Goal: Task Accomplishment & Management: Manage account settings

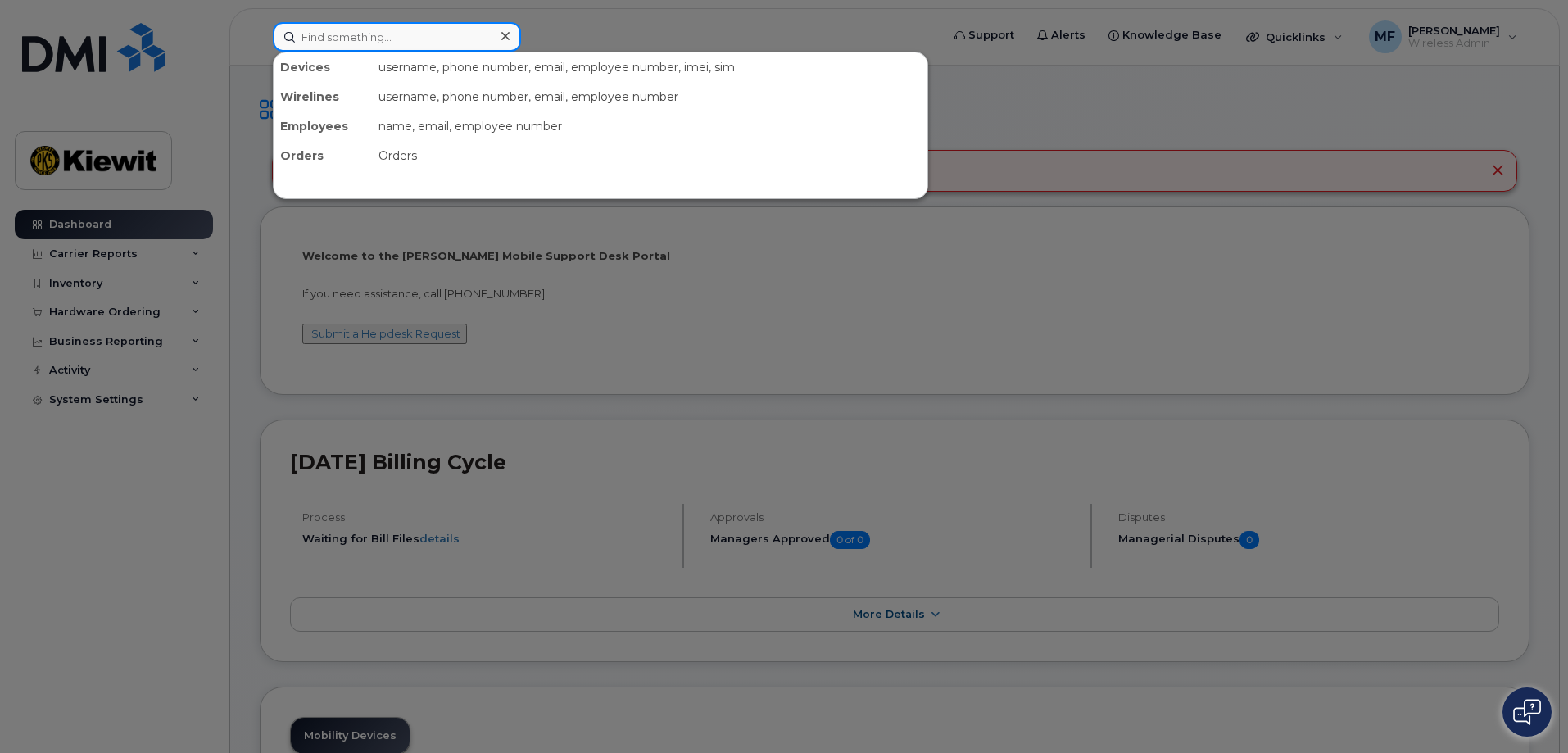
click at [325, 40] on input at bounding box center [397, 37] width 249 height 29
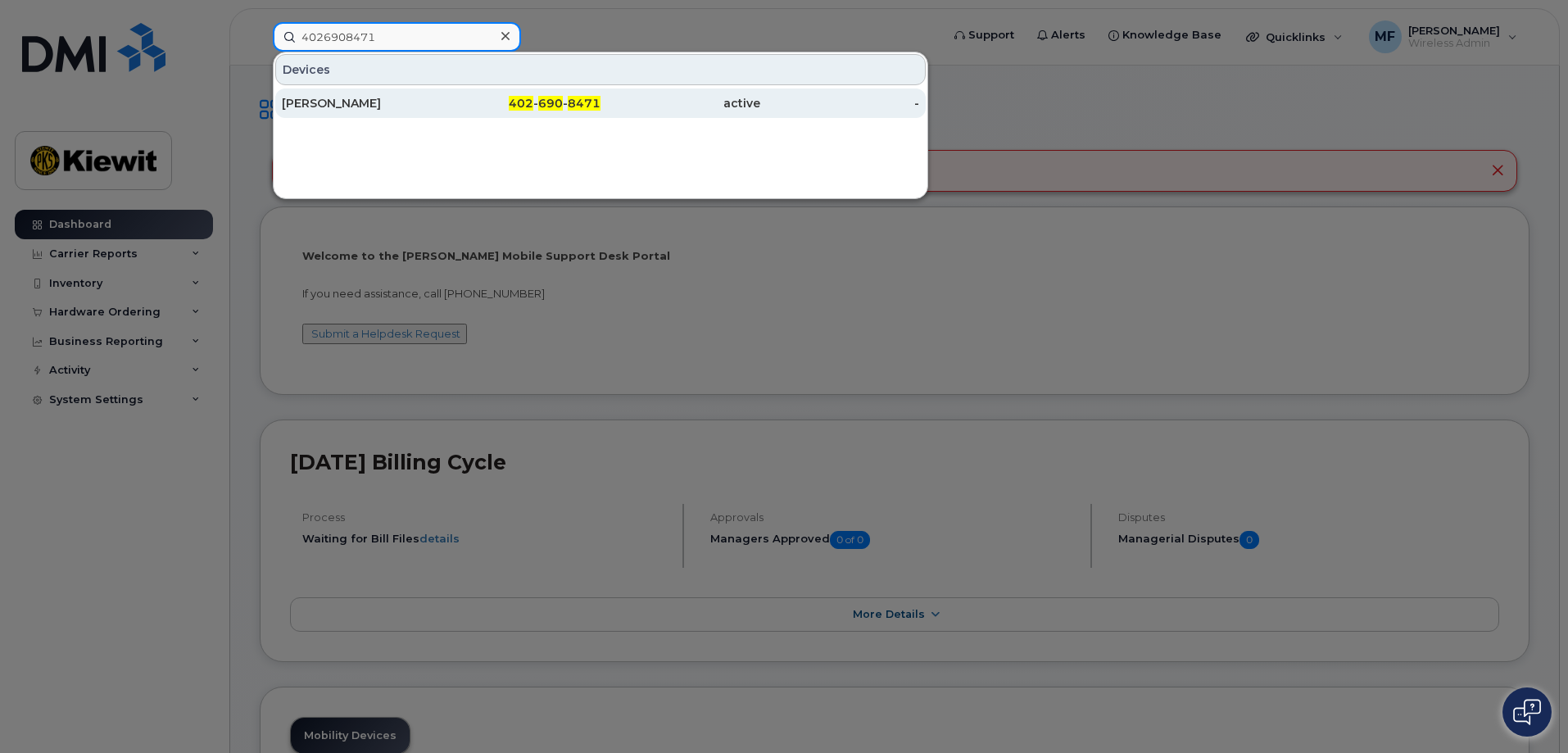
type input "4026908471"
click at [540, 95] on div "402 - 690 - 8471" at bounding box center [521, 103] width 160 height 29
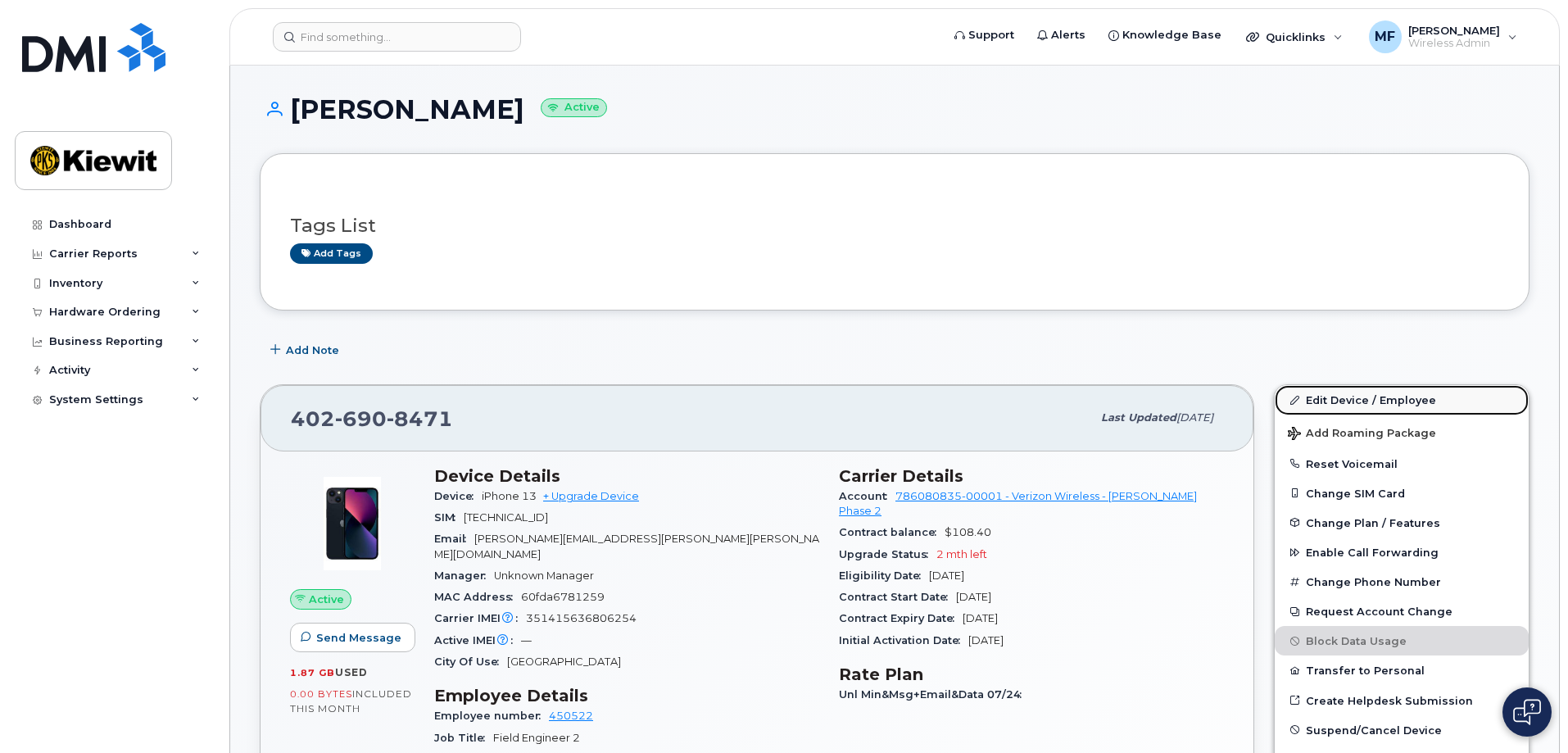
click at [1337, 401] on link "Edit Device / Employee" at bounding box center [1401, 400] width 254 height 29
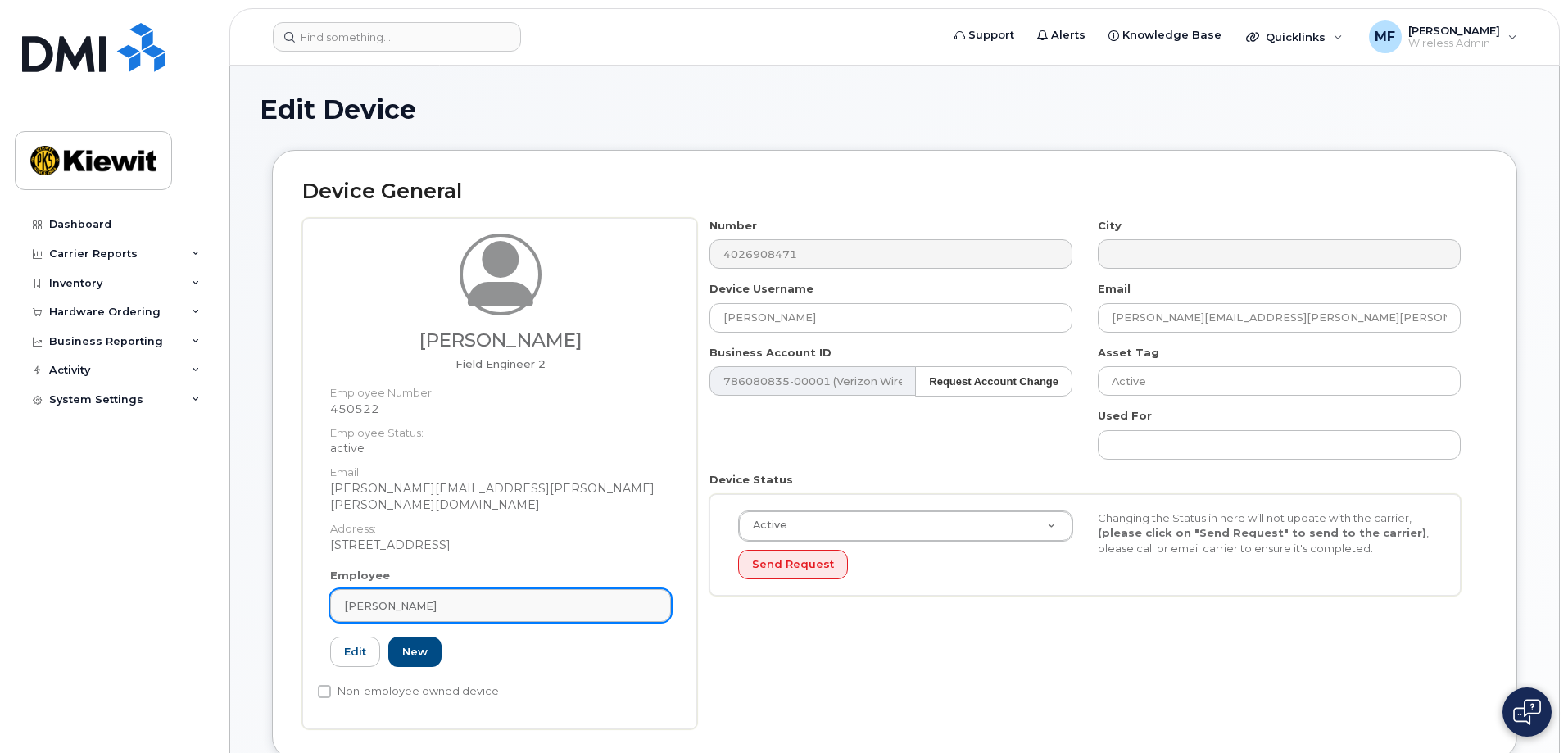
click at [456, 598] on div "Jason Goodrick" at bounding box center [501, 606] width 313 height 15
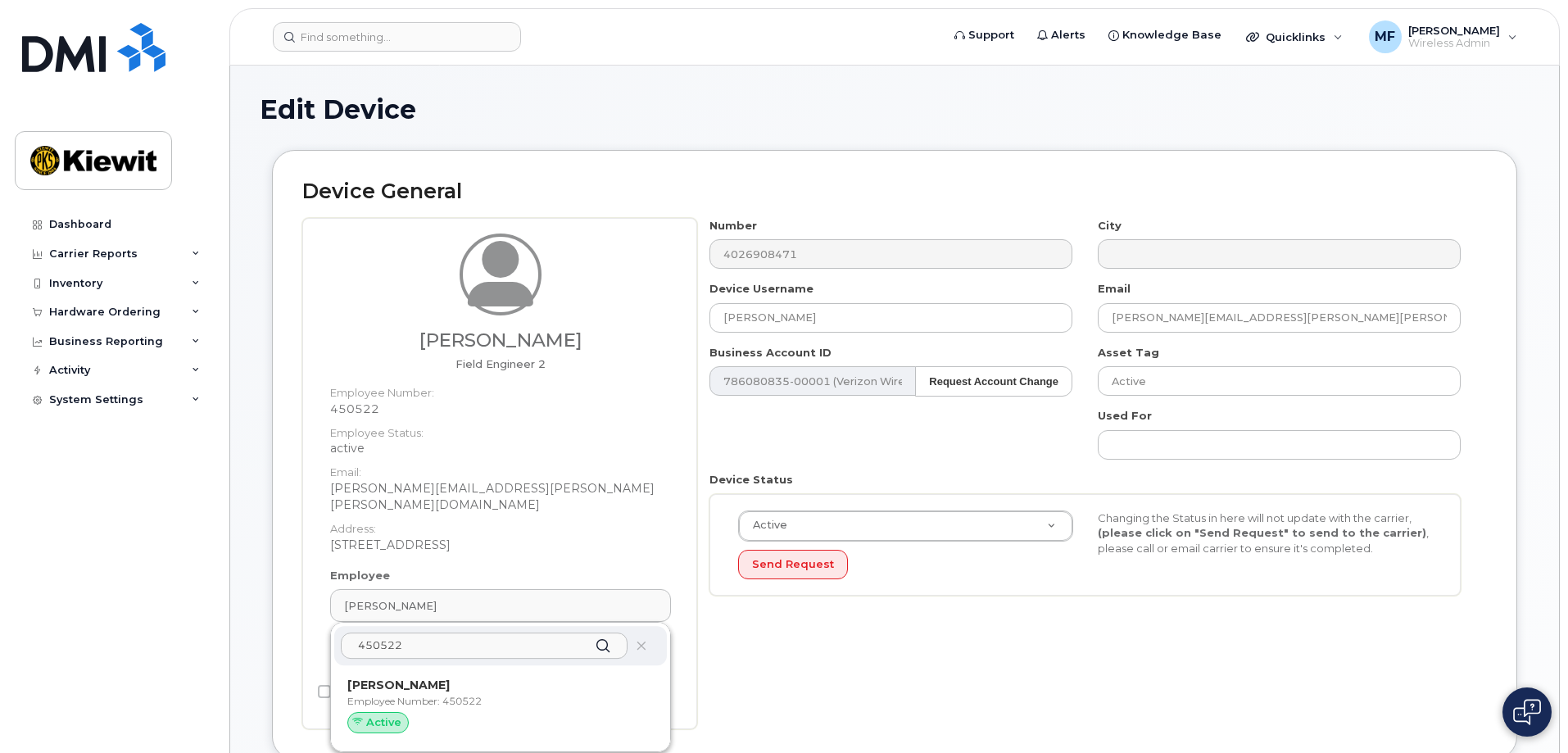
type input "450522"
click at [604, 634] on icon at bounding box center [603, 646] width 24 height 24
click at [991, 318] on input "CAROL MARKS" at bounding box center [891, 318] width 363 height 29
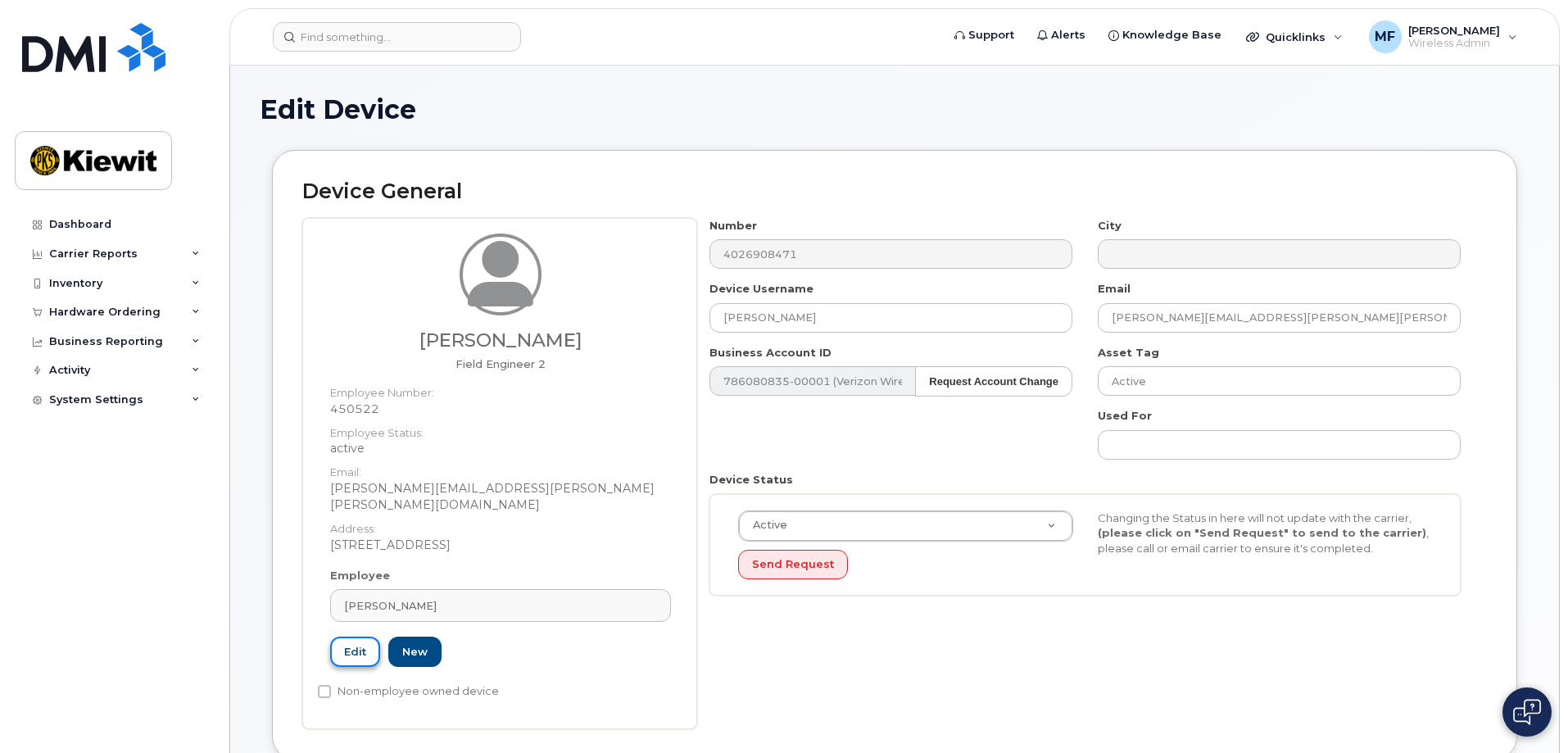
click at [349, 639] on link "Edit" at bounding box center [355, 651] width 50 height 30
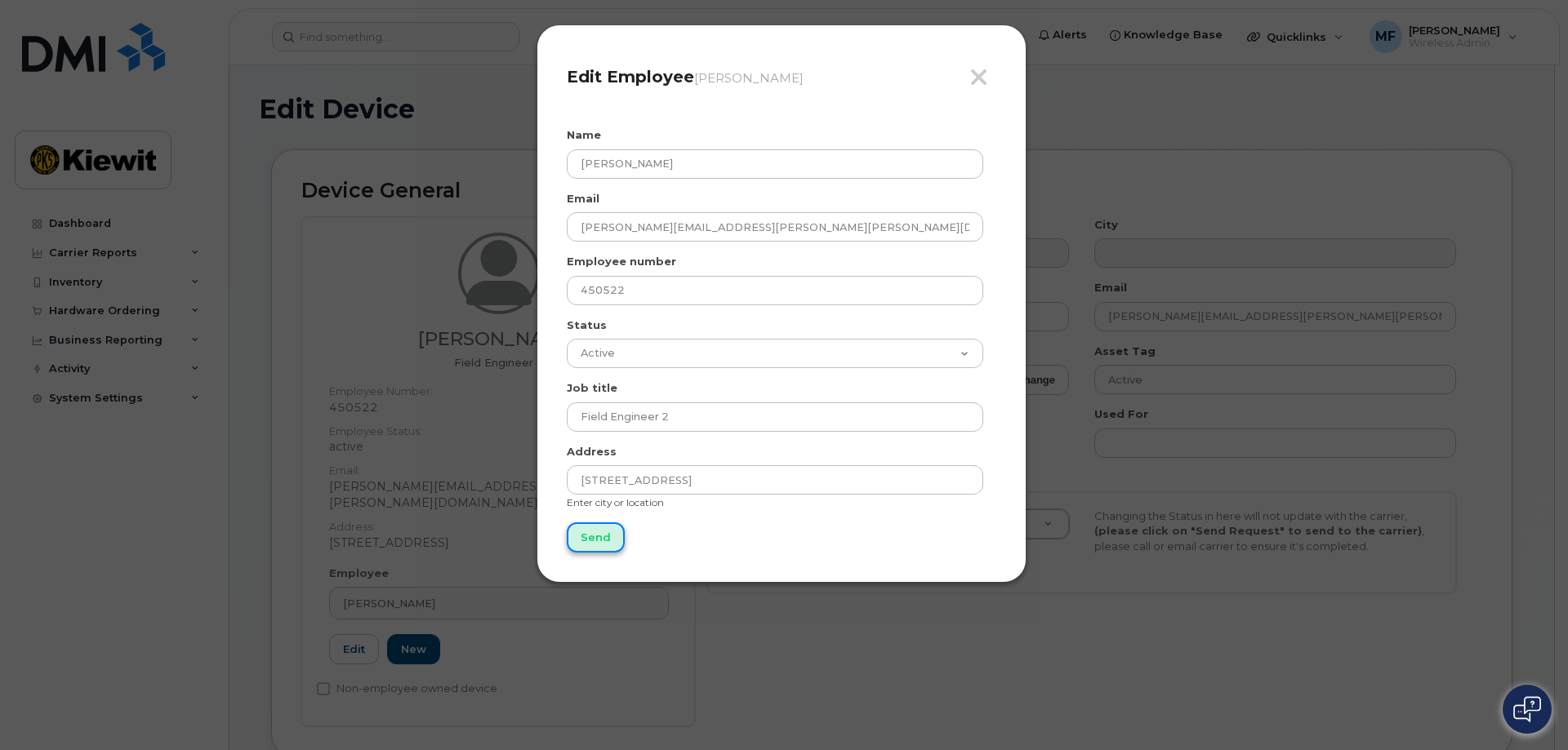
click at [588, 541] on input "Send" at bounding box center [596, 537] width 58 height 30
type input "Send"
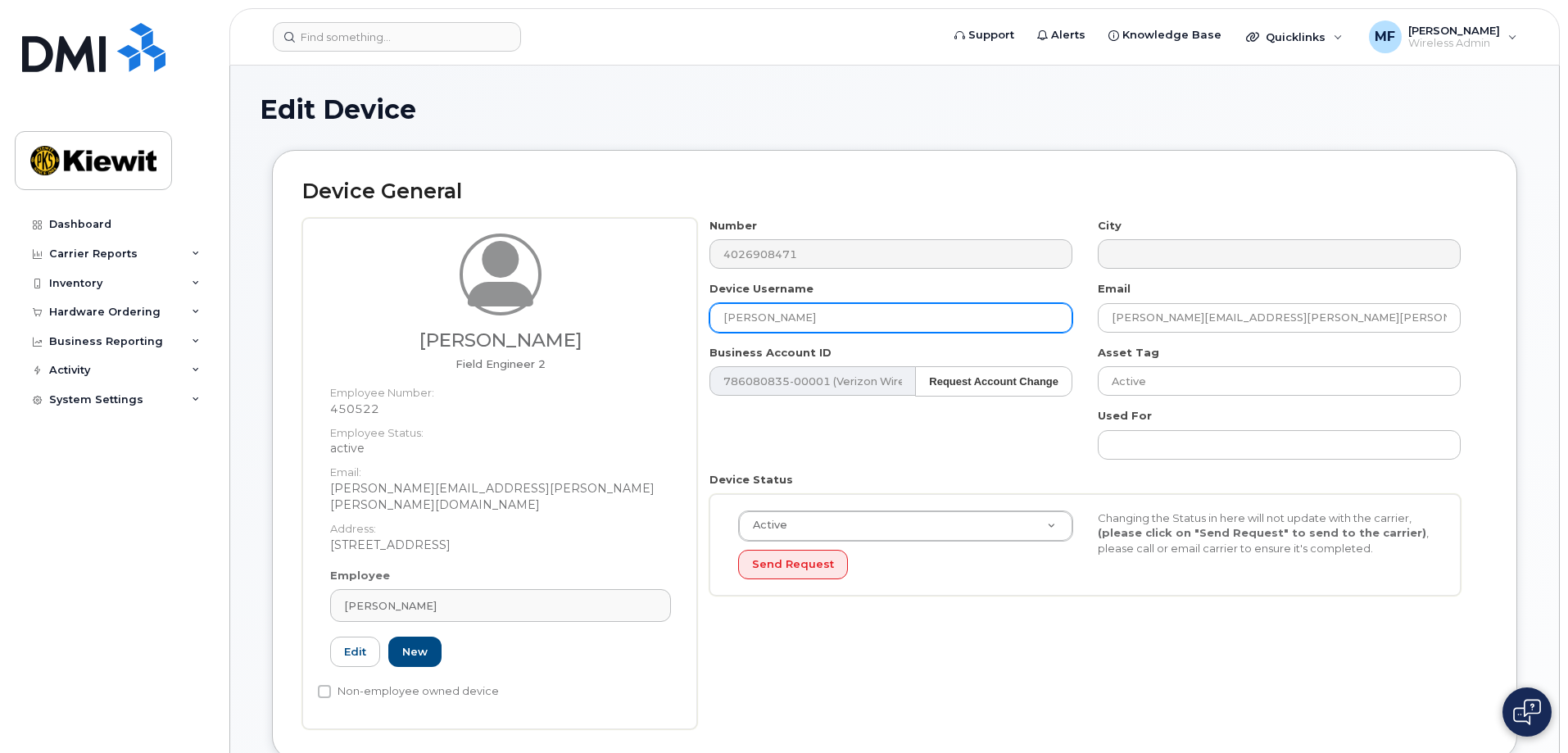
click at [846, 312] on input "CAROL MARKS" at bounding box center [891, 318] width 363 height 29
drag, startPoint x: 845, startPoint y: 312, endPoint x: 628, endPoint y: 330, distance: 217.7
click at [628, 330] on div "Jason Goodrick Field Engineer 2 Employee Number: 450522 Employee Status: active…" at bounding box center [894, 473] width 1184 height 511
type input "j"
type input "Jason Goodrick"
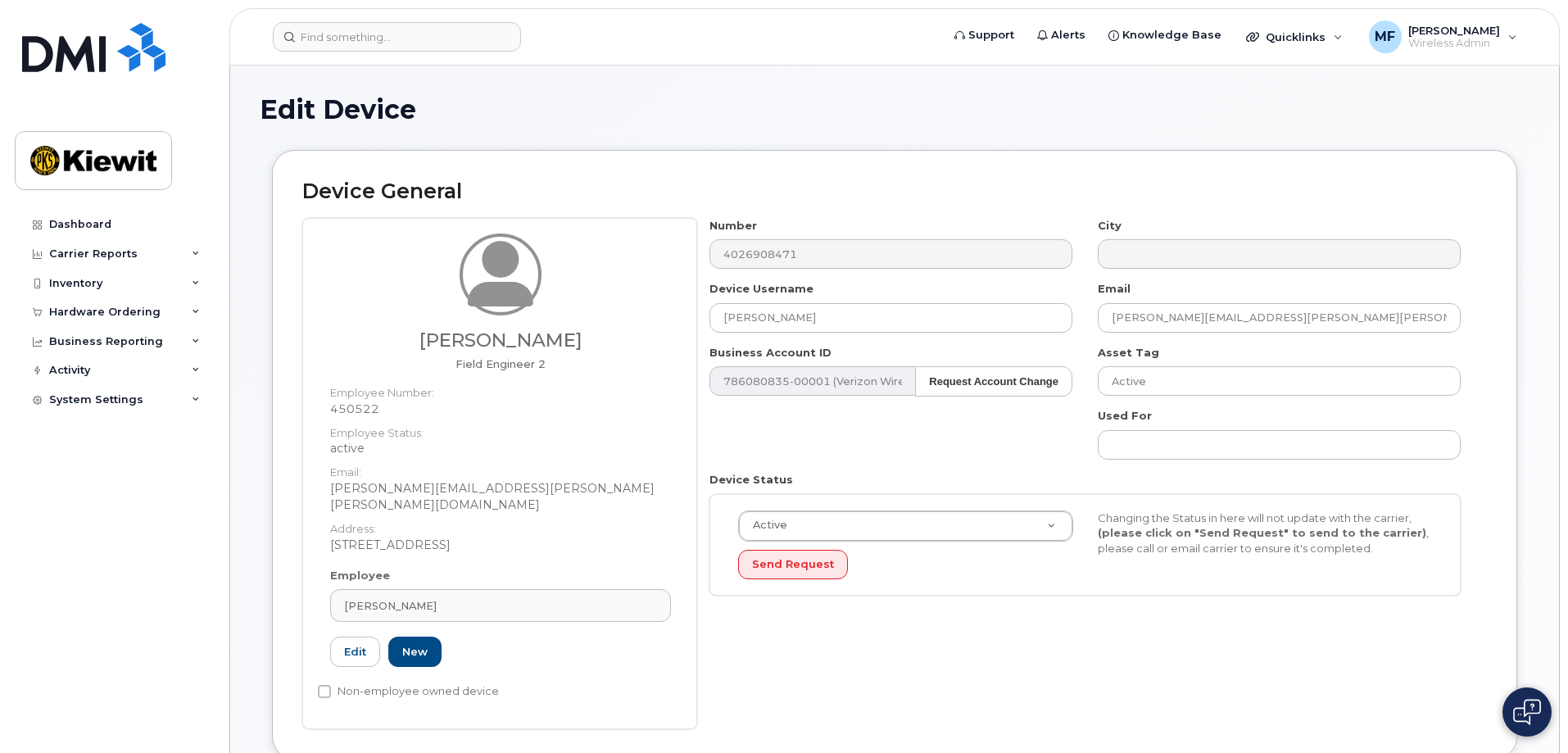
click at [1018, 449] on div "Number 4026908471 City Device Username Jason Goodrick Email JASON.GOODRICK@KIEW…" at bounding box center [1085, 413] width 777 height 391
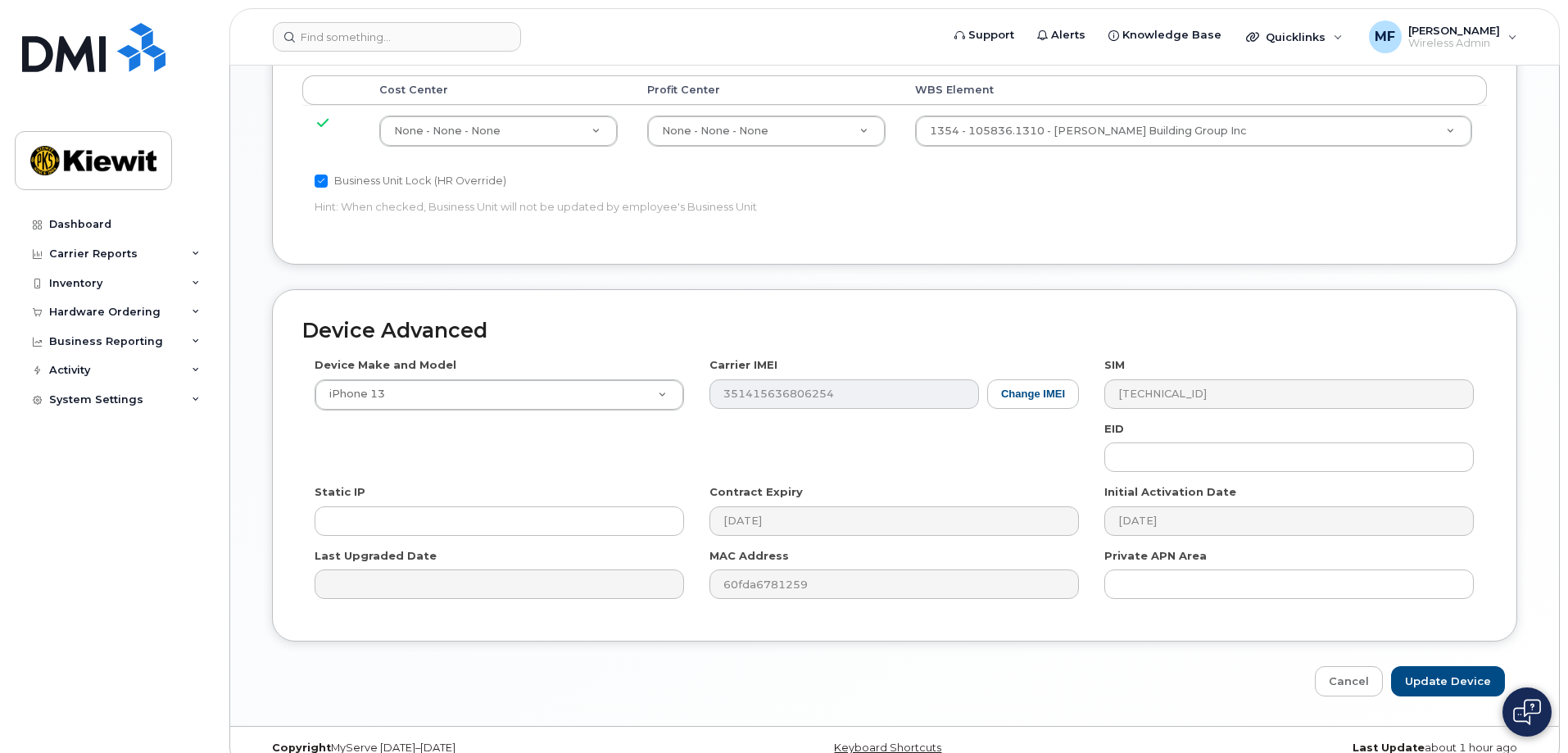
scroll to position [931, 0]
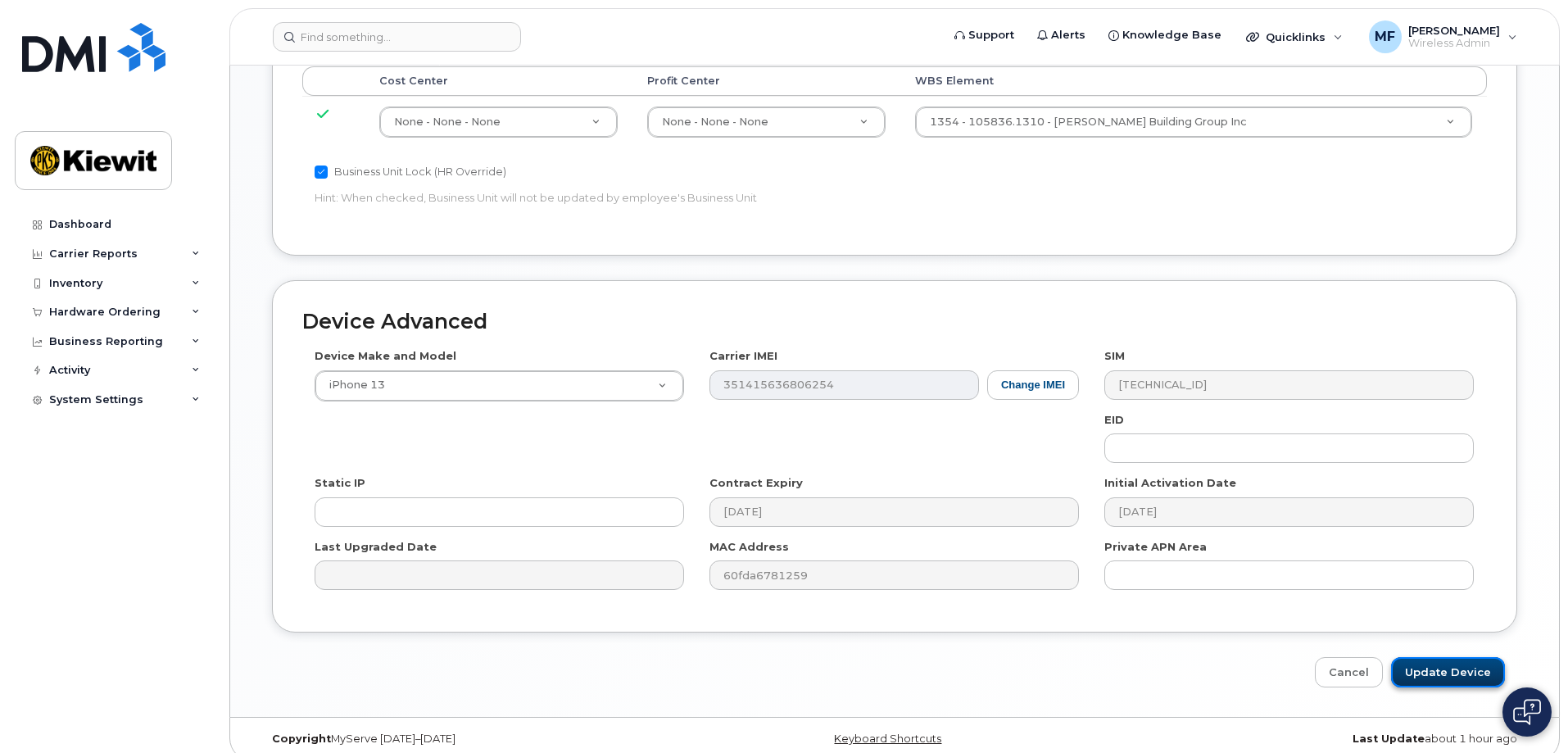
click at [1423, 657] on input "Update Device" at bounding box center [1448, 672] width 114 height 30
type input "Saving..."
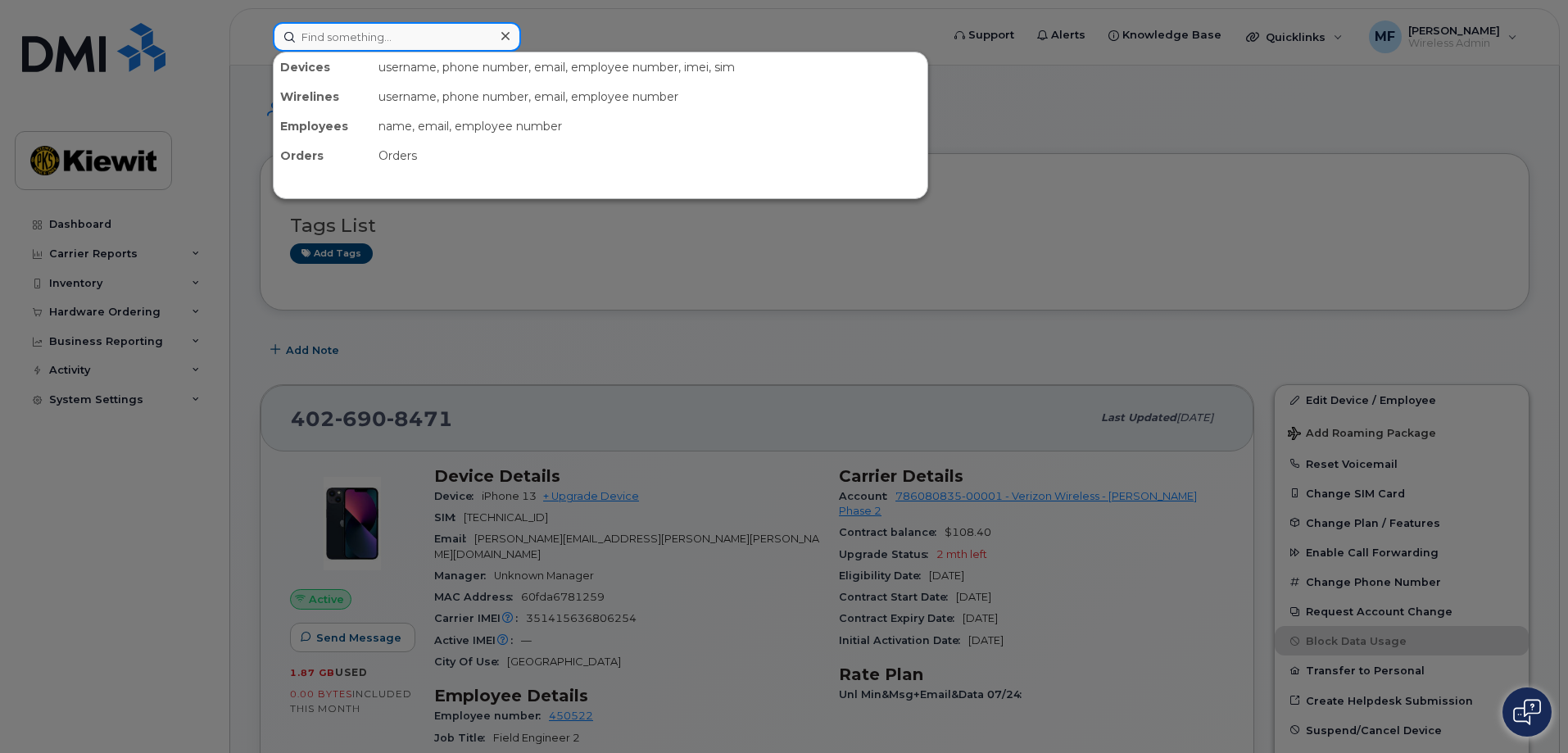
click at [355, 37] on input at bounding box center [397, 37] width 249 height 29
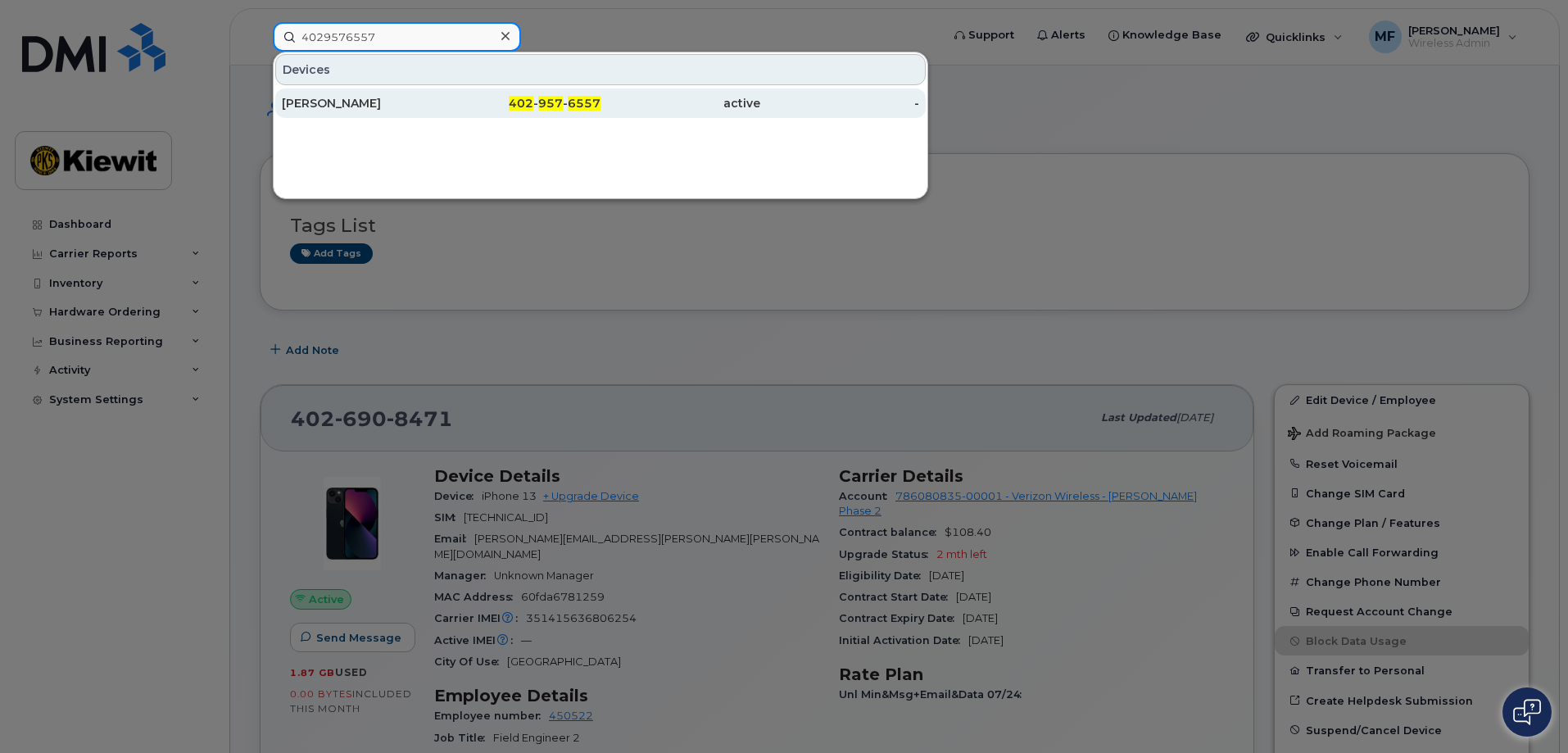
type input "4029576557"
click at [556, 99] on span "957" at bounding box center [550, 102] width 25 height 15
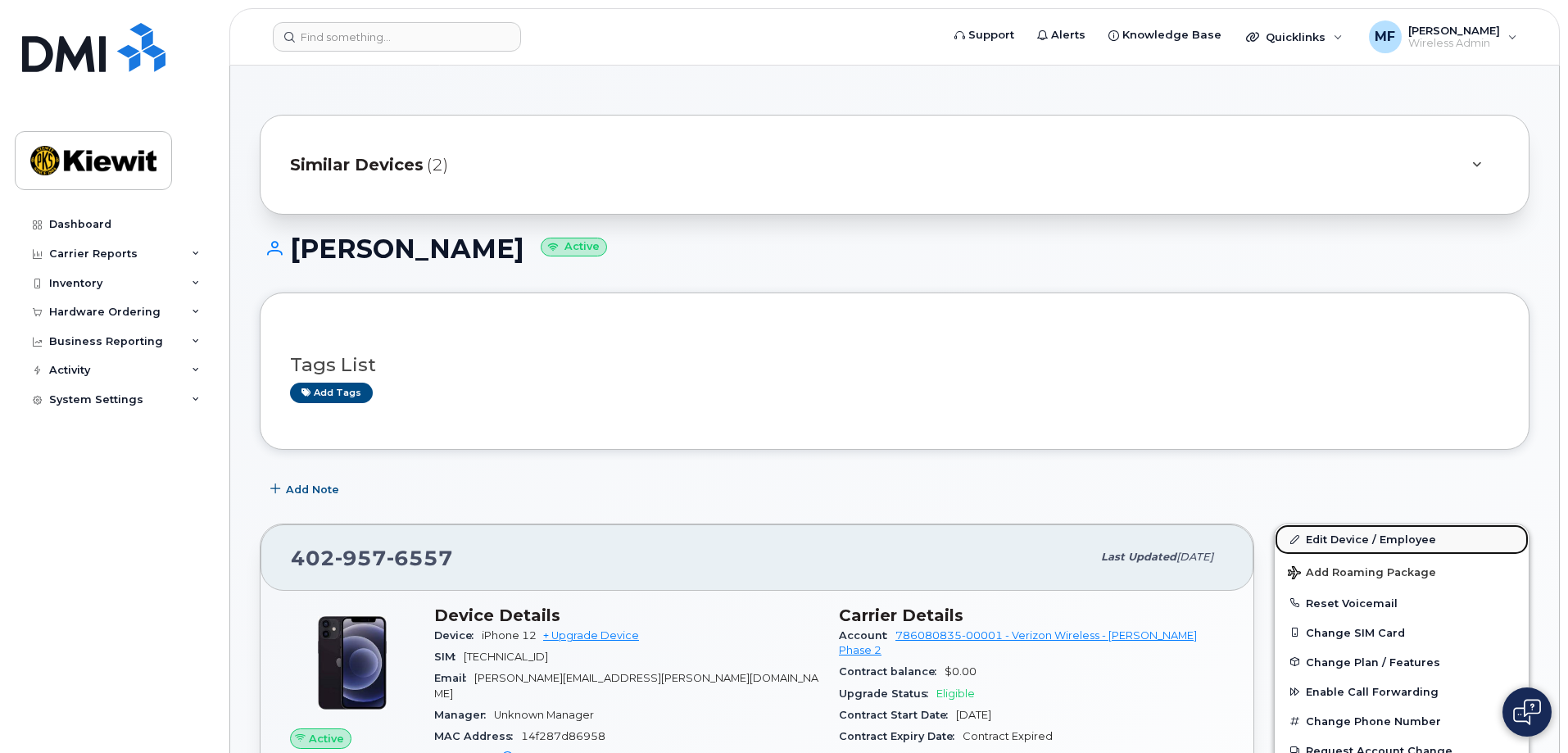
click at [1383, 542] on link "Edit Device / Employee" at bounding box center [1401, 540] width 254 height 29
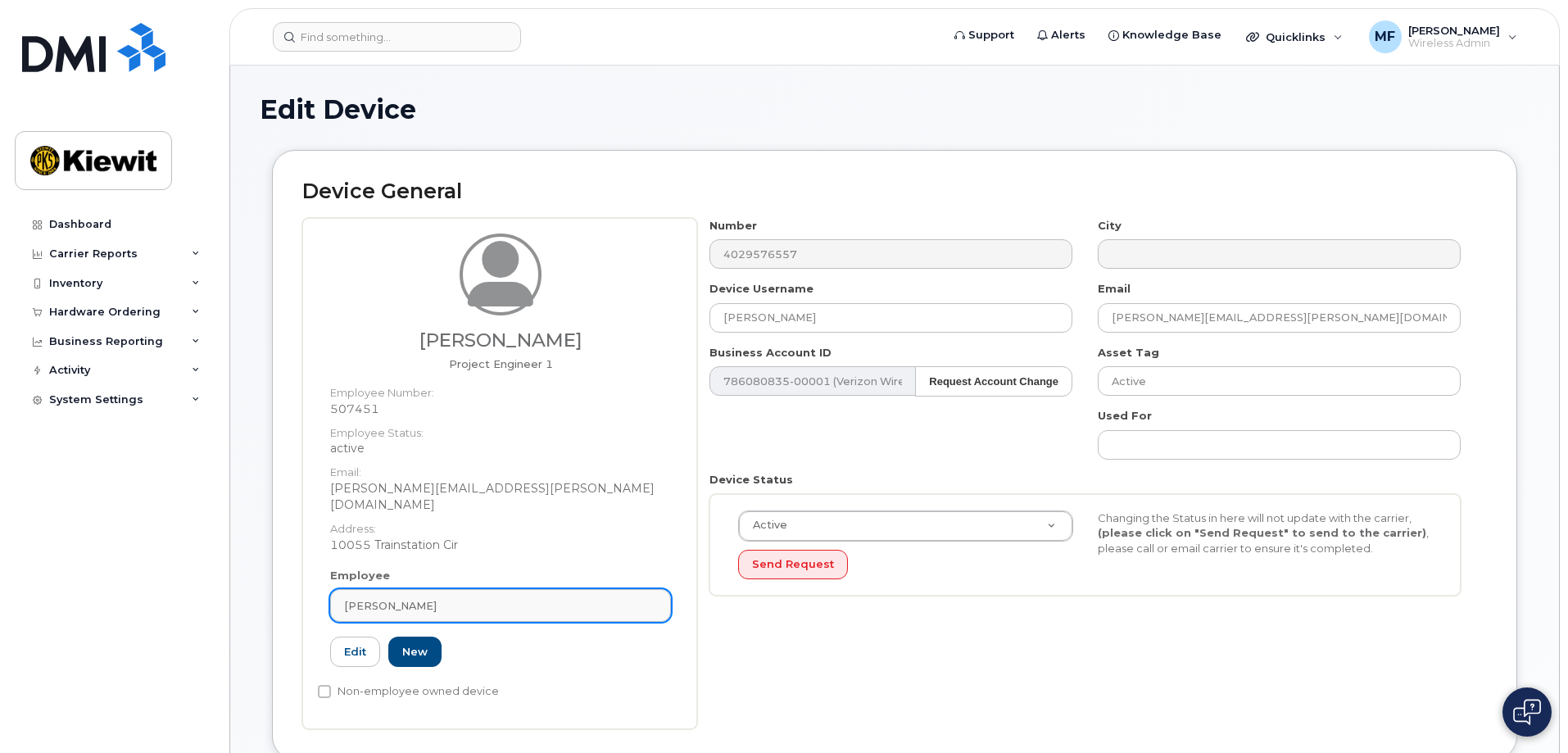
click at [483, 598] on div "[PERSON_NAME]" at bounding box center [501, 606] width 313 height 15
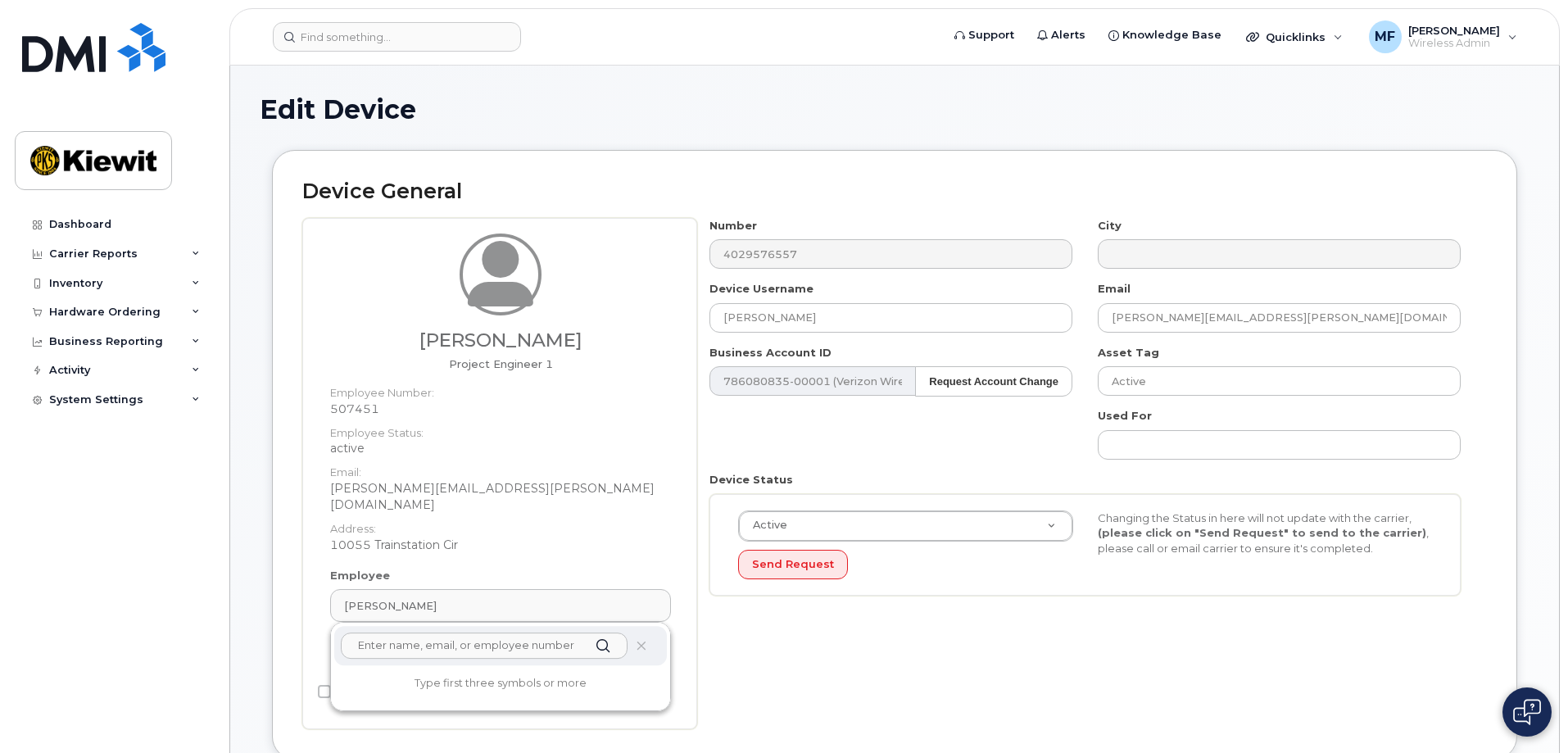
click at [560, 633] on input "text" at bounding box center [483, 645] width 286 height 26
type input "507451"
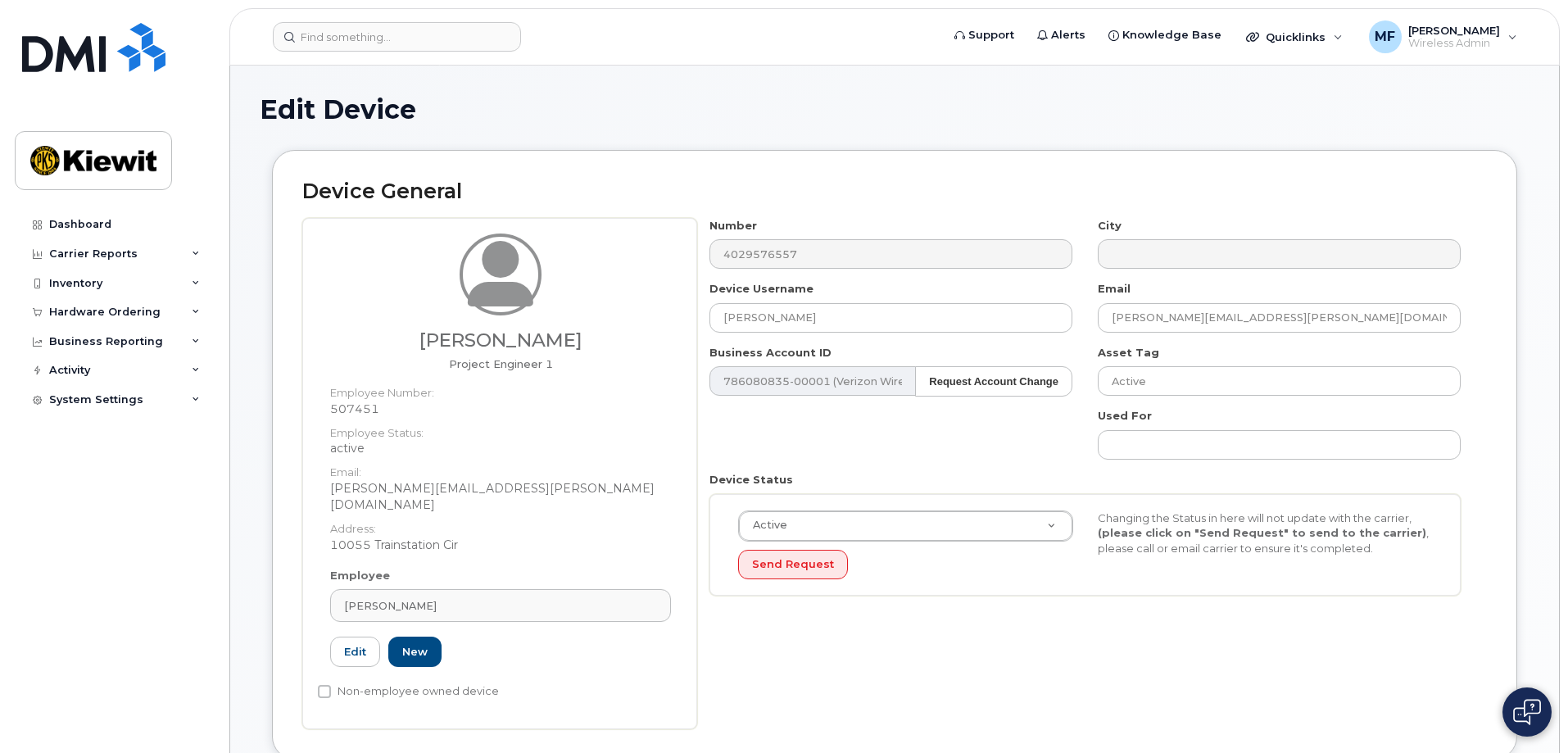
type input "Saving..."
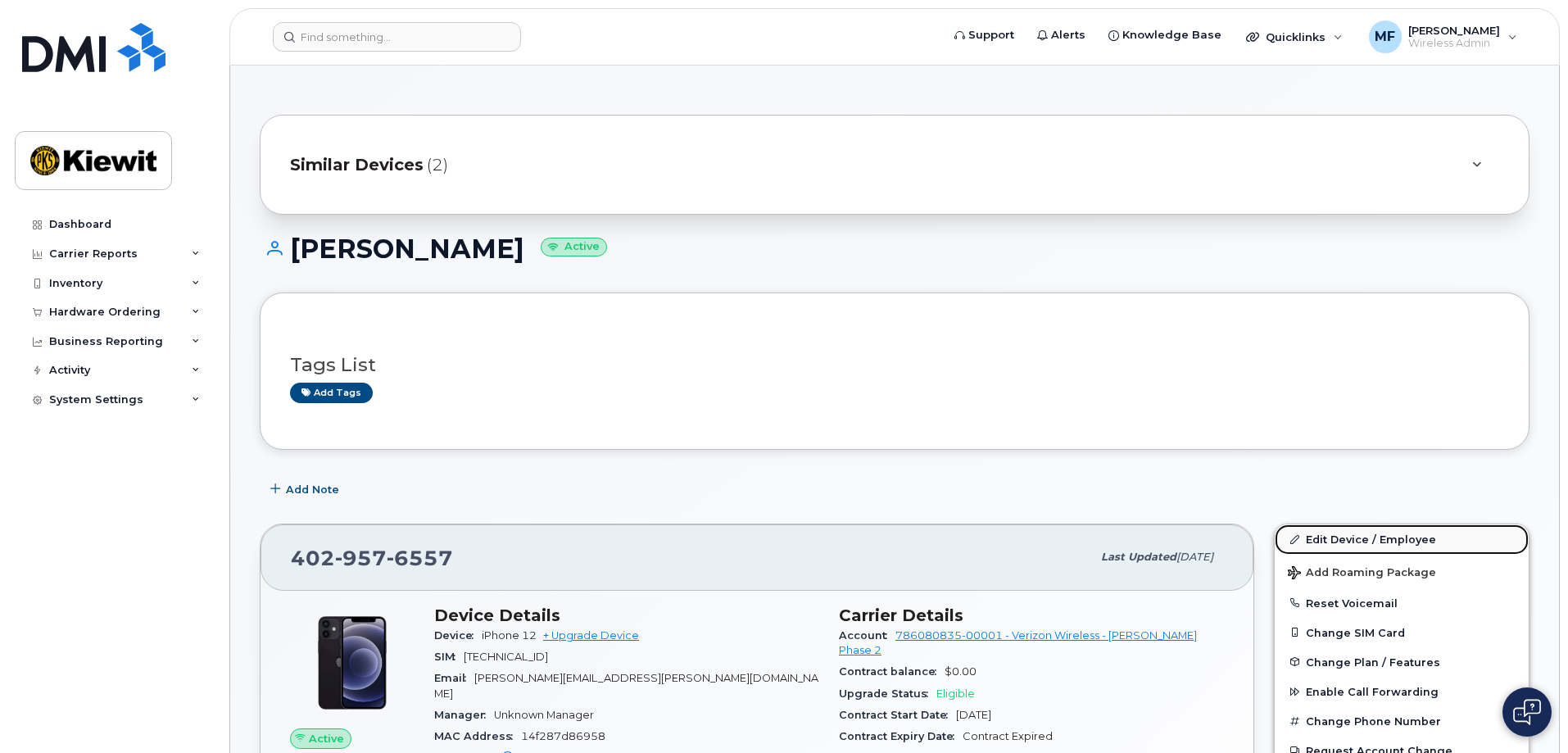
click at [1393, 536] on link "Edit Device / Employee" at bounding box center [1401, 540] width 254 height 29
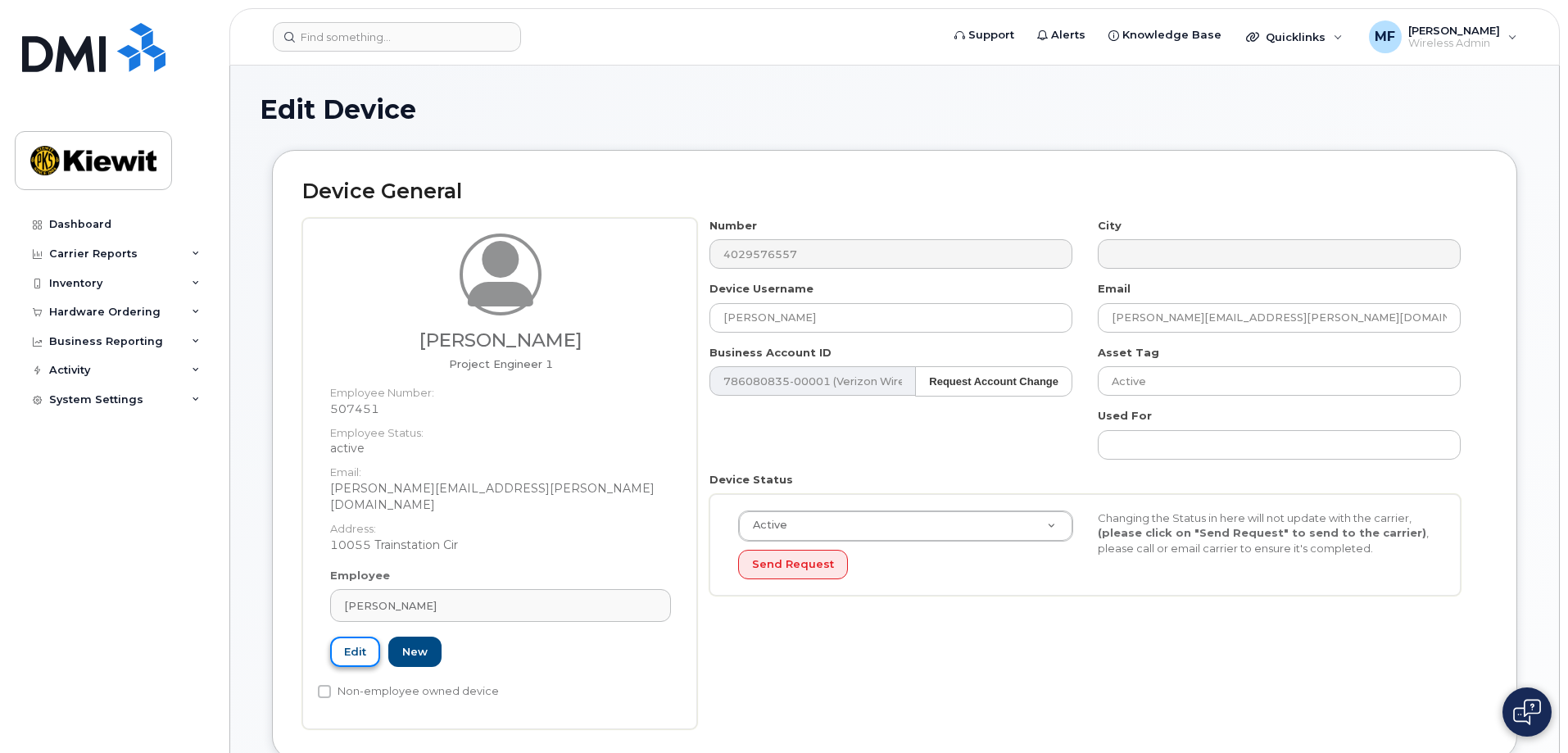
click at [363, 640] on link "Edit" at bounding box center [355, 651] width 50 height 30
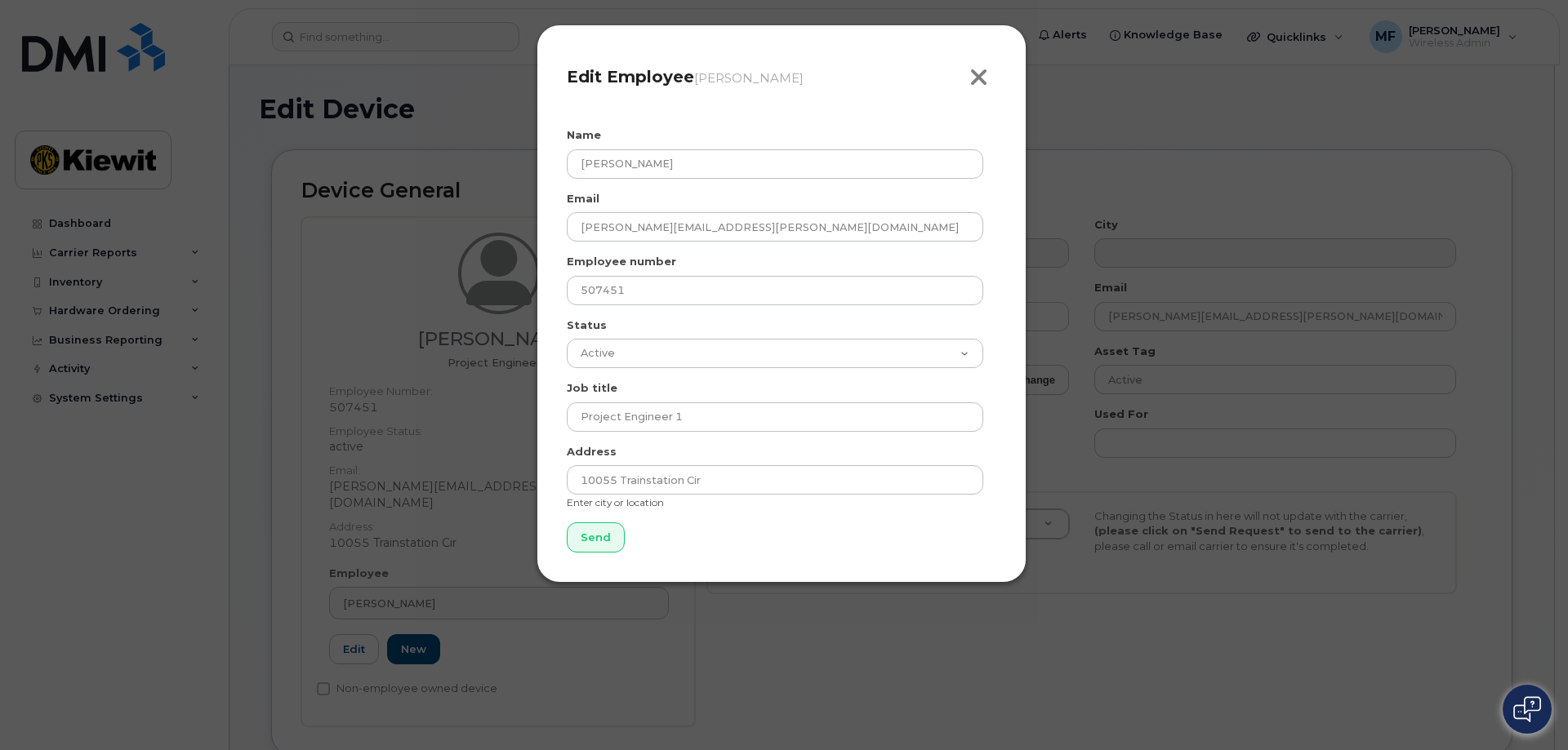
click at [987, 75] on icon "button" at bounding box center [979, 77] width 19 height 25
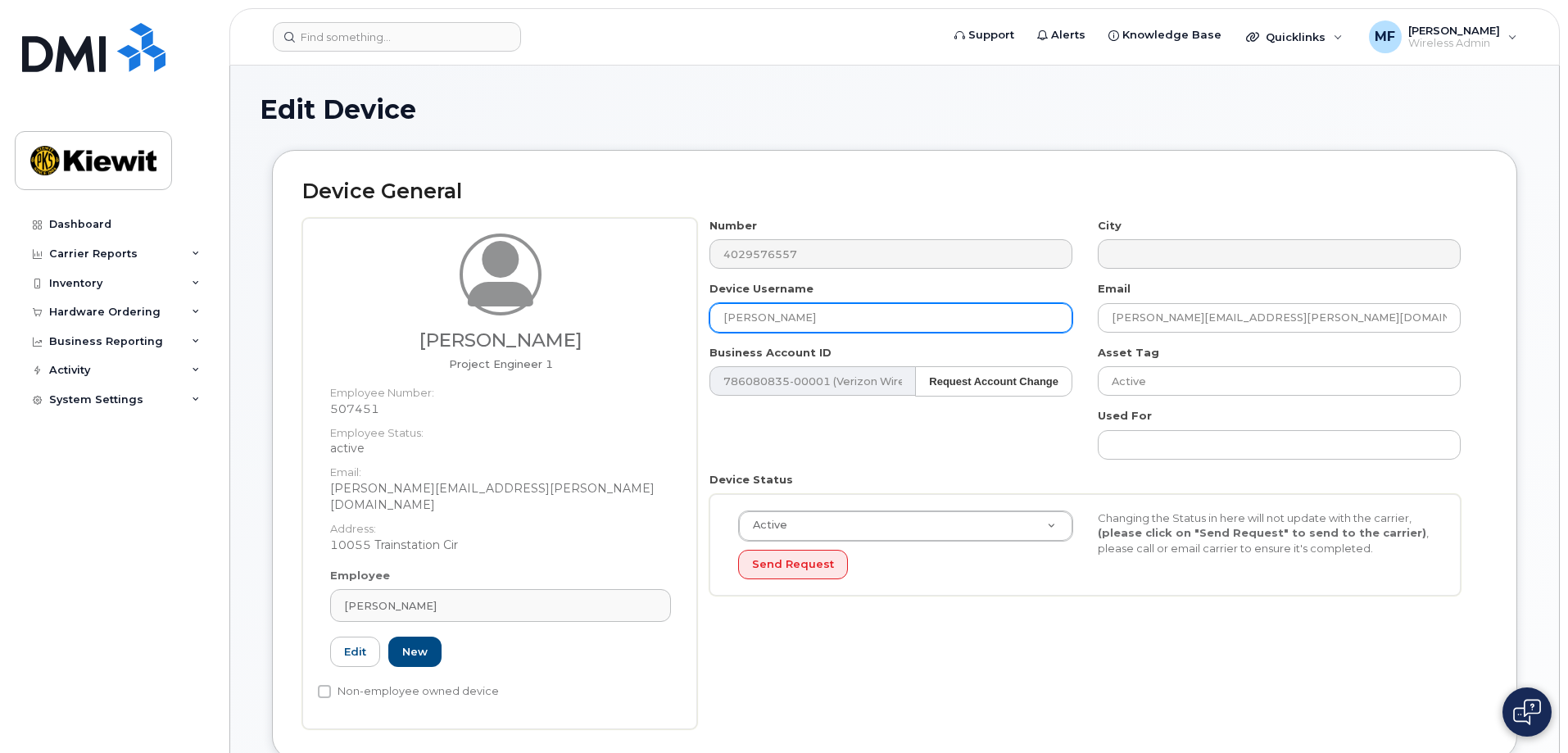
click at [821, 316] on input "[PERSON_NAME]" at bounding box center [891, 318] width 363 height 29
drag, startPoint x: 821, startPoint y: 316, endPoint x: 673, endPoint y: 313, distance: 148.0
click at [673, 313] on div "Abbas Mohammed Project Engineer 1 Employee Number: 507451 Employee Status: acti…" at bounding box center [894, 473] width 1184 height 511
type input "a"
type input "[PERSON_NAME]"
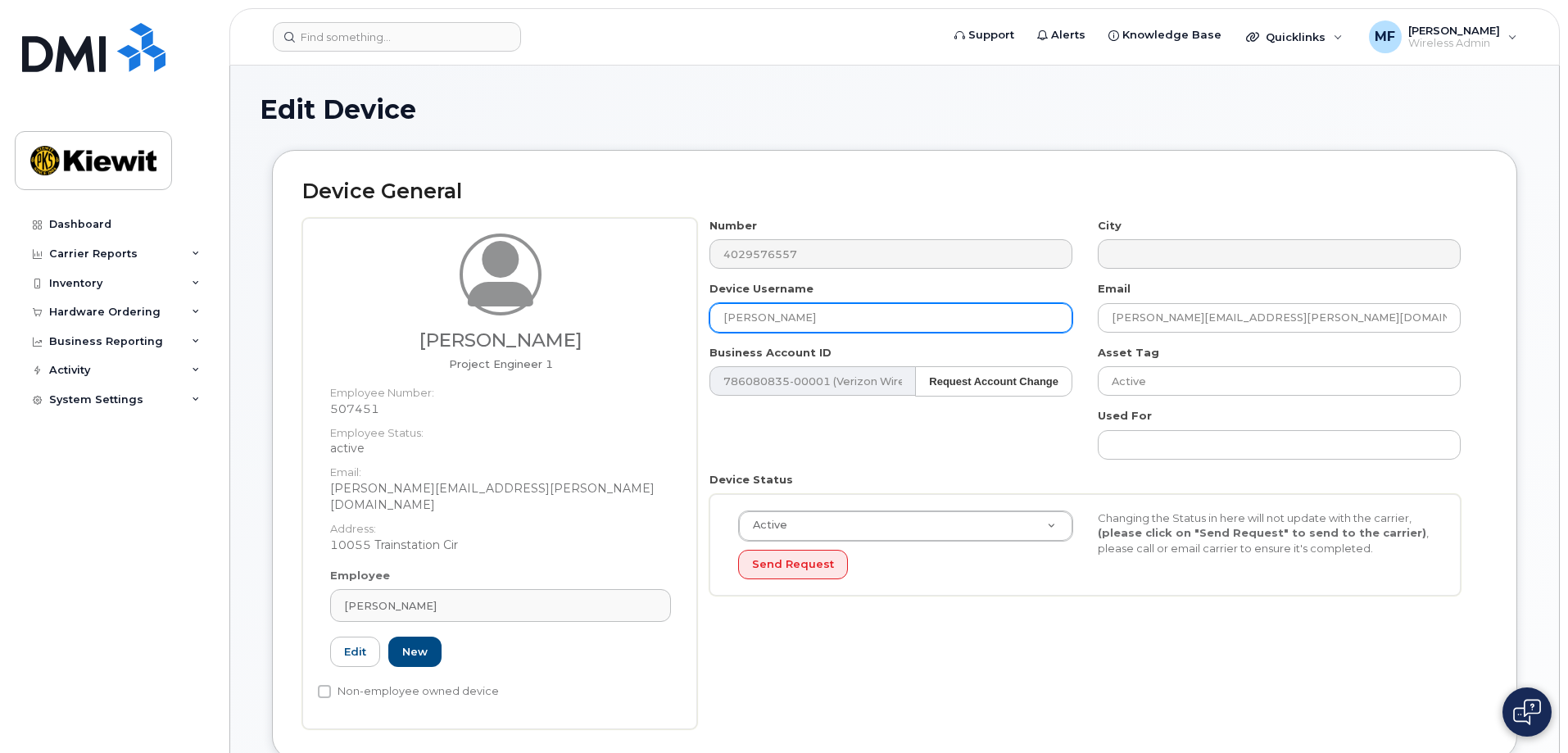
type input "Saving..."
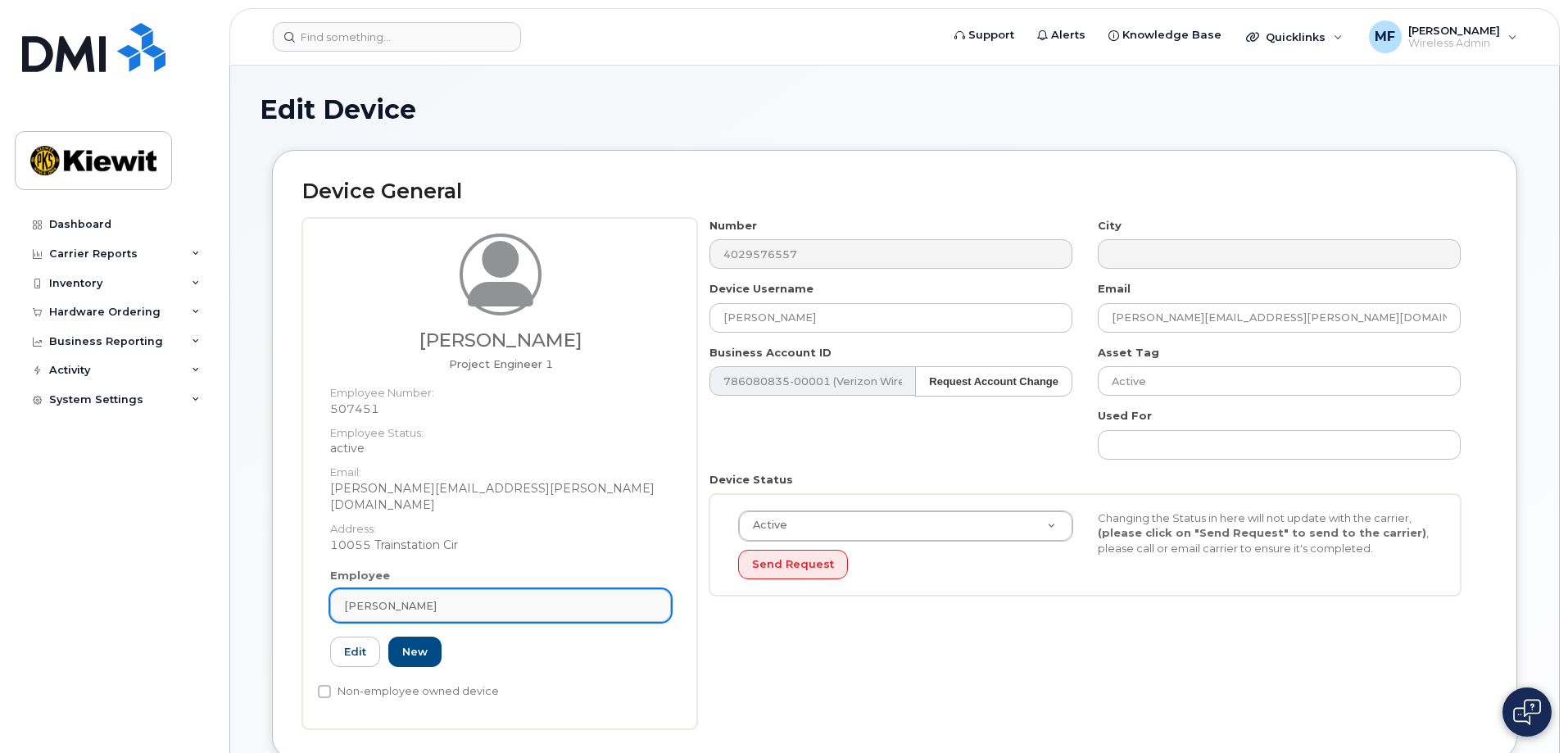
click at [497, 598] on div "Abbas Mohammed" at bounding box center [501, 606] width 313 height 15
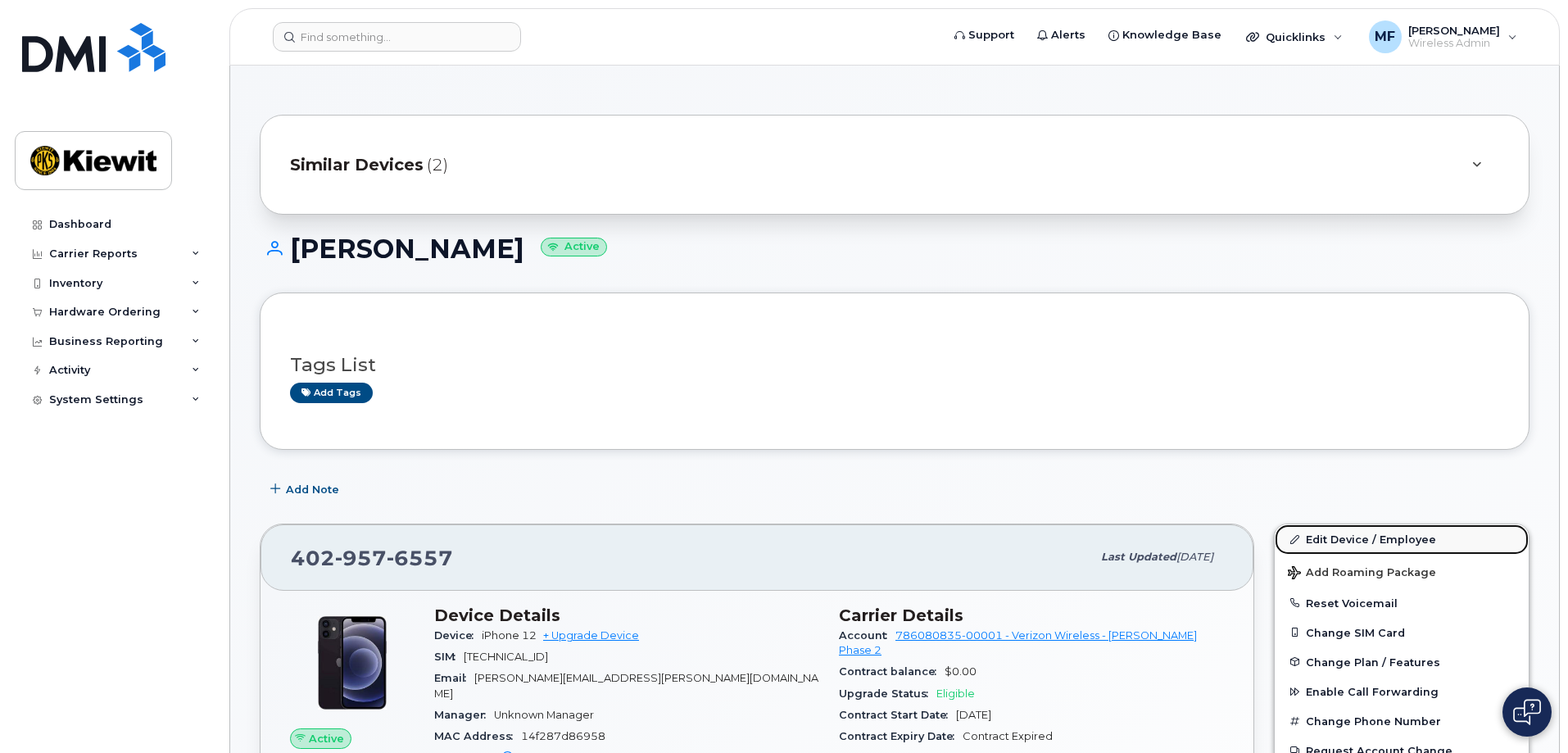
click at [1396, 534] on link "Edit Device / Employee" at bounding box center [1401, 540] width 254 height 29
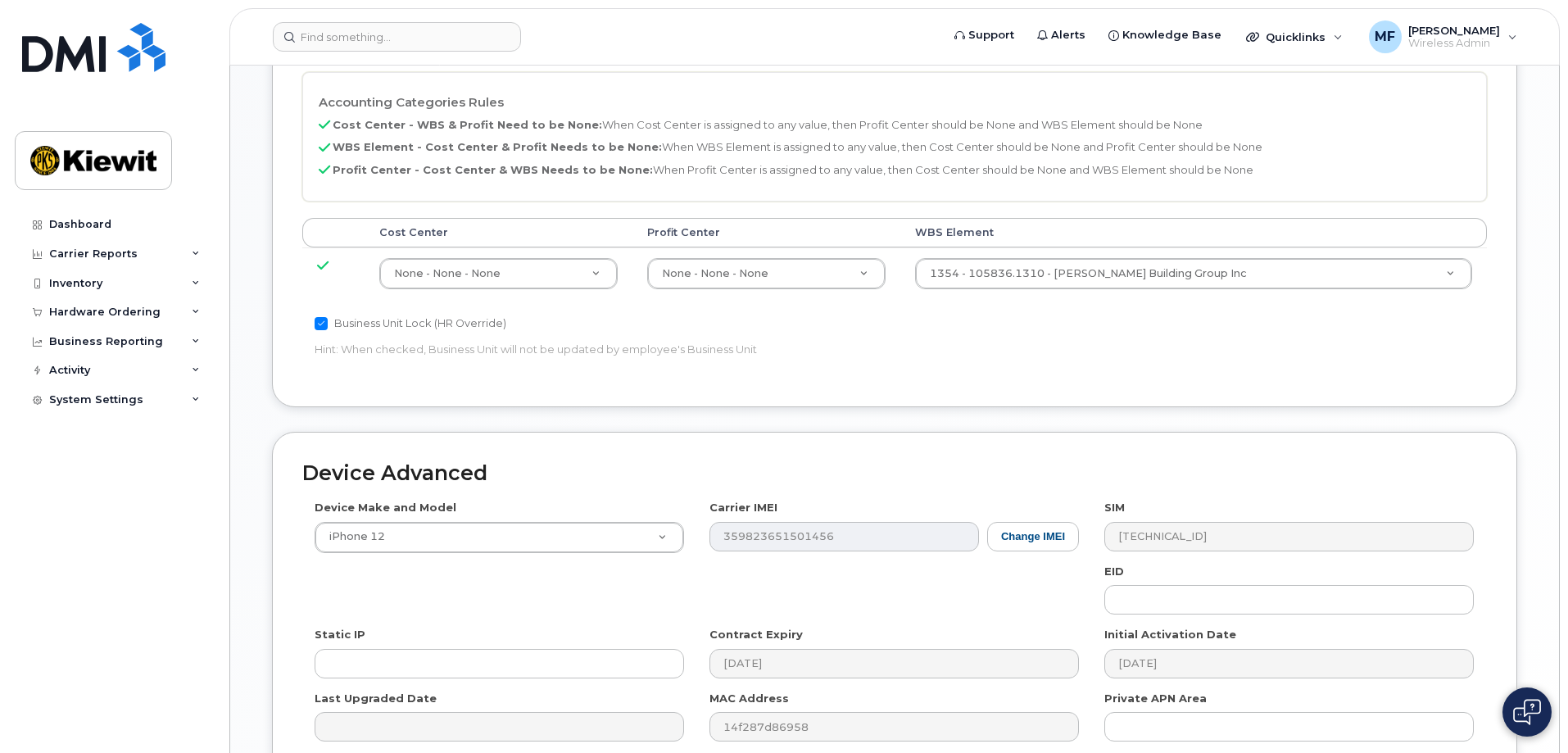
scroll to position [931, 0]
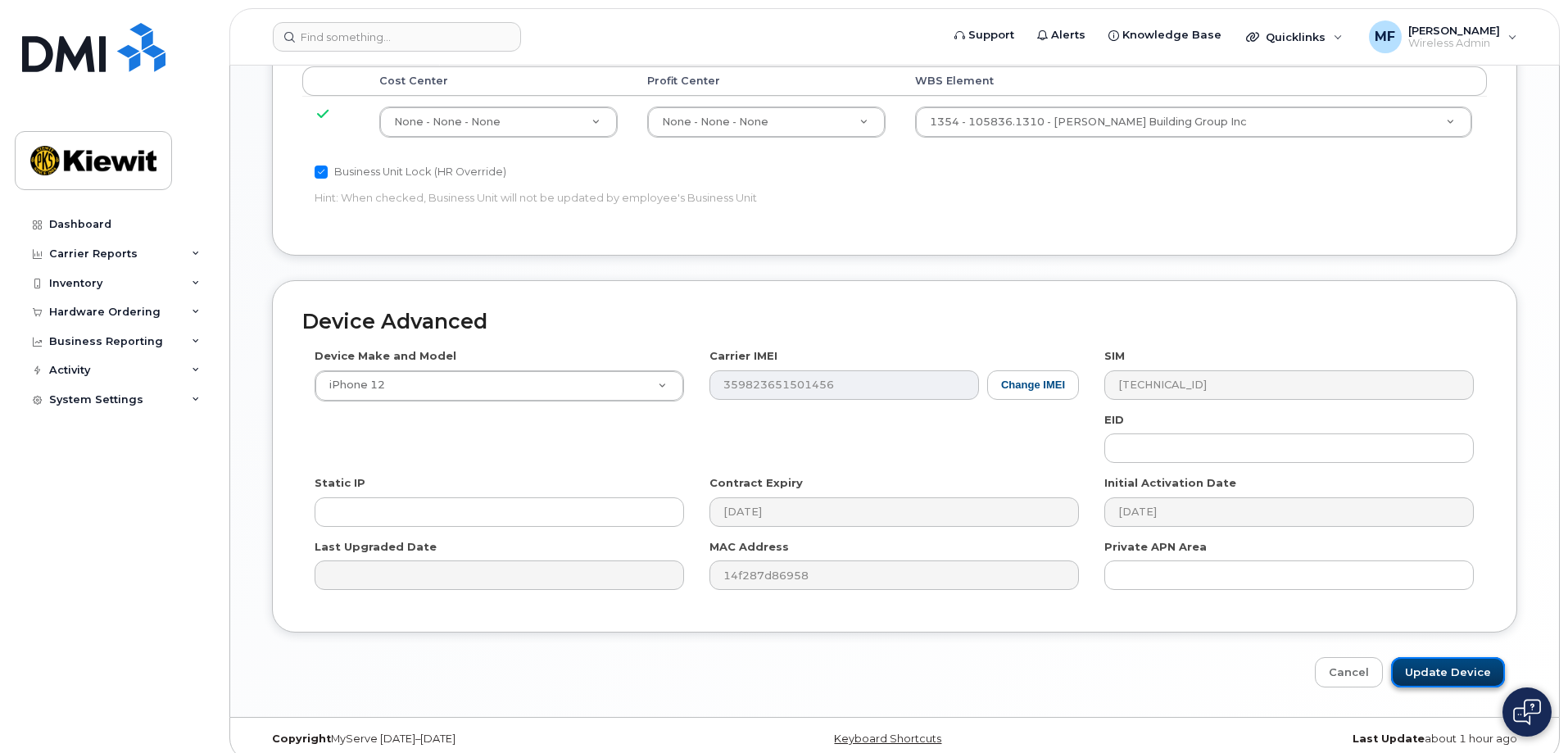
click at [1430, 657] on input "Update Device" at bounding box center [1448, 672] width 114 height 30
type input "Saving..."
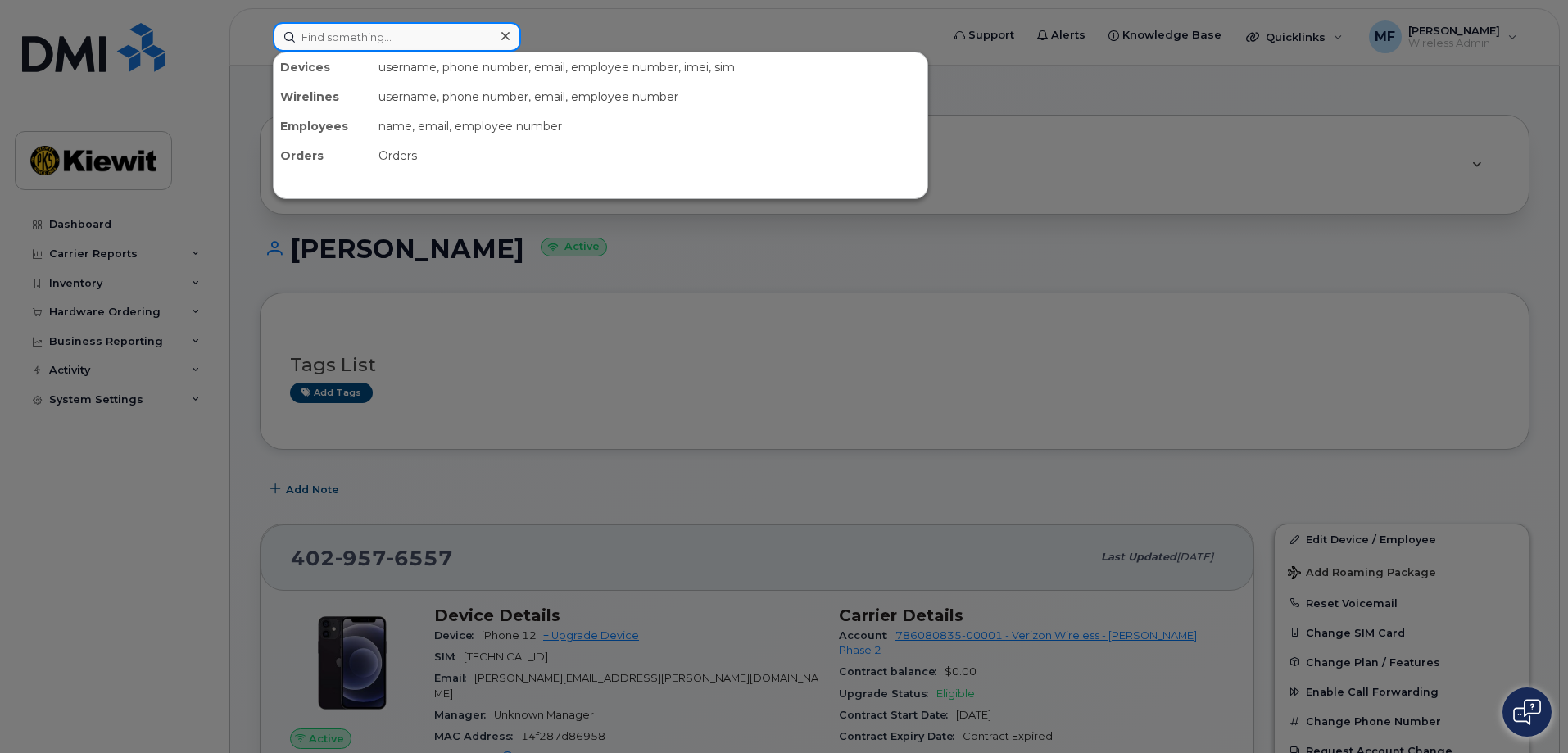
click at [401, 40] on input at bounding box center [397, 37] width 249 height 29
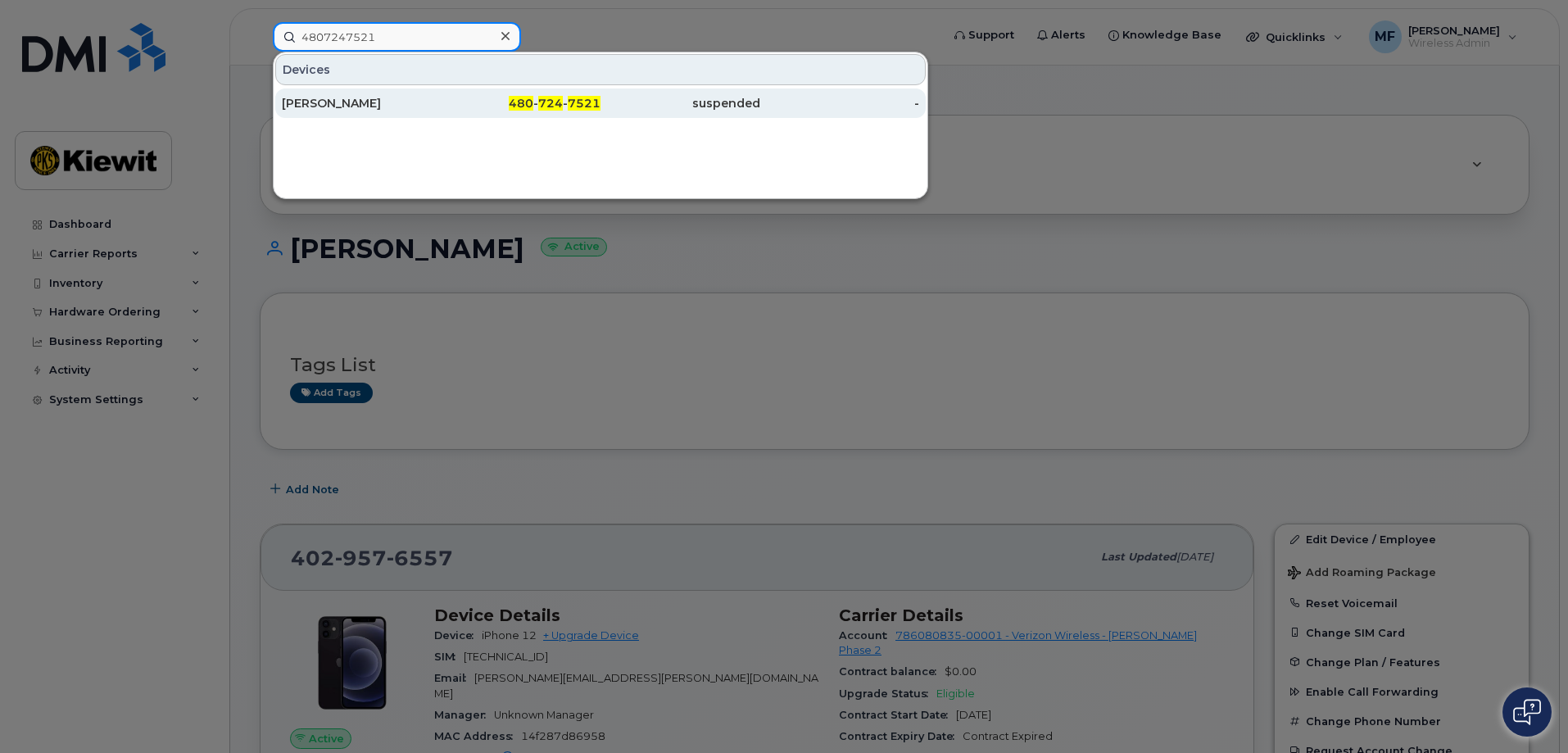
type input "4807247521"
click at [600, 96] on div "480 - 724 - 7521" at bounding box center [680, 103] width 160 height 29
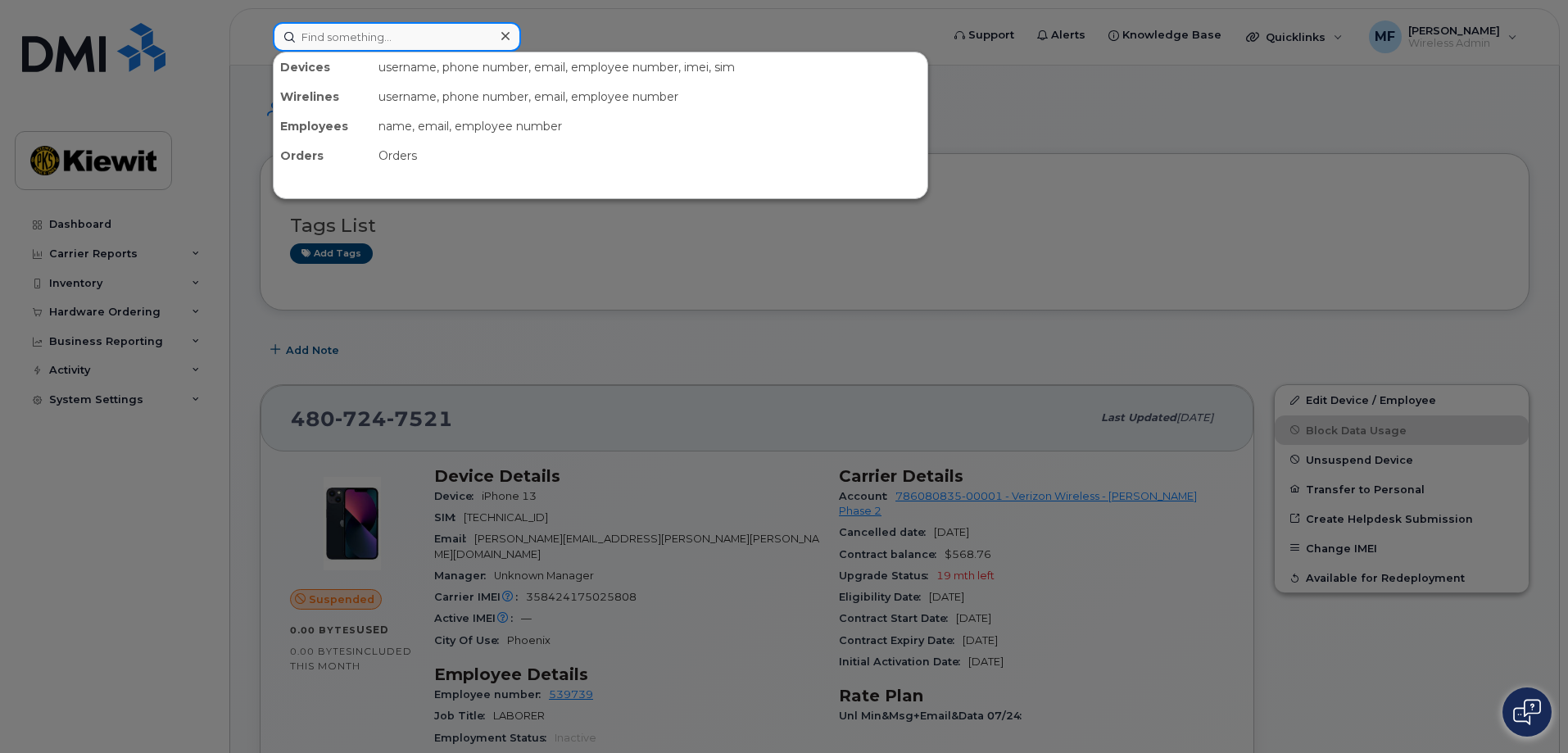
click at [391, 43] on input at bounding box center [397, 37] width 249 height 29
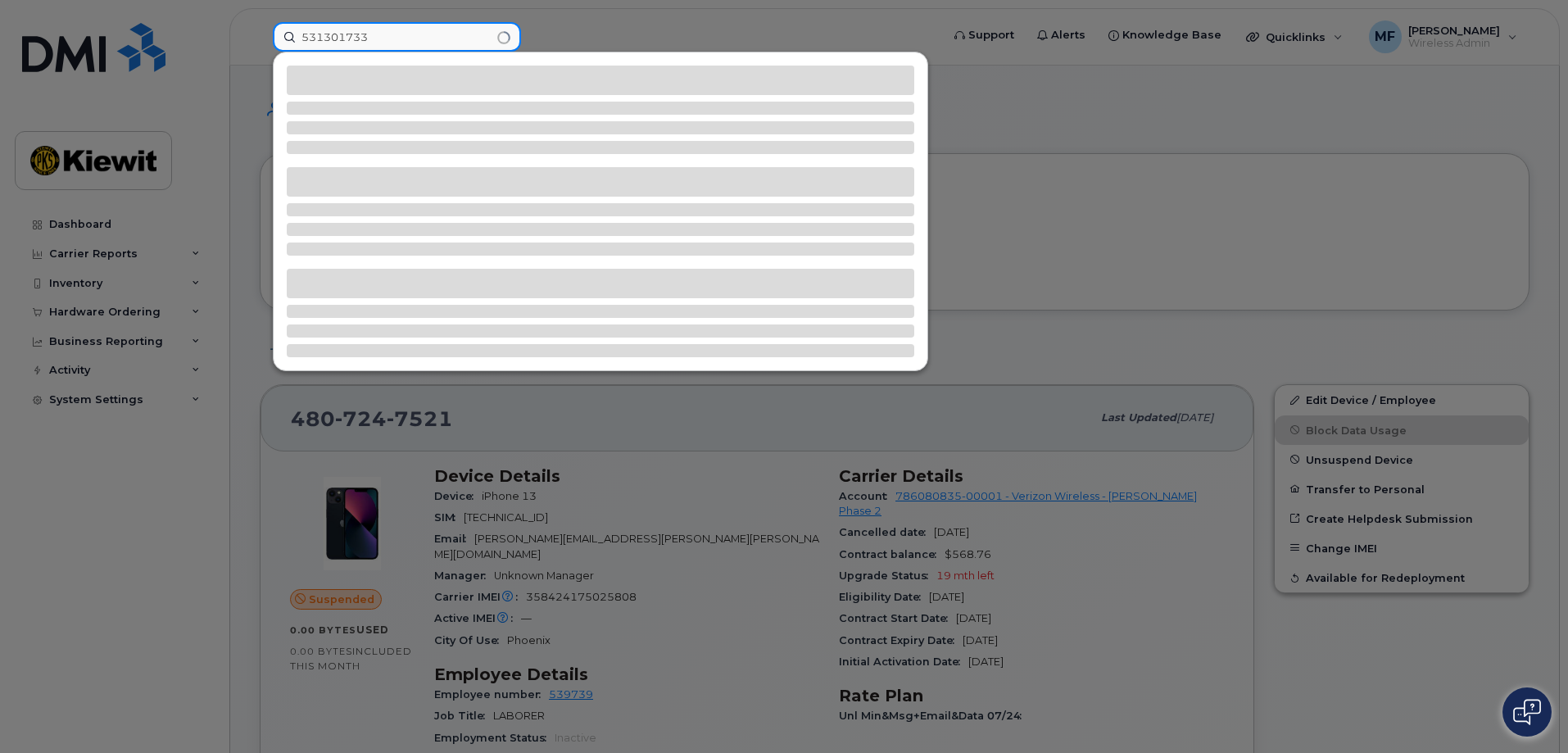
type input "5313017335"
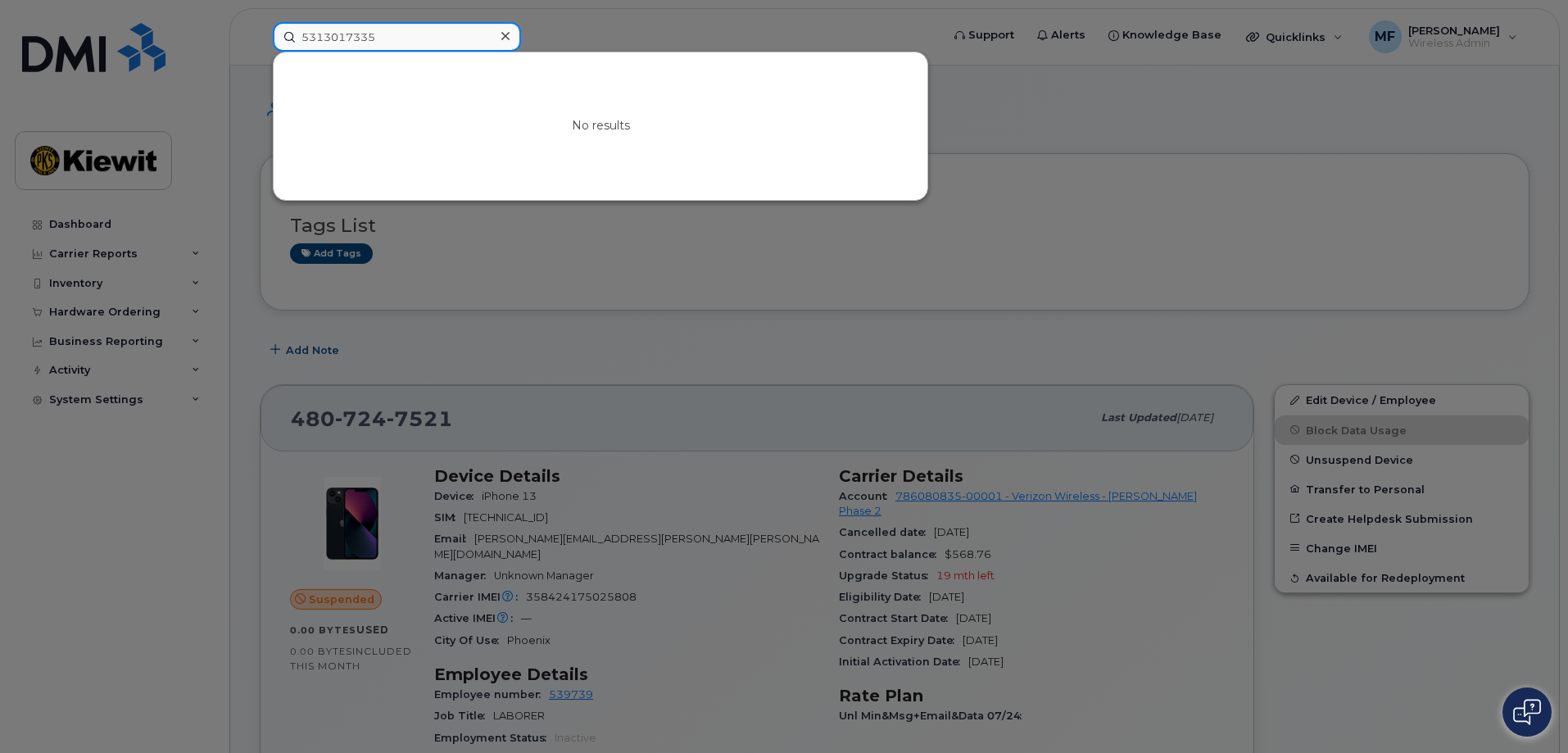
drag, startPoint x: 384, startPoint y: 36, endPoint x: 126, endPoint y: 65, distance: 259.6
click at [260, 52] on div "5313017335 No results" at bounding box center [601, 37] width 683 height 29
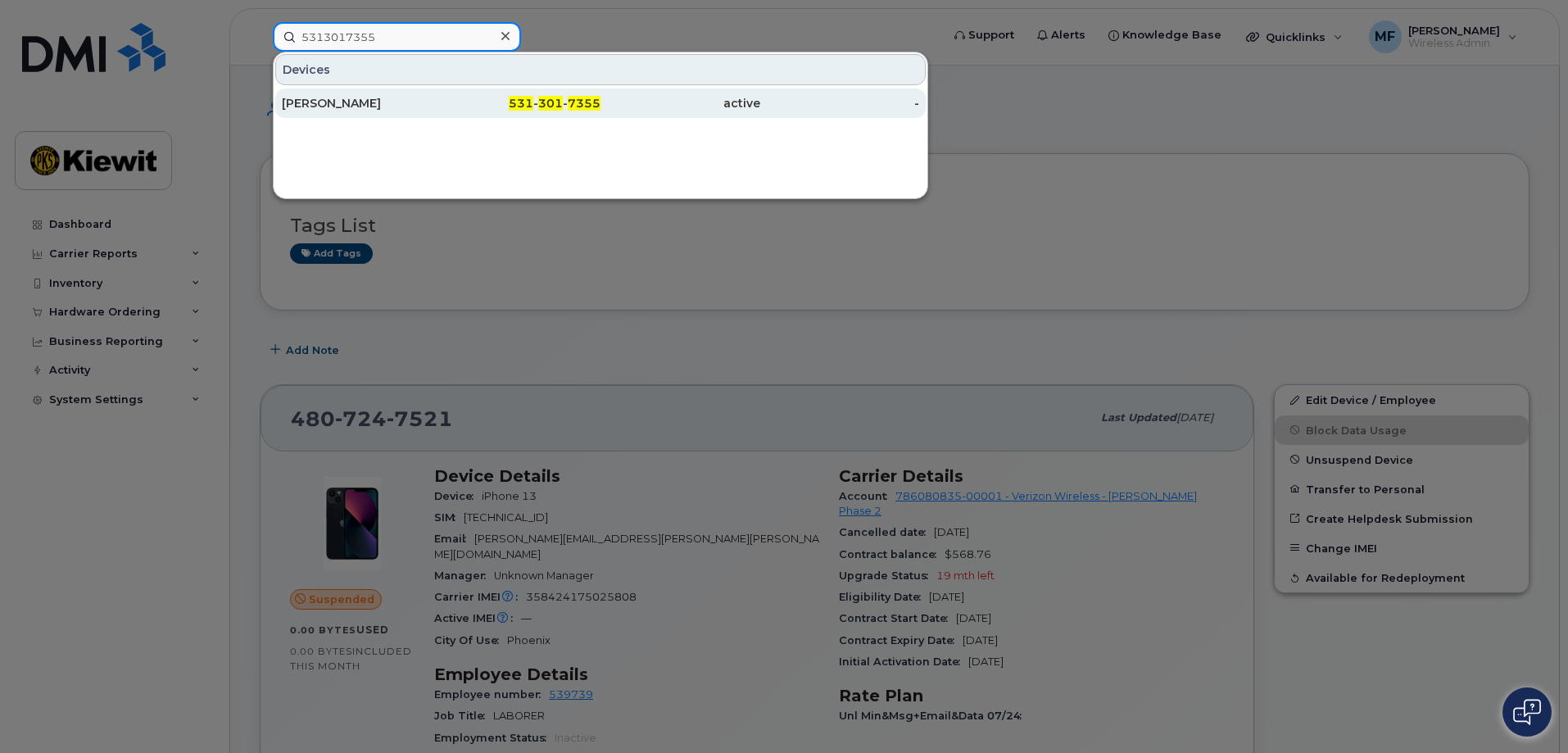
type input "5313017355"
click at [590, 99] on span "7355" at bounding box center [584, 102] width 33 height 15
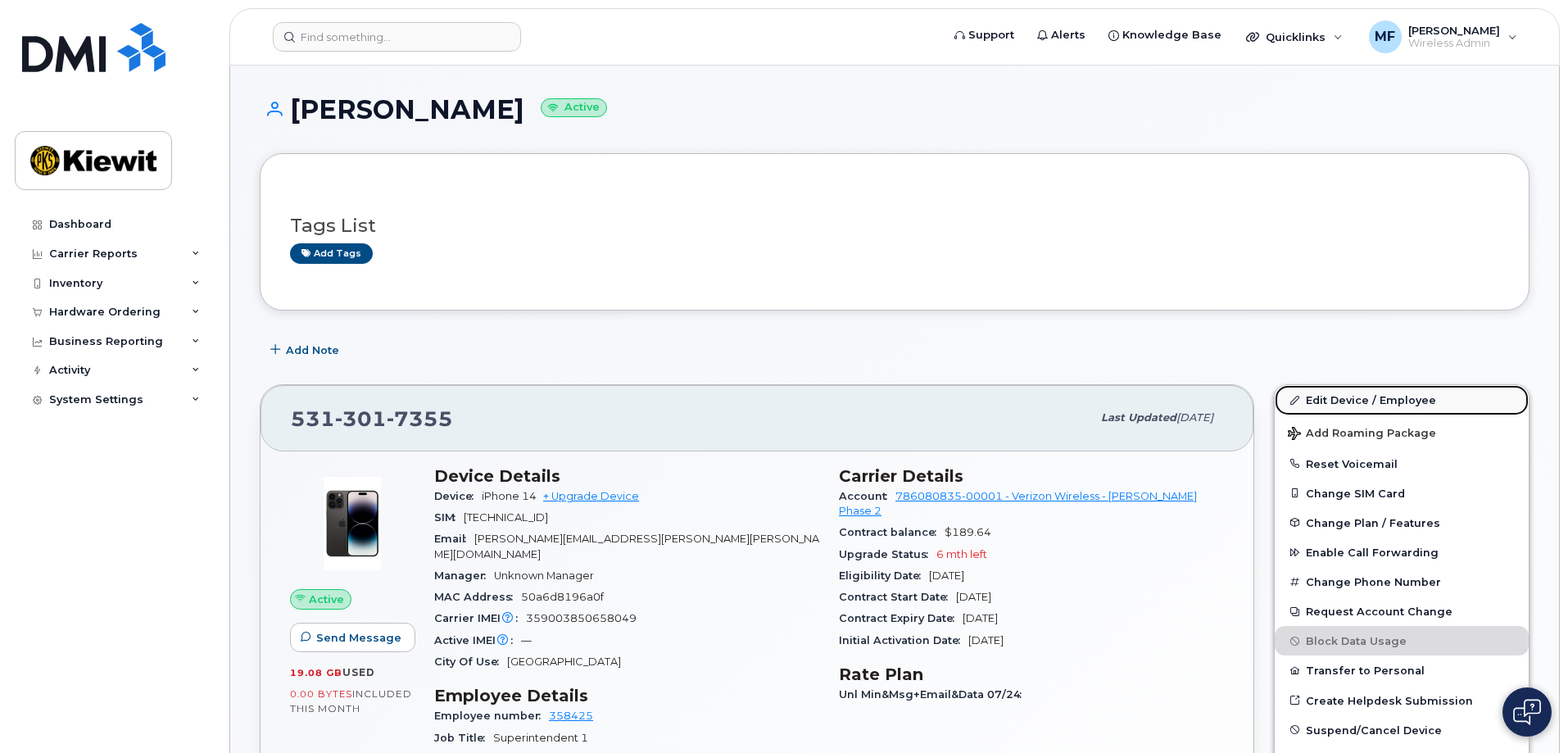
click at [1398, 401] on link "Edit Device / Employee" at bounding box center [1401, 400] width 254 height 29
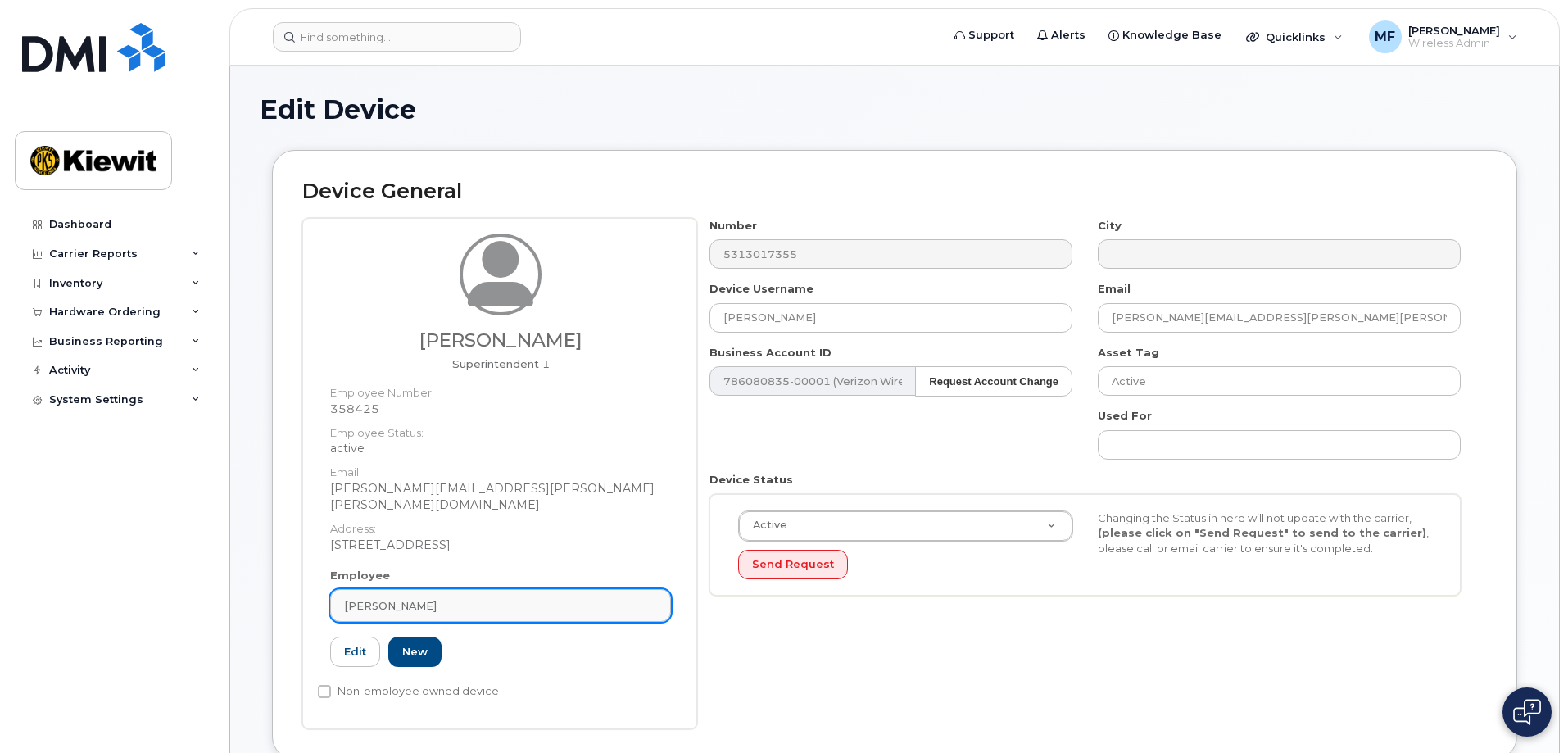
click at [436, 598] on div "[PERSON_NAME]" at bounding box center [501, 606] width 313 height 15
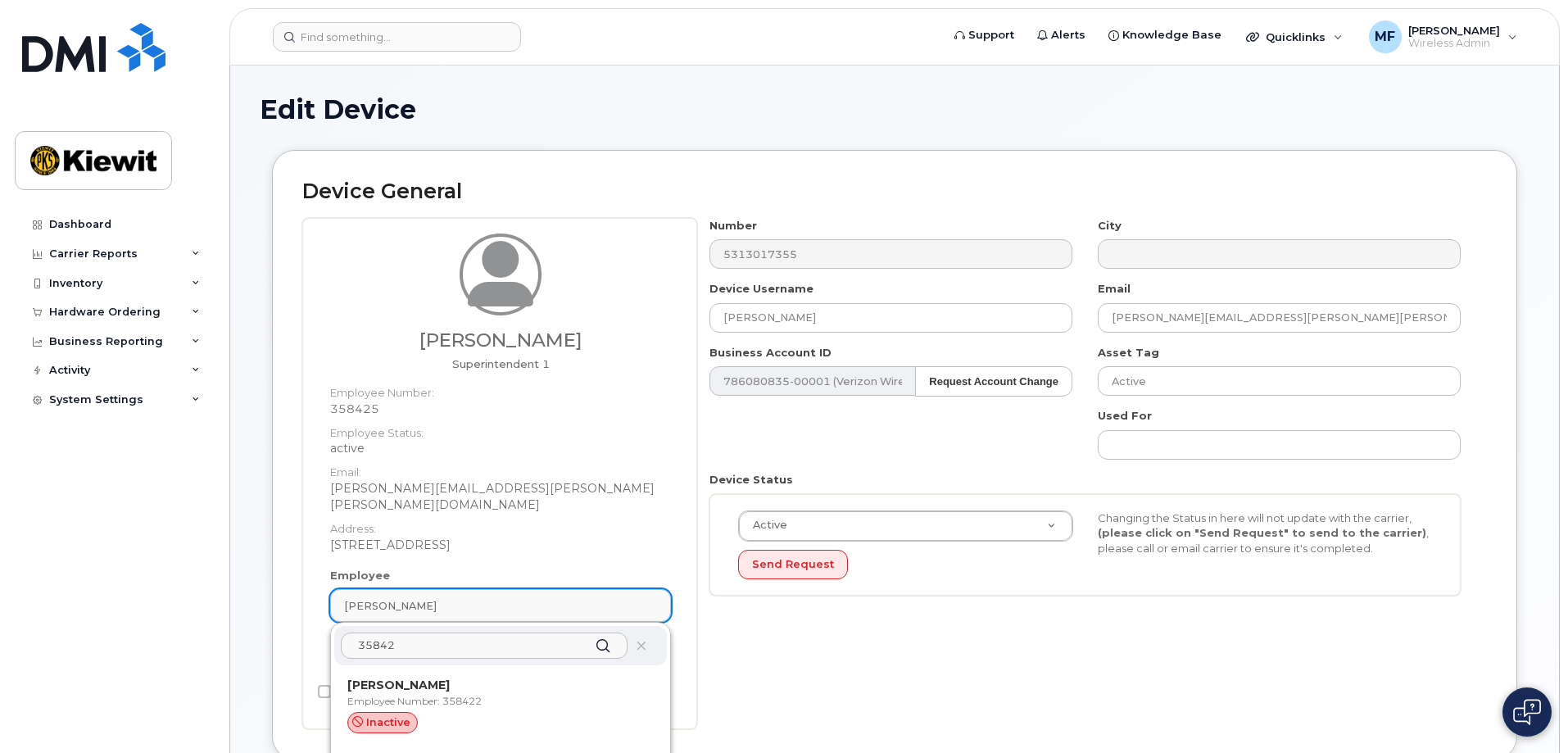
type input "358425"
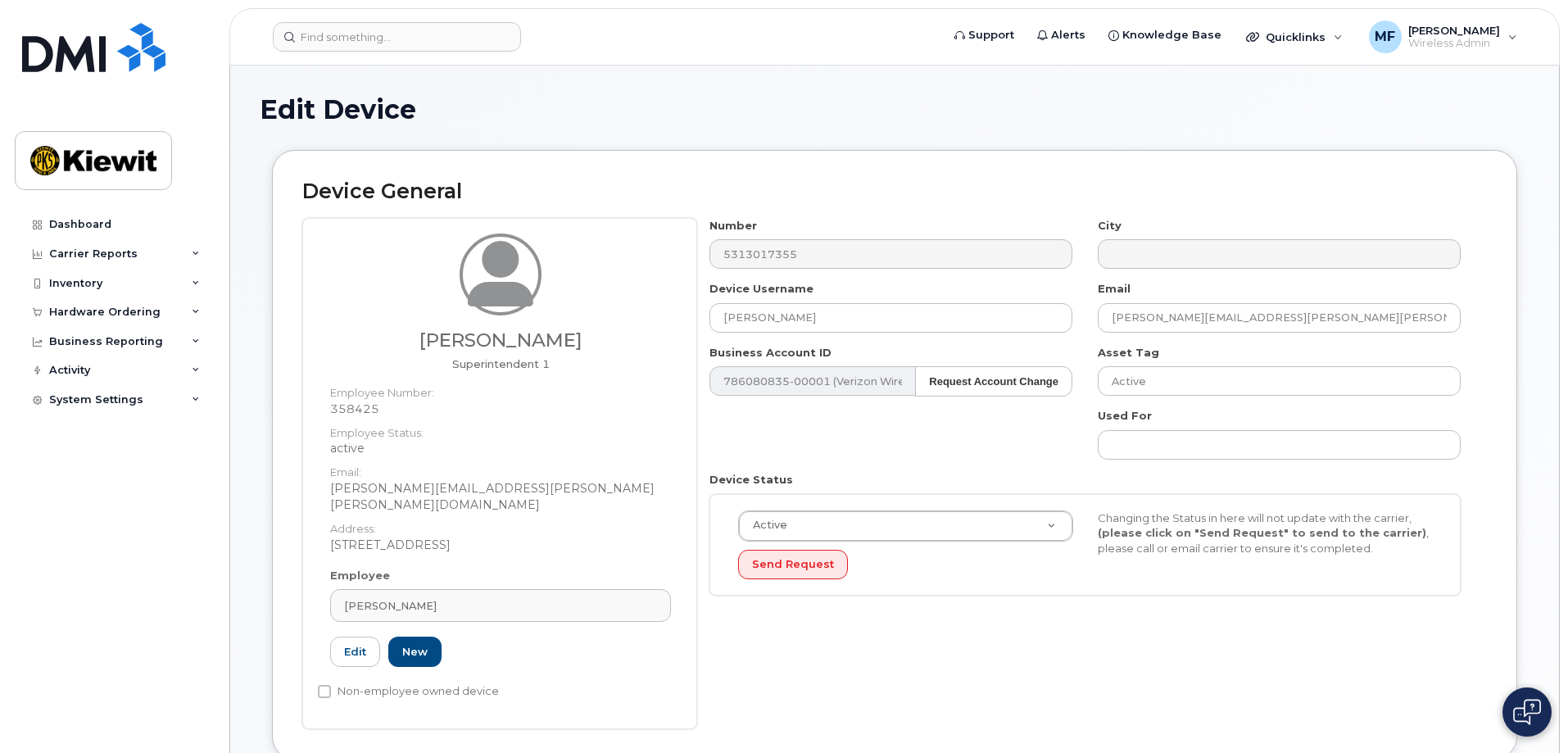
type input "Saving..."
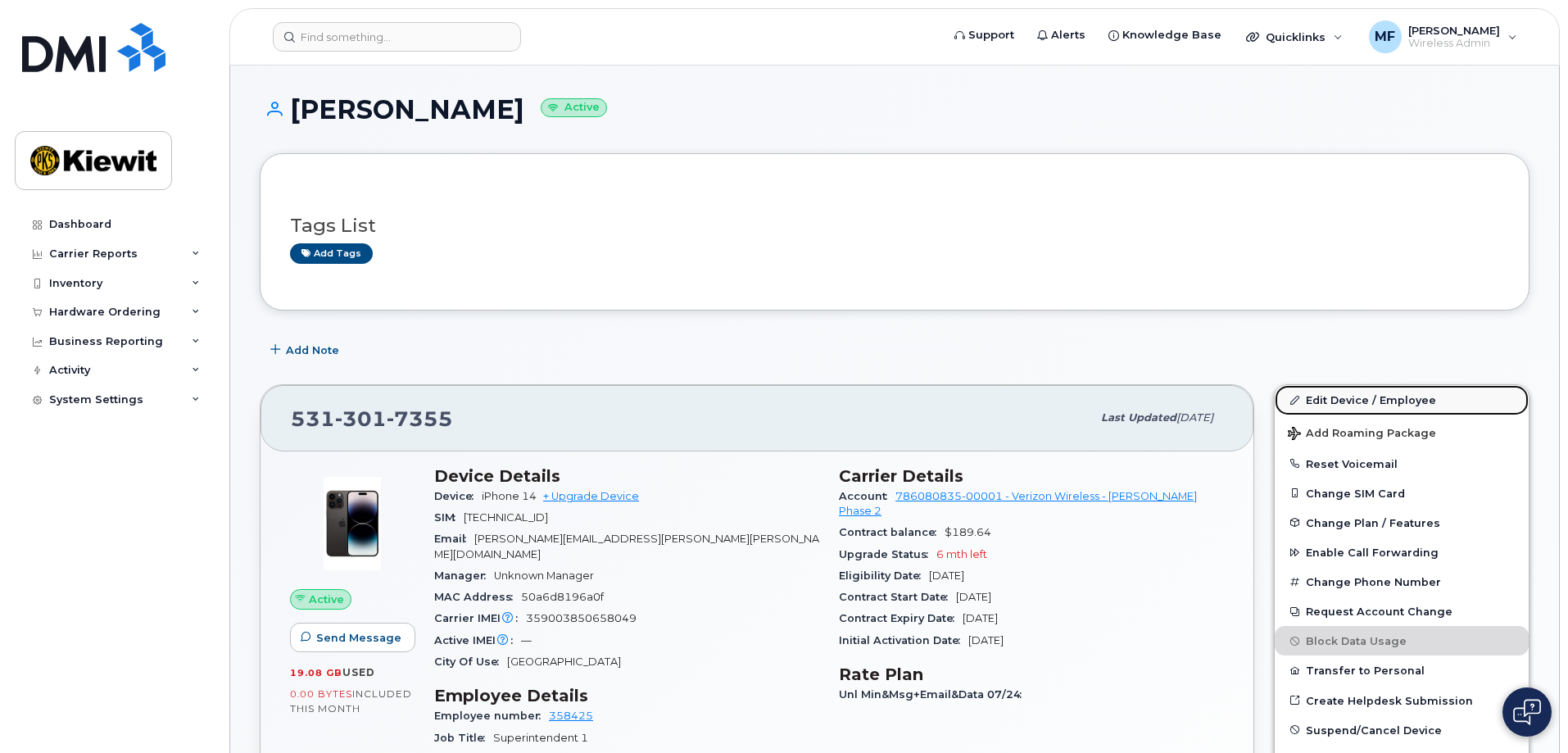
click at [1424, 404] on link "Edit Device / Employee" at bounding box center [1401, 400] width 254 height 29
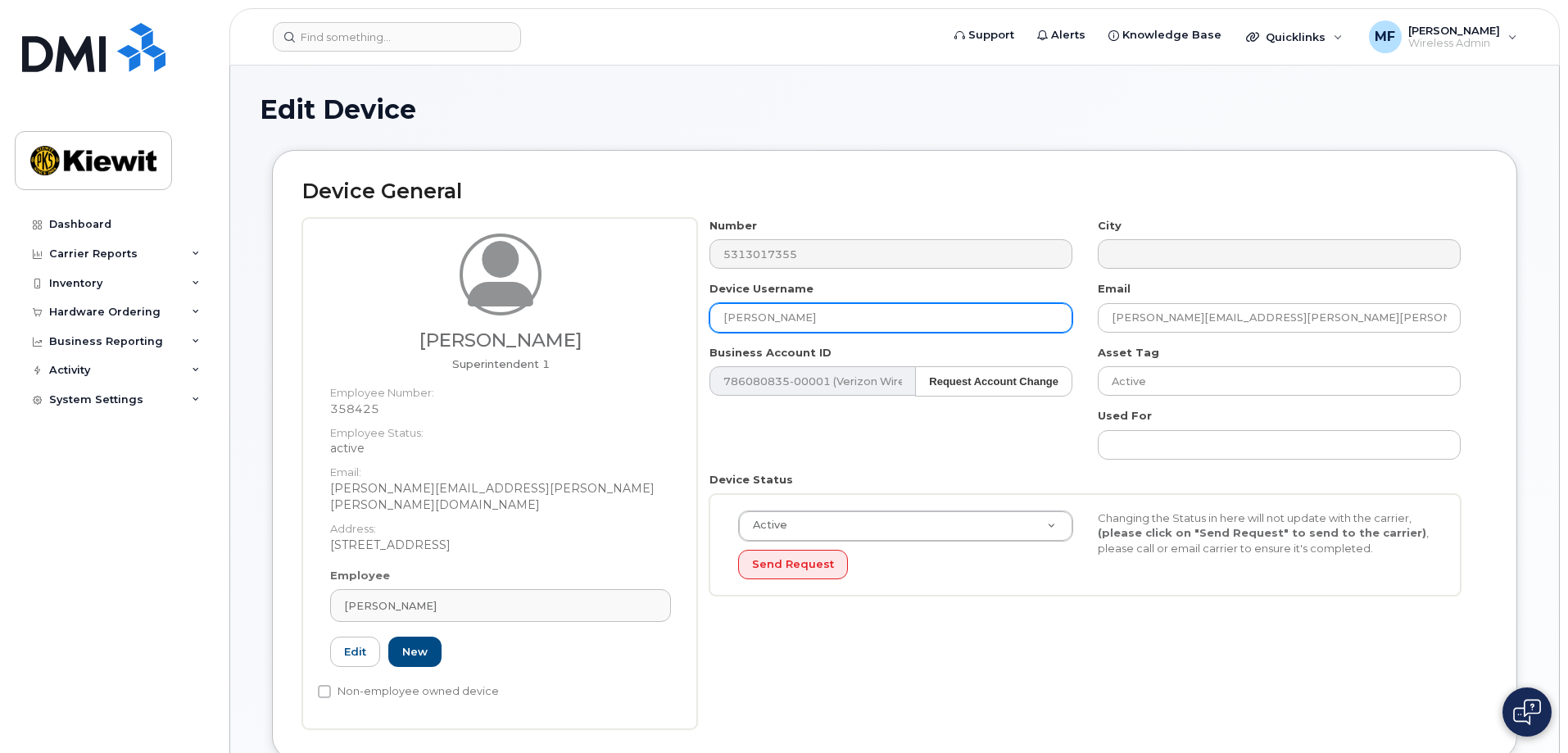
drag, startPoint x: 838, startPoint y: 315, endPoint x: 680, endPoint y: 319, distance: 158.1
click at [680, 319] on div "Dillon Stanton Superintendent 1 Employee Number: 358425 Employee Status: active…" at bounding box center [894, 473] width 1184 height 511
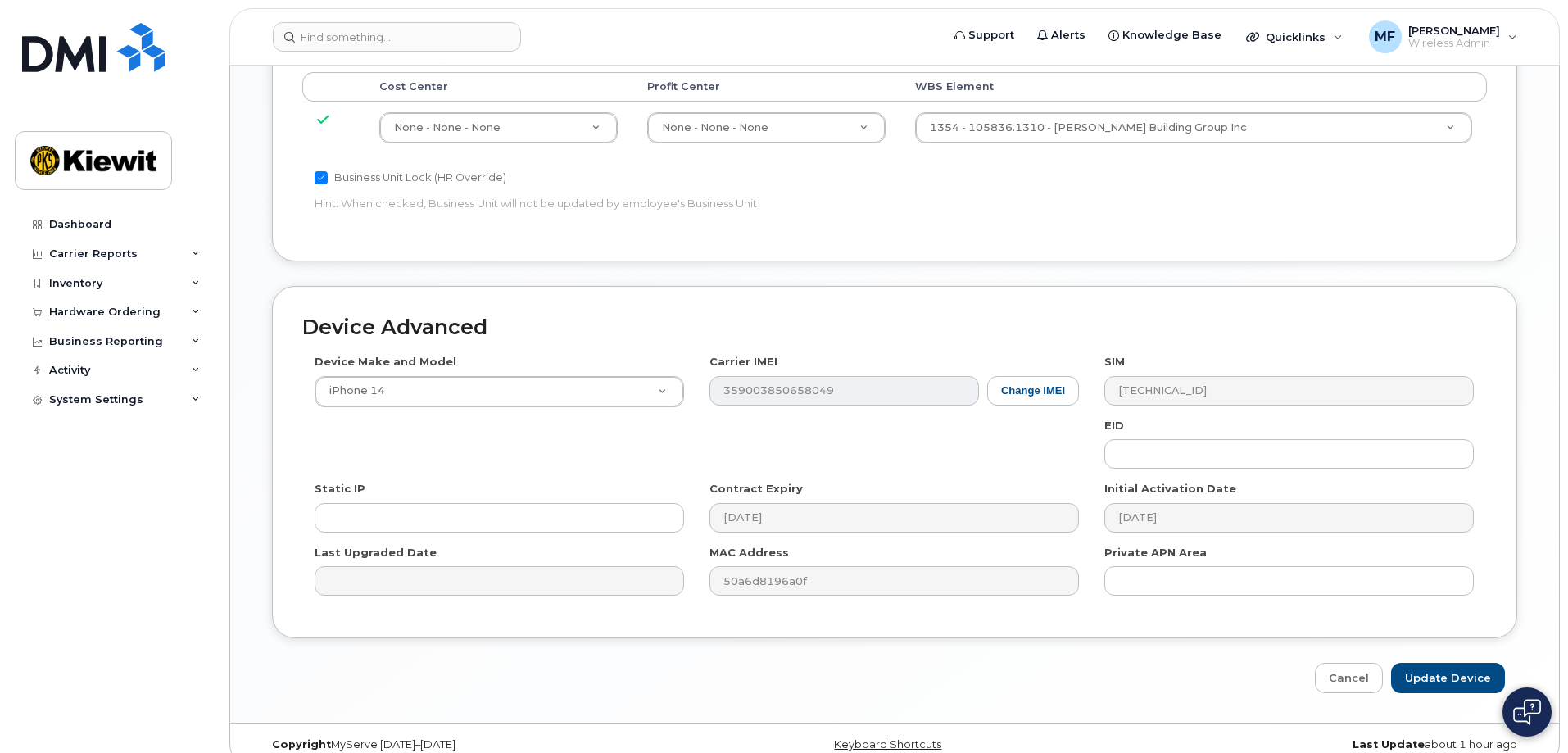
scroll to position [910, 0]
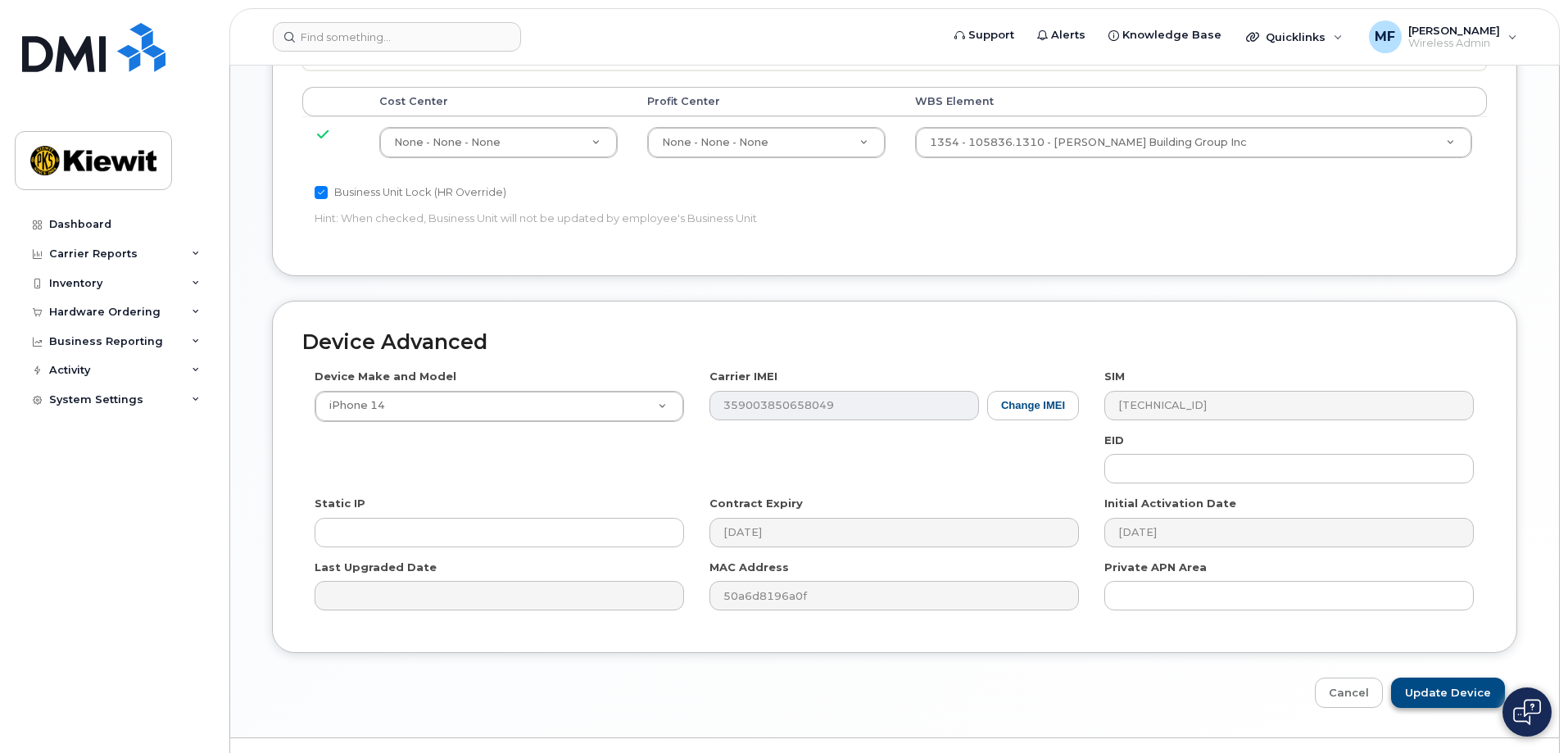
type input "Dillon Stanton"
click at [1417, 682] on input "Update Device" at bounding box center [1448, 693] width 114 height 30
type input "Saving..."
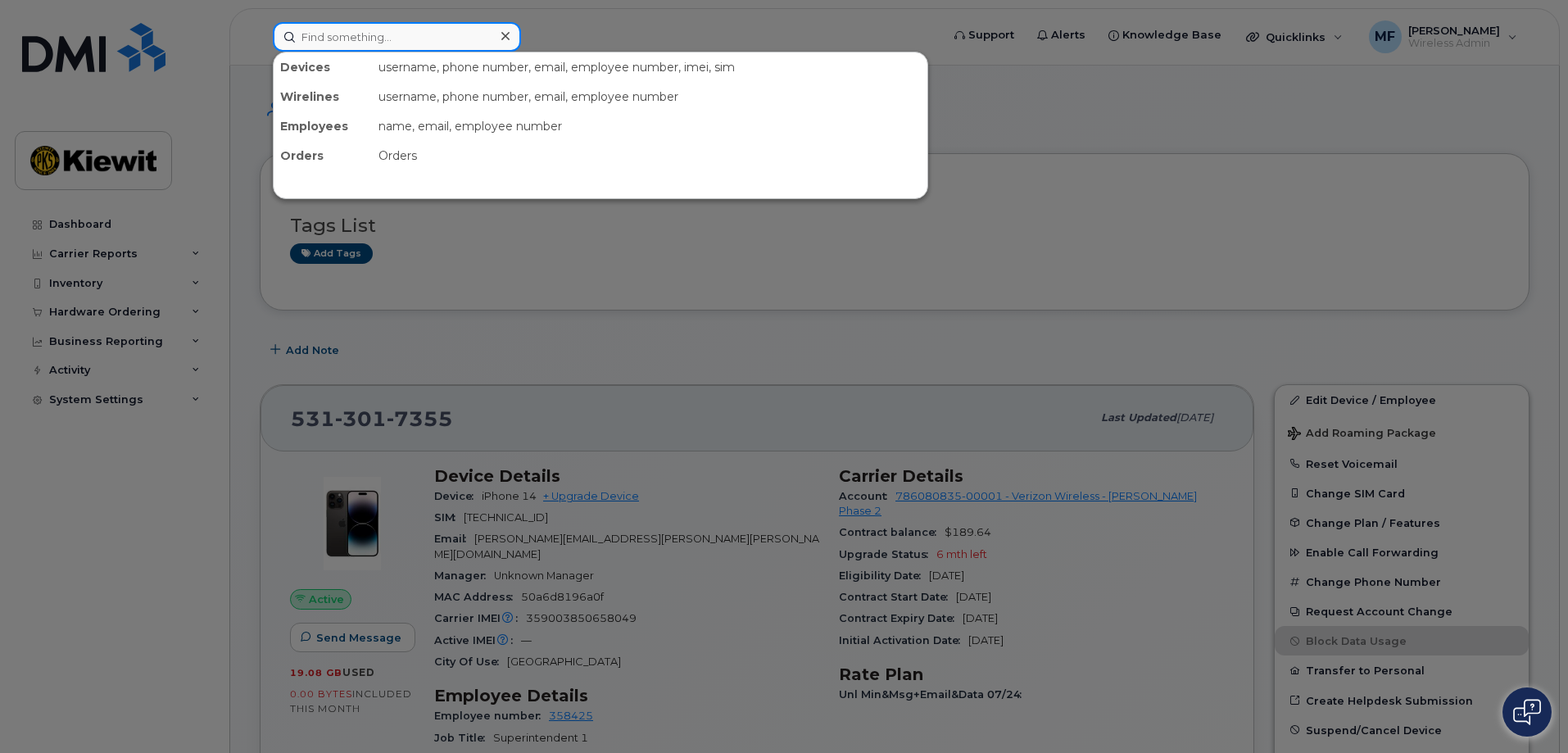
click at [393, 41] on input at bounding box center [397, 37] width 249 height 29
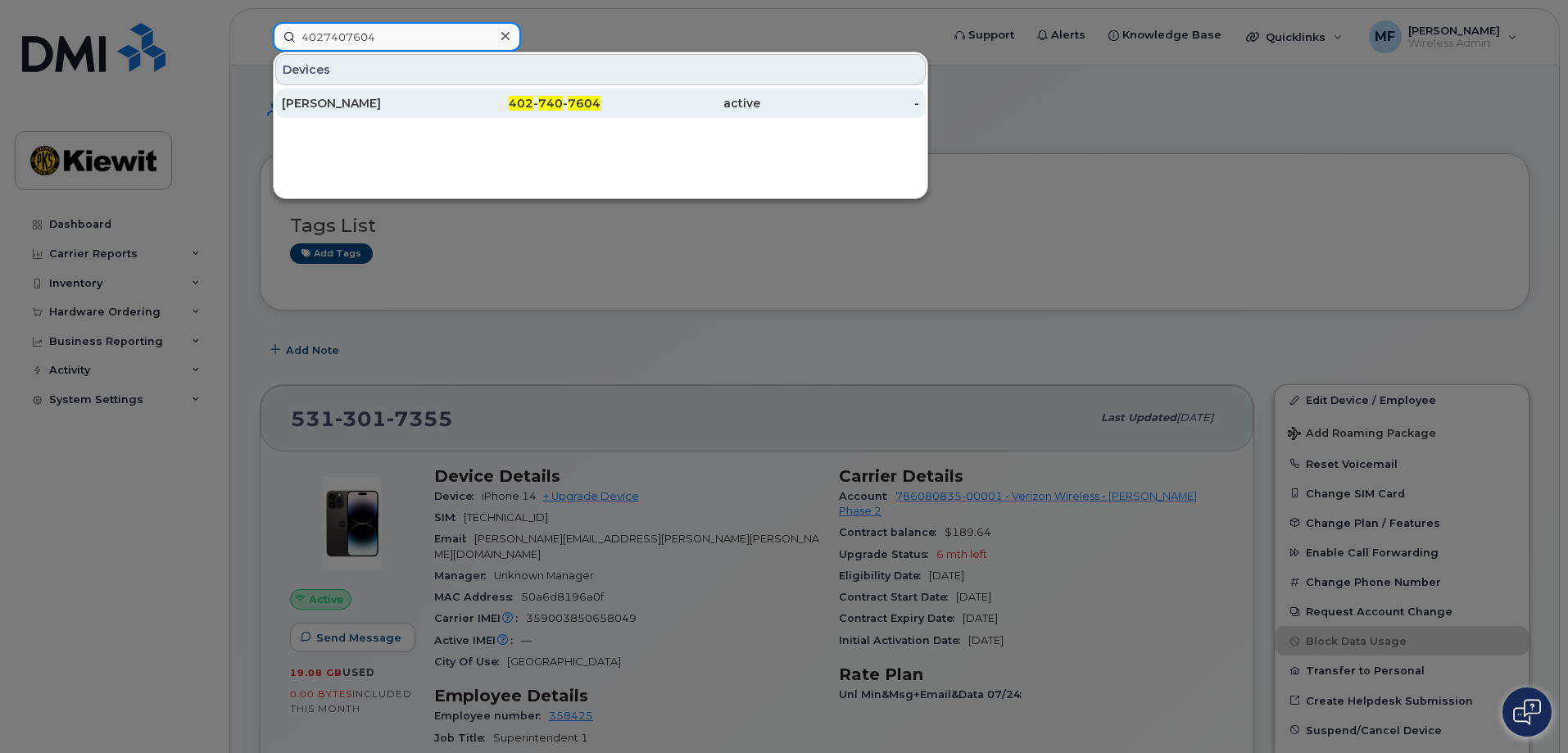
type input "4027407604"
click at [573, 105] on span "7604" at bounding box center [584, 102] width 33 height 15
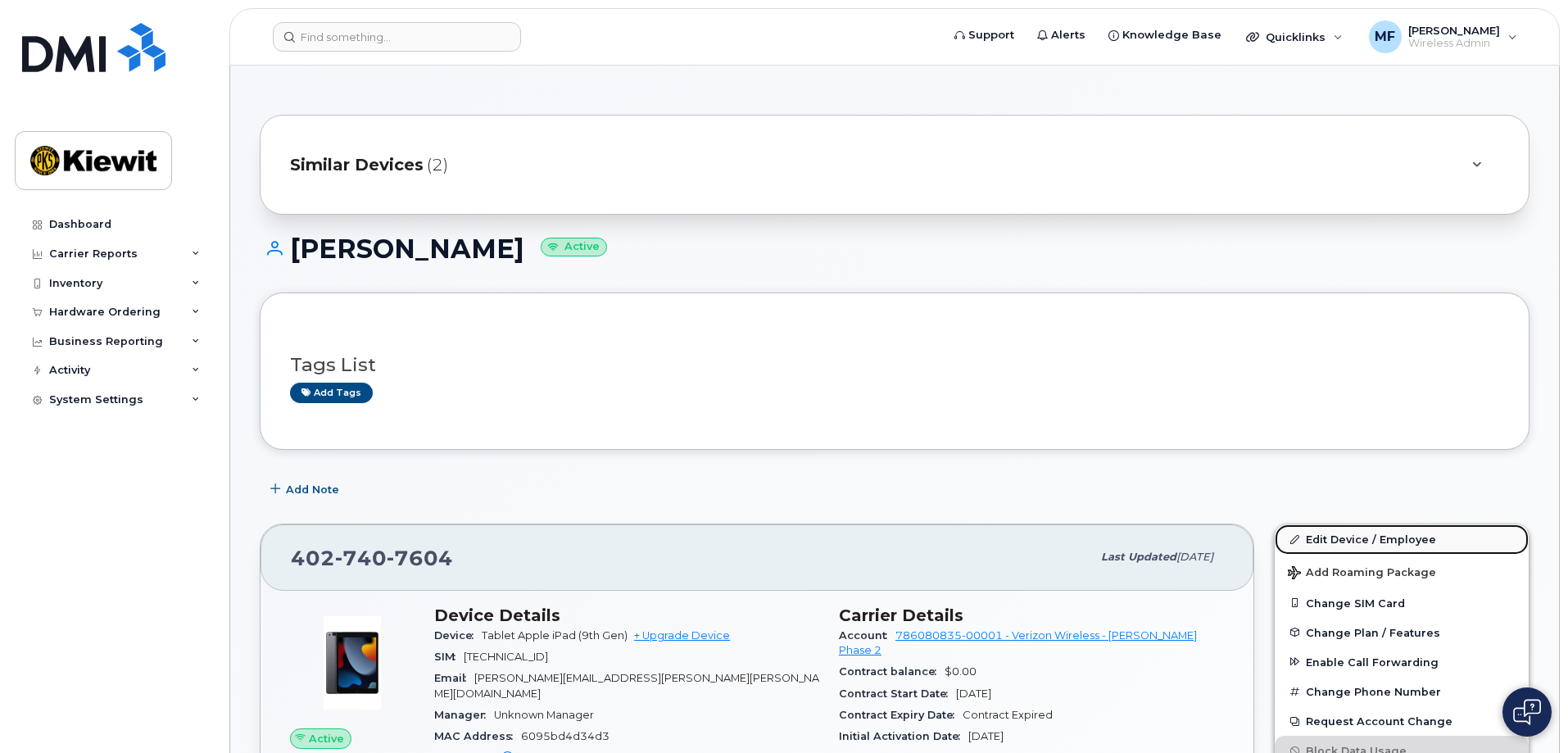
click at [1388, 542] on link "Edit Device / Employee" at bounding box center [1401, 540] width 254 height 29
click at [1366, 540] on link "Edit Device / Employee" at bounding box center [1401, 540] width 254 height 29
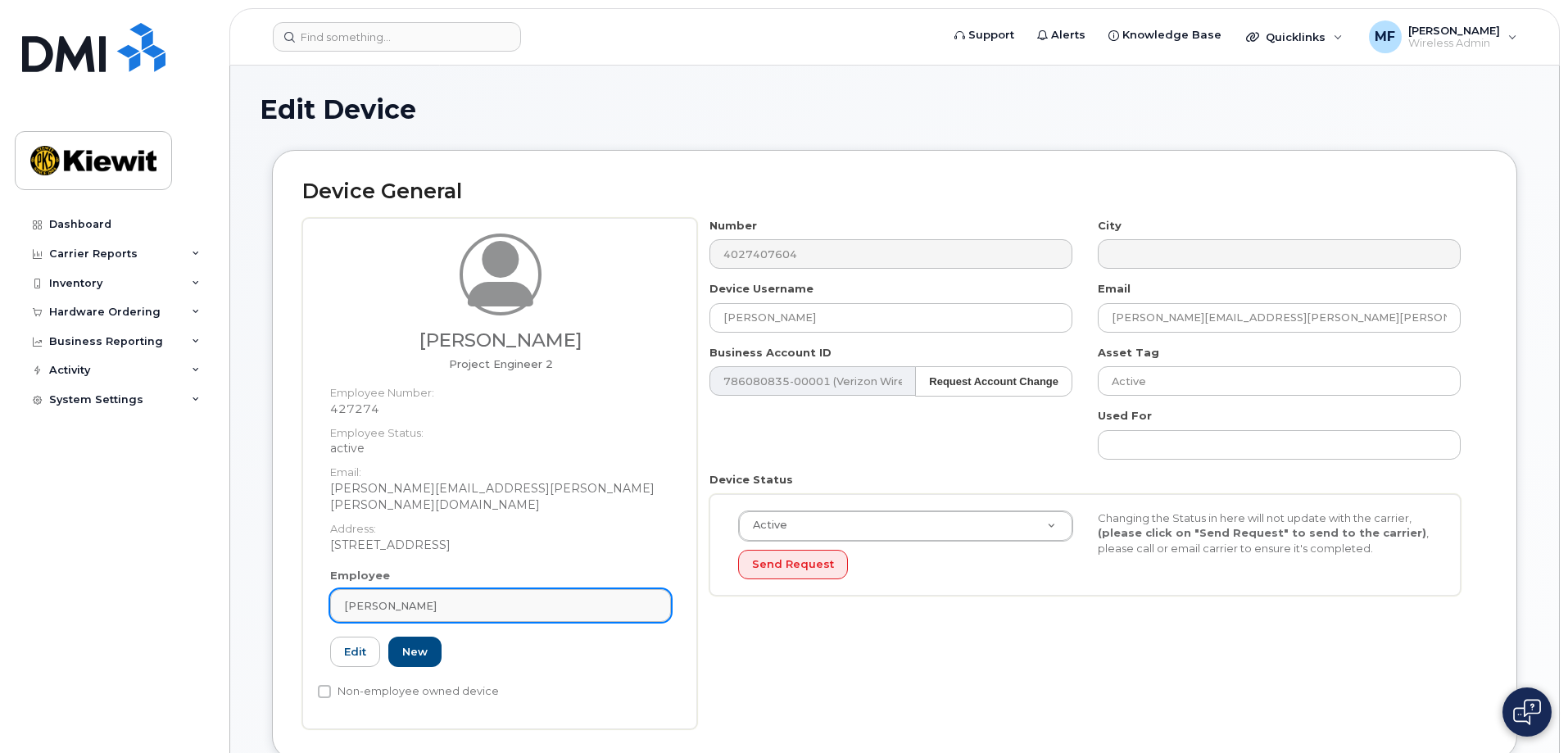
click at [587, 598] on div "[PERSON_NAME]" at bounding box center [501, 606] width 313 height 15
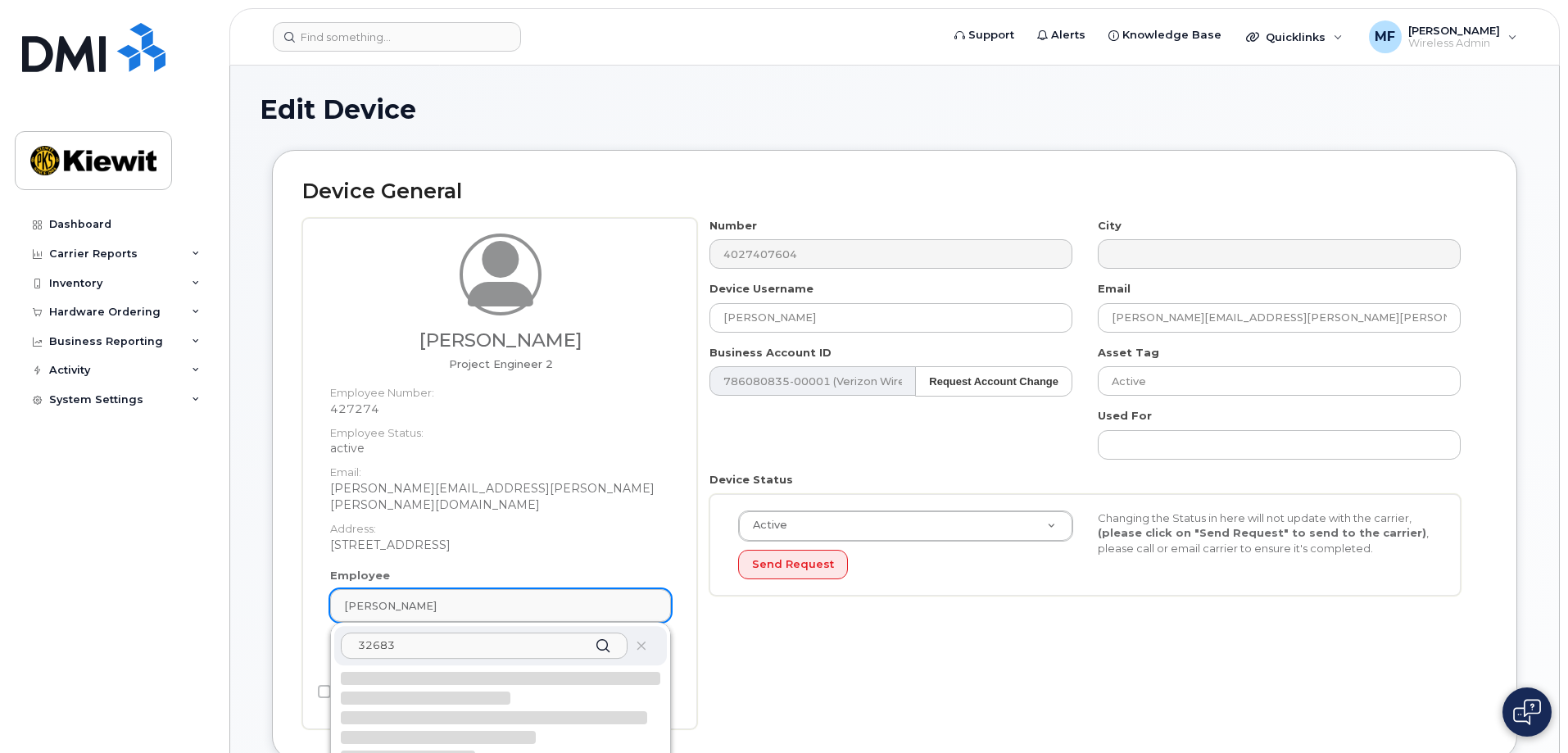
type input "326831"
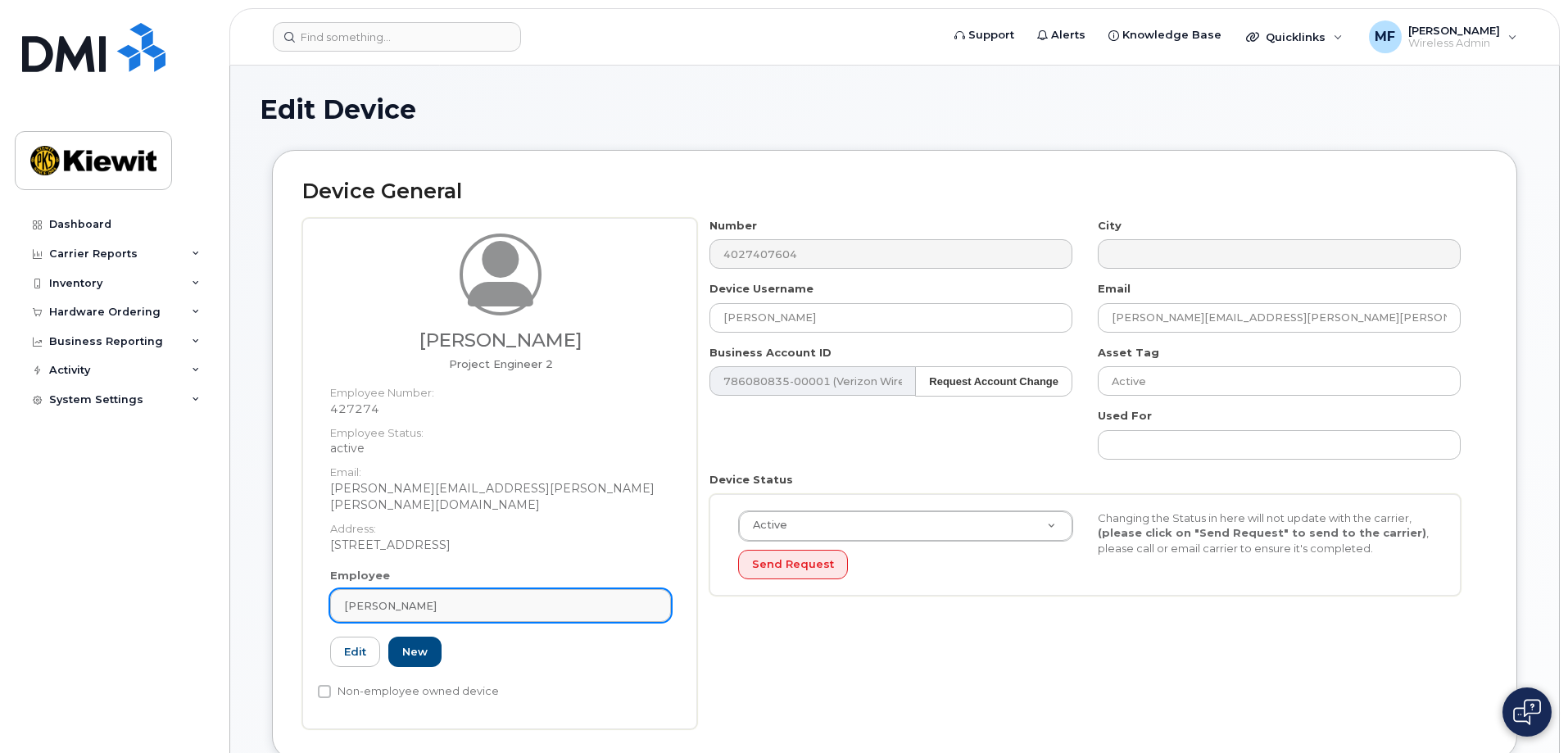
type input "Saving..."
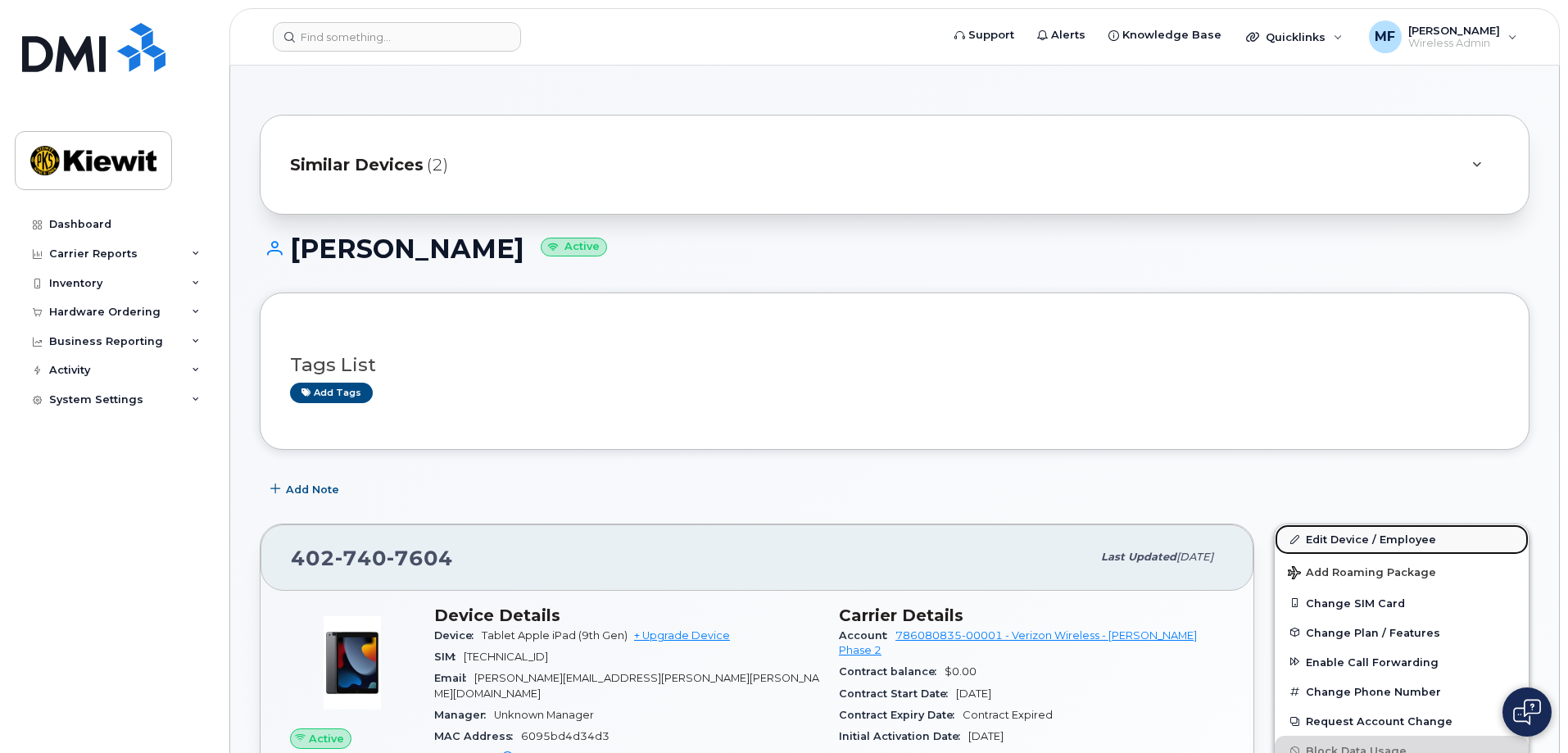
click at [1338, 535] on link "Edit Device / Employee" at bounding box center [1401, 540] width 254 height 29
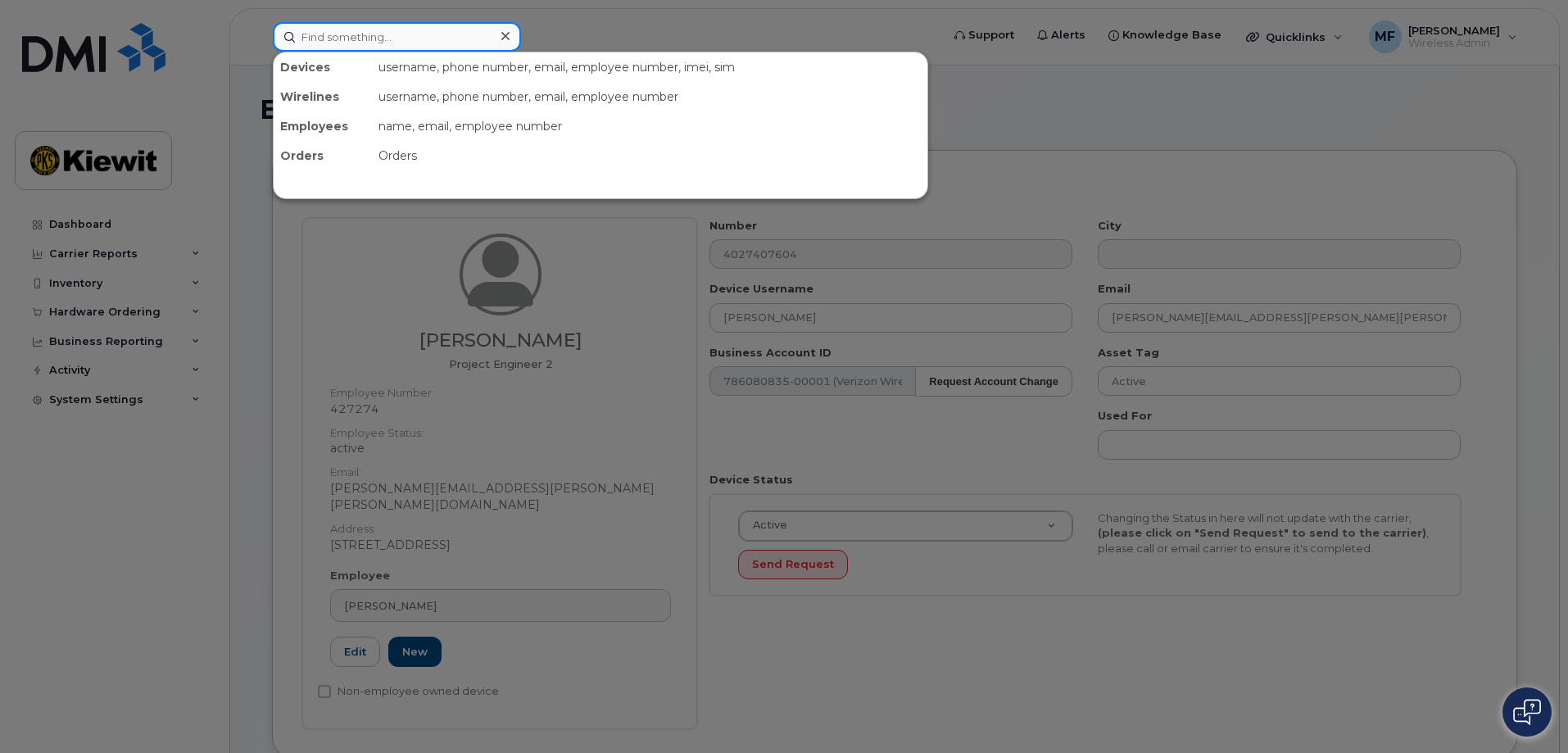
click at [330, 40] on input at bounding box center [397, 37] width 249 height 29
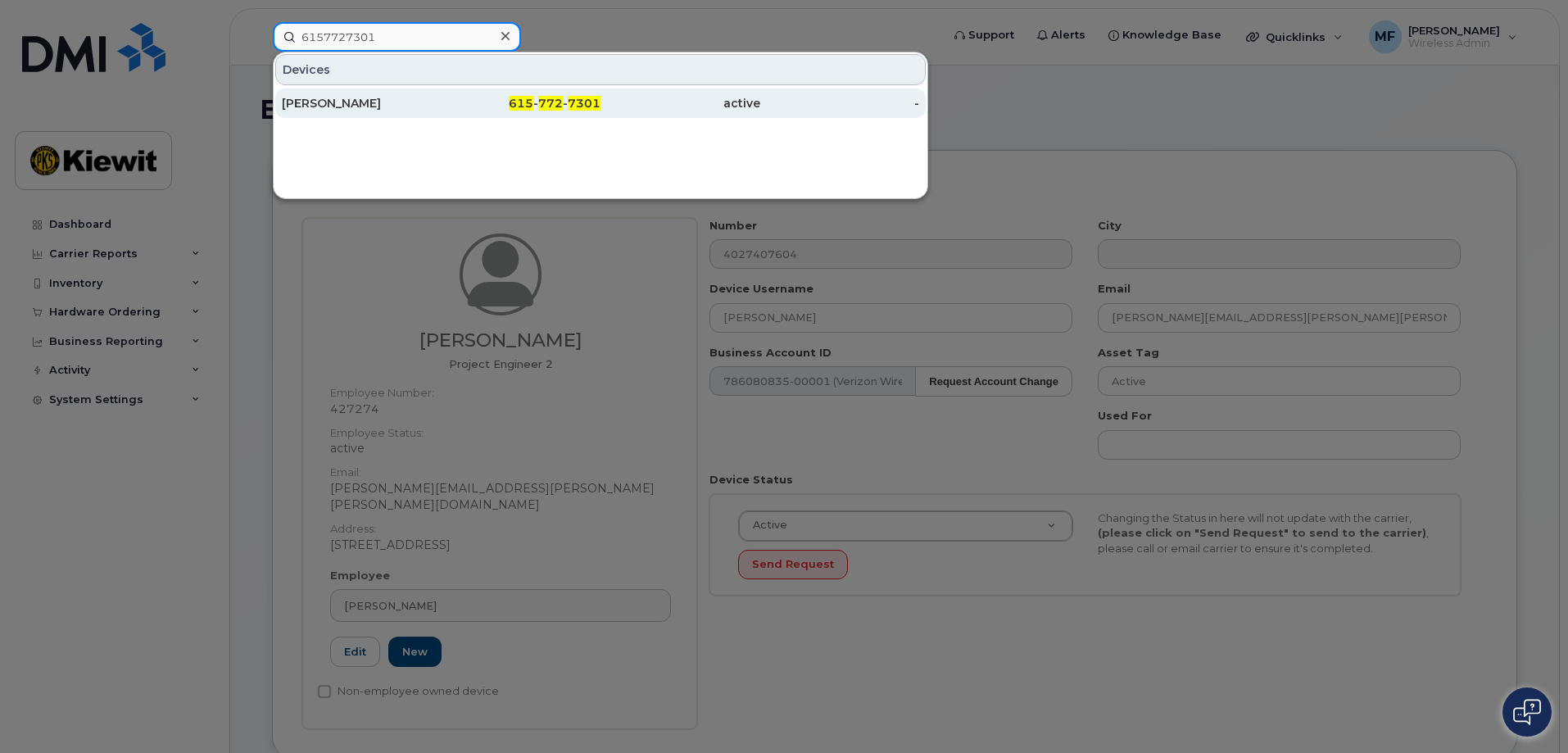
type input "6157727301"
click at [546, 102] on span "772" at bounding box center [550, 102] width 25 height 15
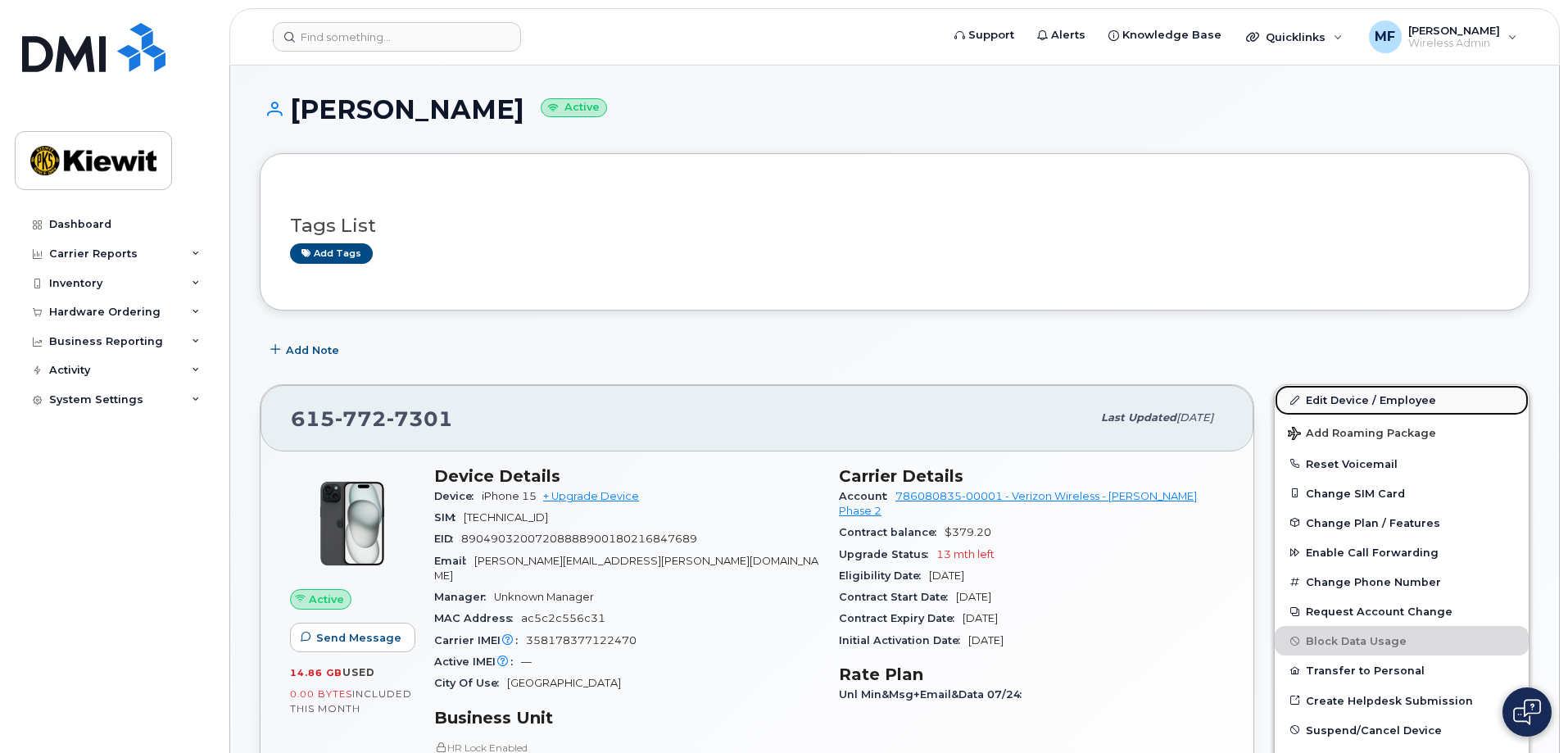
click at [1344, 398] on link "Edit Device / Employee" at bounding box center [1401, 400] width 254 height 29
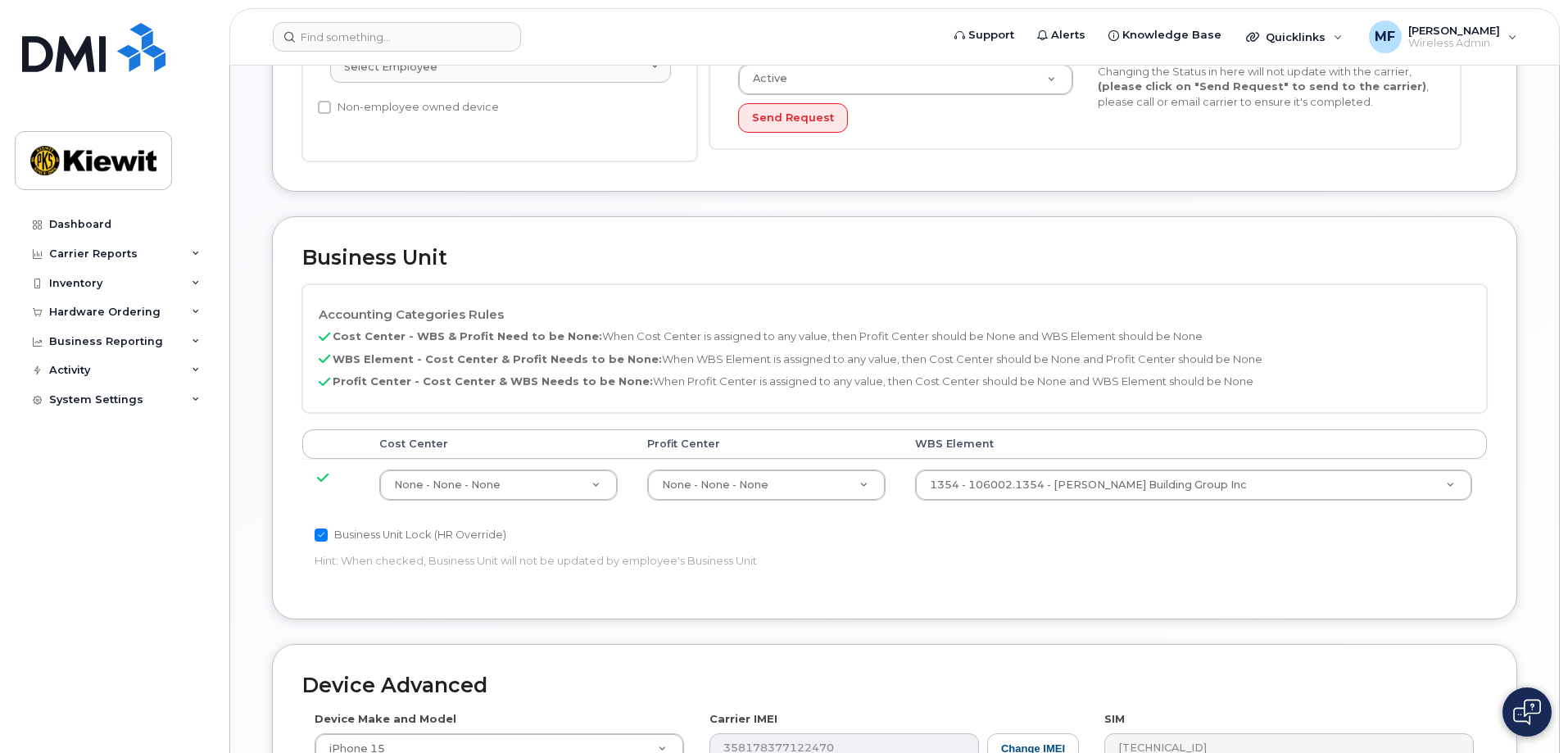
scroll to position [459, 0]
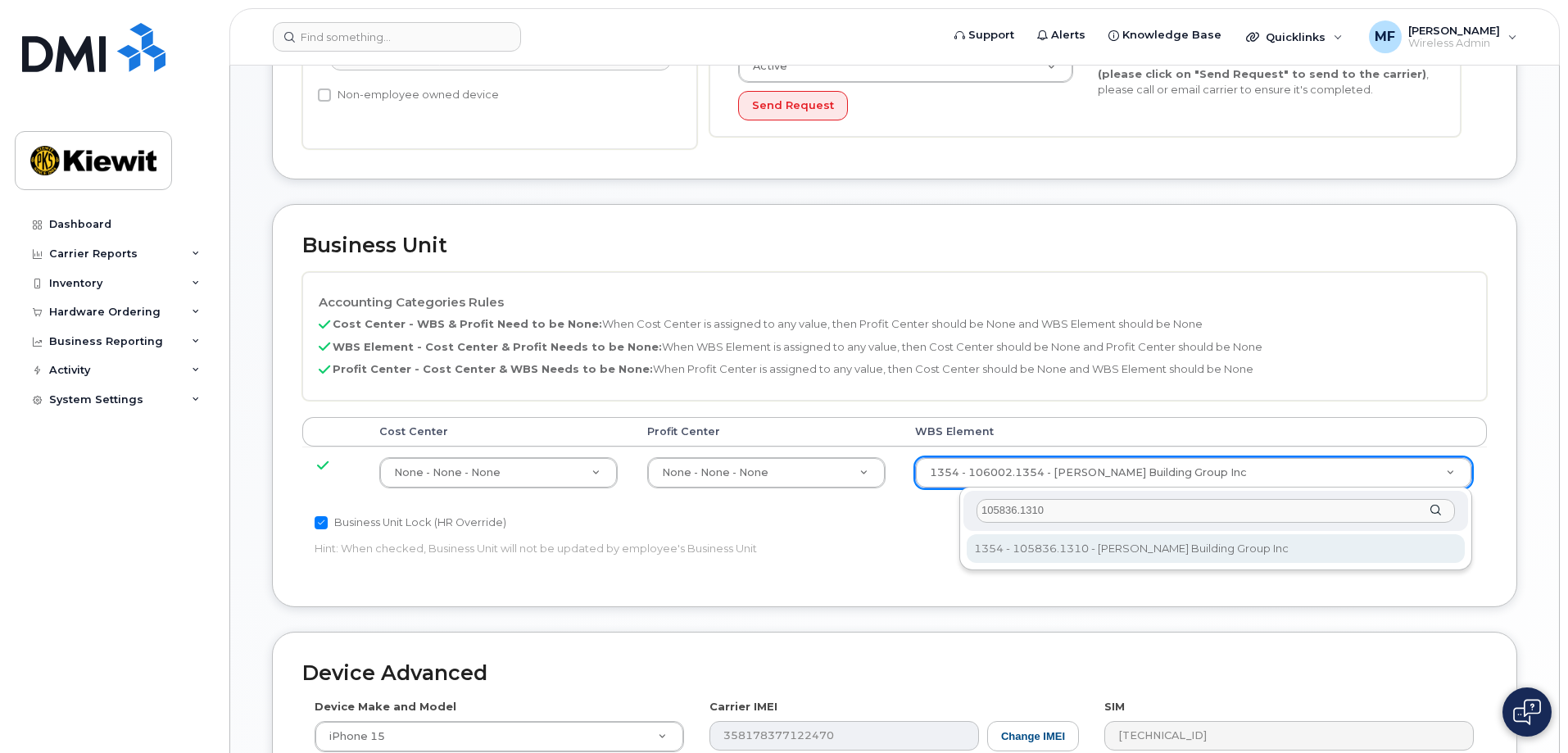
type input "105836.1310"
type input "33788427"
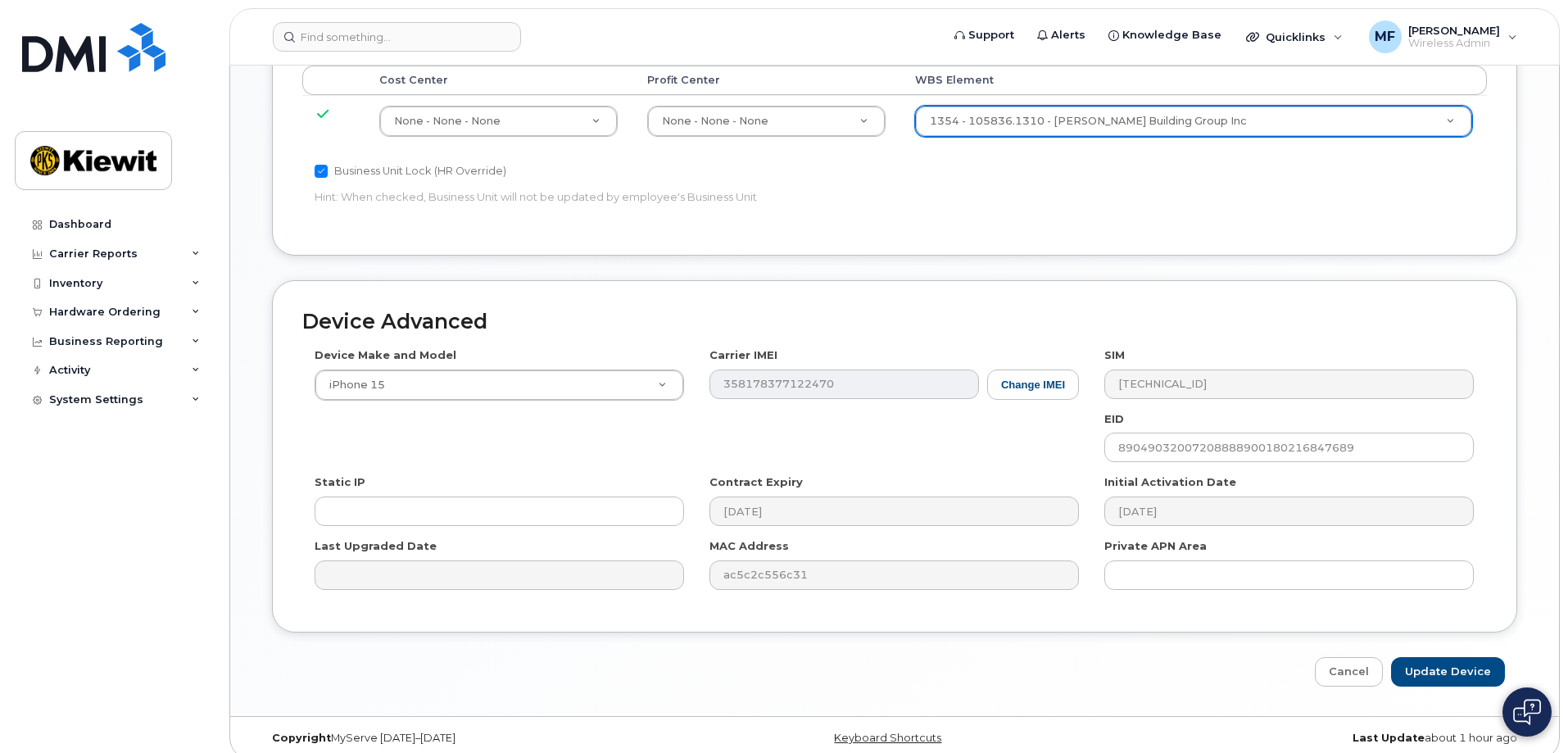
scroll to position [826, 0]
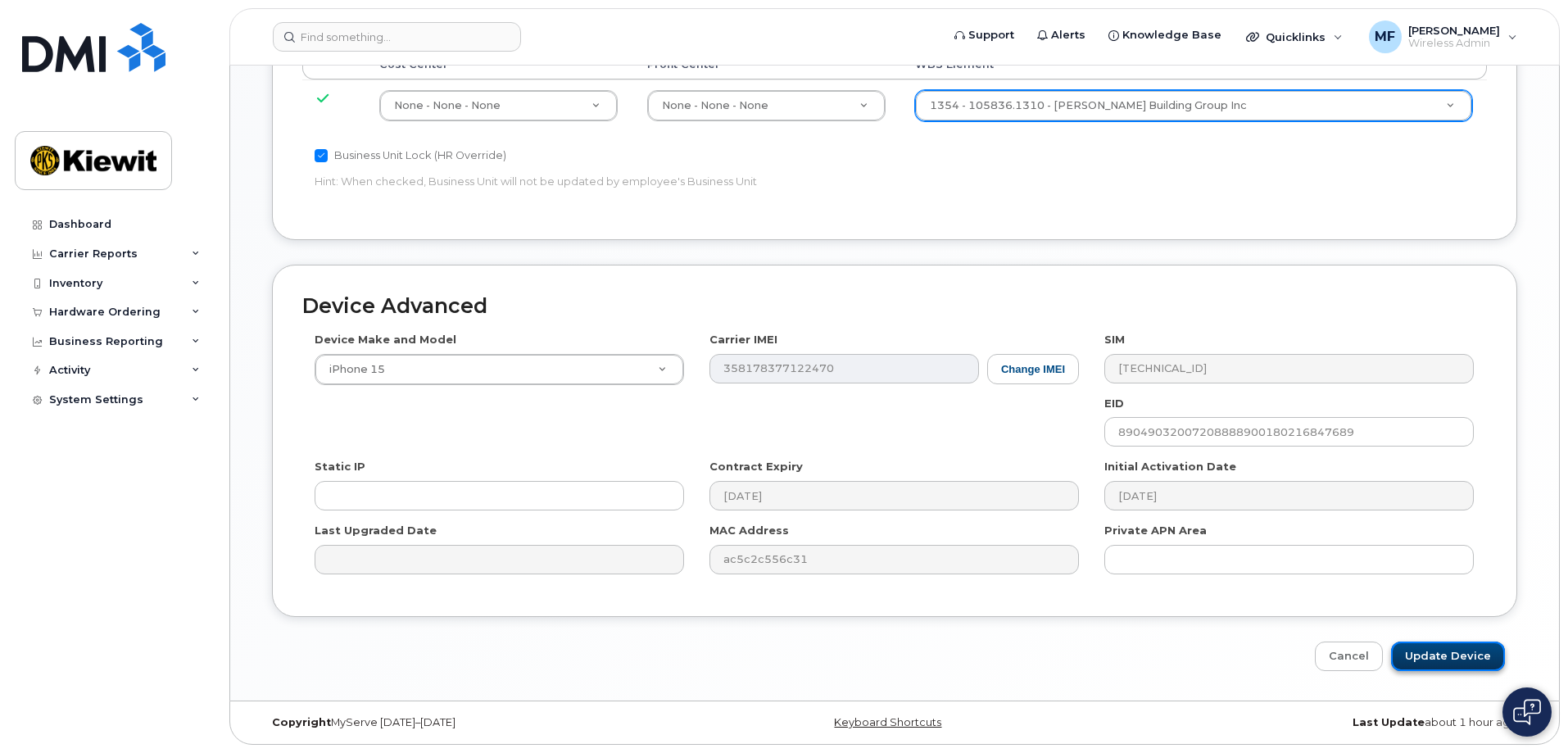
click at [1454, 656] on input "Update Device" at bounding box center [1448, 657] width 114 height 30
type input "Saving..."
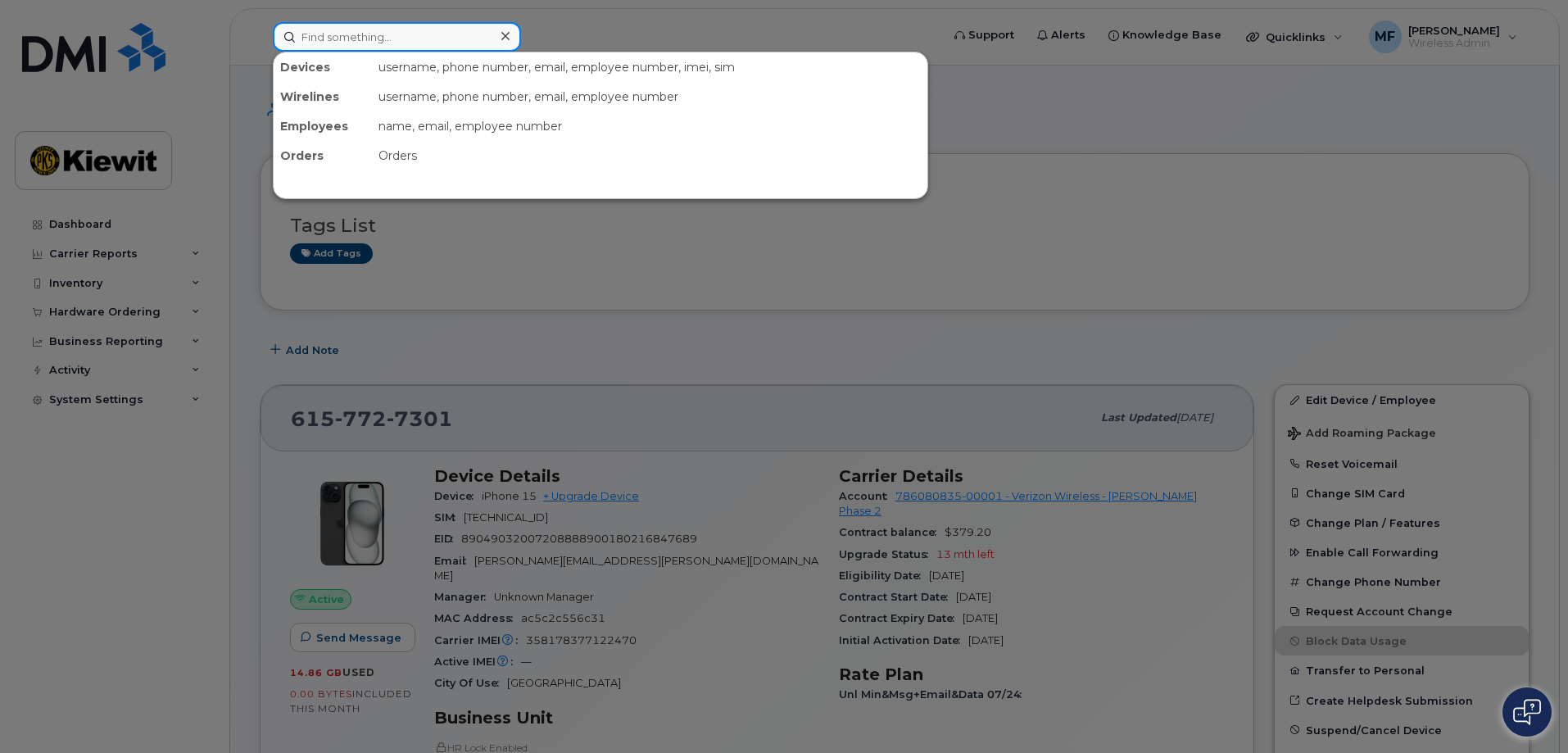
click at [299, 40] on input at bounding box center [397, 37] width 249 height 29
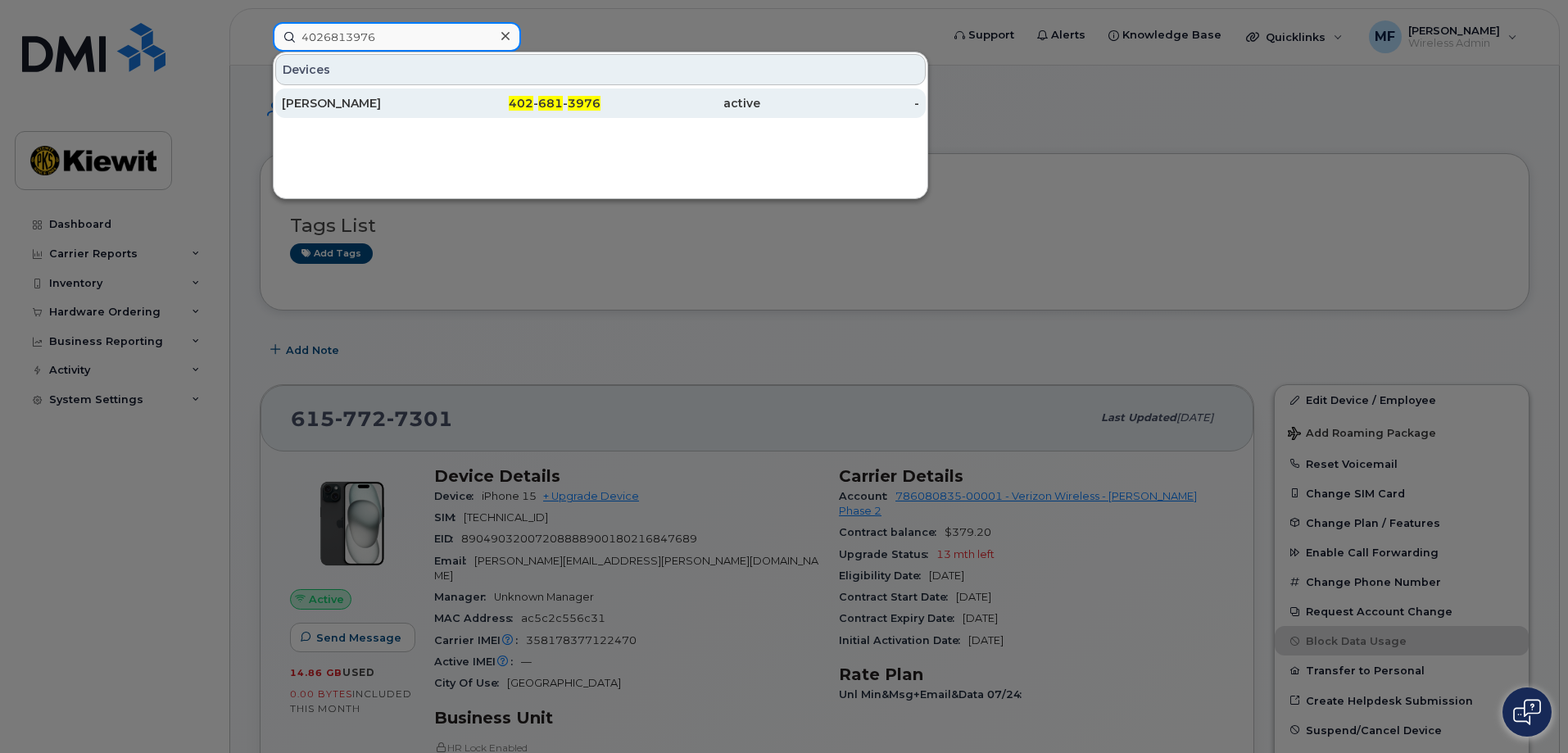
type input "4026813976"
click at [547, 101] on span "681" at bounding box center [550, 102] width 25 height 15
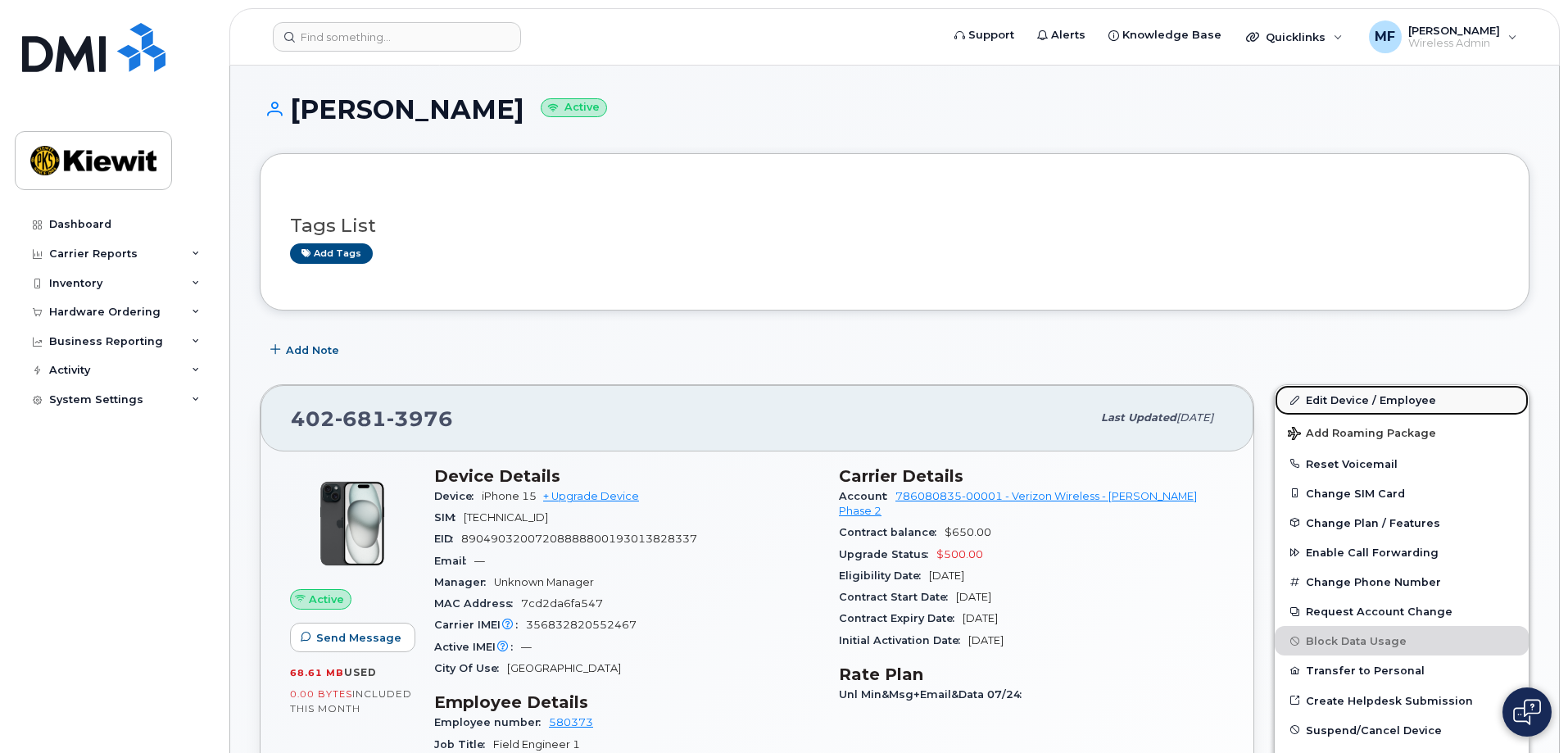
click at [1346, 396] on link "Edit Device / Employee" at bounding box center [1401, 400] width 254 height 29
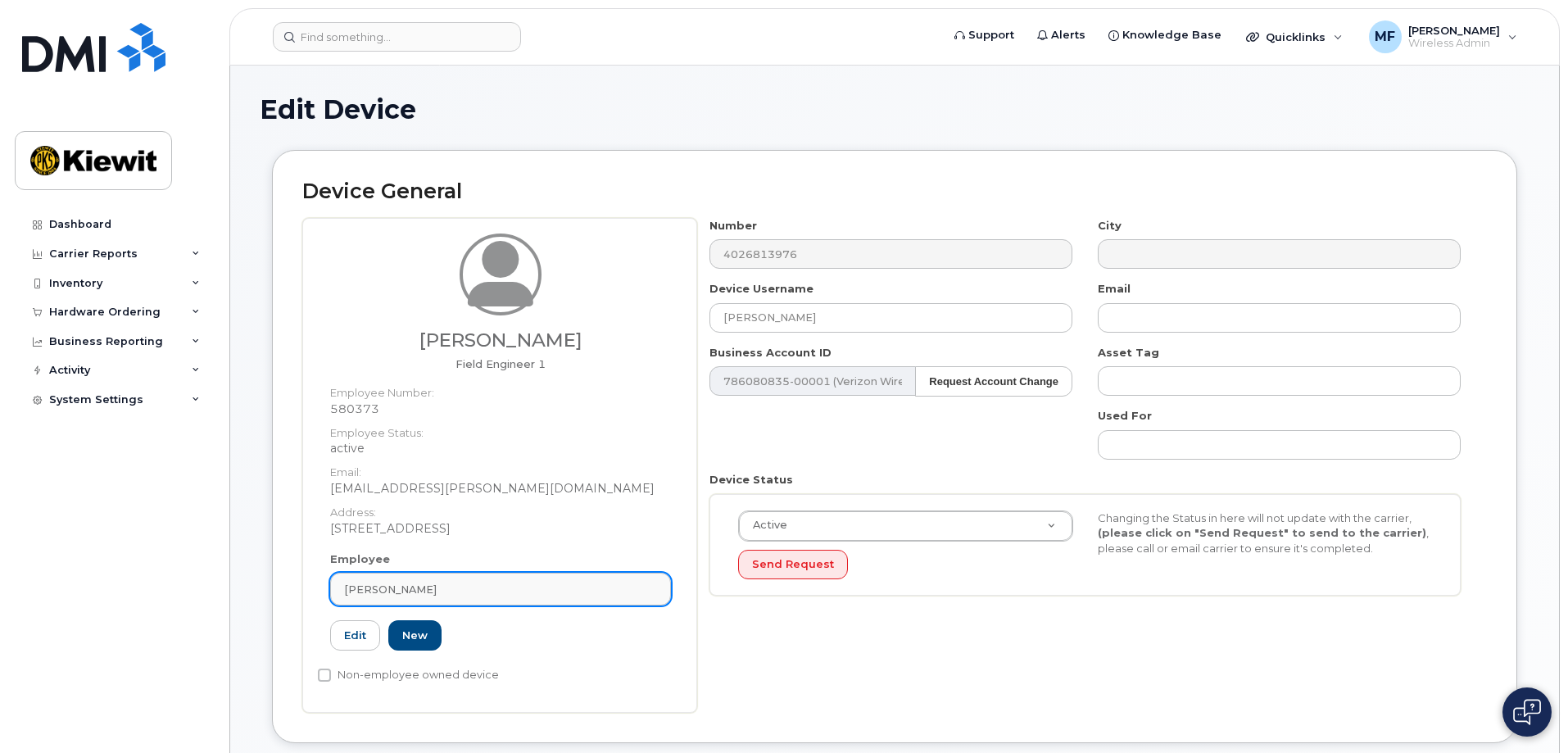
click at [491, 589] on div "Clayborne Fudge" at bounding box center [501, 589] width 313 height 15
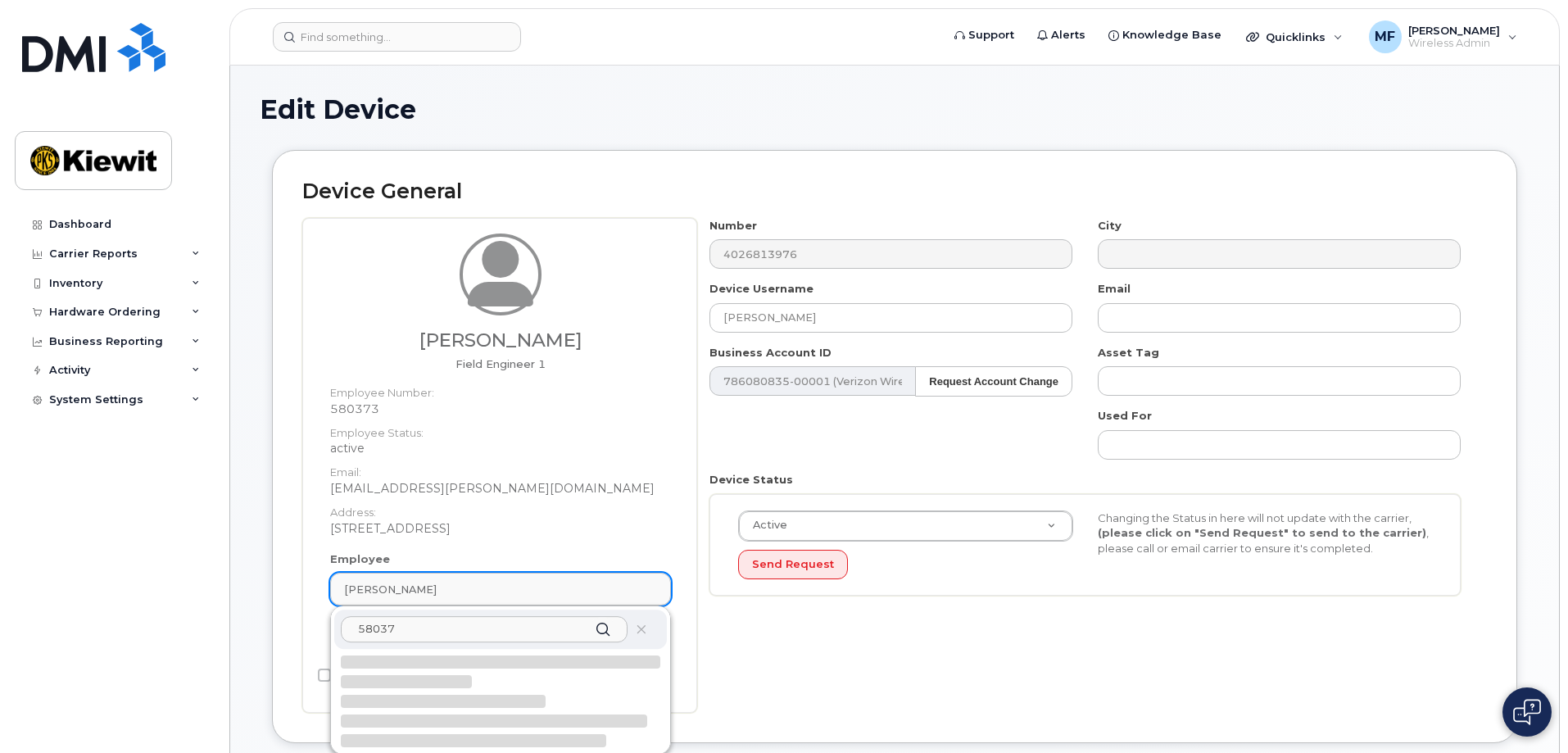
type input "580373"
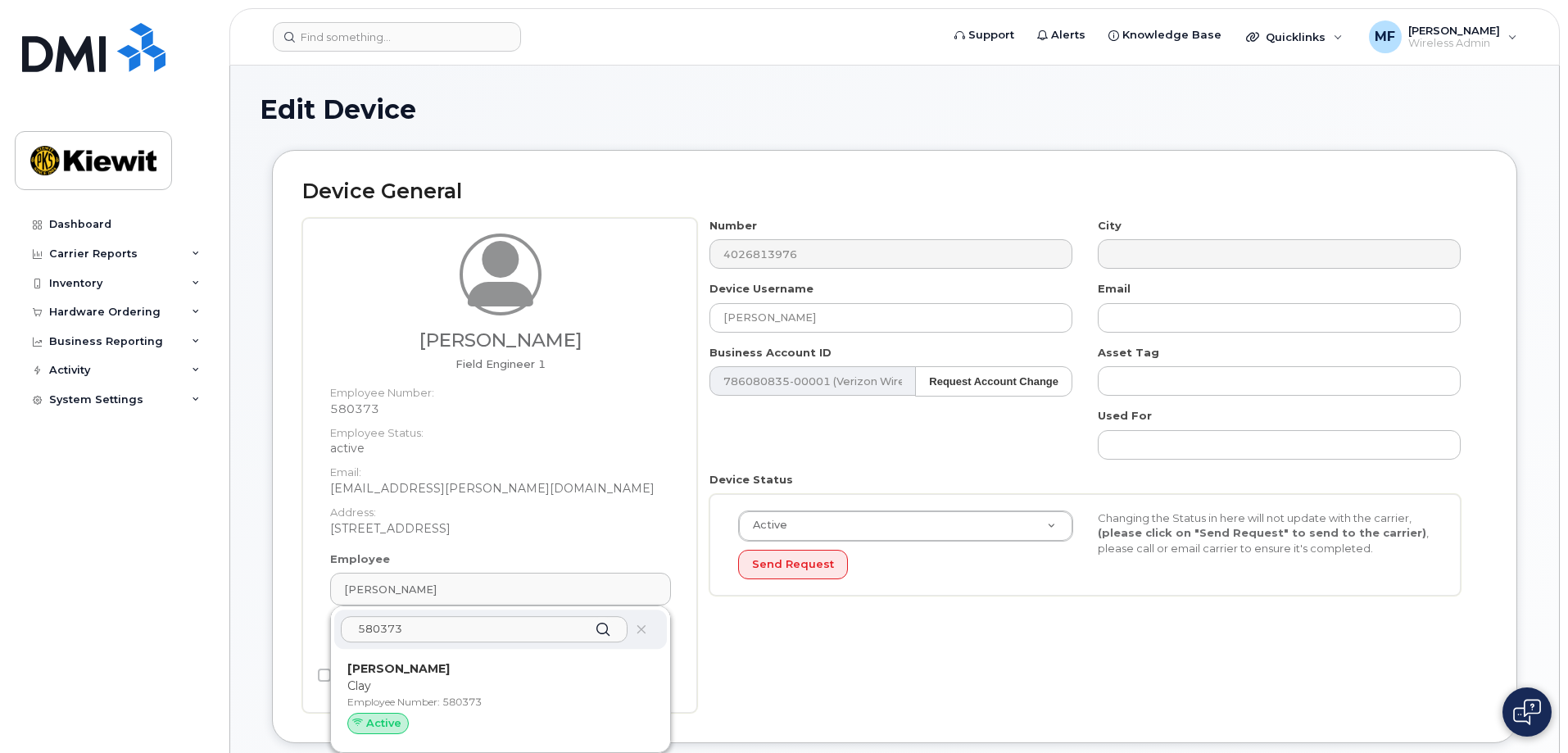
click at [499, 626] on input "580373" at bounding box center [483, 629] width 286 height 26
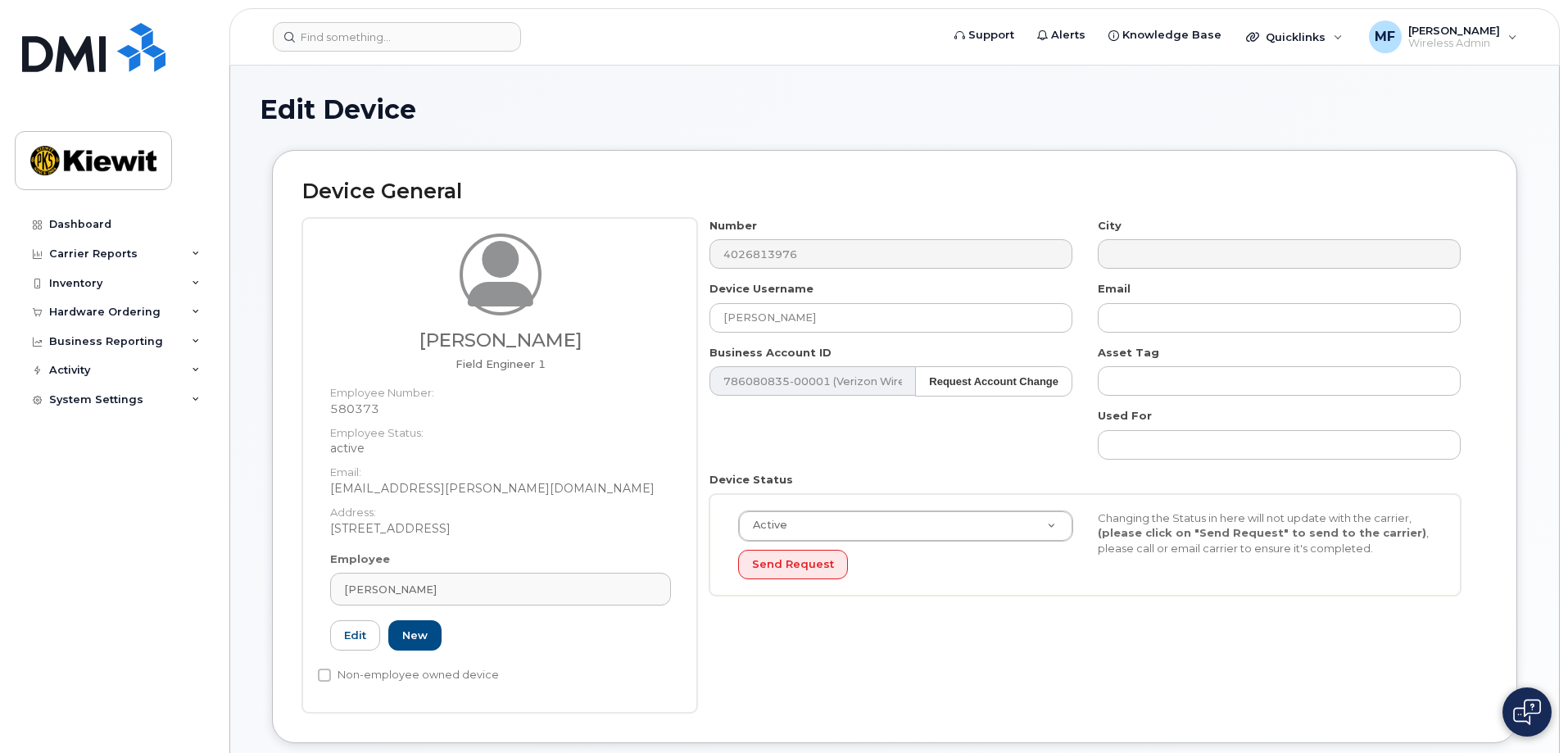
type input "Saving..."
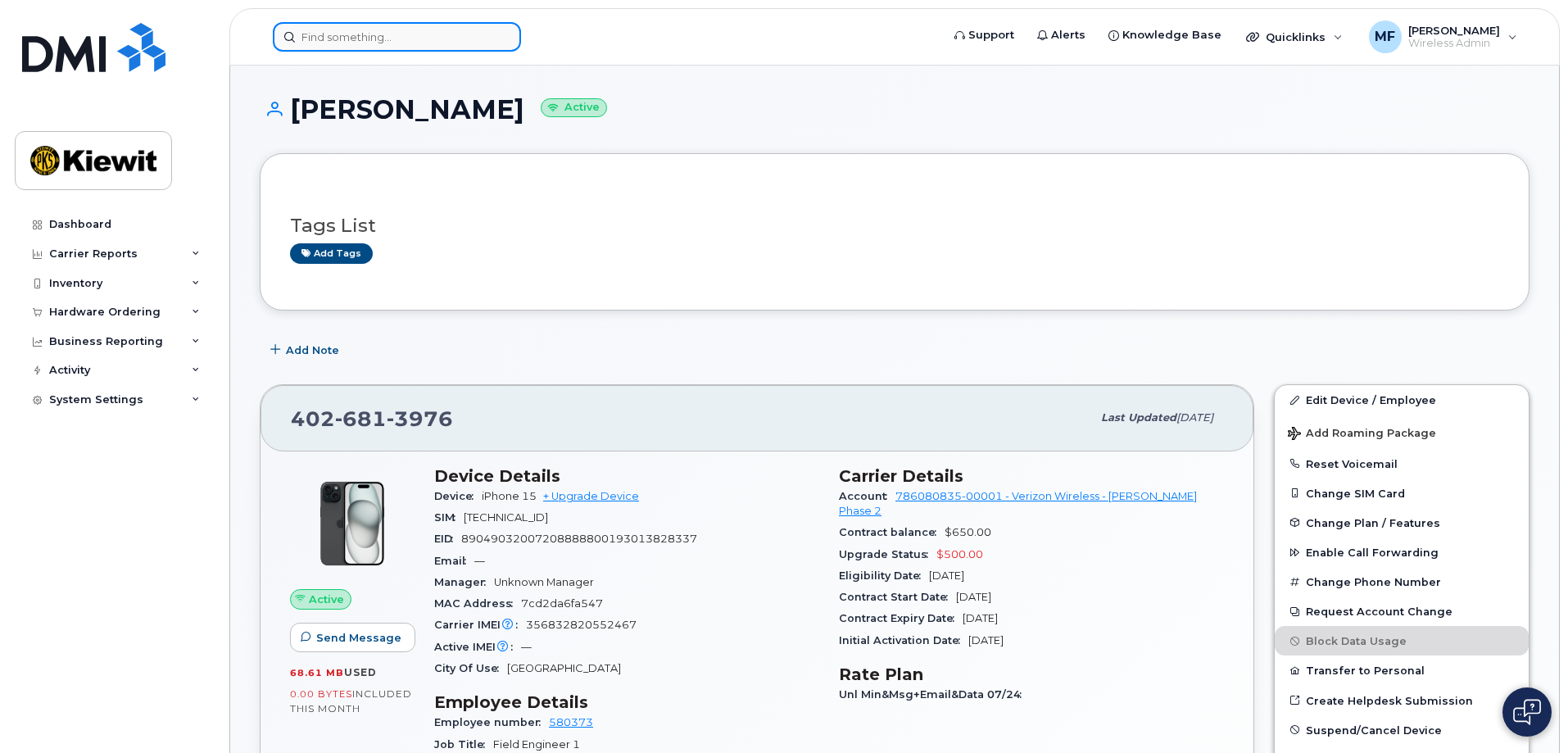
click at [386, 38] on input at bounding box center [397, 37] width 249 height 29
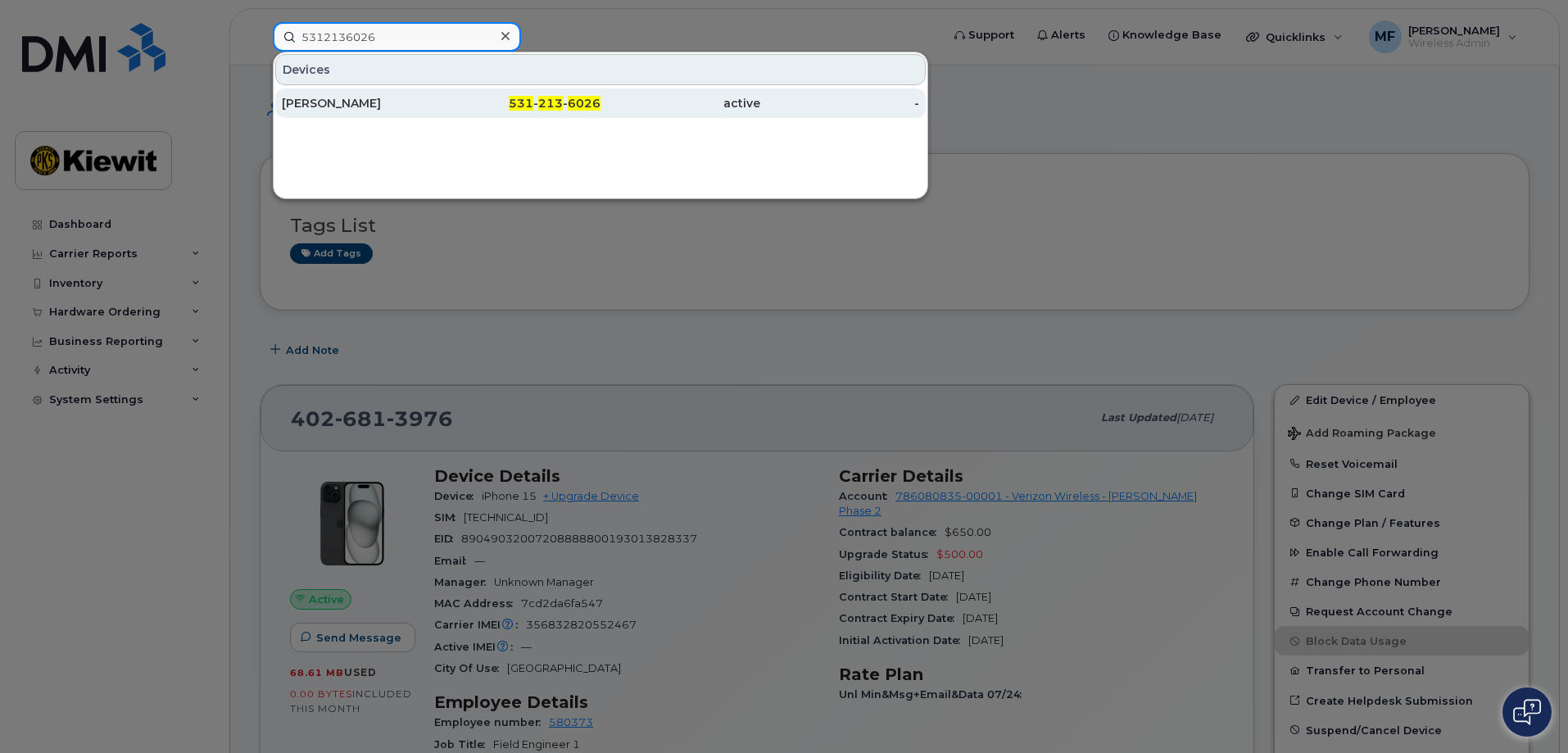
type input "5312136026"
click at [546, 103] on span "213" at bounding box center [550, 102] width 25 height 15
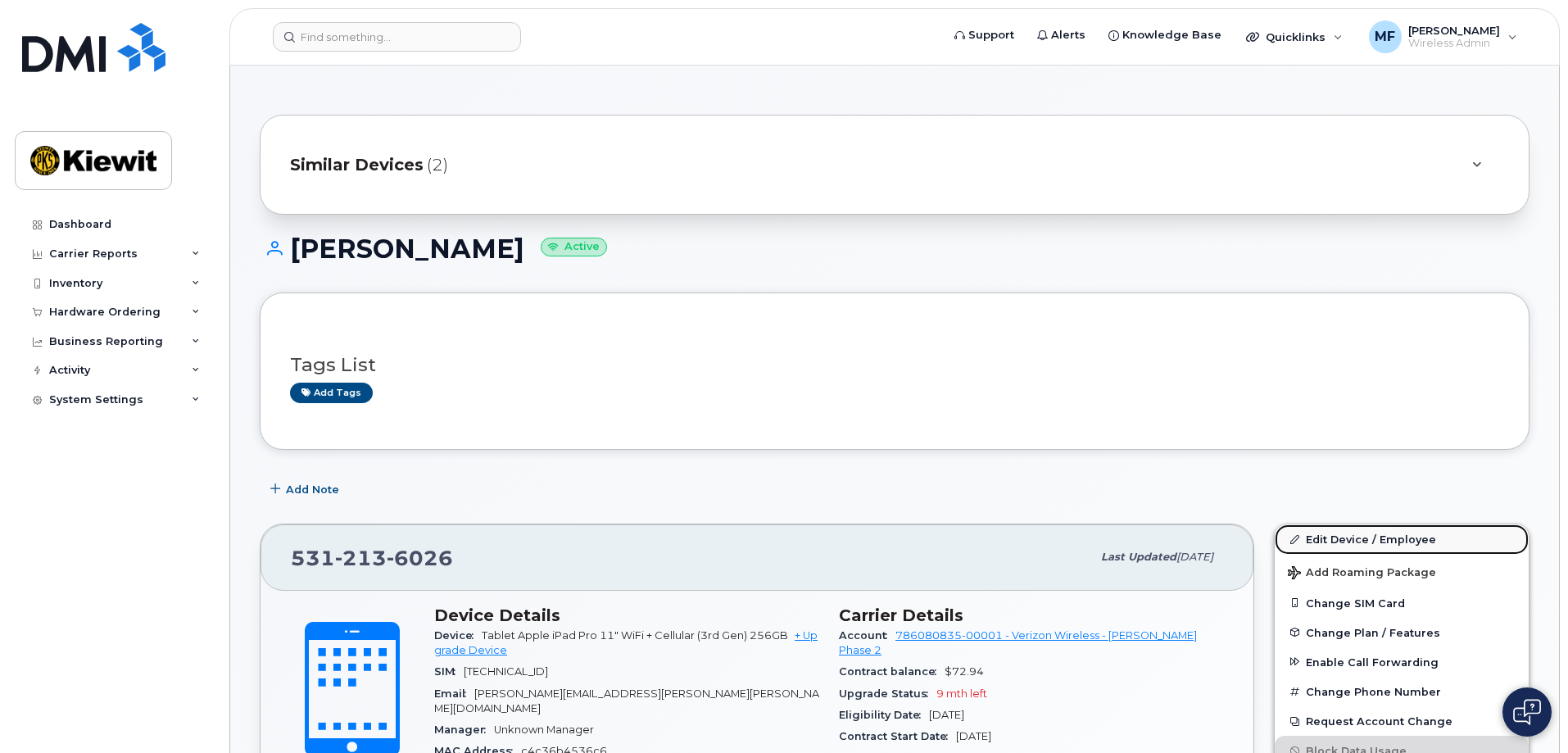
click at [1369, 543] on link "Edit Device / Employee" at bounding box center [1401, 540] width 254 height 29
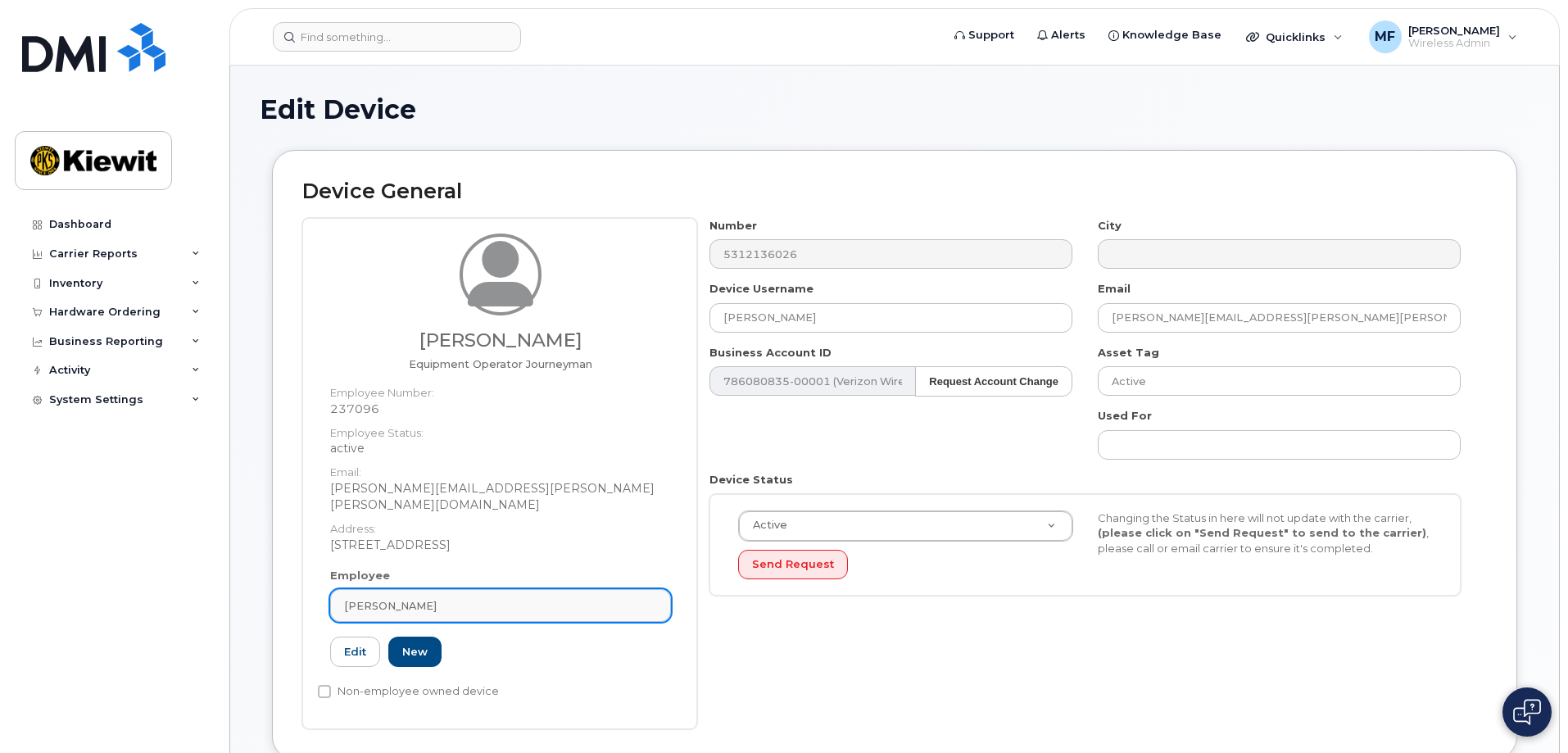
click at [493, 598] on div "[PERSON_NAME]" at bounding box center [501, 606] width 313 height 15
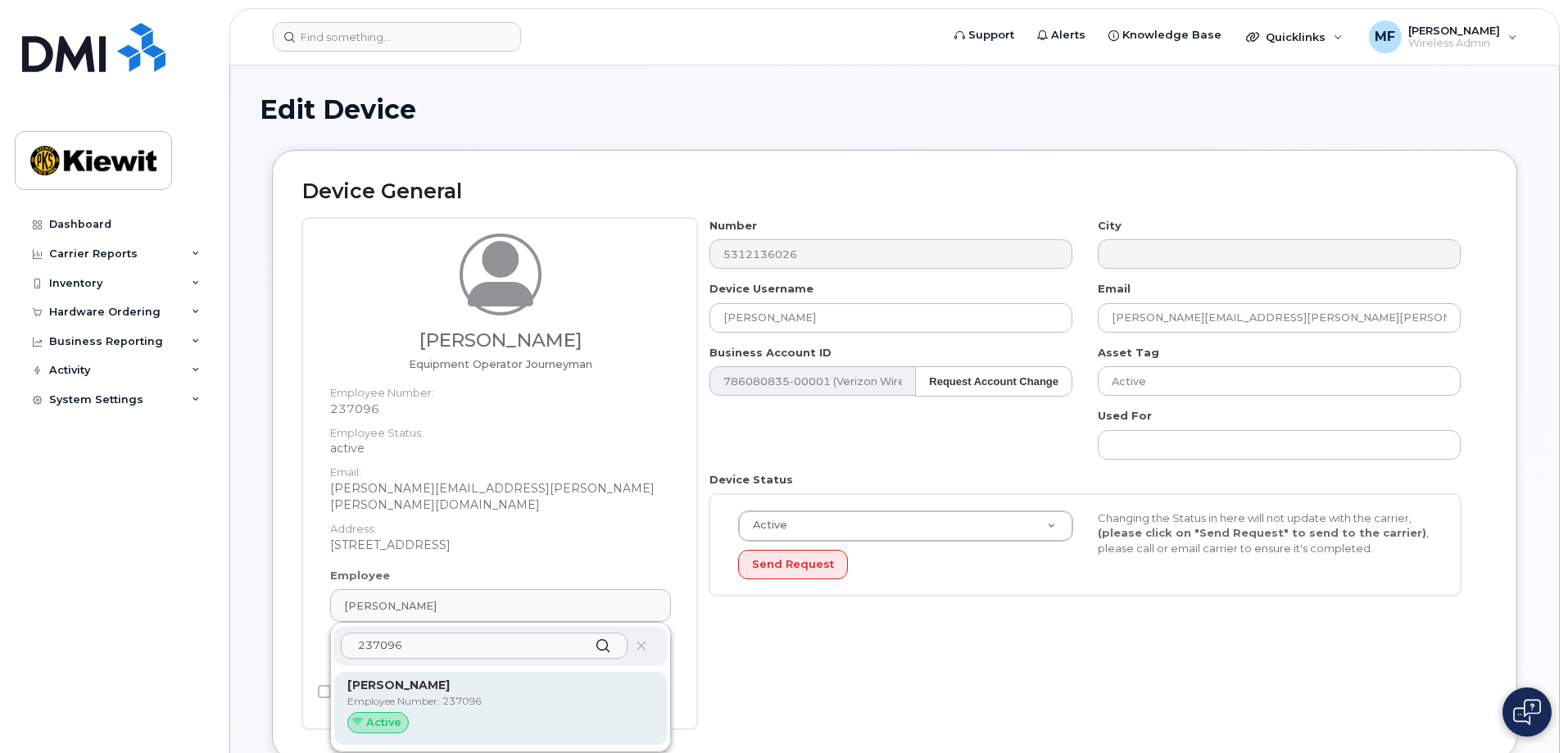
type input "237096"
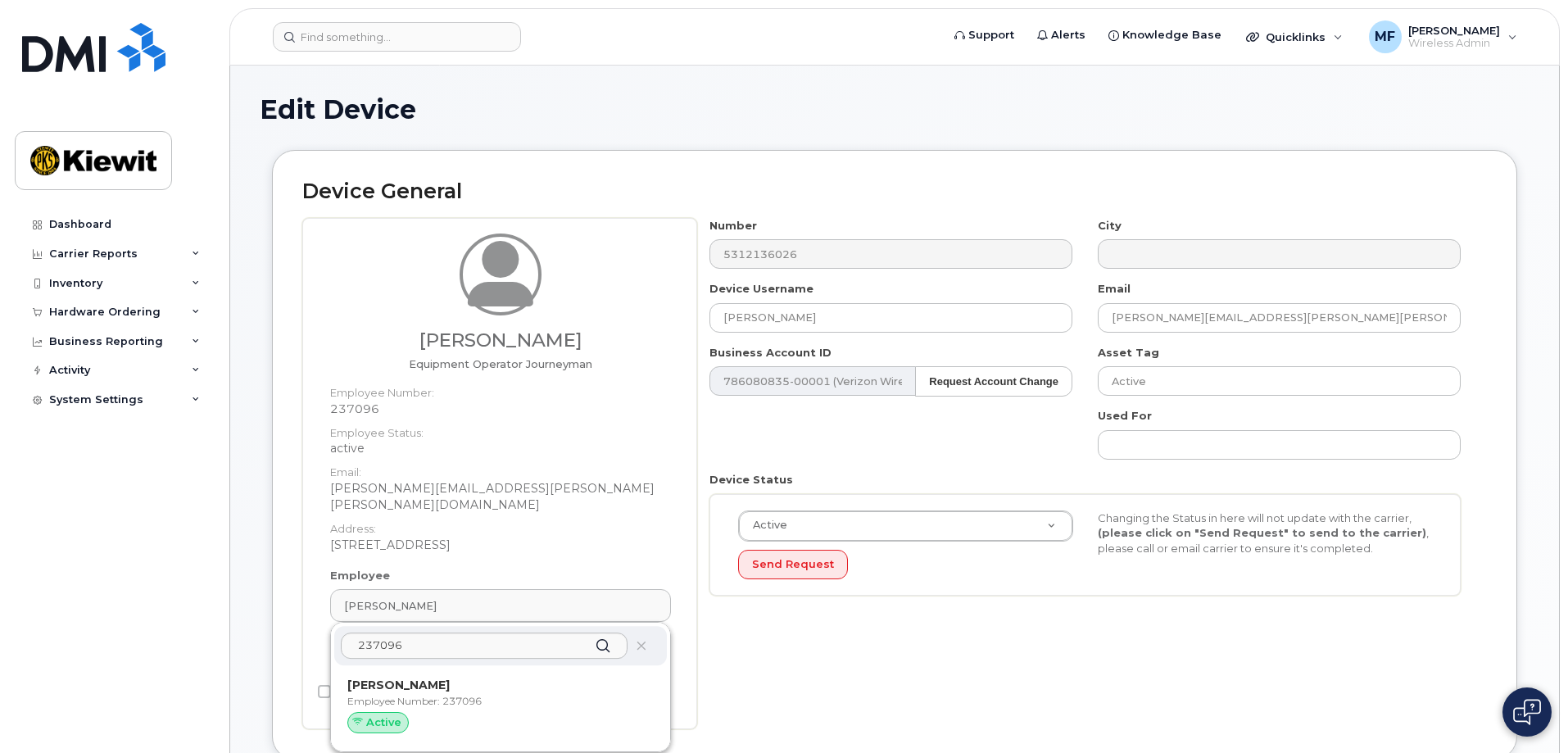
drag, startPoint x: 601, startPoint y: 672, endPoint x: 865, endPoint y: 78, distance: 650.0
click at [611, 677] on p "[PERSON_NAME]" at bounding box center [501, 686] width 306 height 17
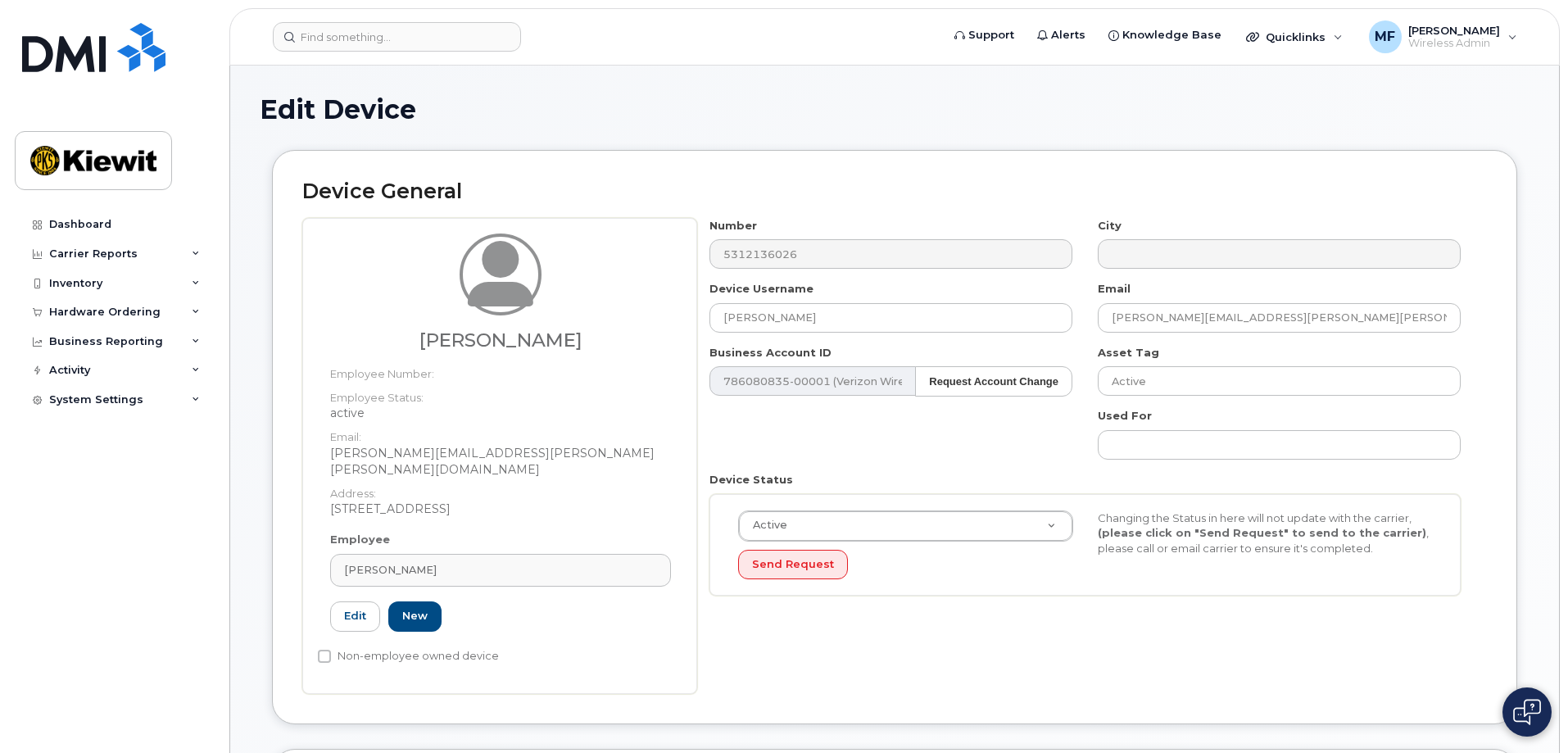
type input "[PERSON_NAME]"
type input "[PERSON_NAME][EMAIL_ADDRESS][PERSON_NAME][PERSON_NAME][DOMAIN_NAME]"
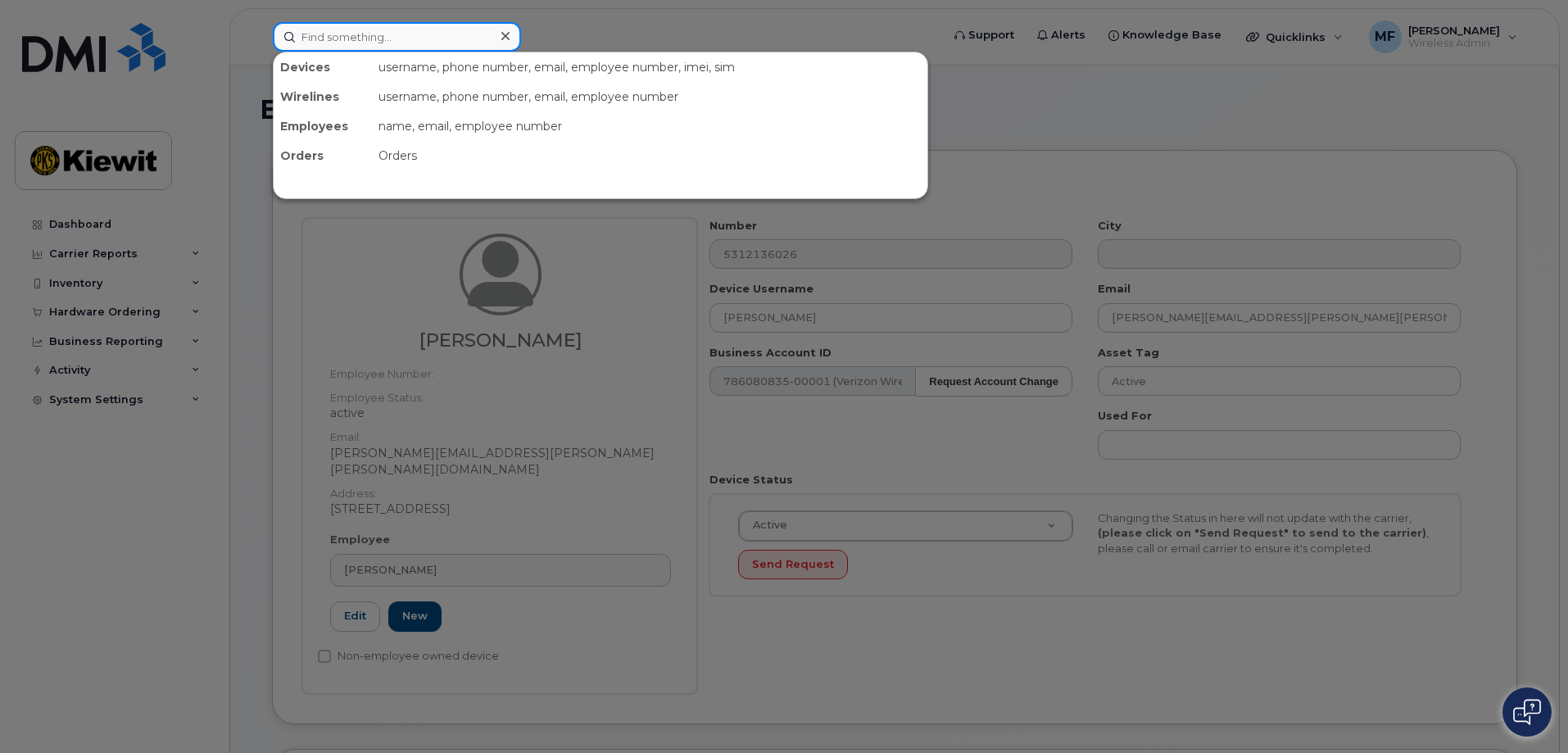
click at [398, 31] on input at bounding box center [397, 37] width 249 height 29
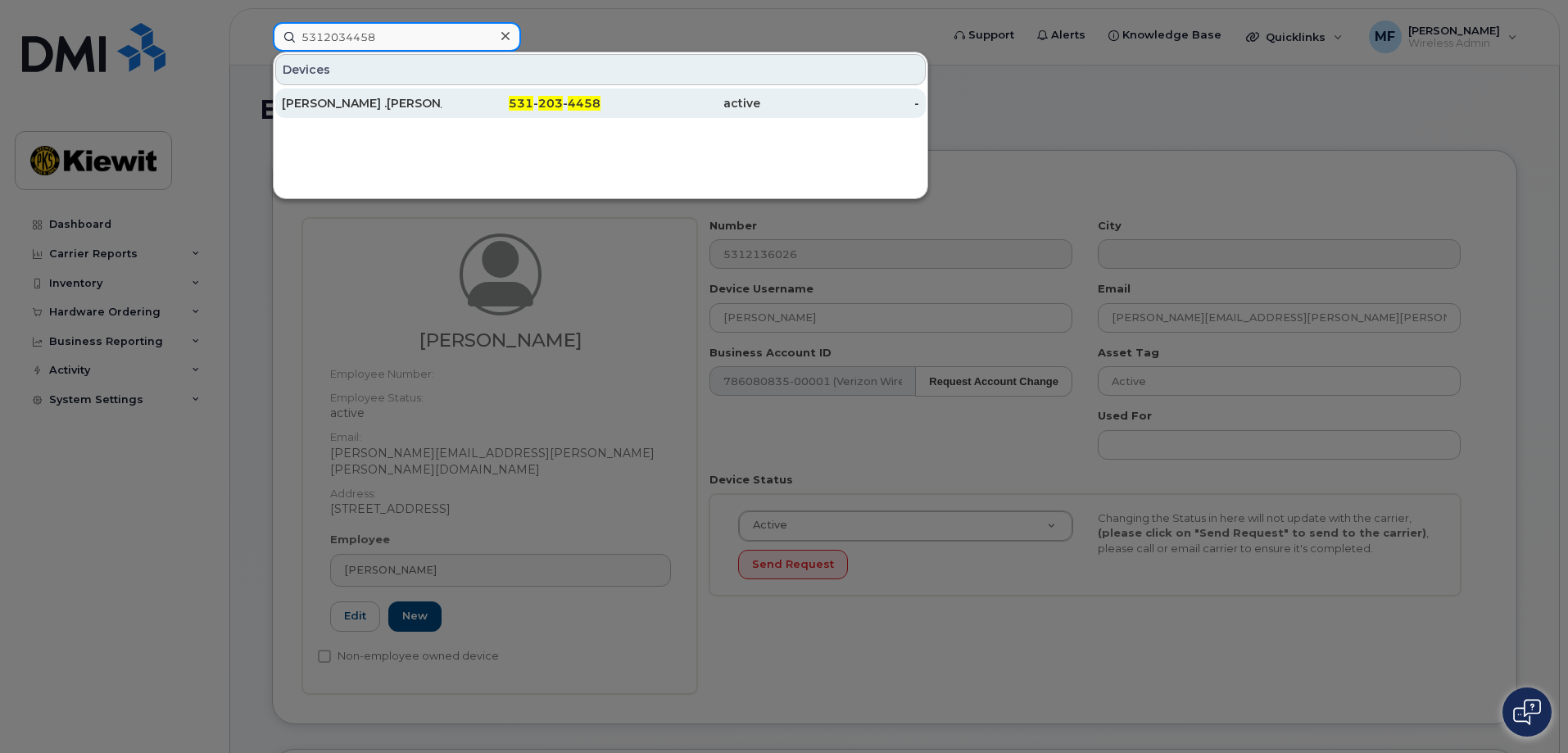
type input "5312034458"
click at [543, 107] on span "203" at bounding box center [550, 102] width 25 height 15
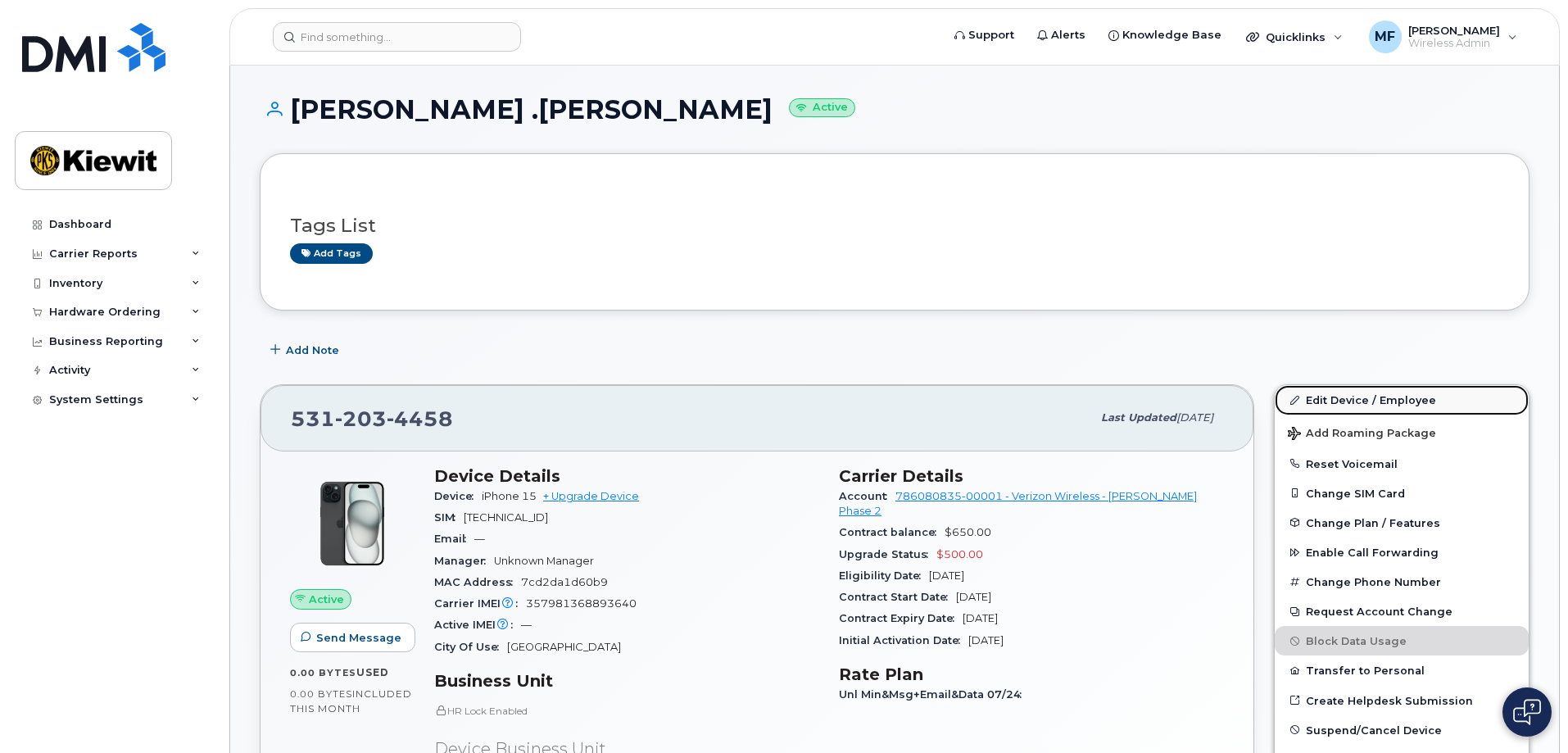
click at [1326, 396] on link "Edit Device / Employee" at bounding box center [1401, 400] width 254 height 29
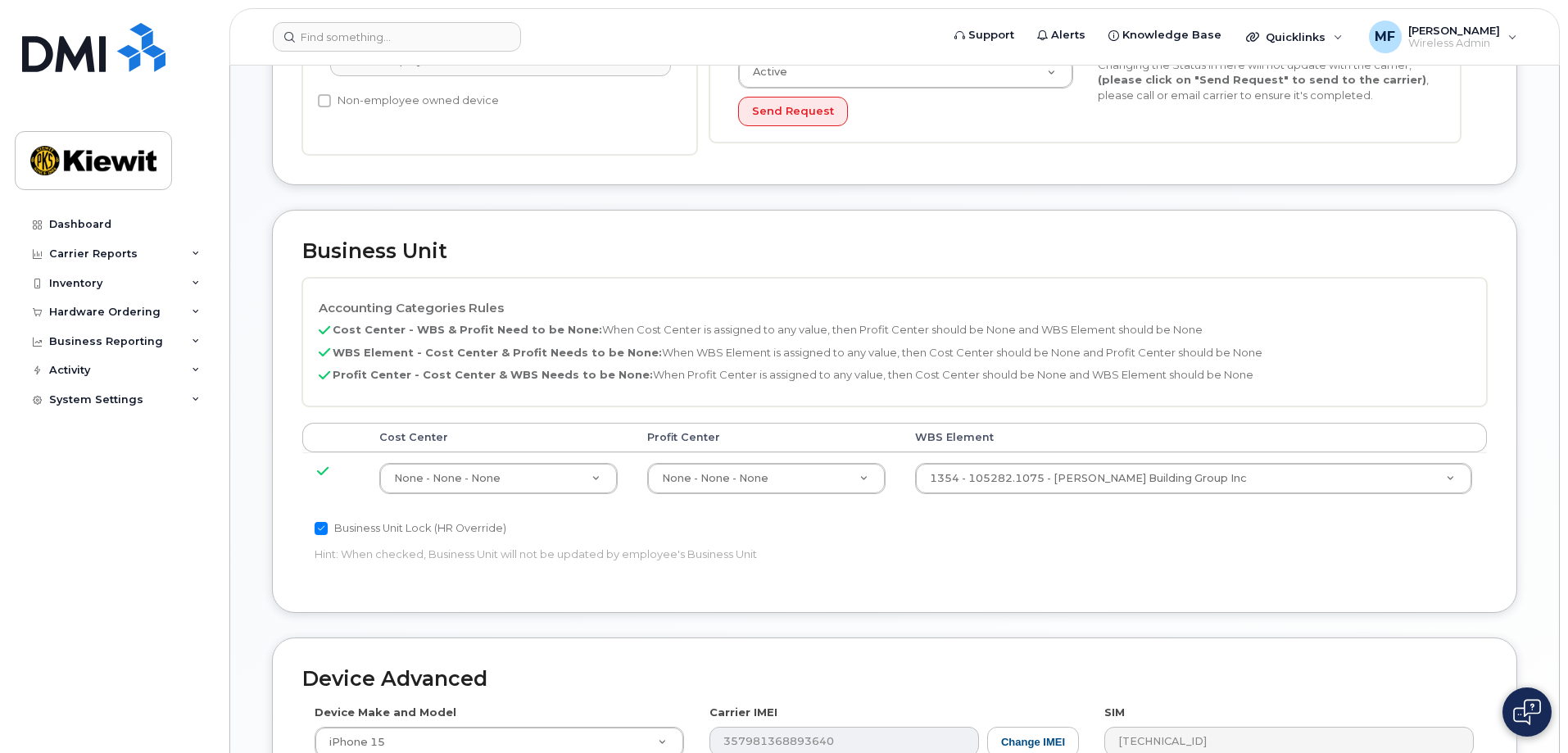
scroll to position [505, 0]
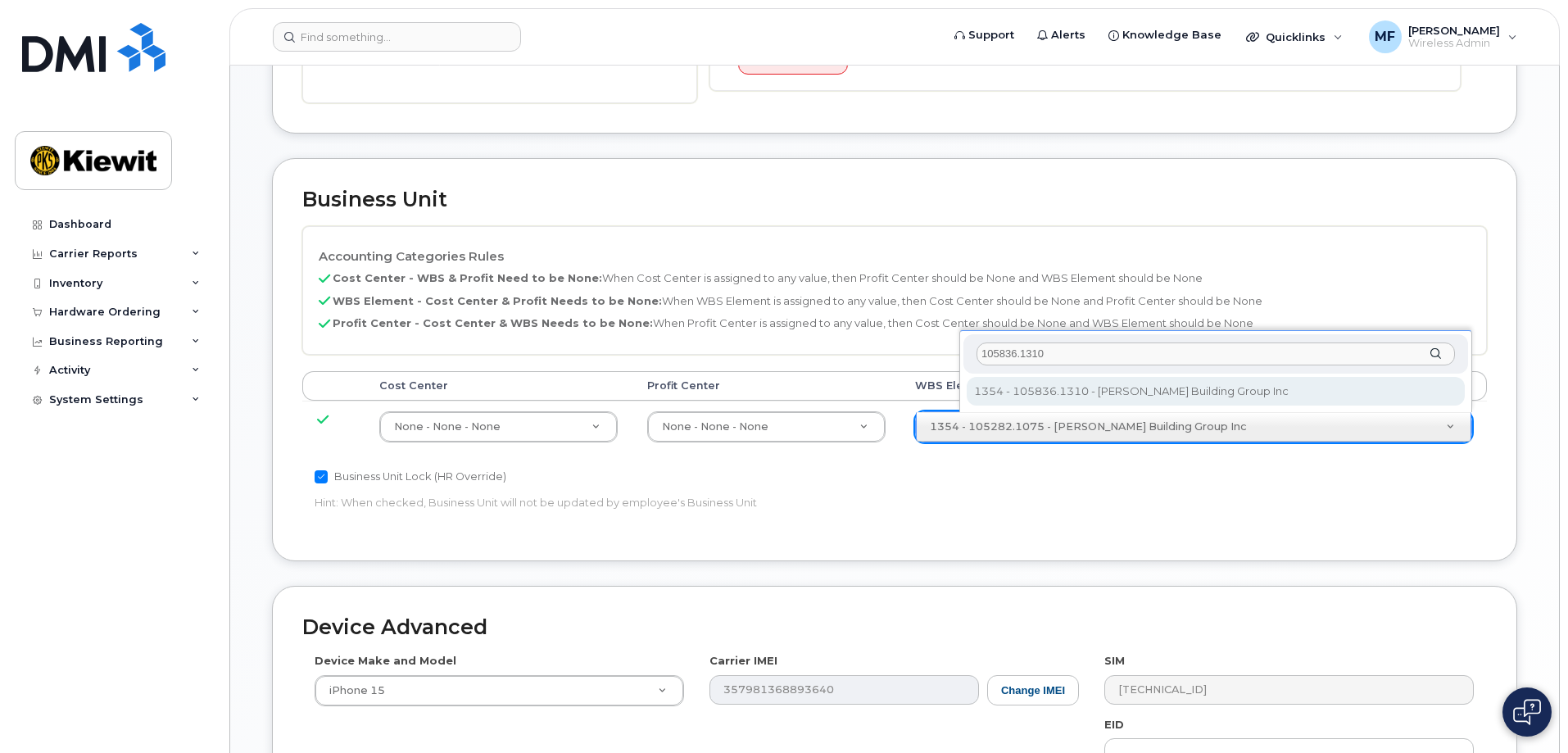
type input "105836.1310"
type input "33788427"
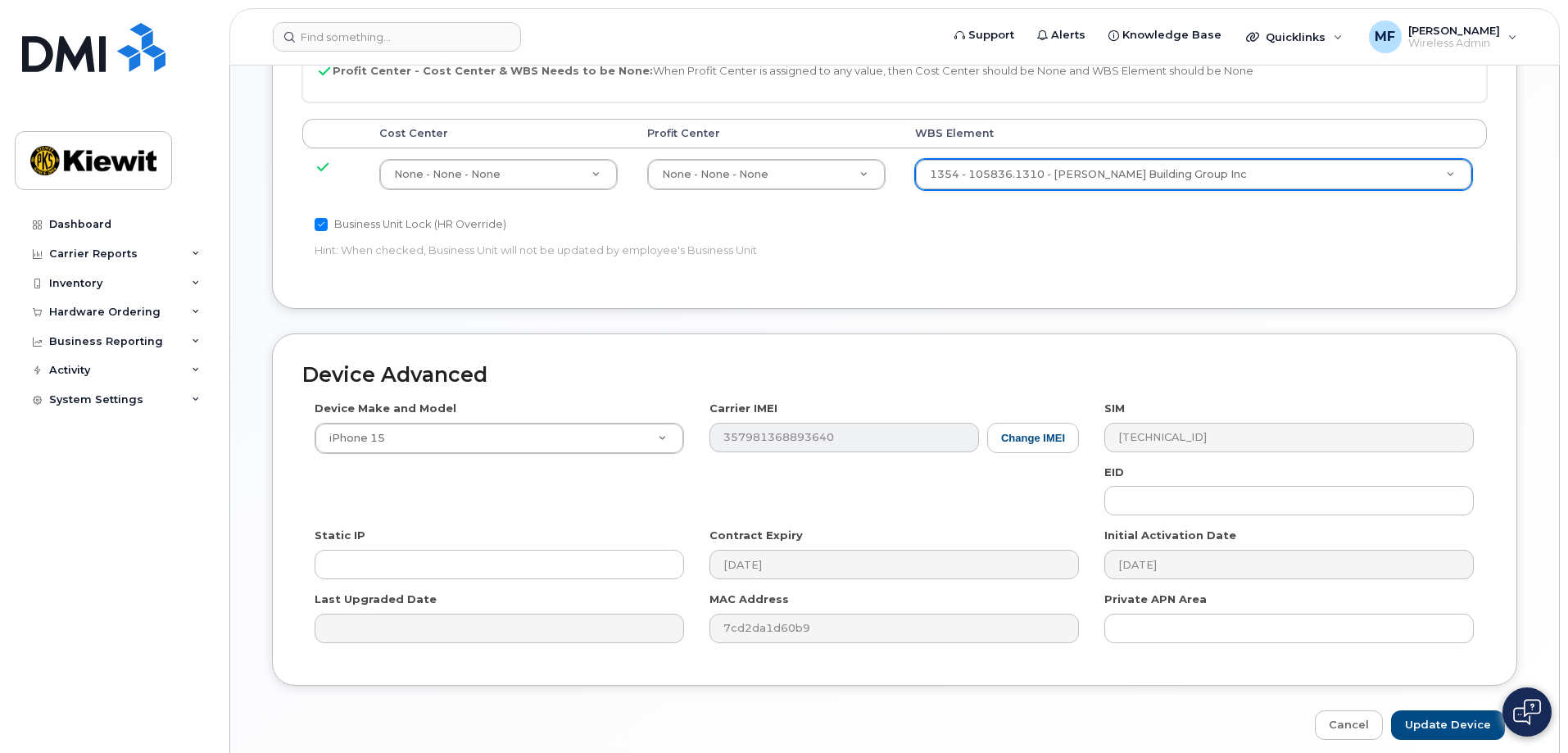
scroll to position [826, 0]
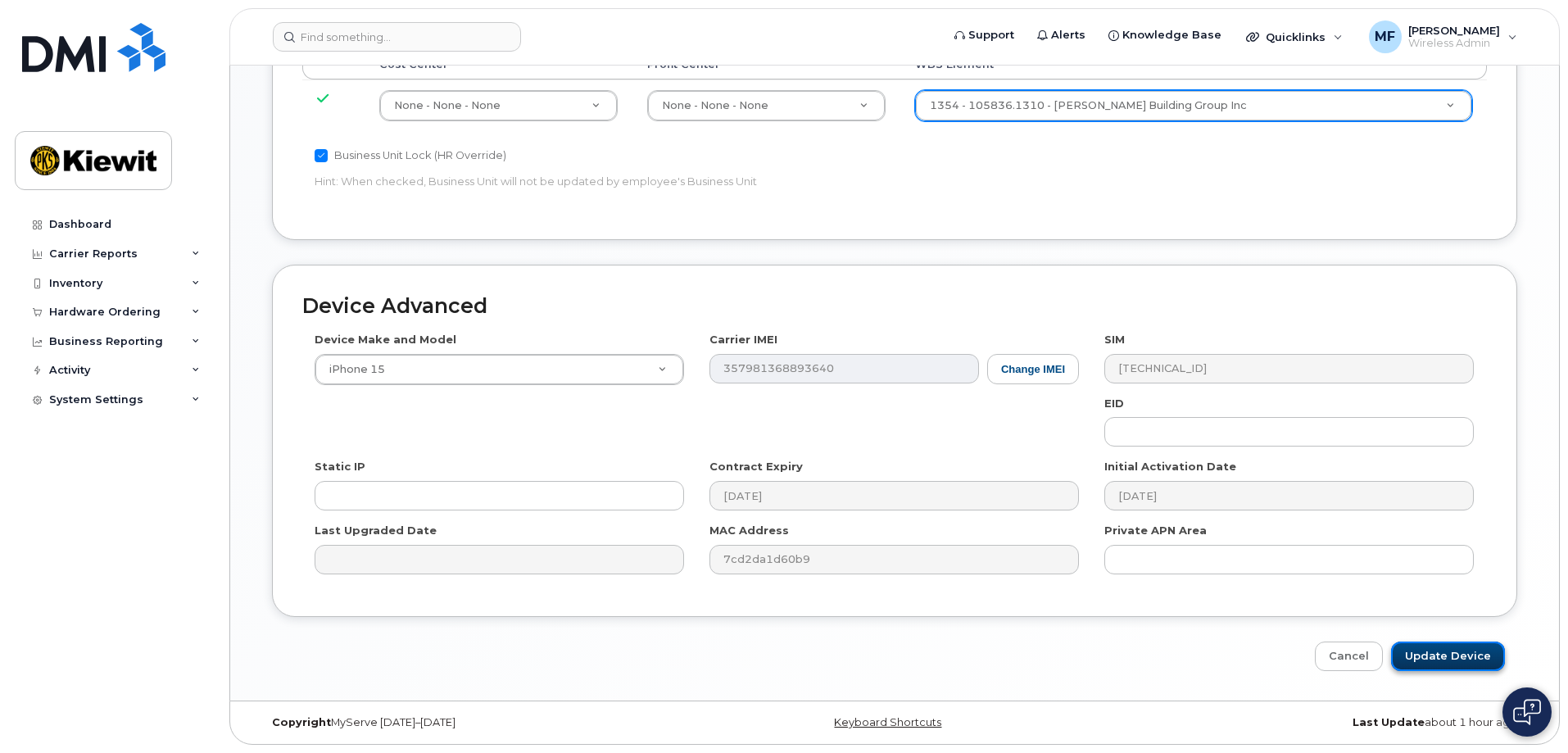
click at [1446, 657] on input "Update Device" at bounding box center [1448, 657] width 114 height 30
type input "Saving..."
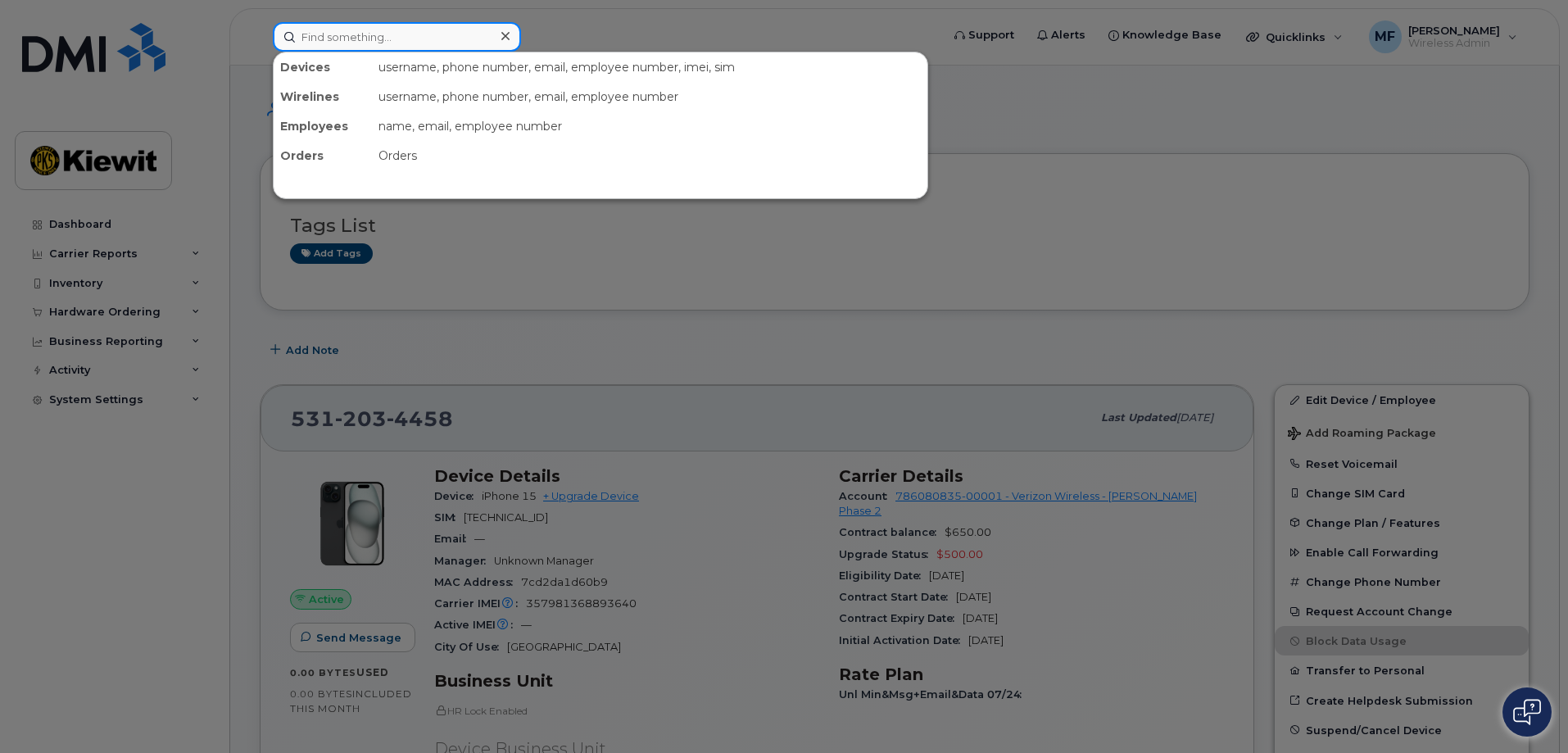
click at [304, 33] on input at bounding box center [397, 37] width 249 height 29
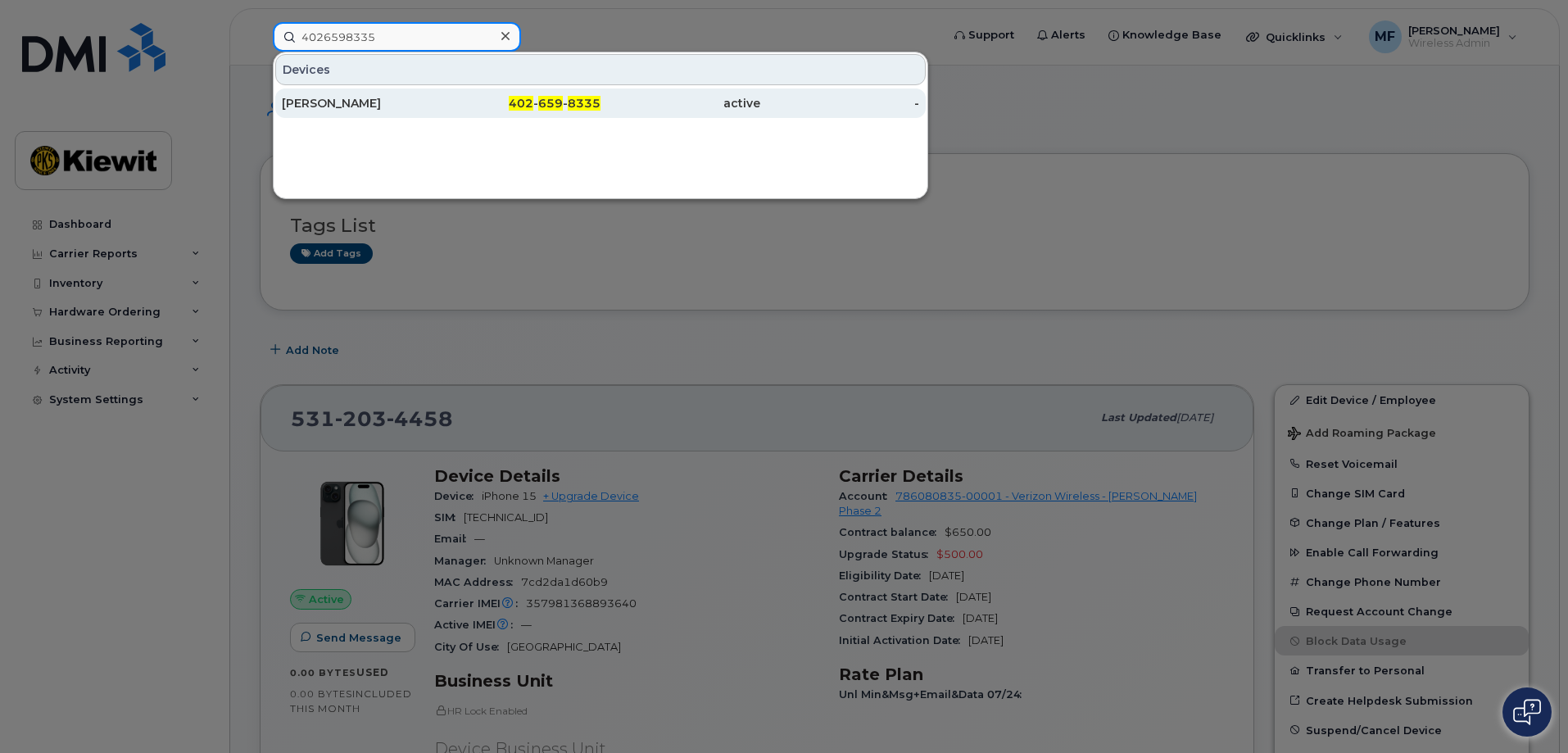
type input "4026598335"
click at [559, 101] on span "659" at bounding box center [550, 102] width 25 height 15
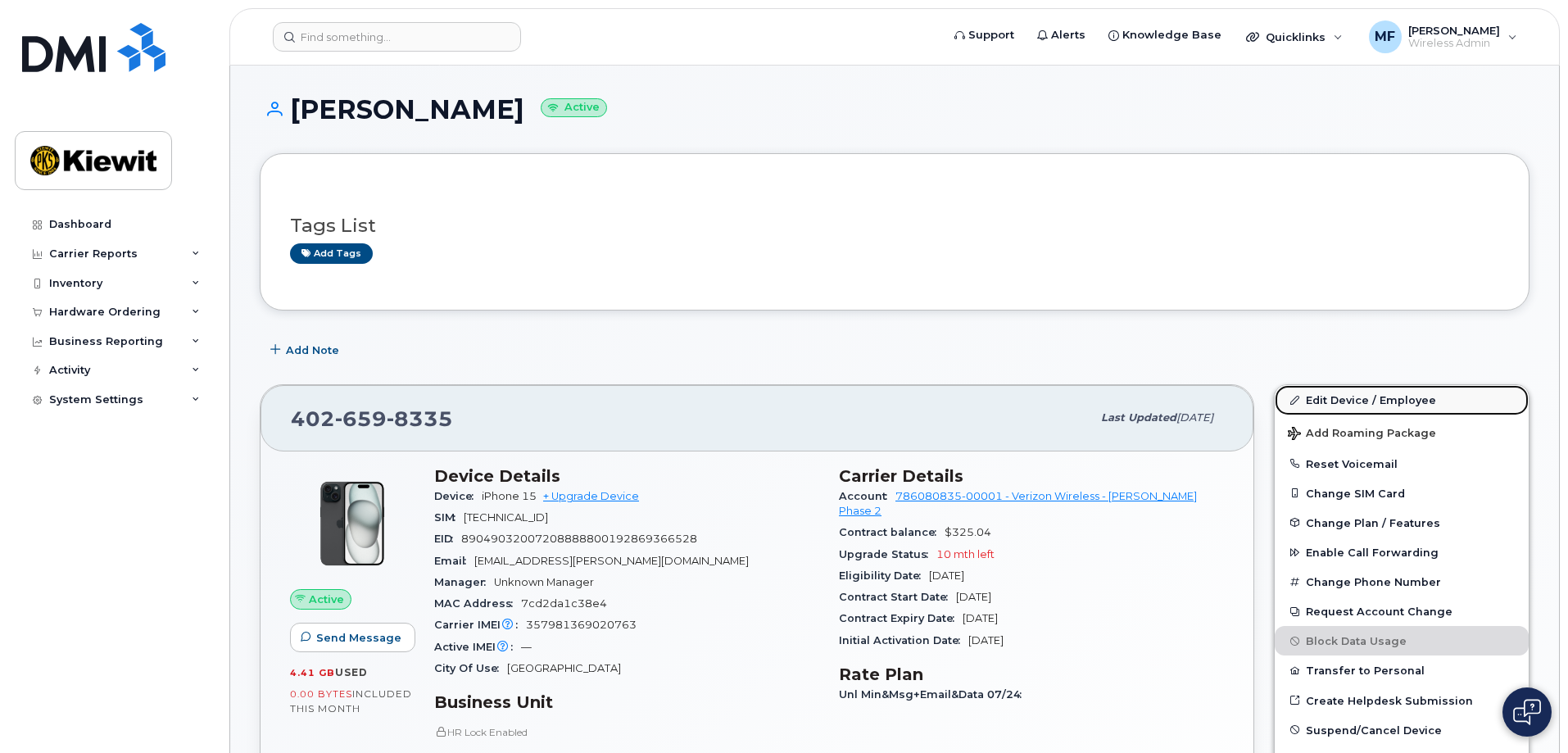
click at [1342, 400] on link "Edit Device / Employee" at bounding box center [1401, 400] width 254 height 29
click at [1312, 396] on link "Edit Device / Employee" at bounding box center [1401, 400] width 254 height 29
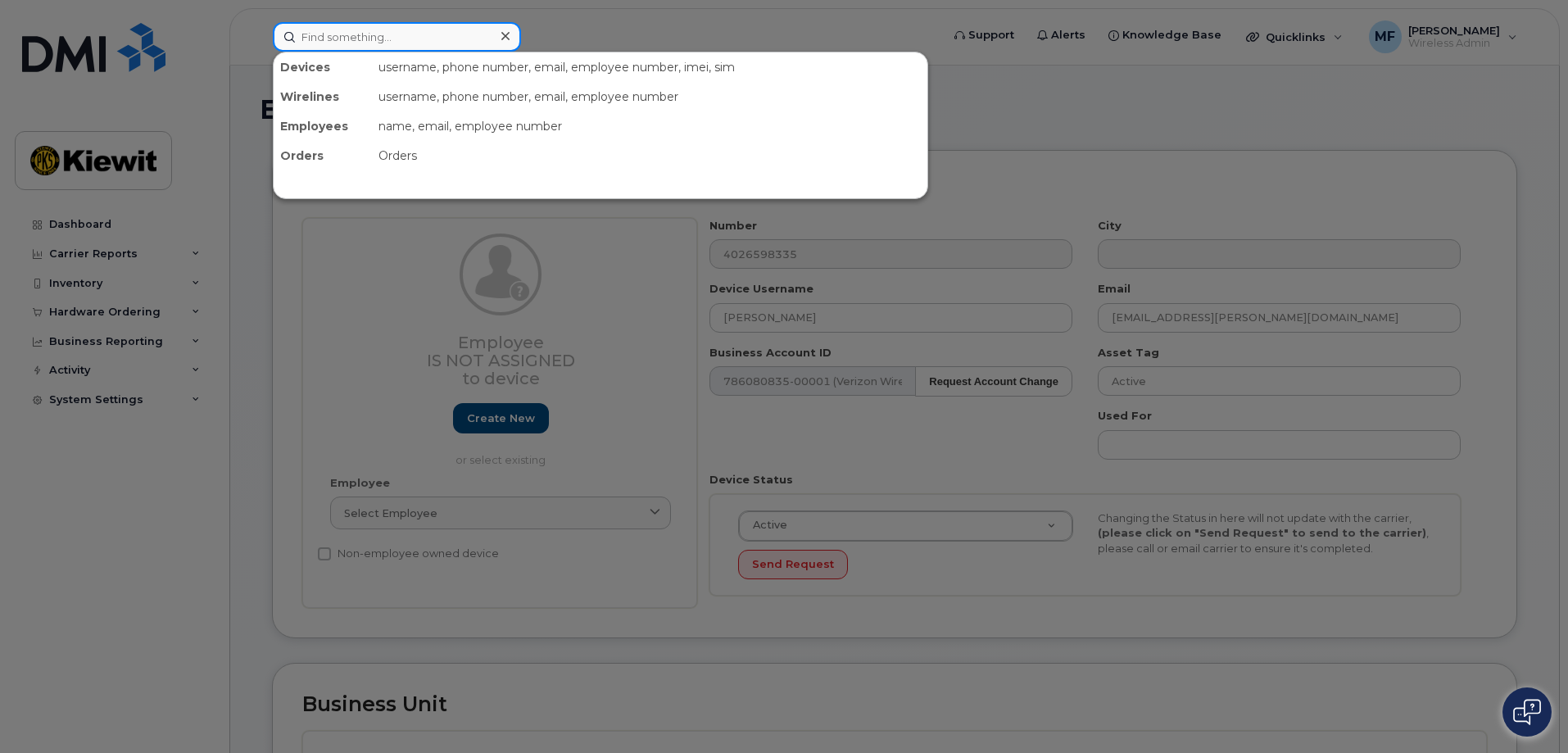
click at [405, 30] on input at bounding box center [397, 37] width 249 height 29
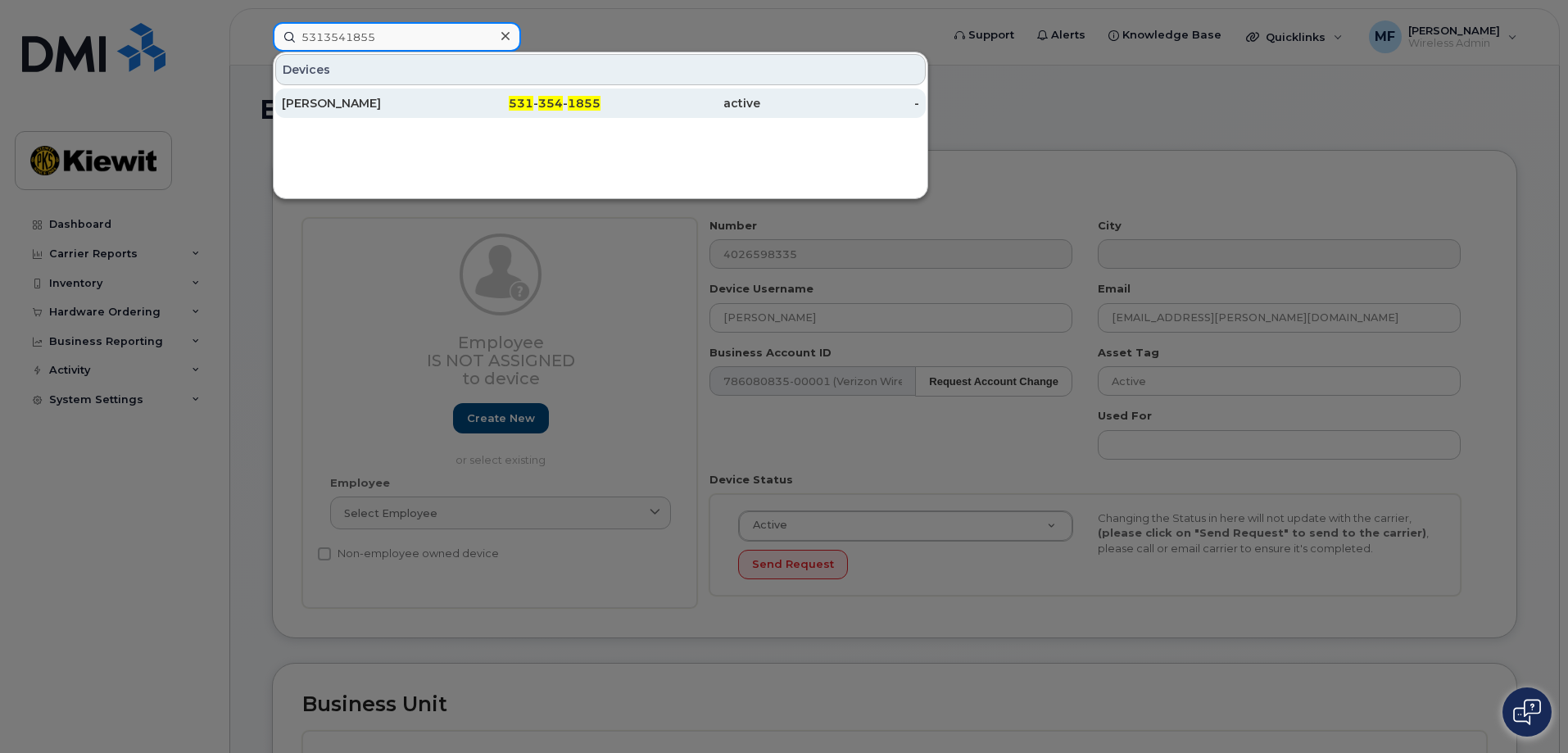
type input "5313541855"
click at [561, 105] on span "354" at bounding box center [550, 102] width 25 height 15
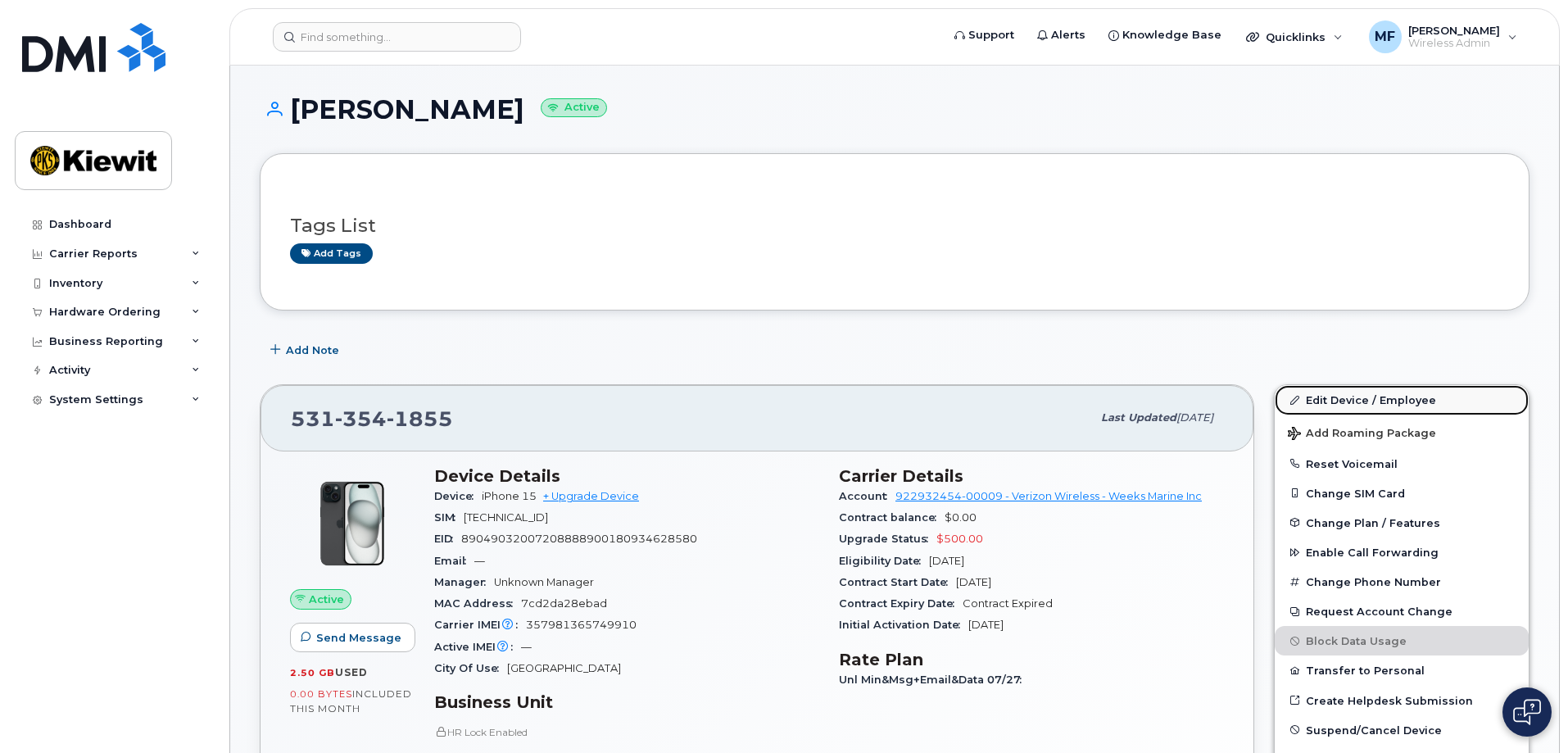
click at [1344, 397] on link "Edit Device / Employee" at bounding box center [1401, 400] width 254 height 29
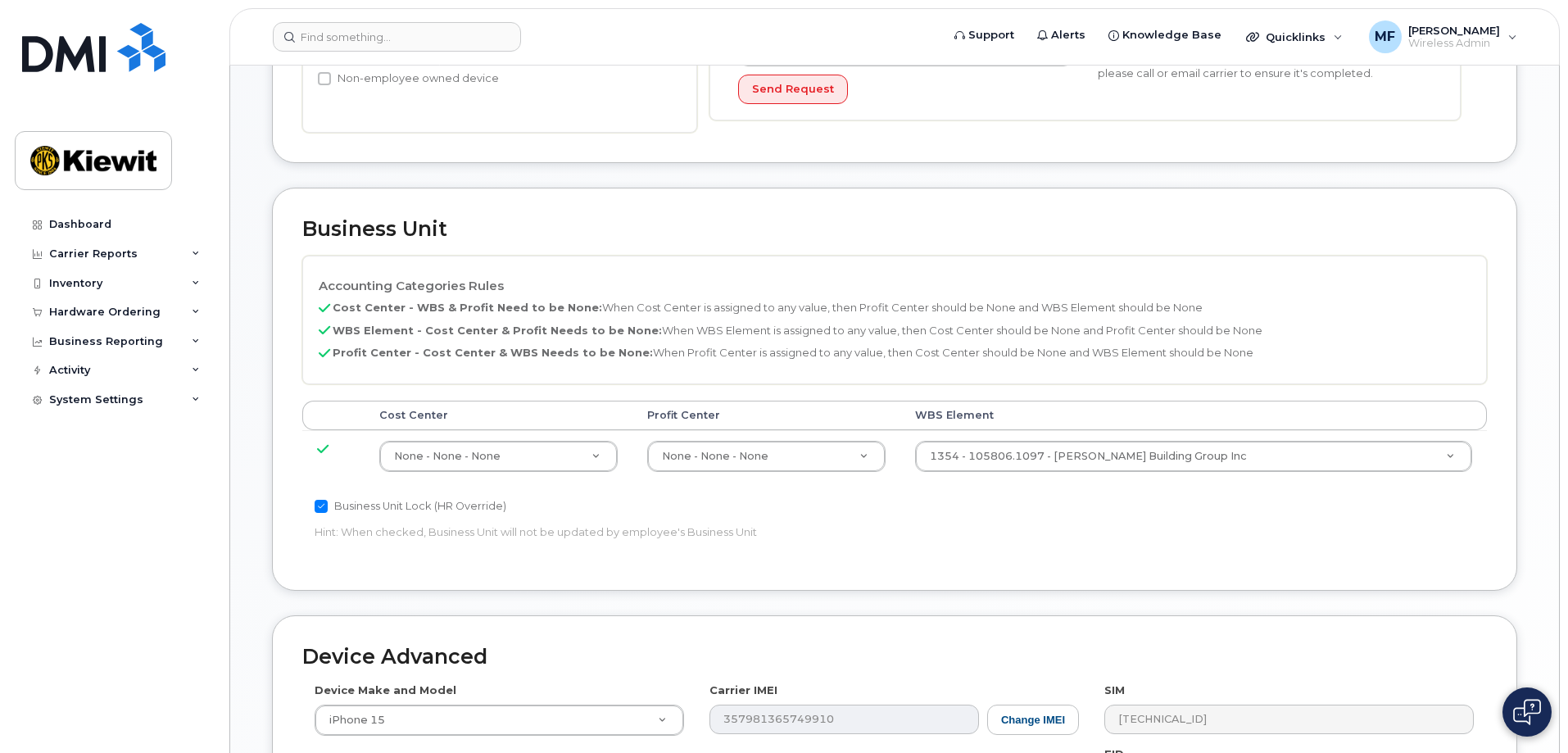
scroll to position [509, 0]
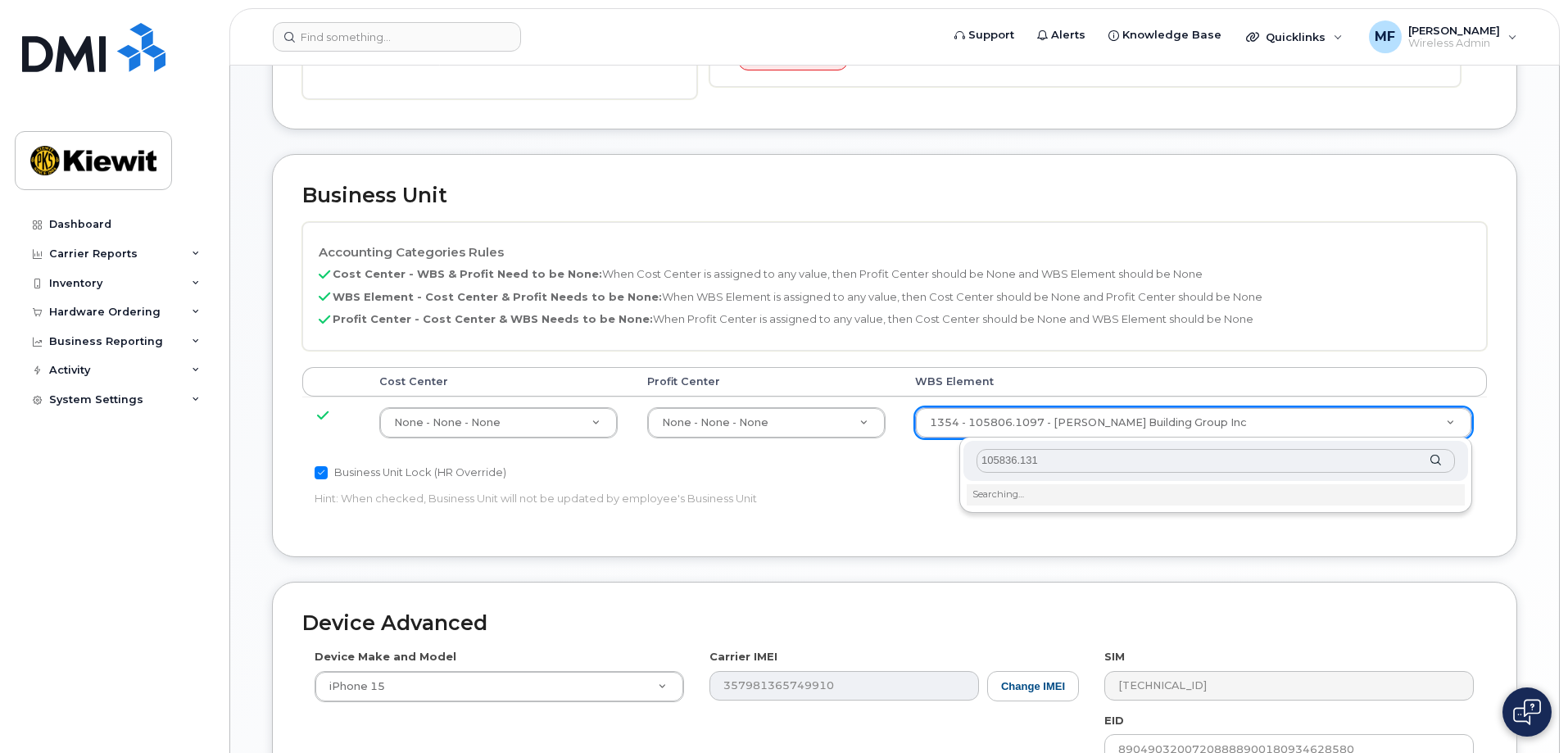
type input "105836.1310"
type input "33788427"
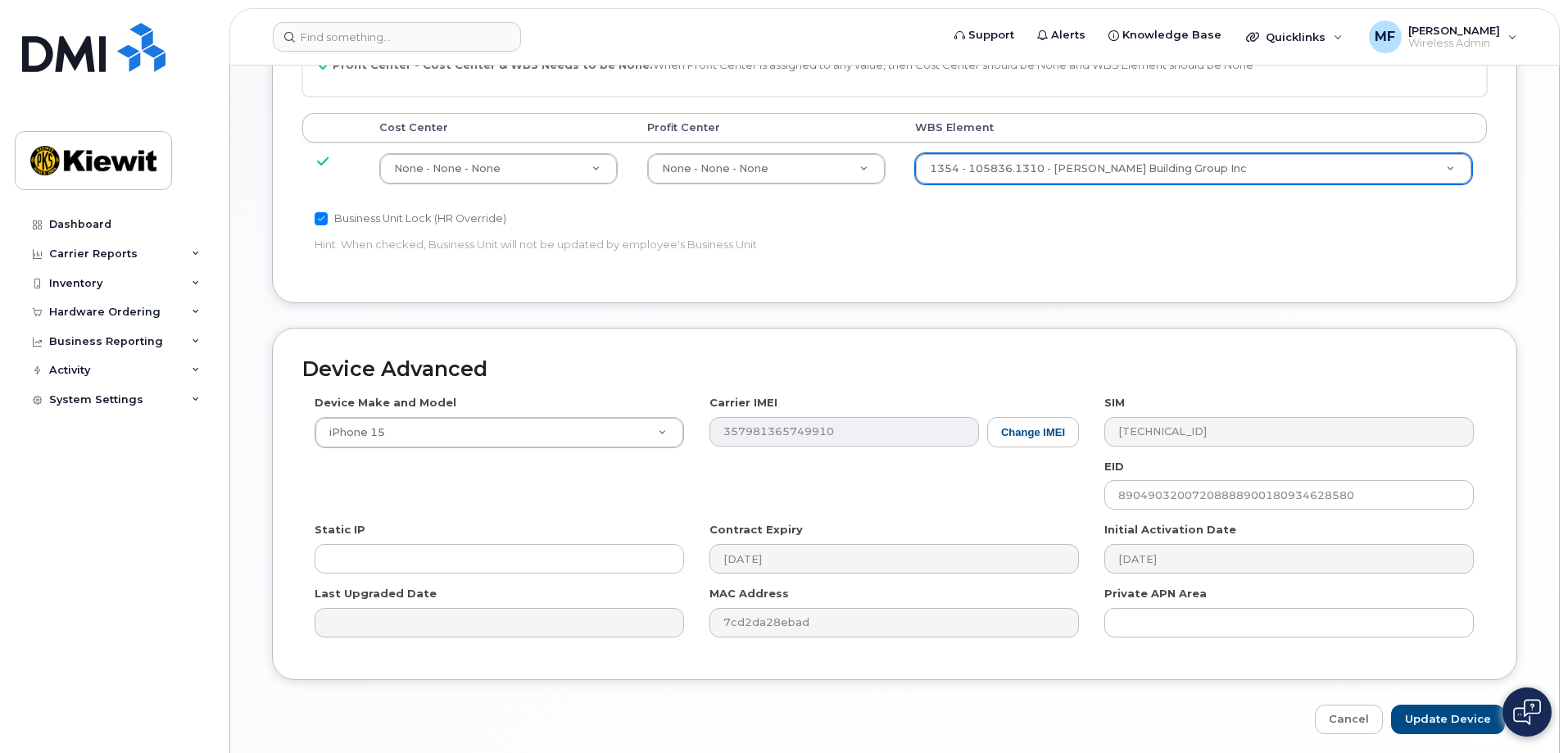
scroll to position [766, 0]
click at [1456, 719] on input "Update Device" at bounding box center [1448, 717] width 114 height 30
type input "Saving..."
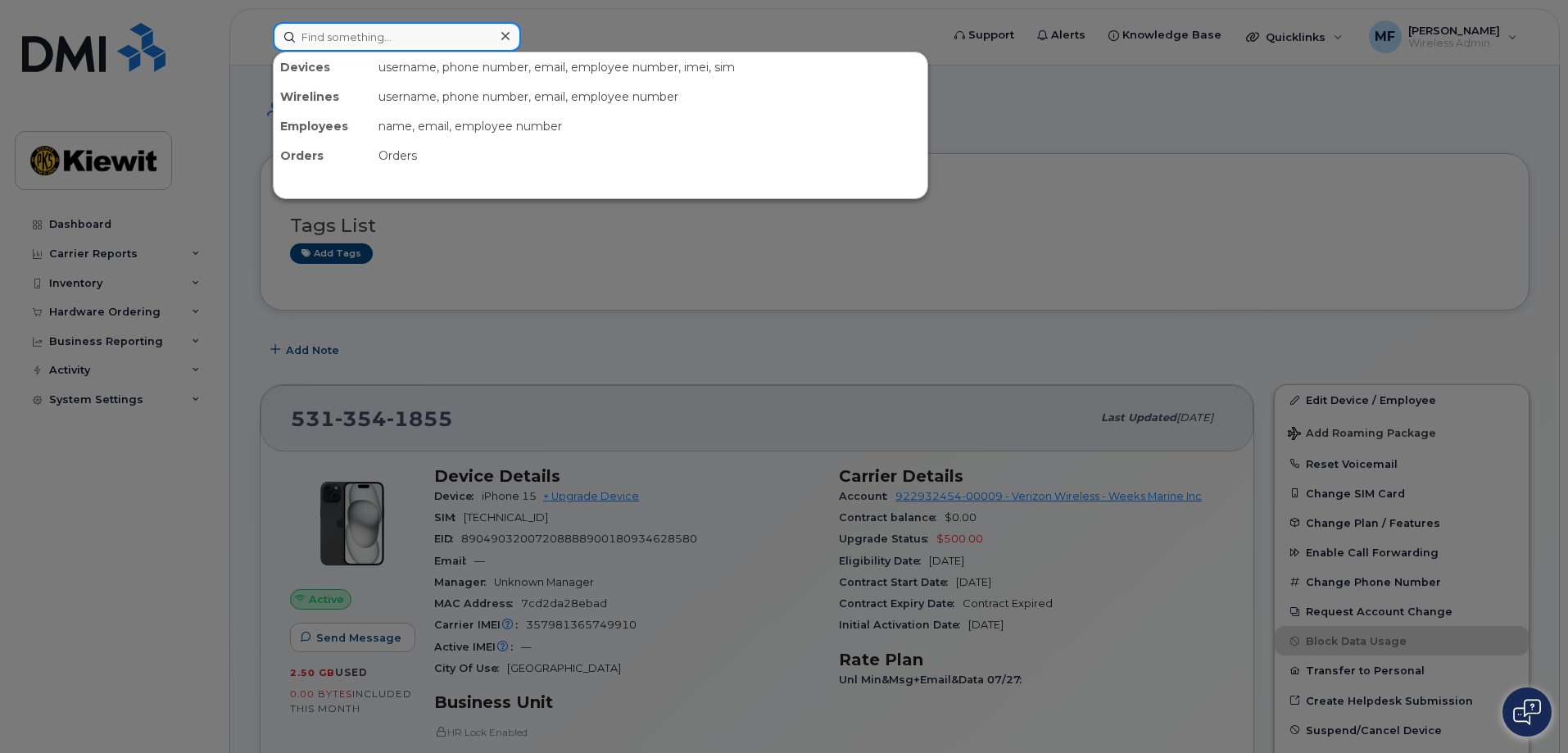
click at [413, 36] on input at bounding box center [397, 37] width 249 height 29
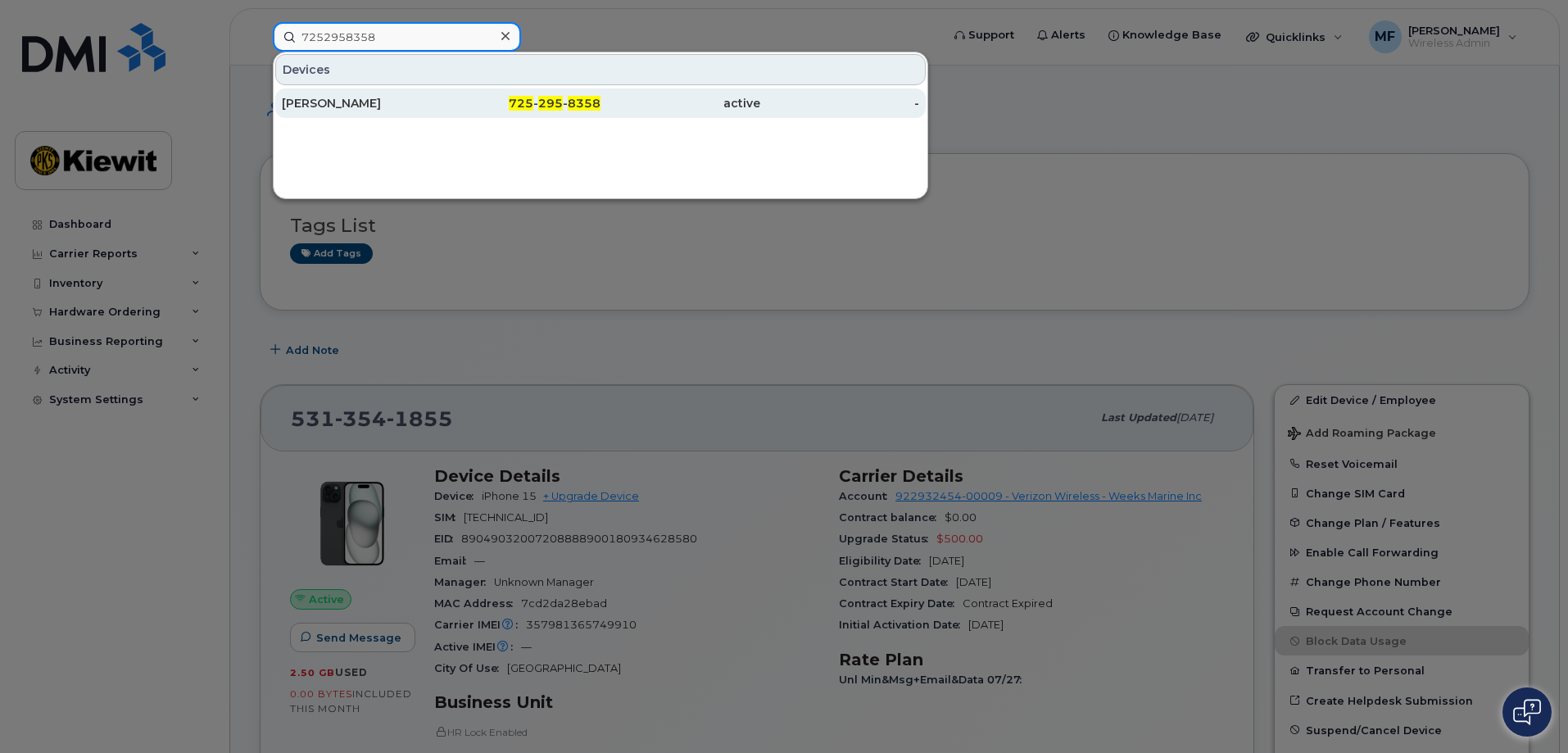
type input "7252958358"
click at [542, 103] on span "295" at bounding box center [550, 102] width 25 height 15
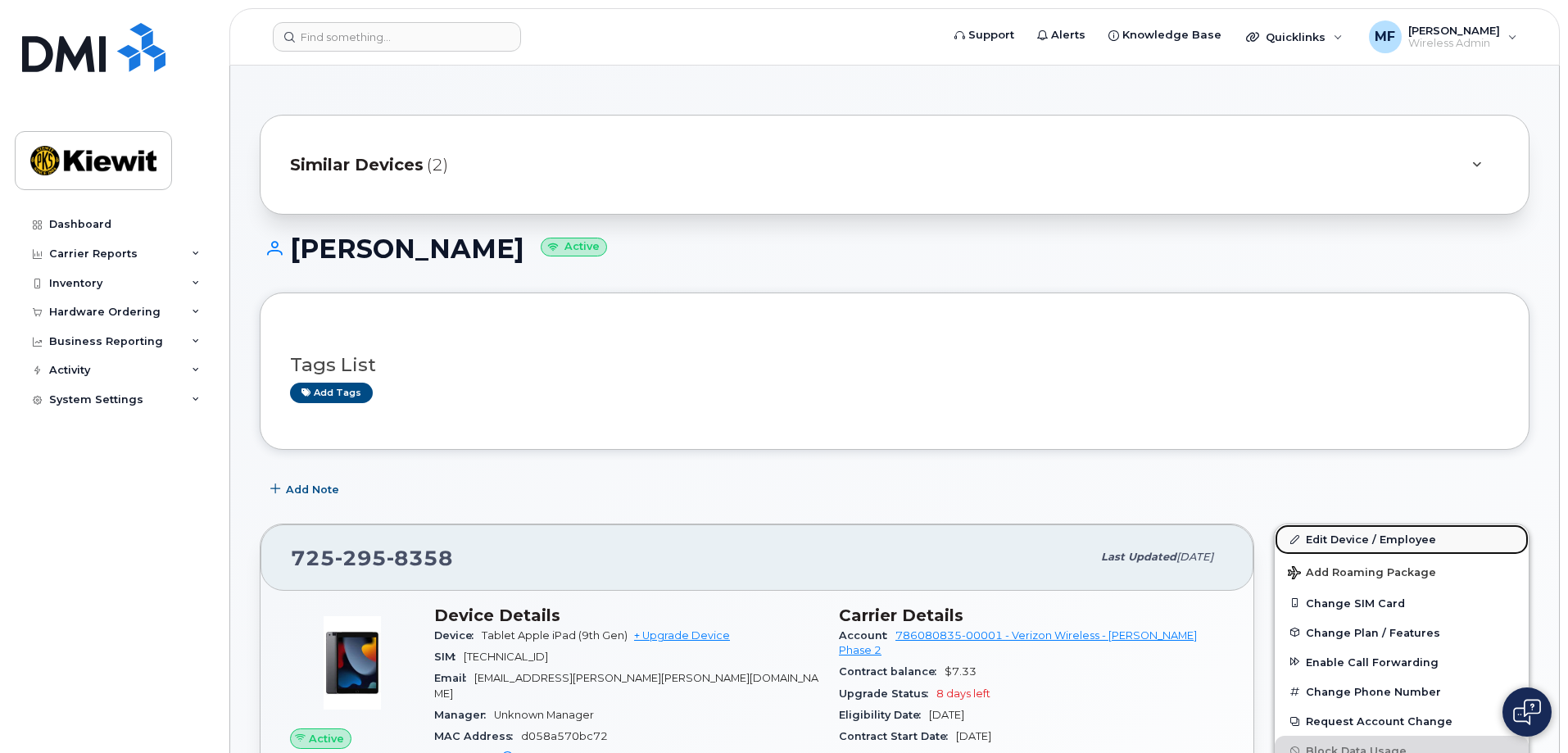
click at [1337, 532] on link "Edit Device / Employee" at bounding box center [1401, 540] width 254 height 29
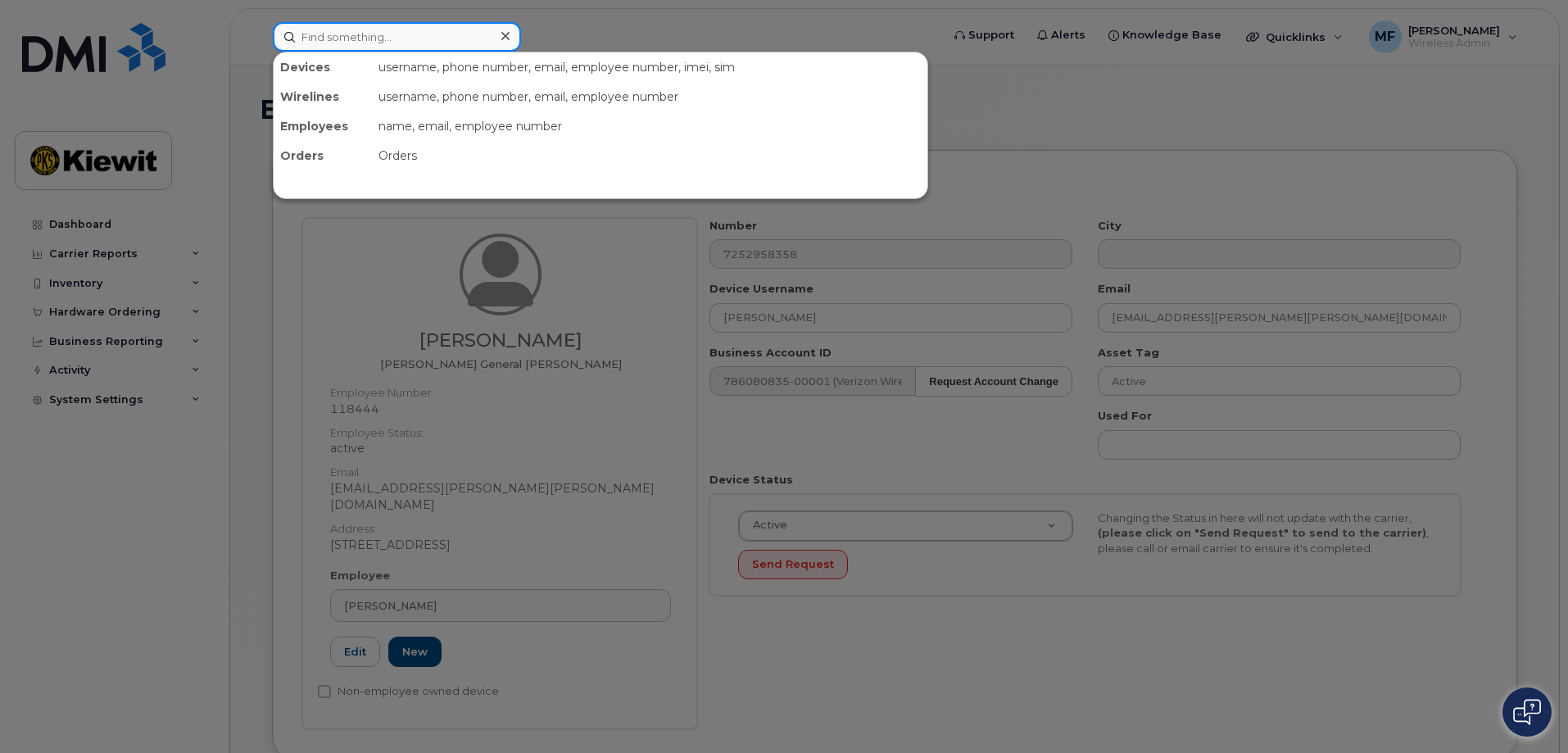
click at [418, 38] on input at bounding box center [397, 37] width 249 height 29
drag, startPoint x: 418, startPoint y: 38, endPoint x: 278, endPoint y: 35, distance: 140.0
click at [278, 35] on input at bounding box center [397, 37] width 249 height 29
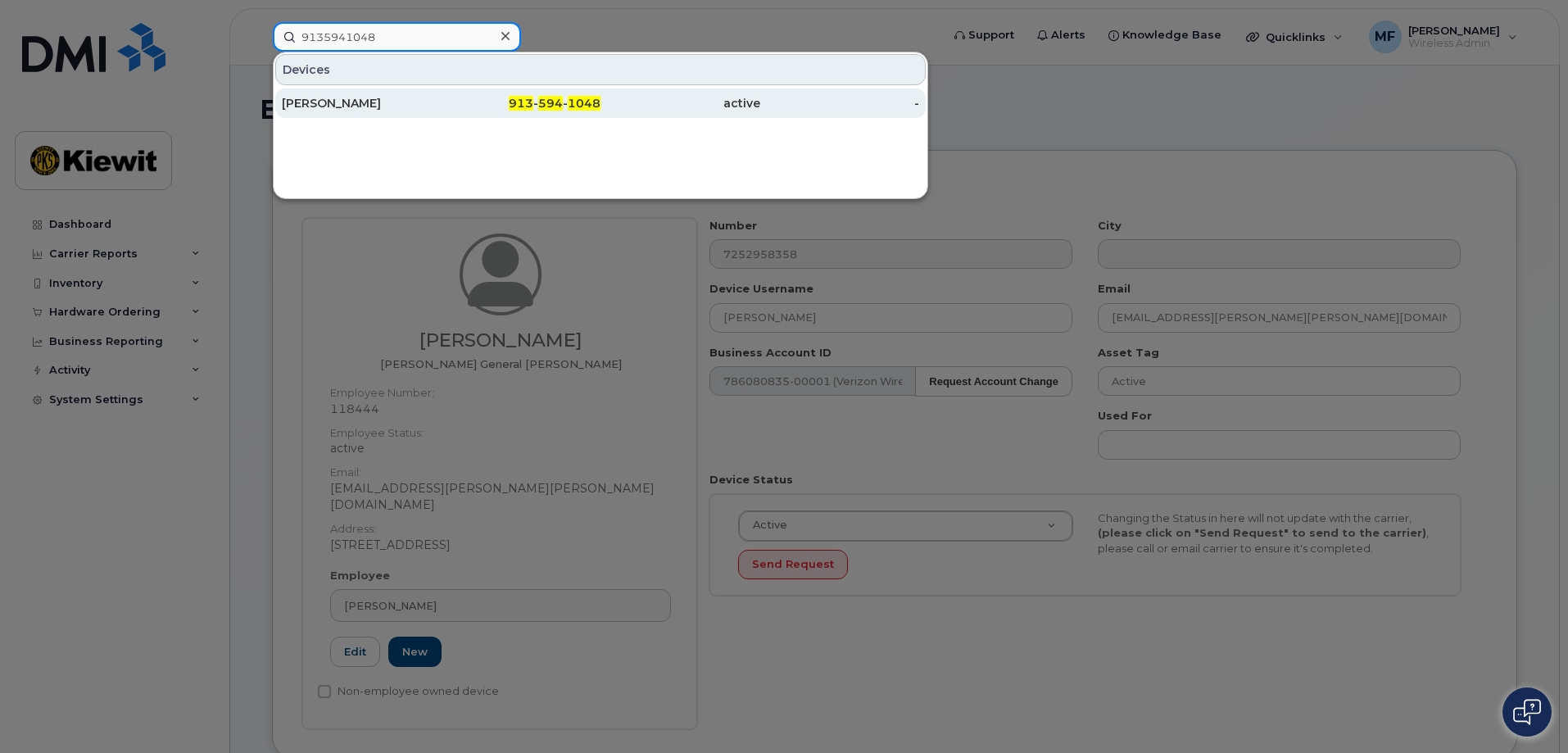
type input "9135941048"
click at [587, 101] on span "1048" at bounding box center [584, 102] width 33 height 15
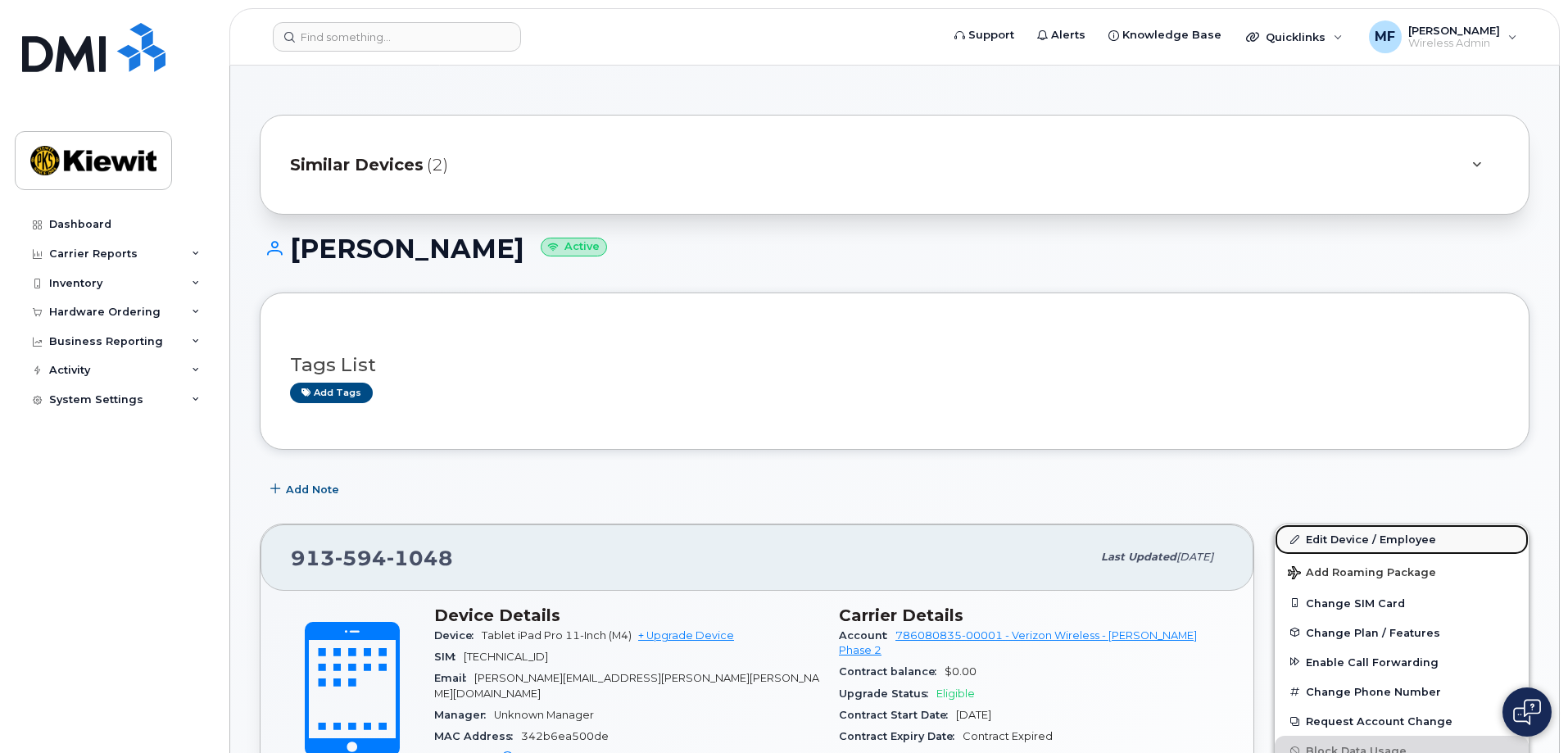
click at [1319, 538] on link "Edit Device / Employee" at bounding box center [1401, 540] width 254 height 29
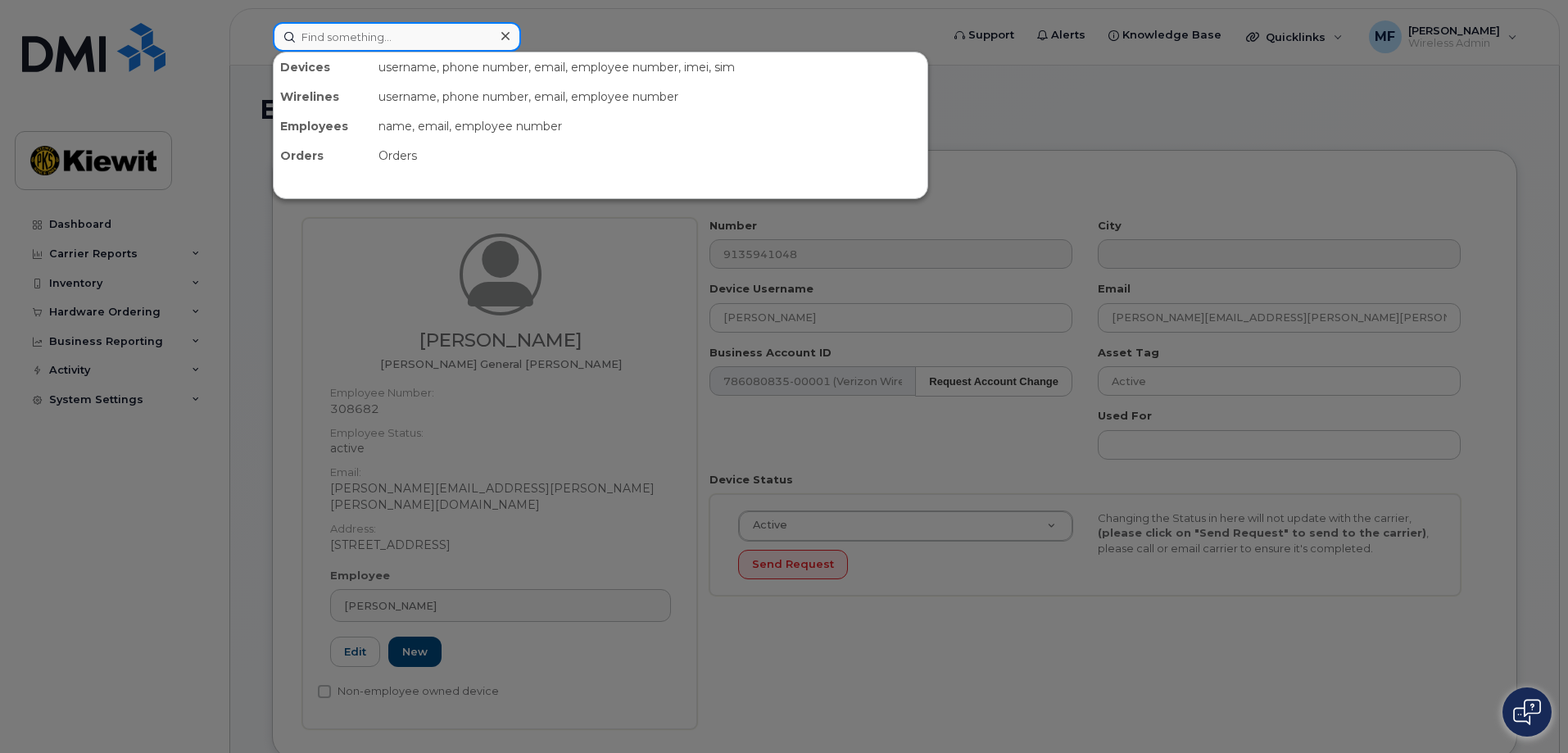
click at [317, 37] on input at bounding box center [397, 37] width 249 height 29
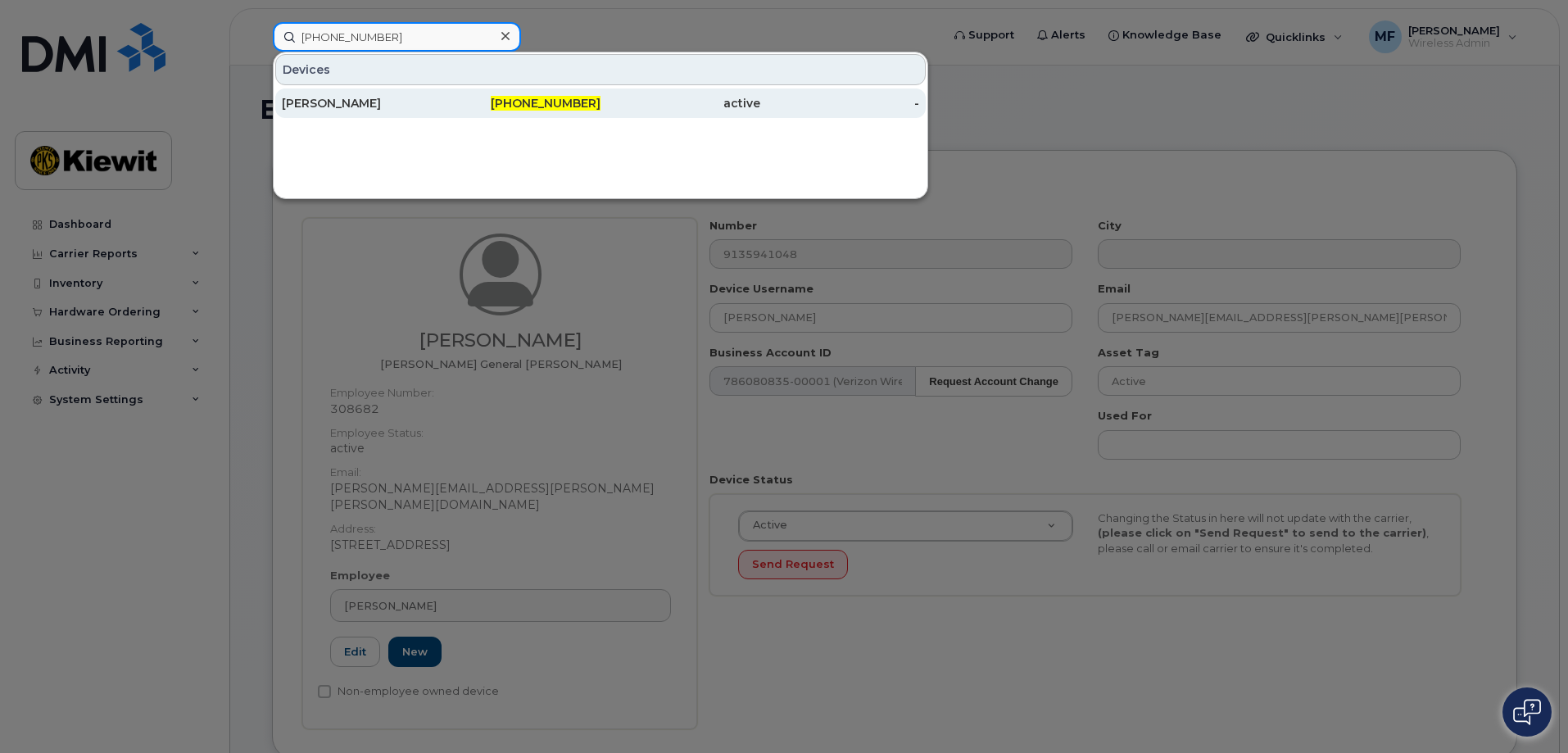
type input "402-618-1709"
click at [600, 96] on div "402-618-1709" at bounding box center [680, 103] width 160 height 29
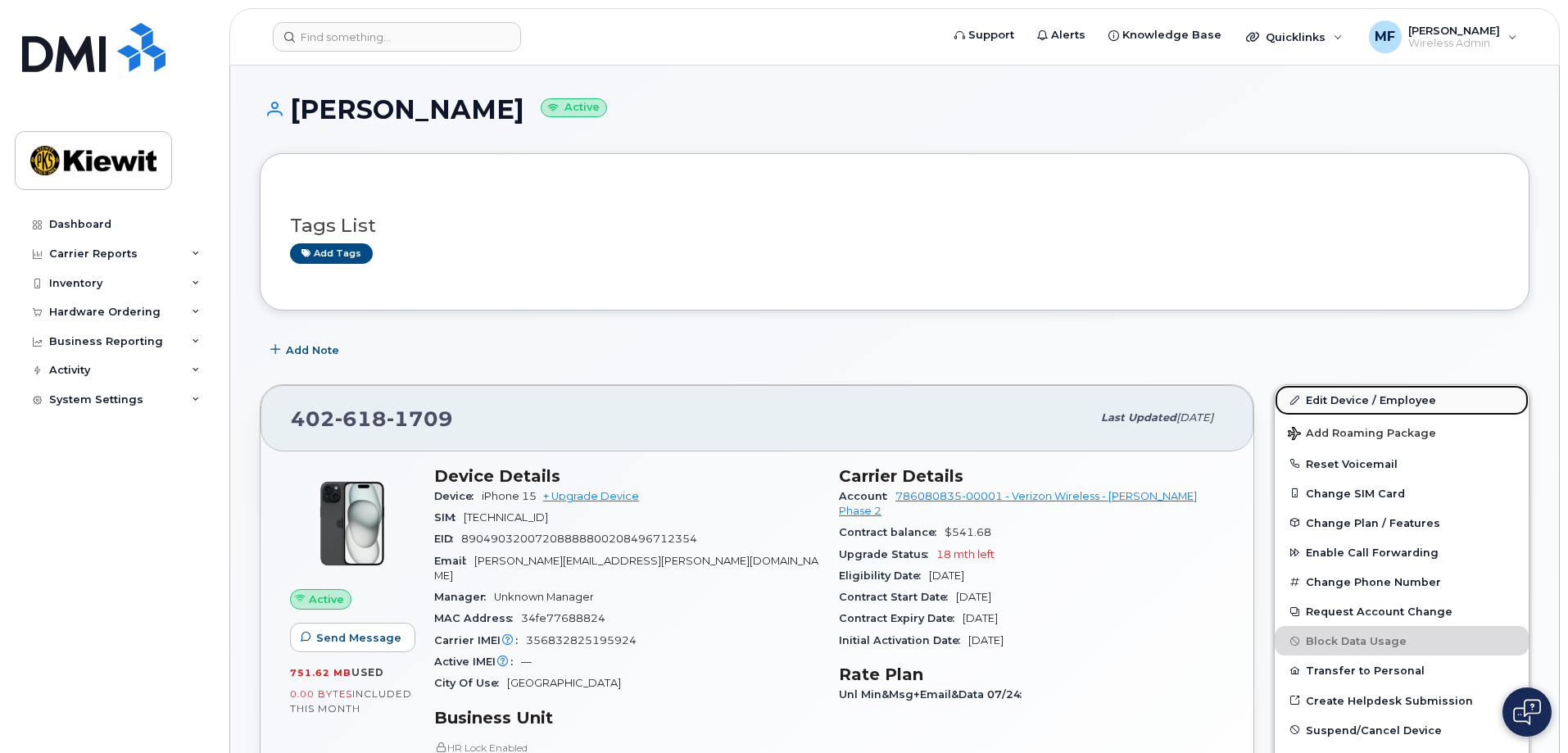
click at [1339, 393] on link "Edit Device / Employee" at bounding box center [1401, 400] width 254 height 29
click at [1331, 403] on link "Edit Device / Employee" at bounding box center [1401, 400] width 254 height 29
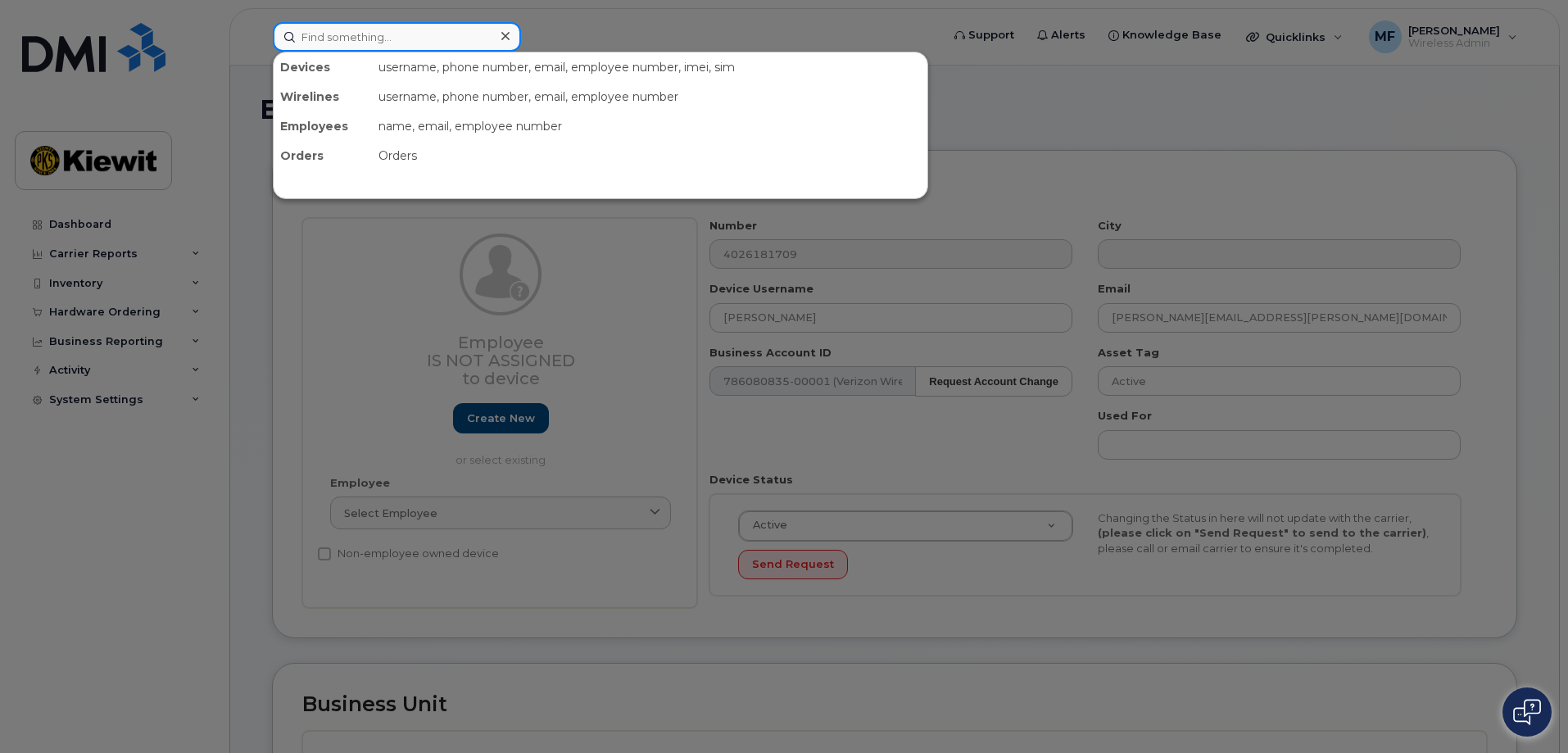
click at [302, 40] on input at bounding box center [397, 37] width 249 height 29
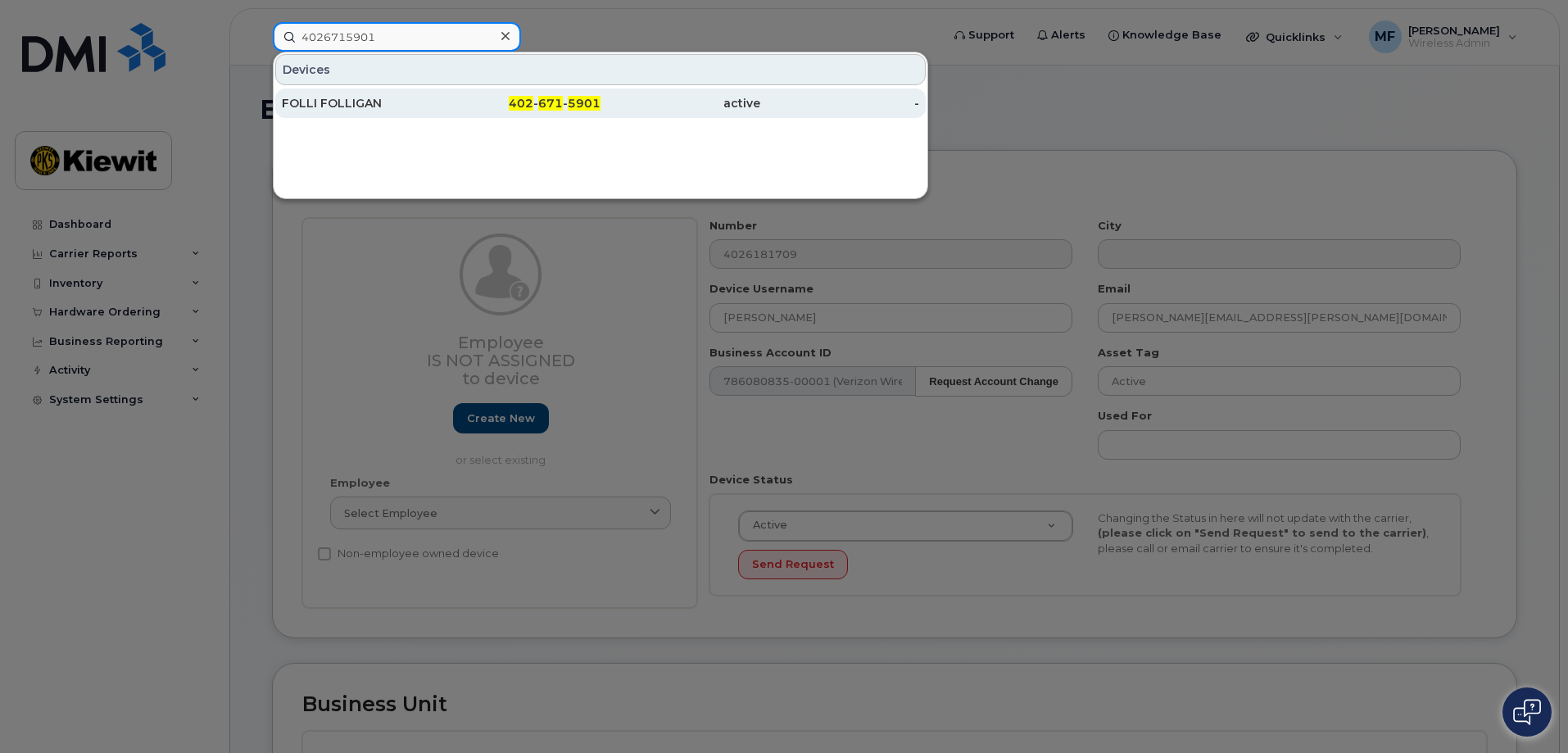
type input "4026715901"
click at [534, 96] on div "402 - 671 - 5901" at bounding box center [521, 102] width 160 height 16
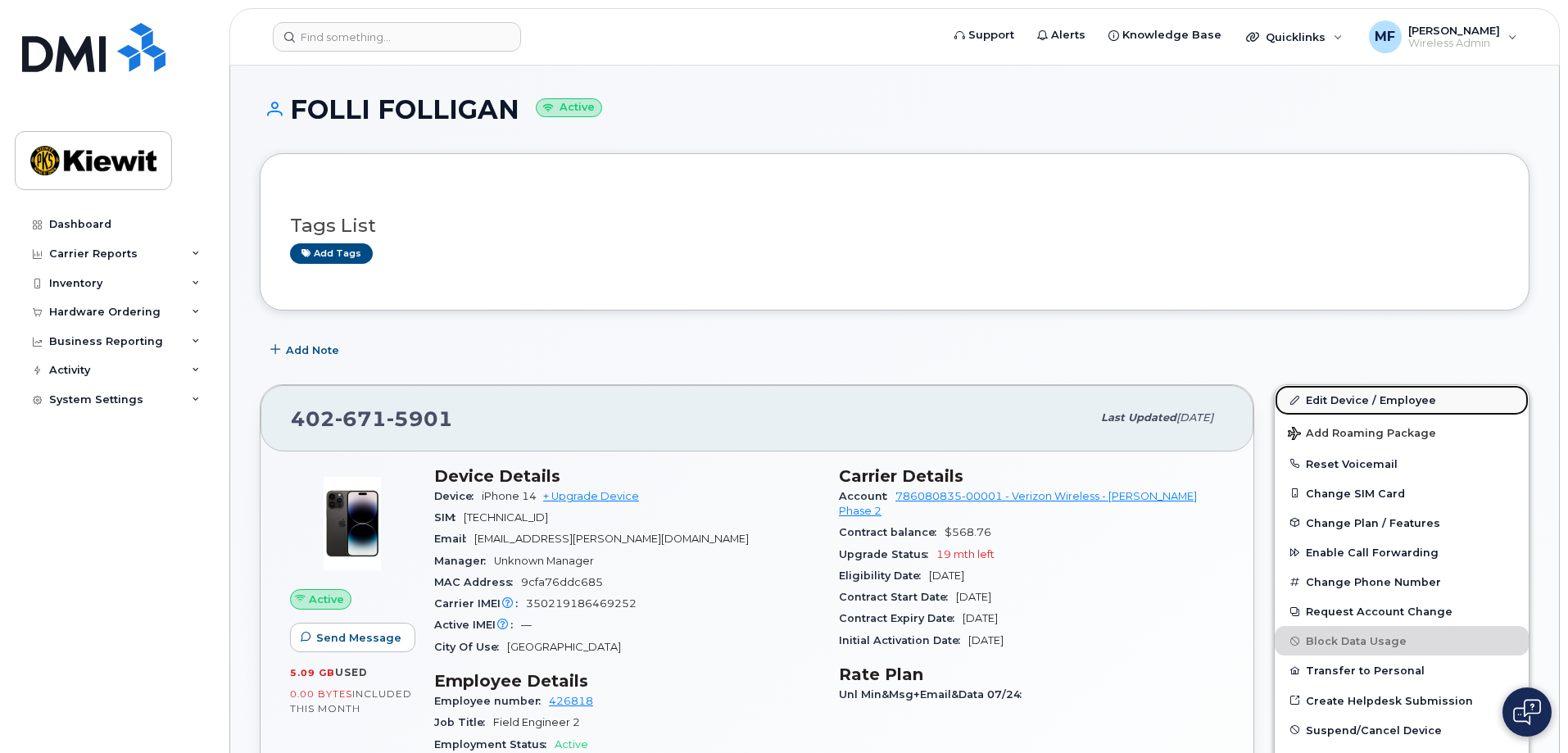
click at [1349, 407] on link "Edit Device / Employee" at bounding box center [1401, 400] width 254 height 29
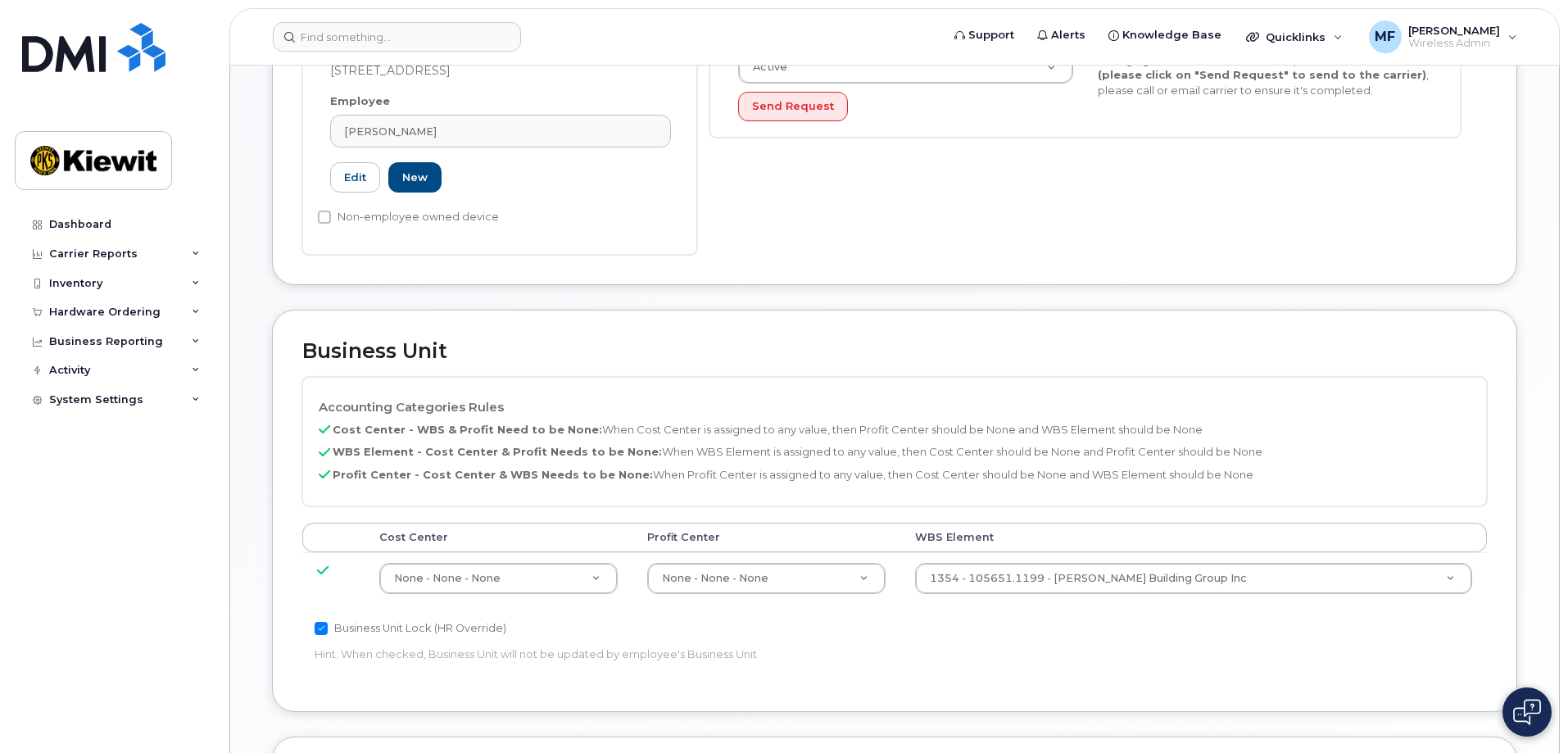
scroll to position [491, 0]
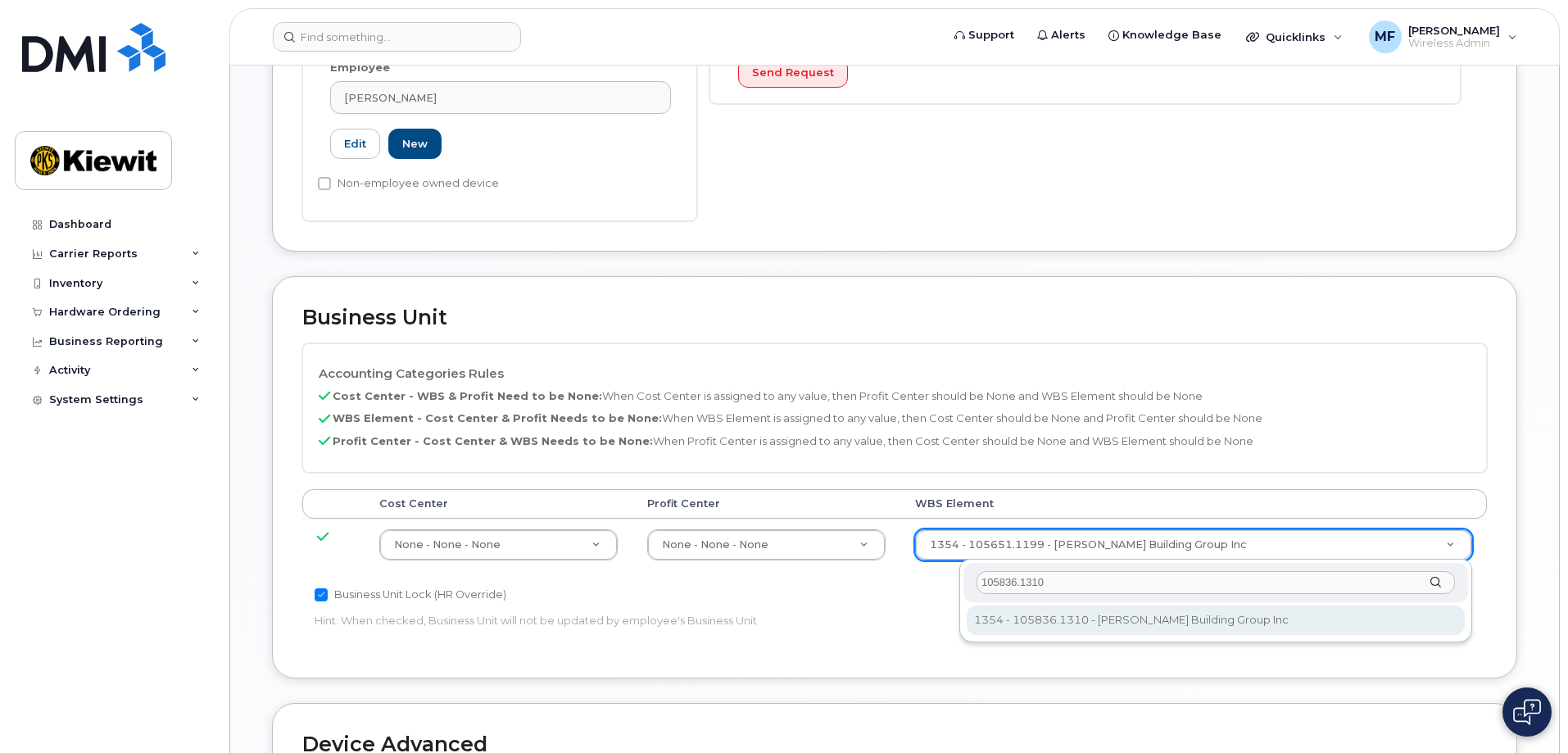
type input "105836.1310"
type input "33788427"
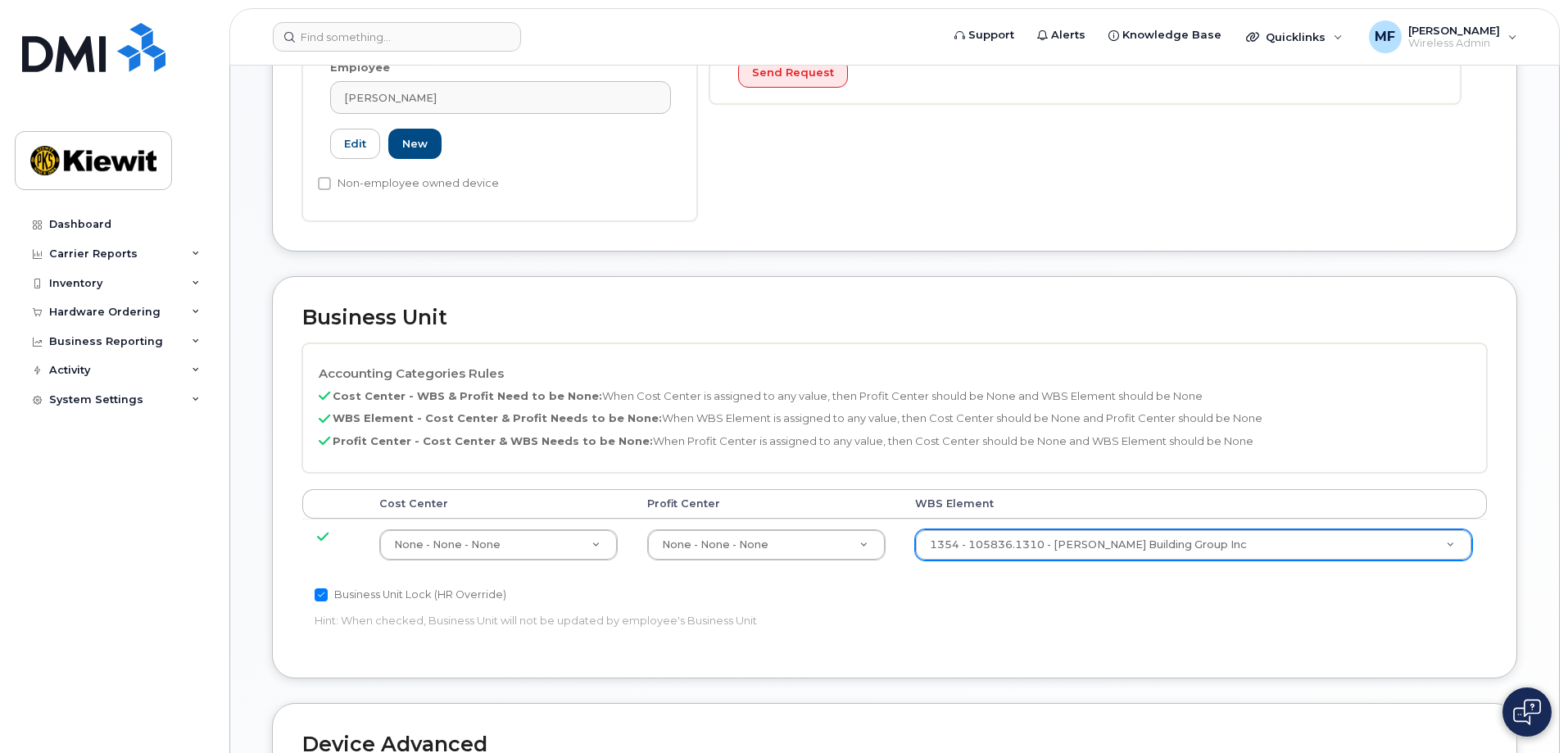
click at [1439, 612] on div "Accounting Categories Rules Cost Center - WBS & Profit Need to be None: When Co…" at bounding box center [894, 496] width 1184 height 305
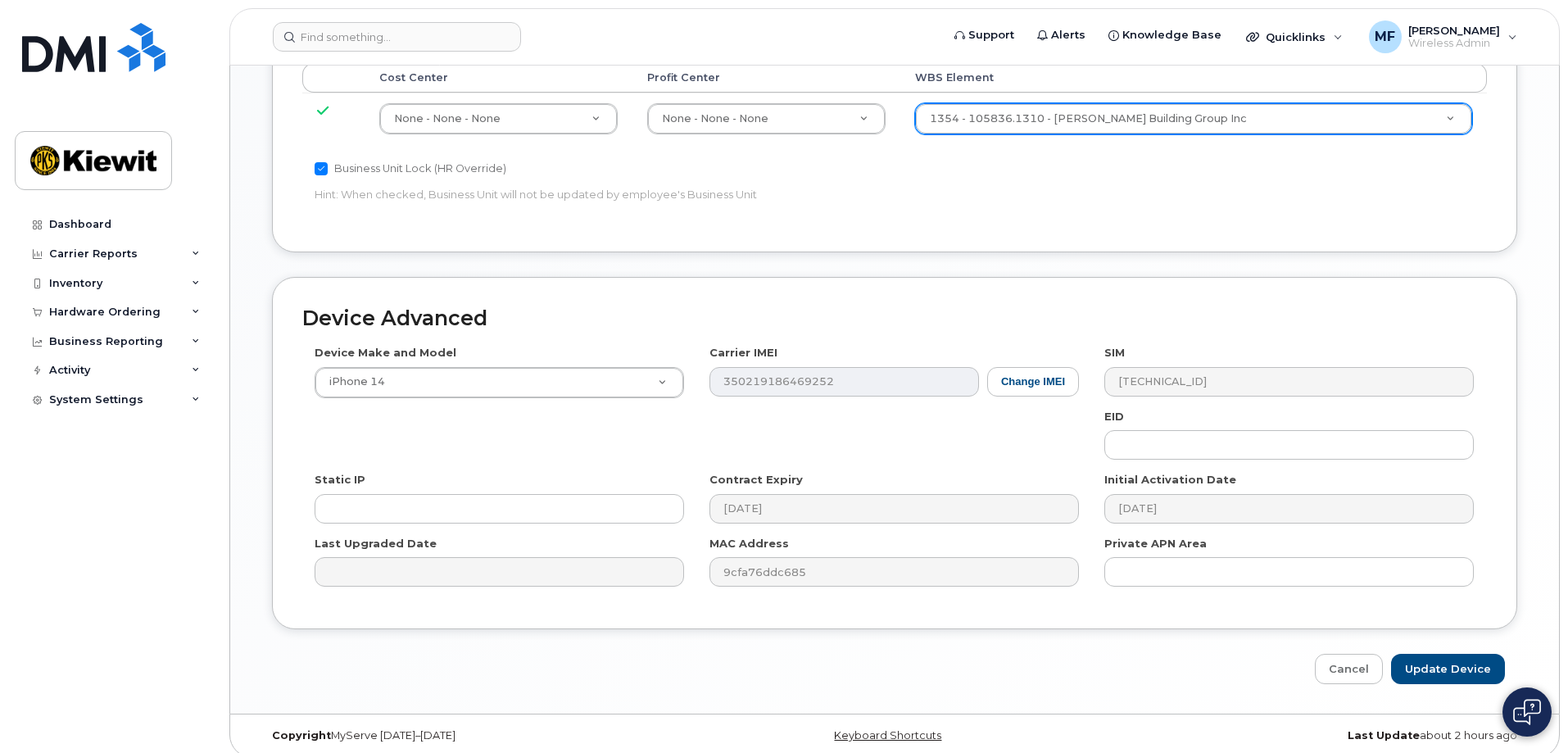
scroll to position [921, 0]
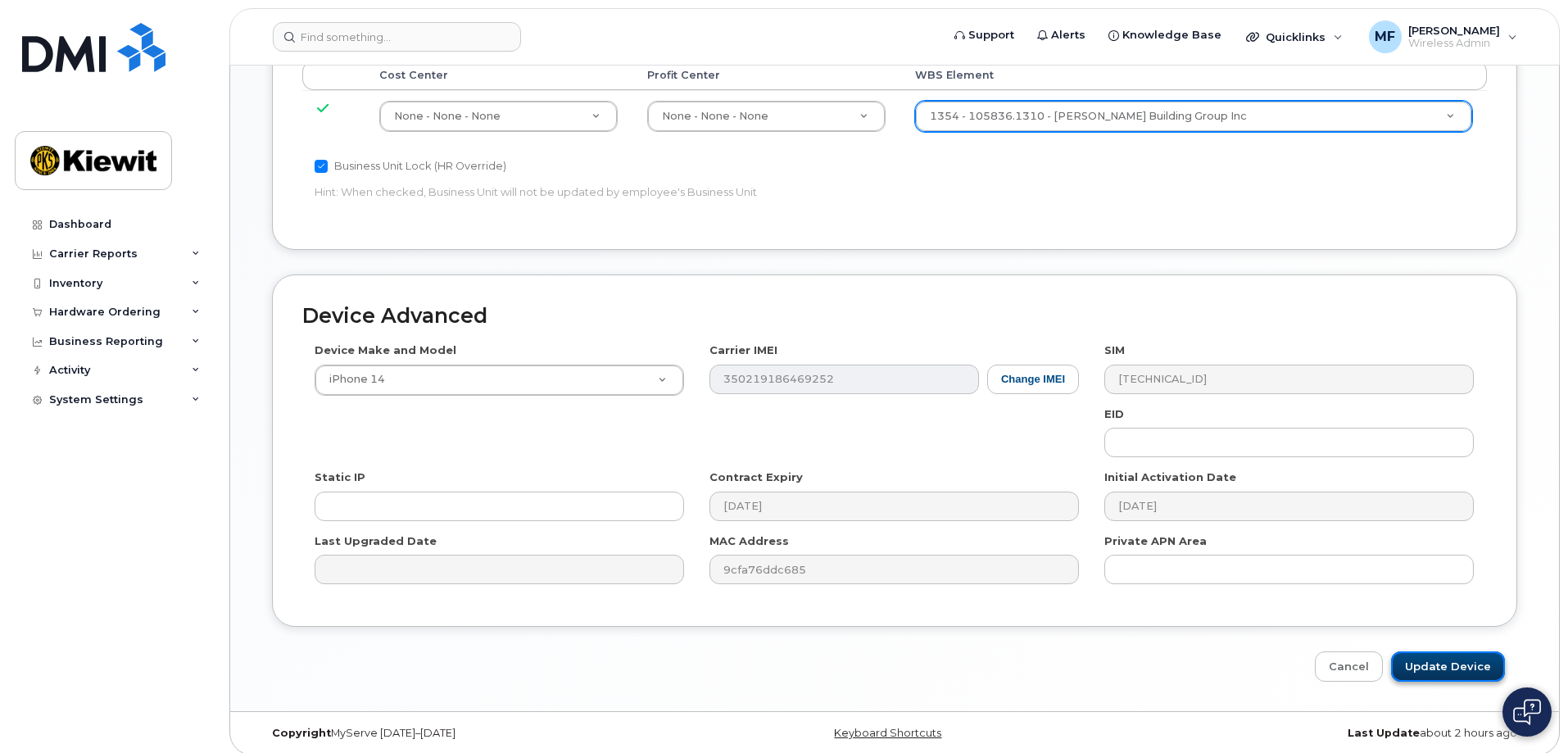
click at [1438, 662] on input "Update Device" at bounding box center [1448, 666] width 114 height 30
type input "Saving..."
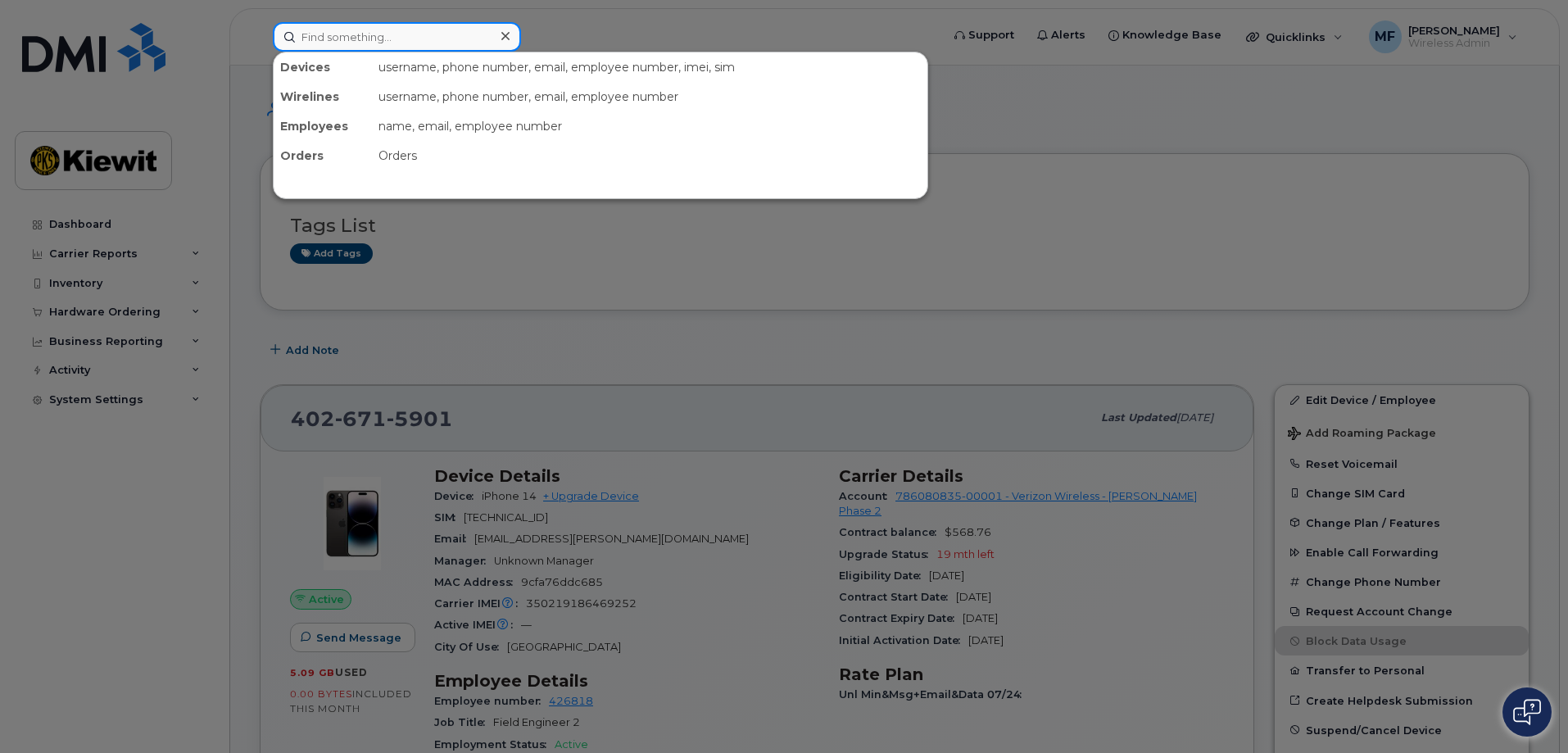
click at [309, 38] on input at bounding box center [397, 37] width 249 height 29
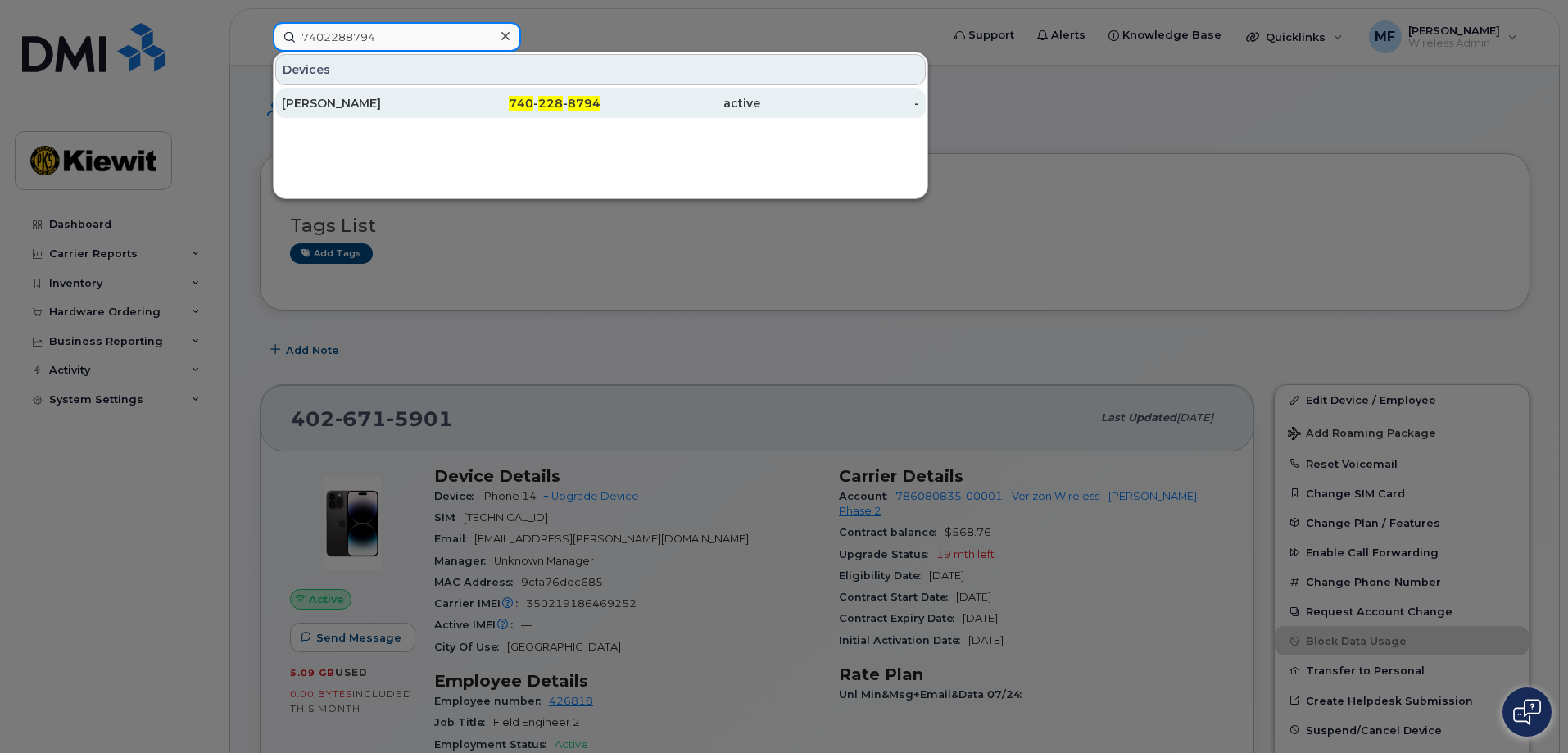
type input "7402288794"
click at [533, 102] on span "740" at bounding box center [520, 102] width 25 height 15
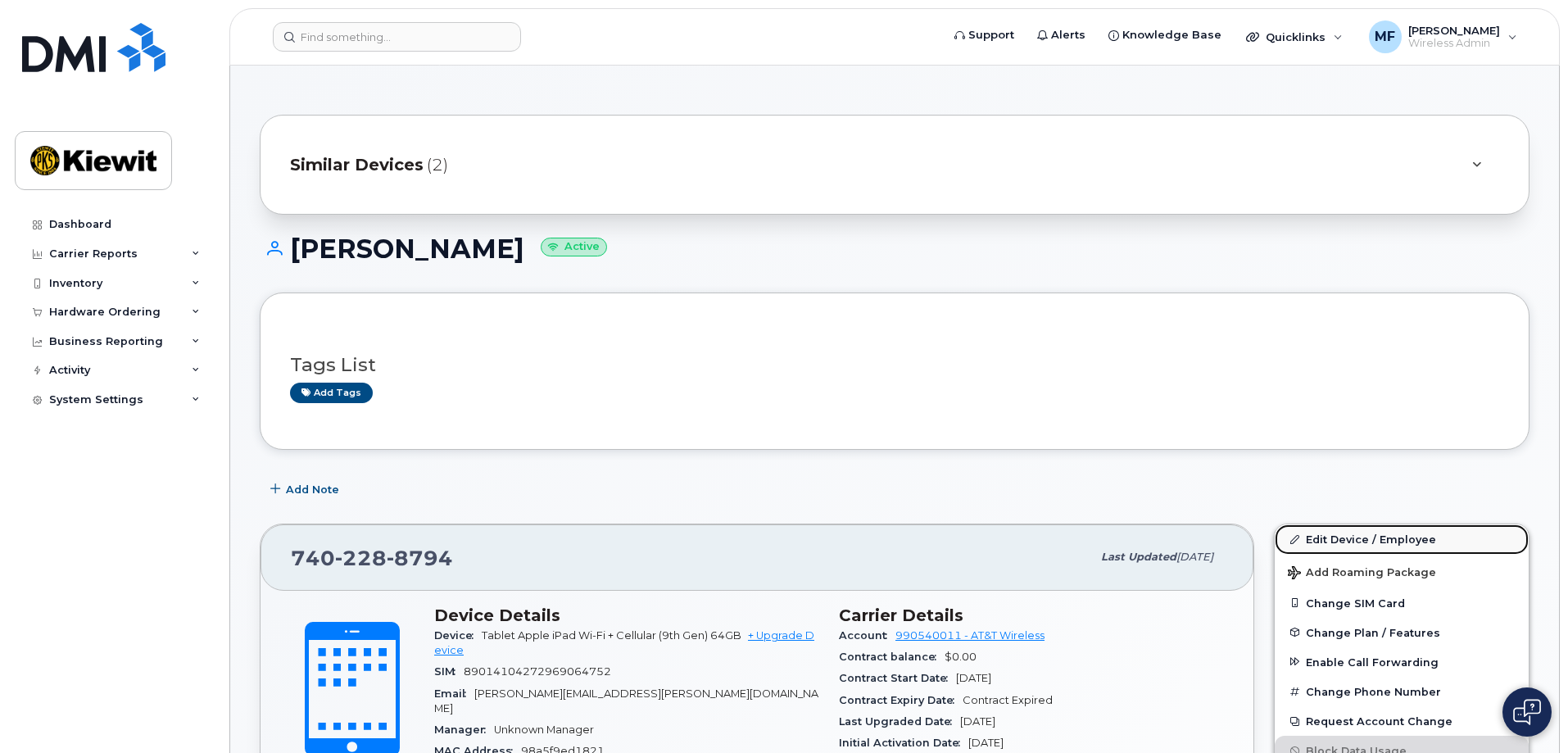
click at [1337, 537] on link "Edit Device / Employee" at bounding box center [1401, 540] width 254 height 29
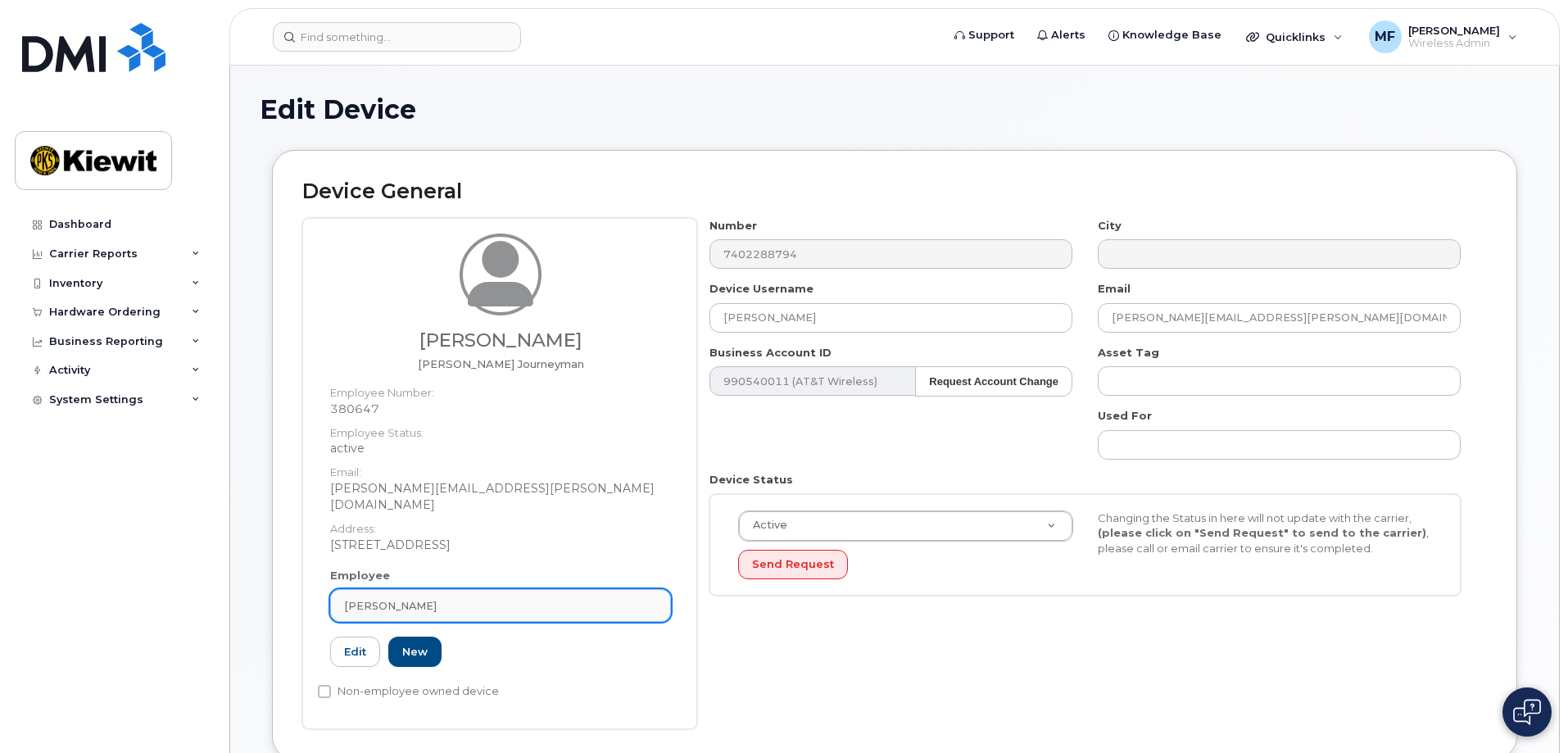
click at [428, 598] on div "[PERSON_NAME]" at bounding box center [501, 606] width 313 height 15
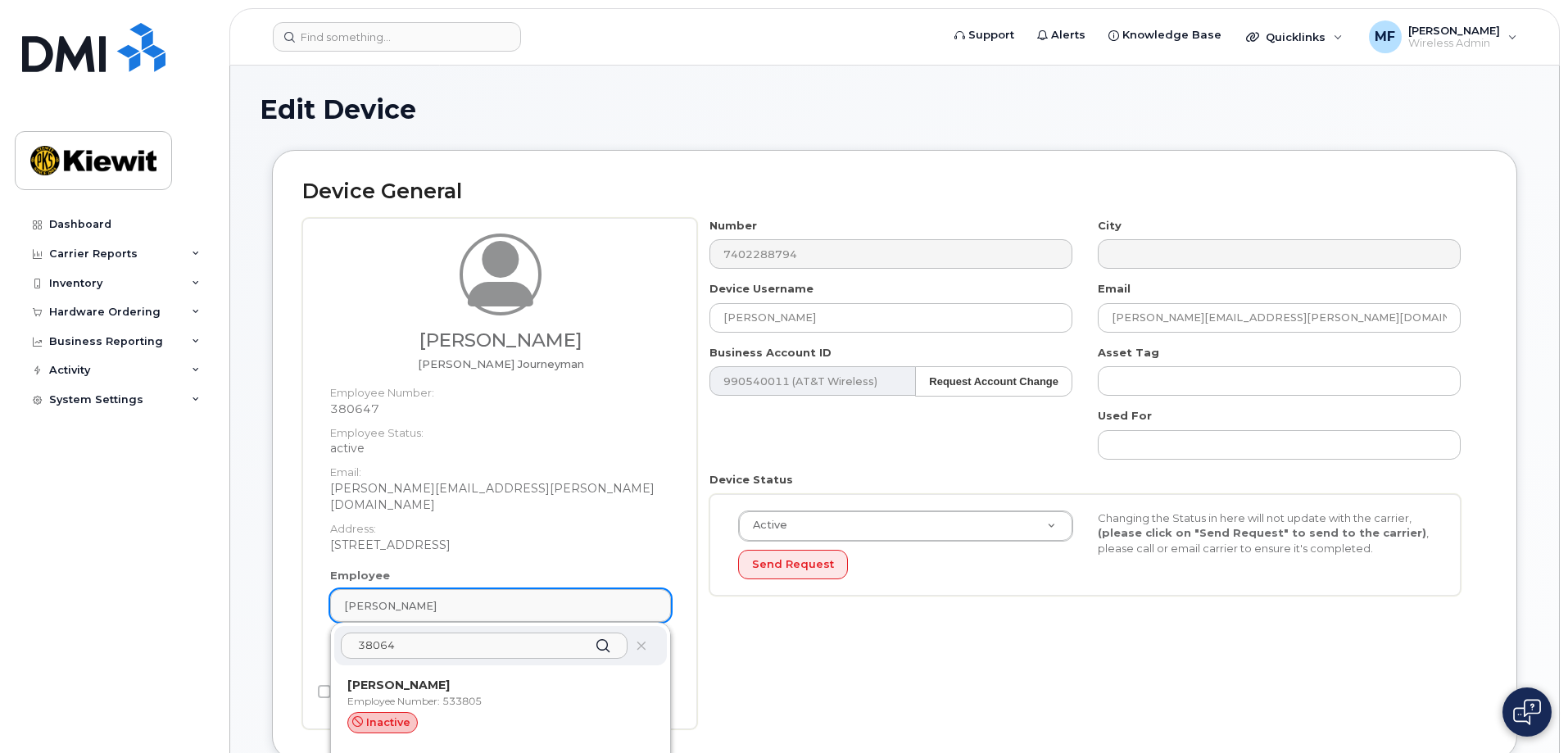
type input "380647"
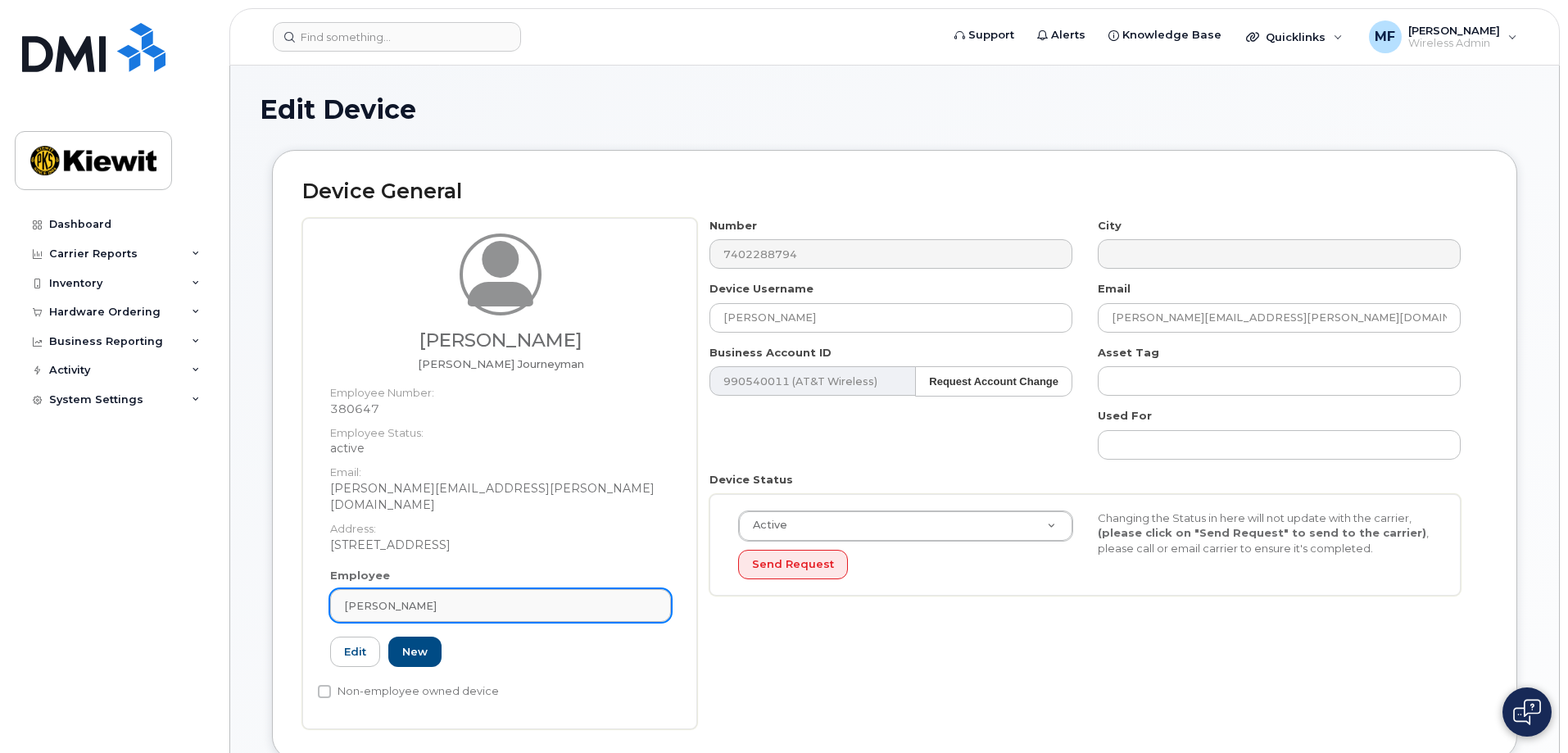
type input "Saving..."
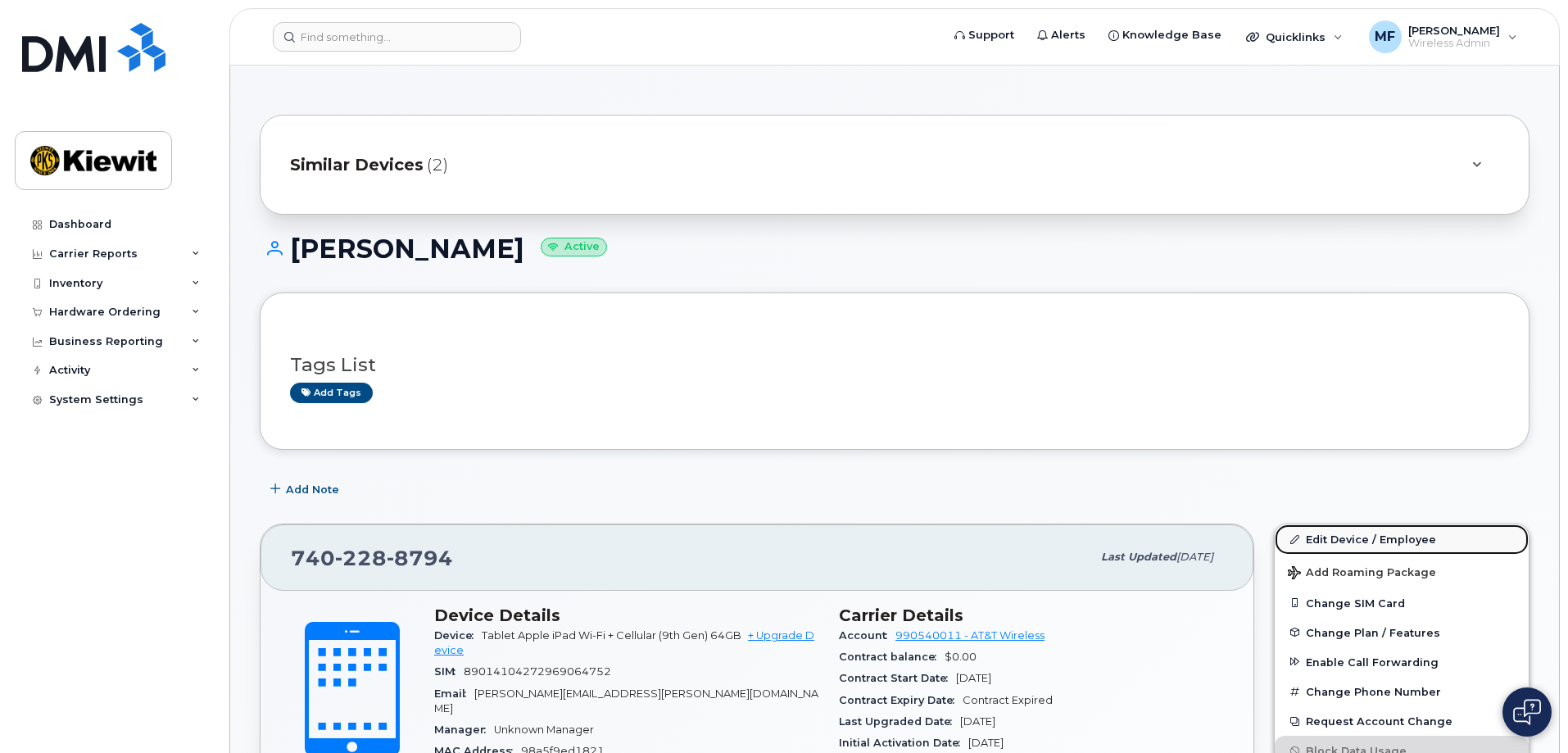
click at [1330, 542] on link "Edit Device / Employee" at bounding box center [1401, 540] width 254 height 29
click at [1354, 533] on link "Edit Device / Employee" at bounding box center [1401, 540] width 254 height 29
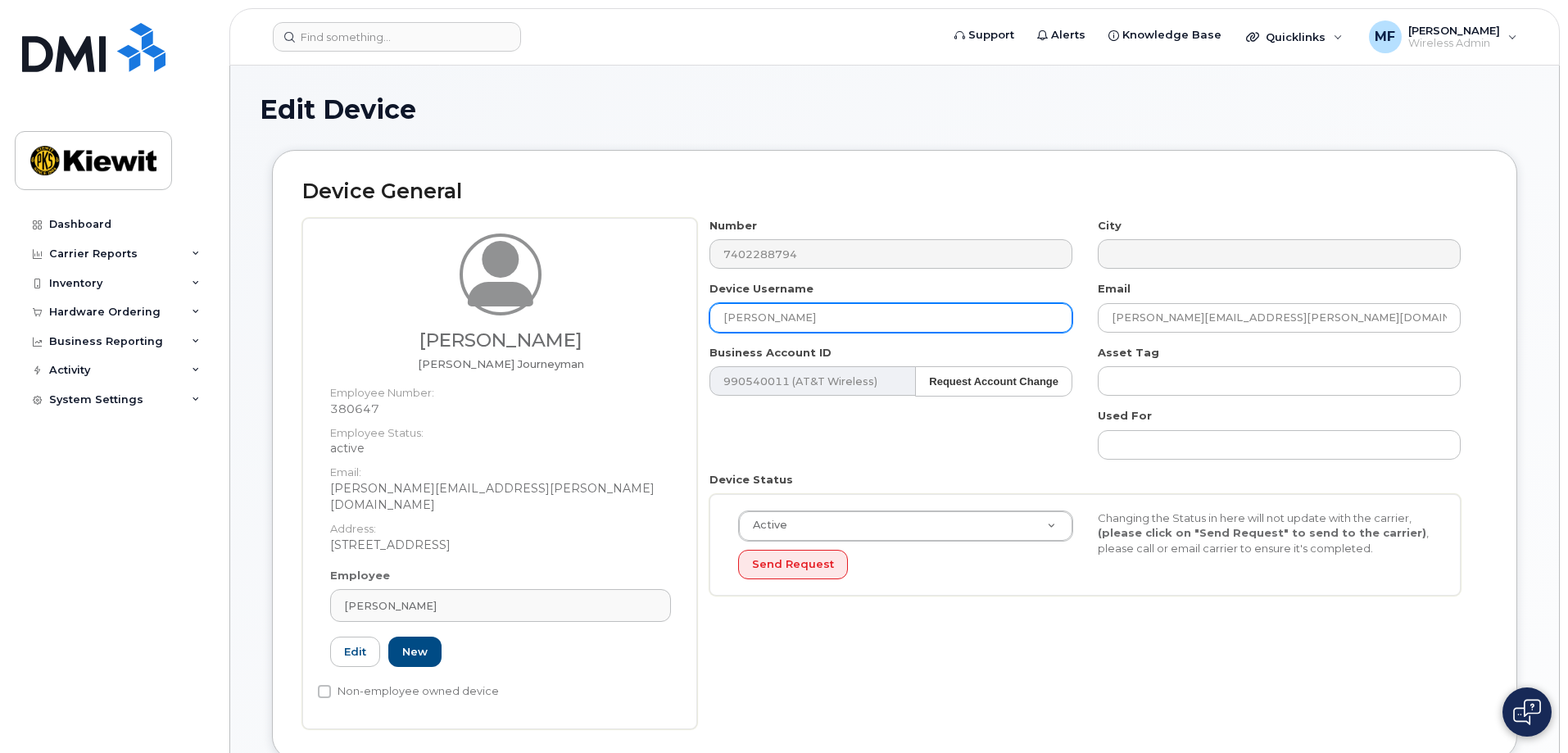
click at [827, 327] on input "[PERSON_NAME]" at bounding box center [891, 318] width 363 height 29
drag, startPoint x: 816, startPoint y: 318, endPoint x: 654, endPoint y: 338, distance: 163.2
click at [654, 338] on div "[PERSON_NAME] [PERSON_NAME] Journeyman Employee Number: 380647 Employee Status:…" at bounding box center [894, 473] width 1184 height 511
type input "[PERSON_NAME]"
click at [952, 469] on div "Number 7402288794 City Device Username [PERSON_NAME] Email [PERSON_NAME][EMAIL_…" at bounding box center [1085, 413] width 777 height 391
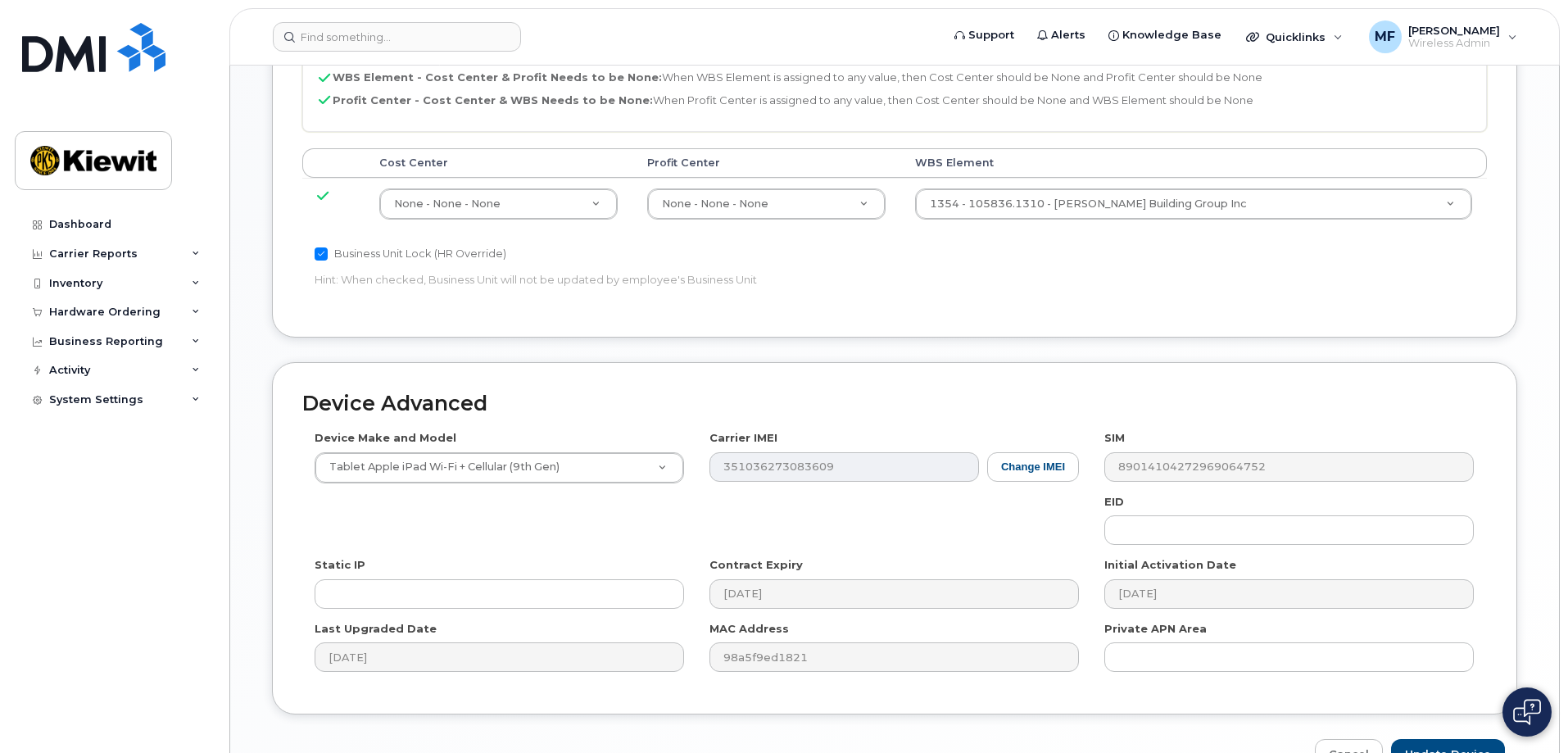
scroll to position [858, 0]
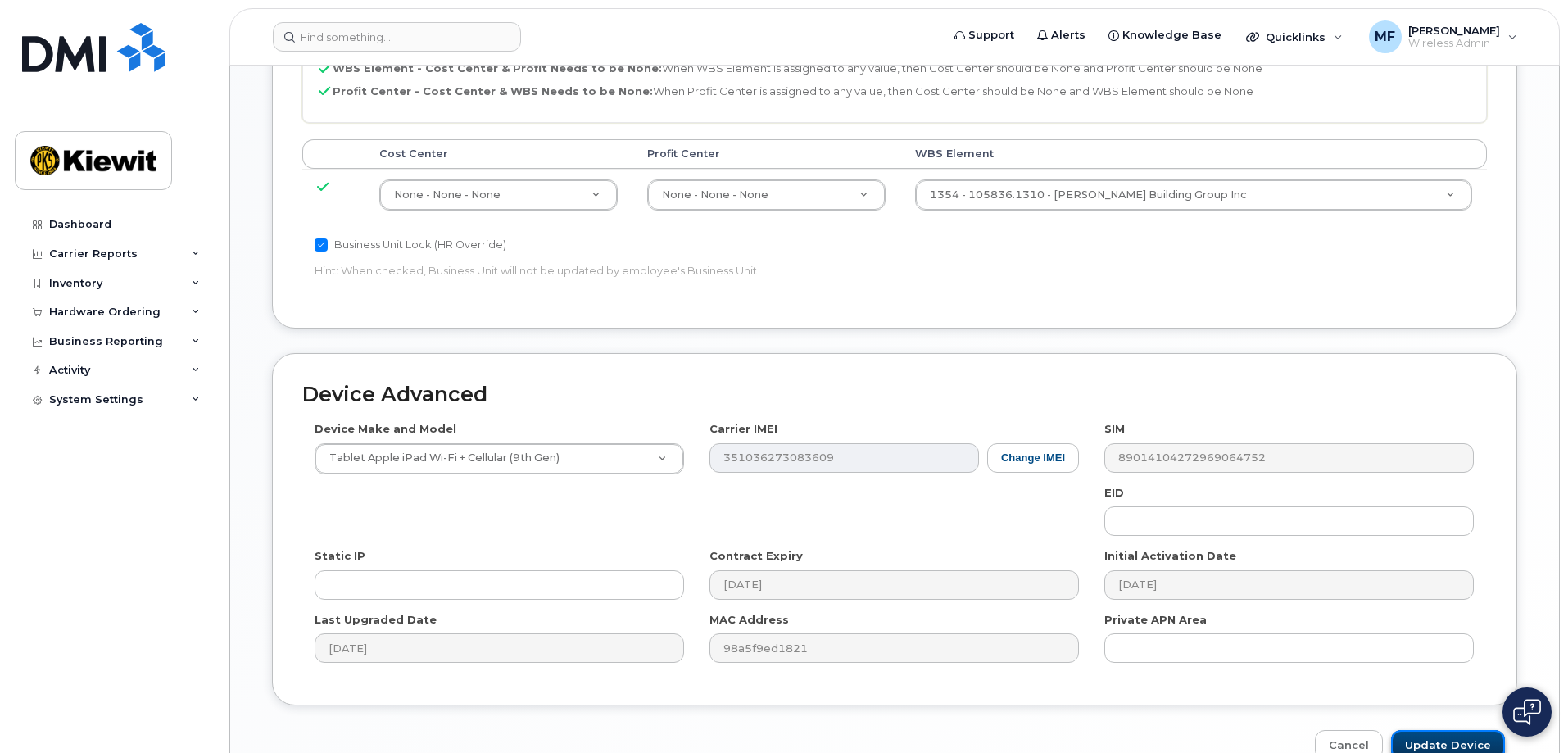
click at [1454, 733] on input "Update Device" at bounding box center [1448, 745] width 114 height 30
type input "Saving..."
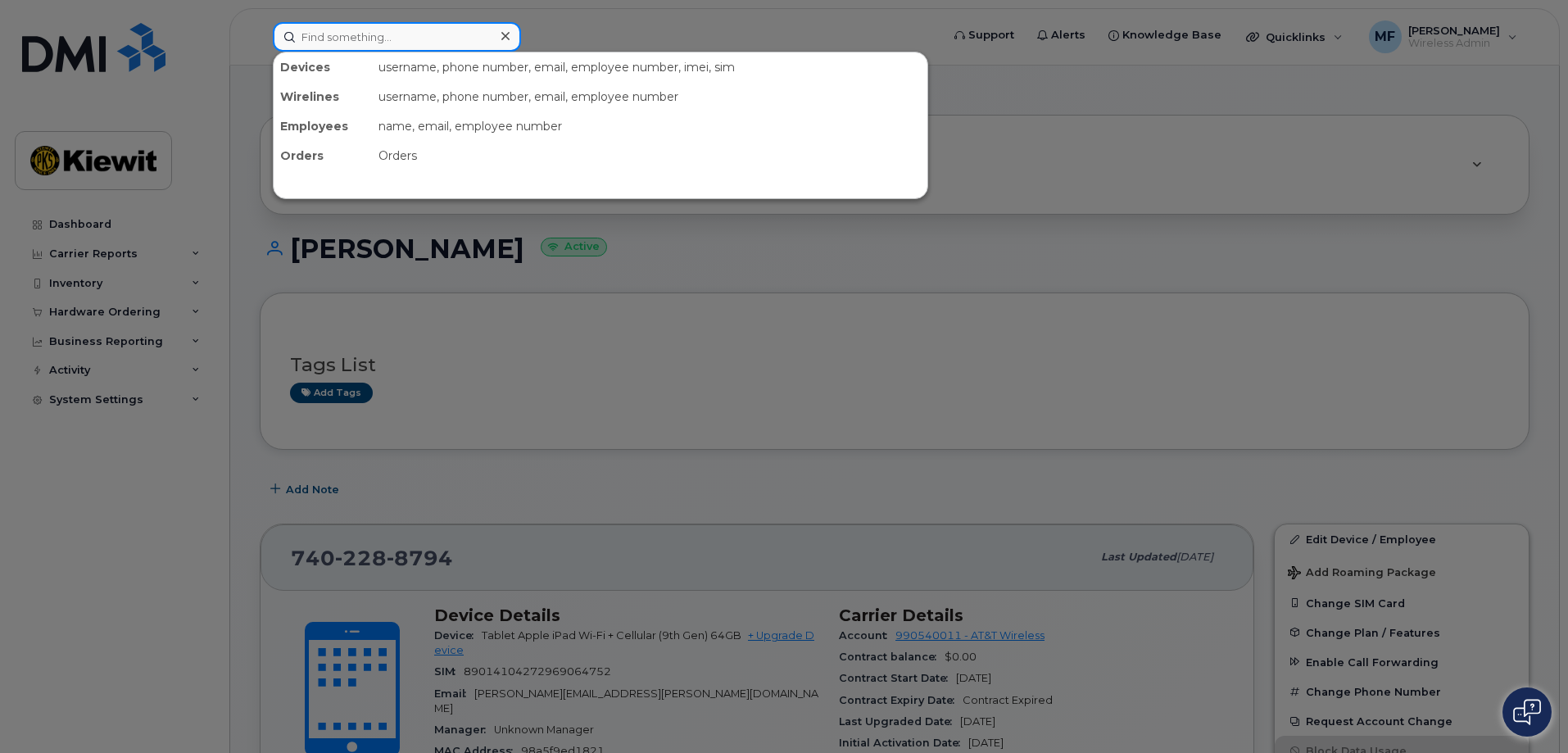
click at [308, 42] on input at bounding box center [397, 37] width 249 height 29
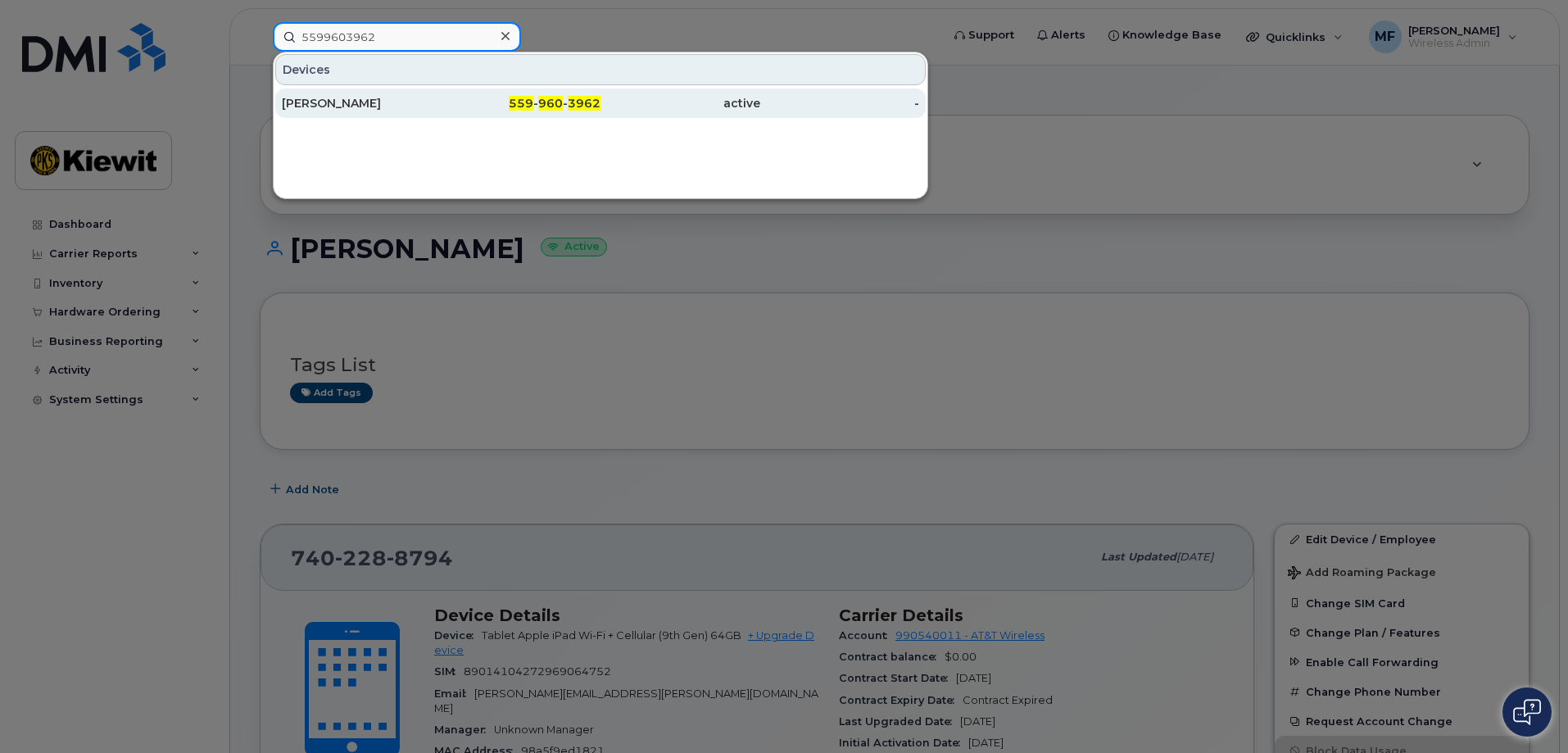
type input "5599603962"
click at [546, 106] on span "960" at bounding box center [550, 102] width 25 height 15
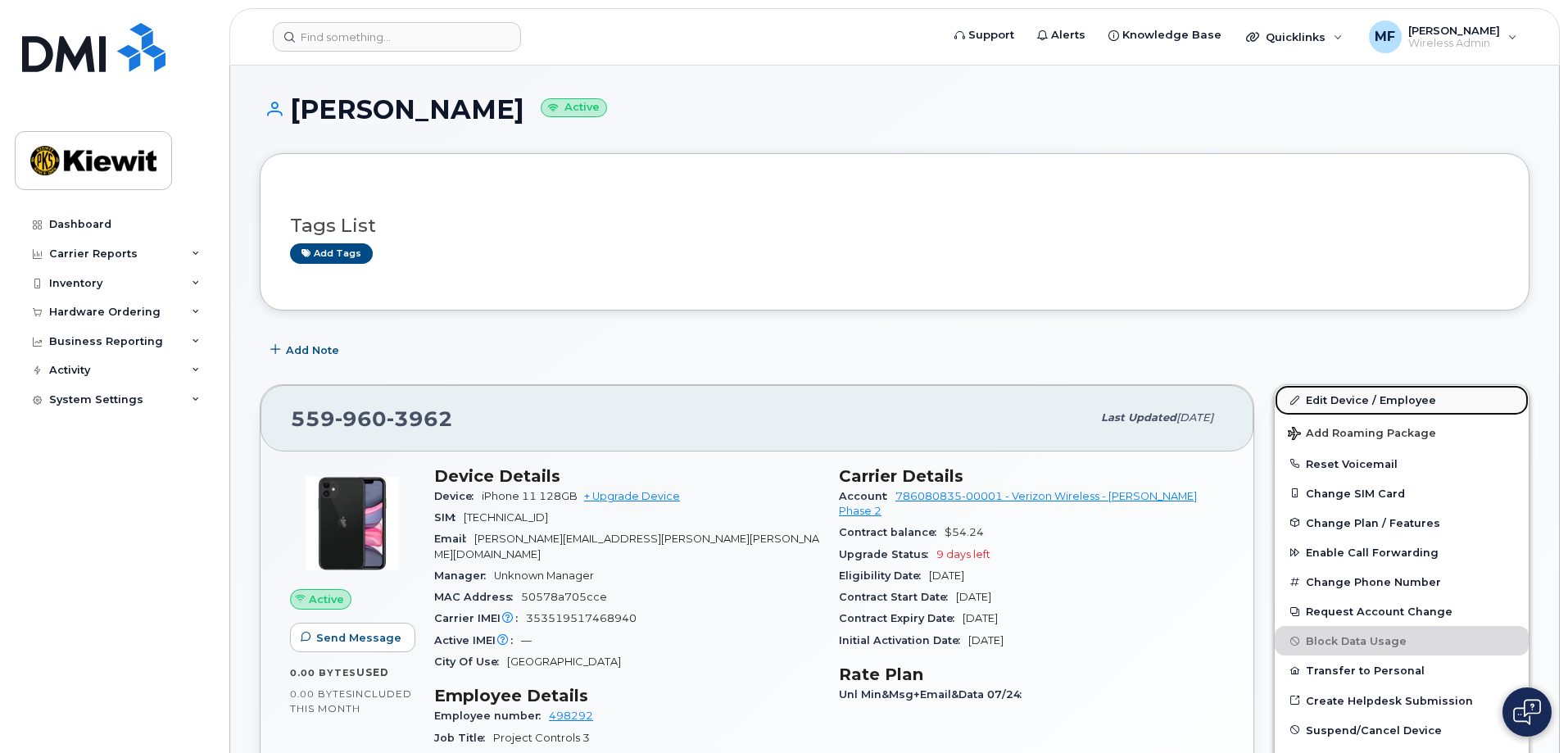
click at [1360, 399] on link "Edit Device / Employee" at bounding box center [1401, 400] width 254 height 29
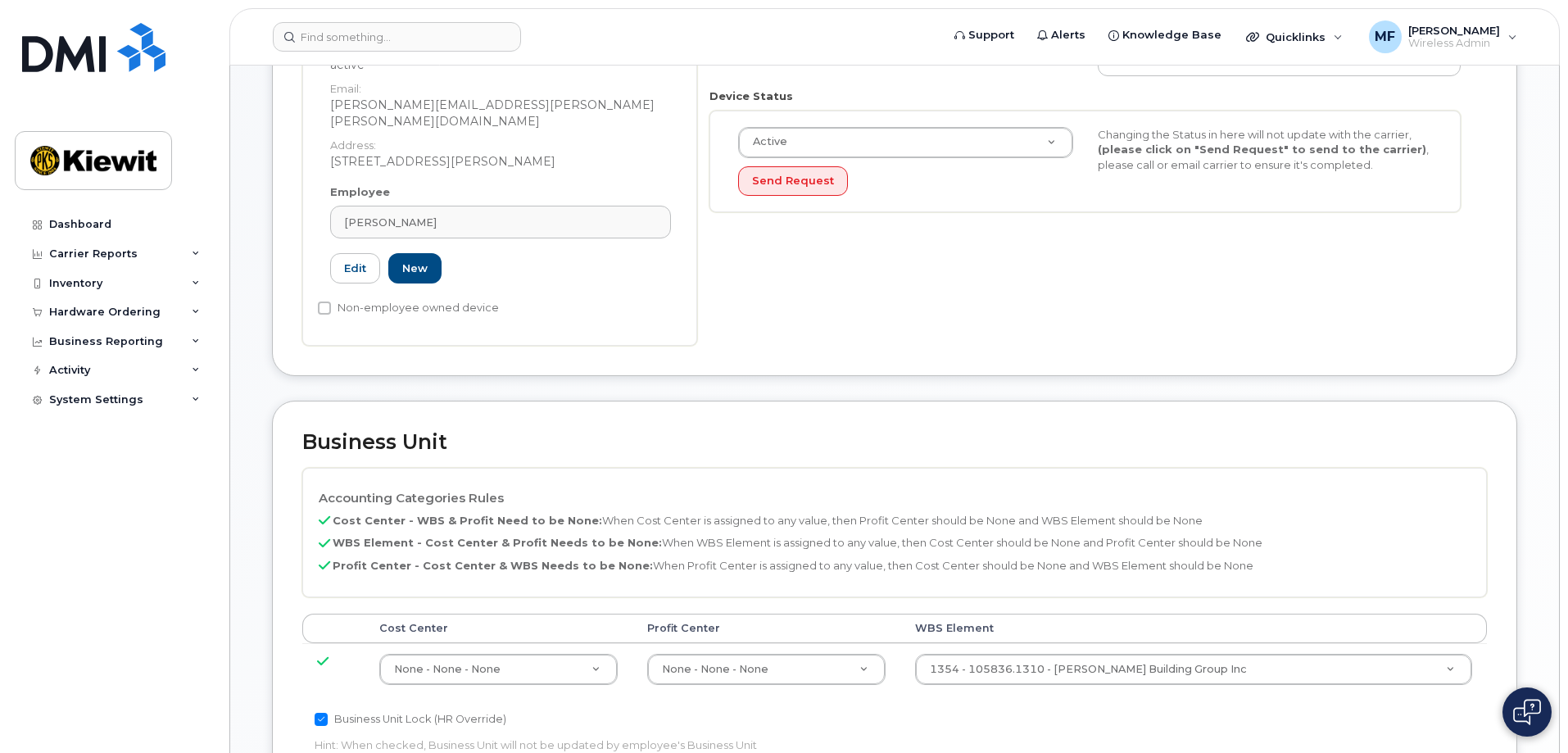
scroll to position [394, 0]
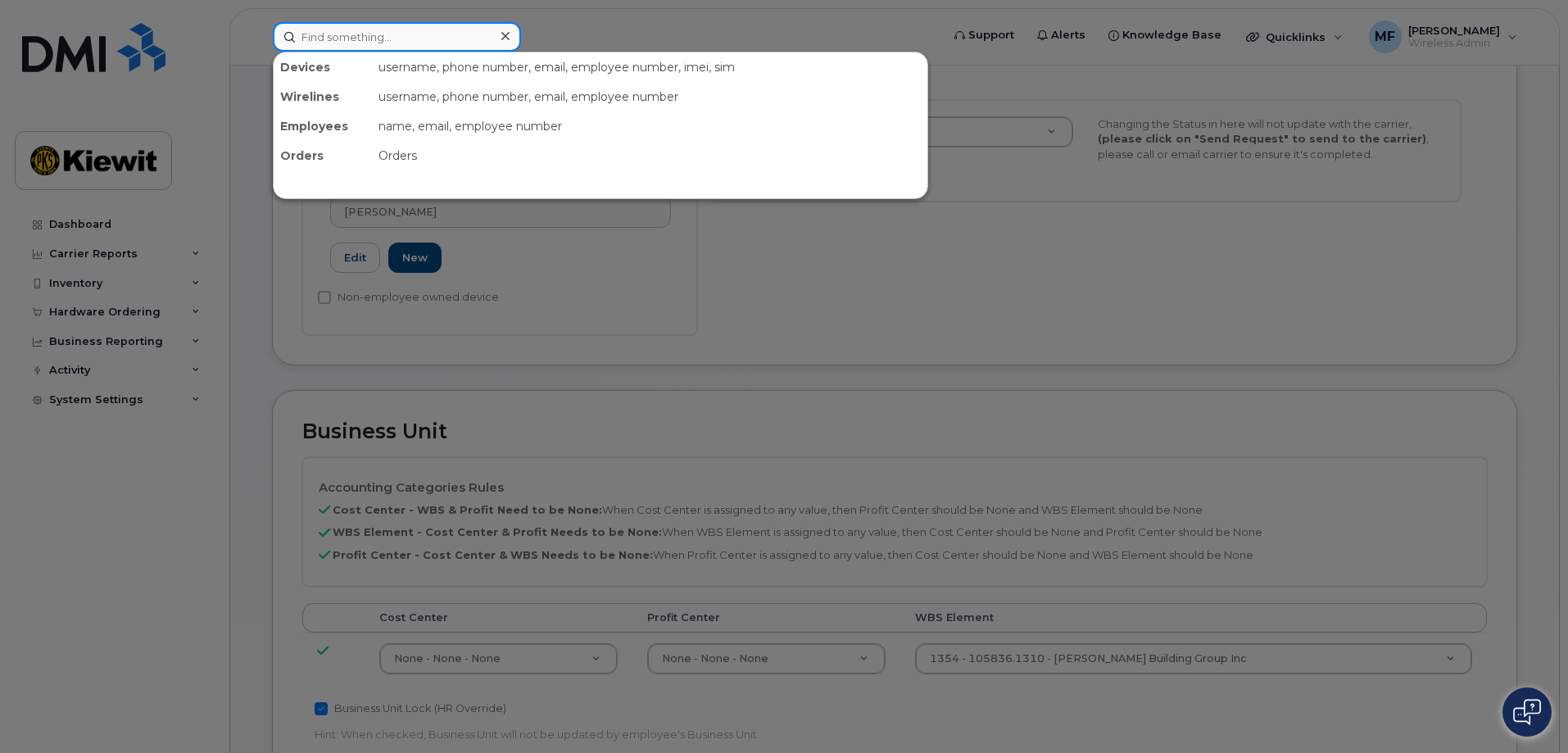
click at [321, 42] on input at bounding box center [397, 37] width 249 height 29
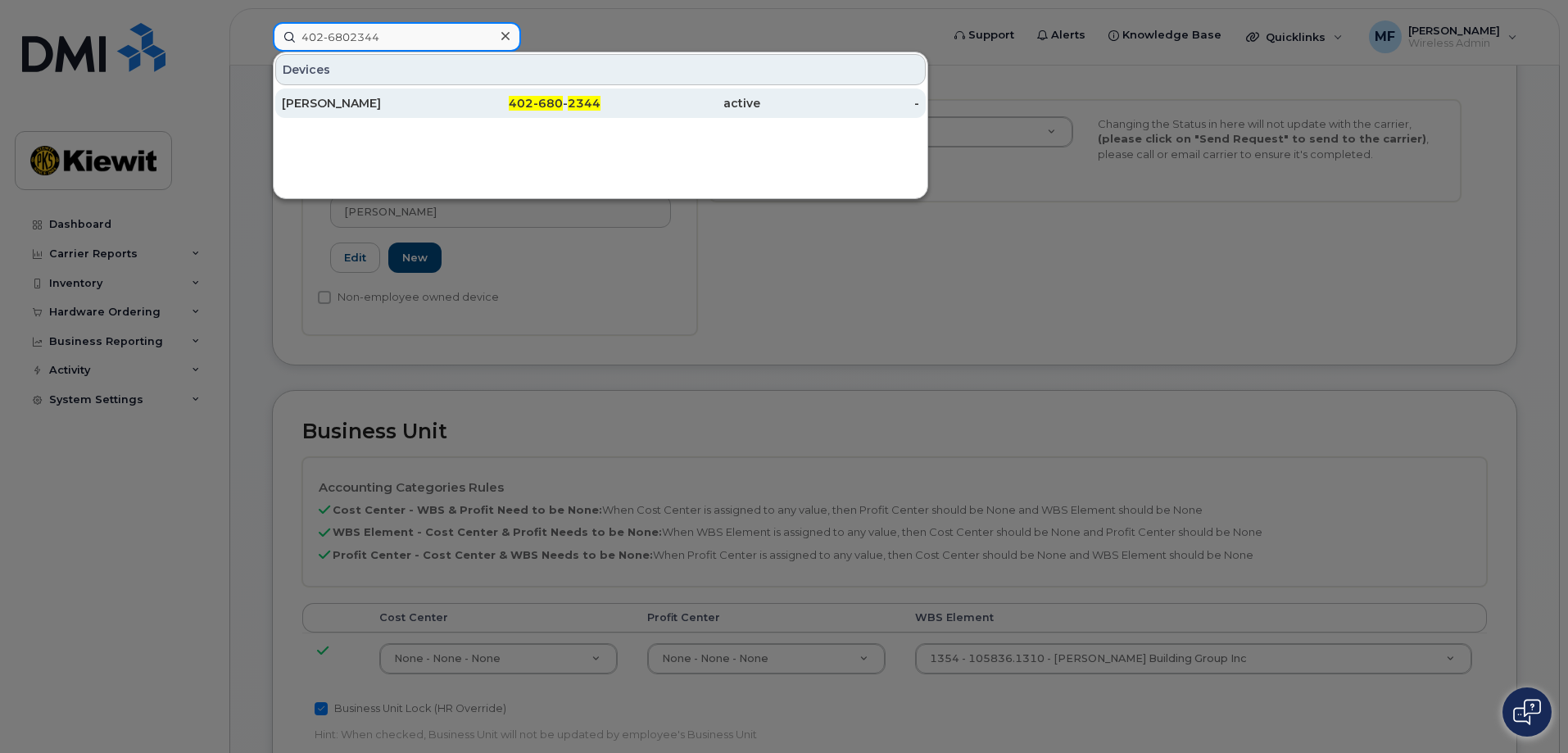
type input "402-6802344"
click at [573, 103] on span "2344" at bounding box center [584, 102] width 33 height 15
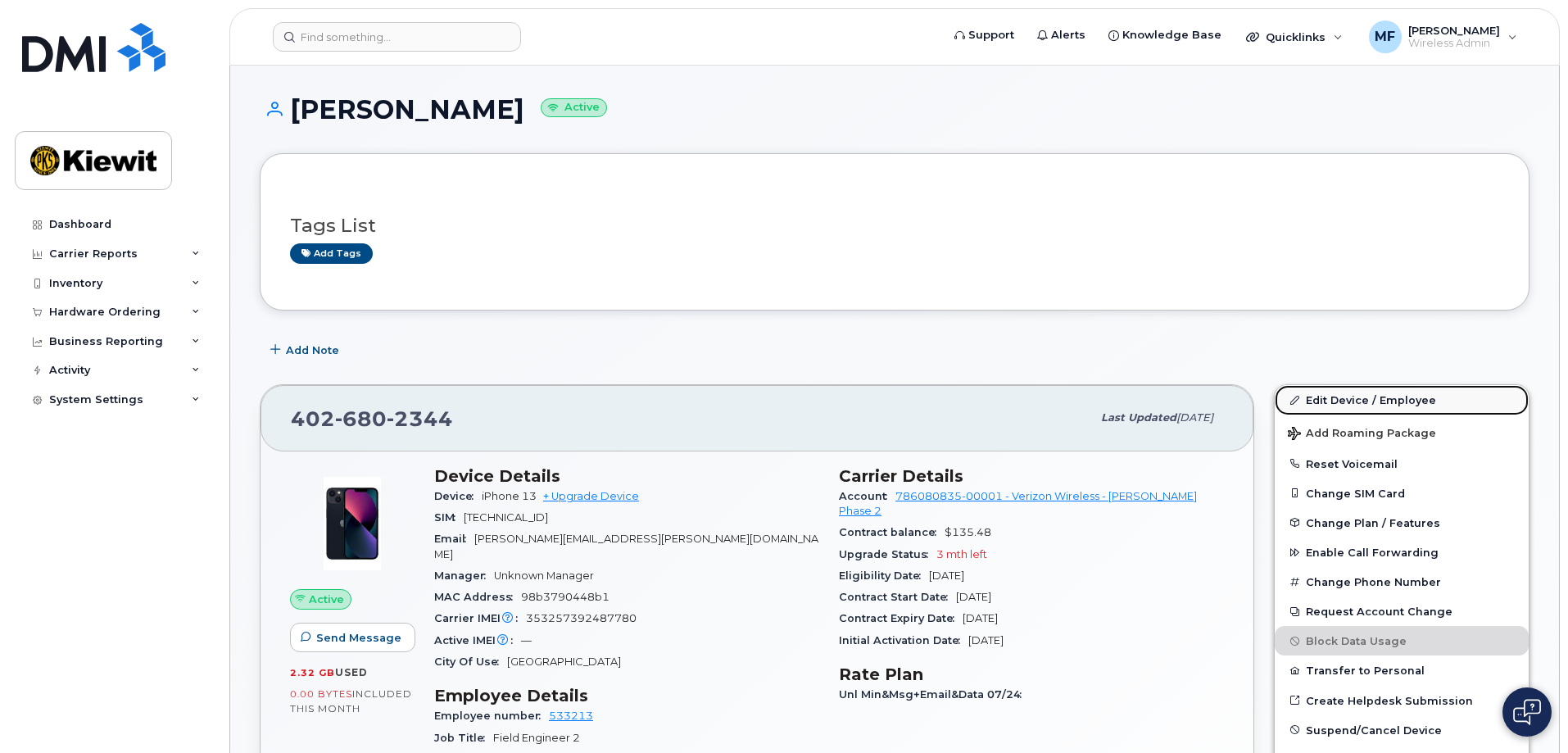
click at [1352, 398] on link "Edit Device / Employee" at bounding box center [1401, 400] width 254 height 29
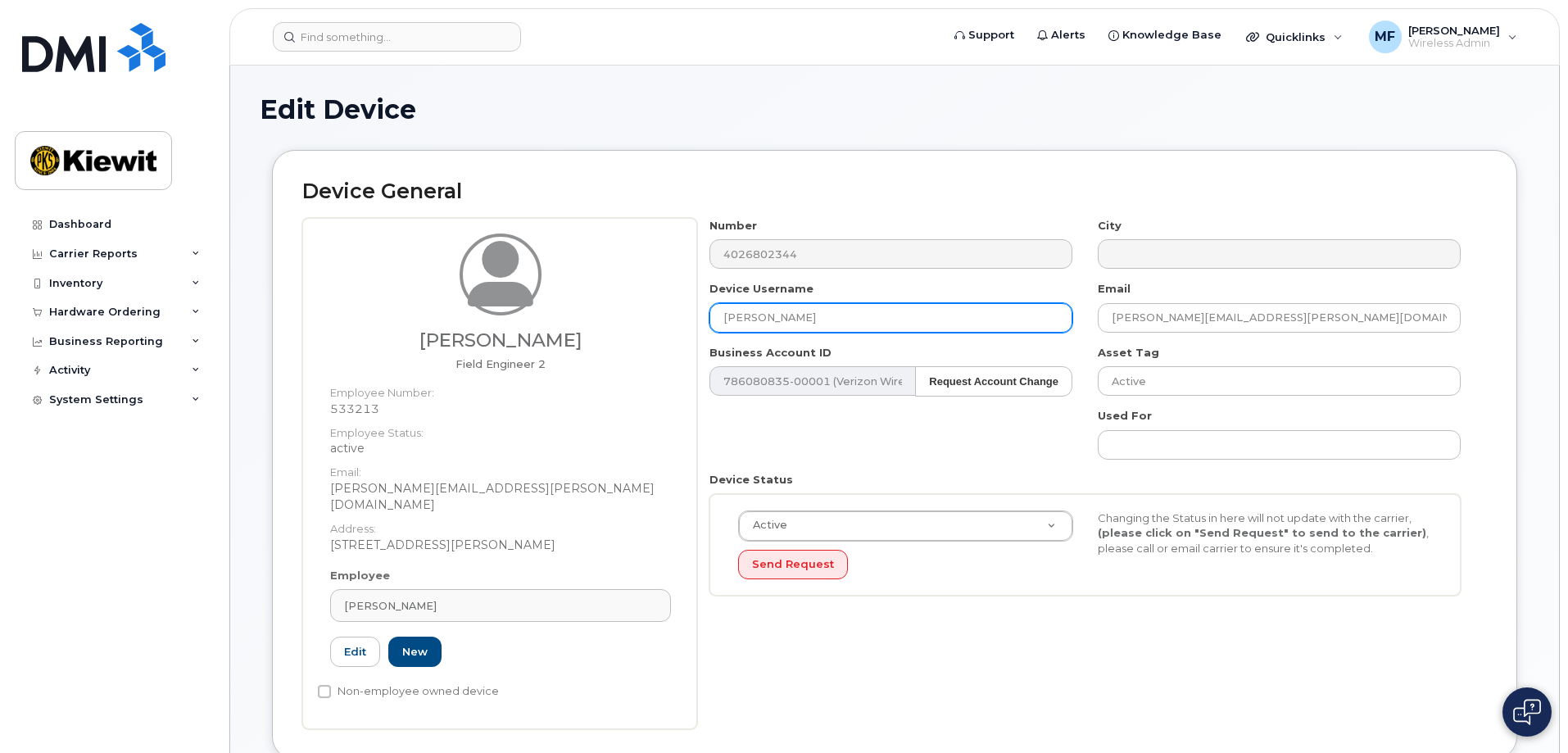
drag, startPoint x: 828, startPoint y: 318, endPoint x: 711, endPoint y: 320, distance: 117.0
click at [711, 320] on input "[PERSON_NAME]" at bounding box center [891, 318] width 363 height 29
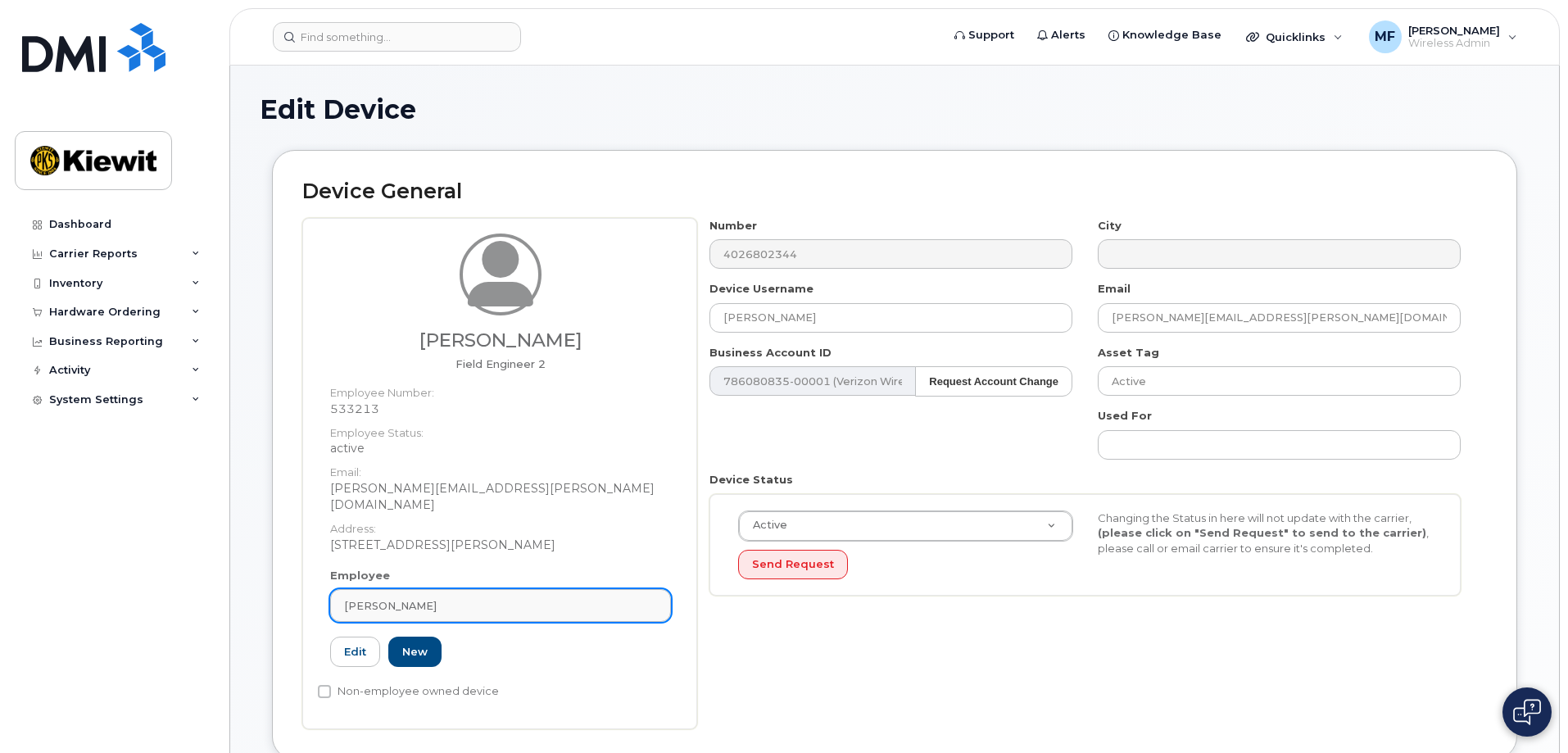
click at [513, 598] on div "Justin Scott" at bounding box center [501, 606] width 313 height 15
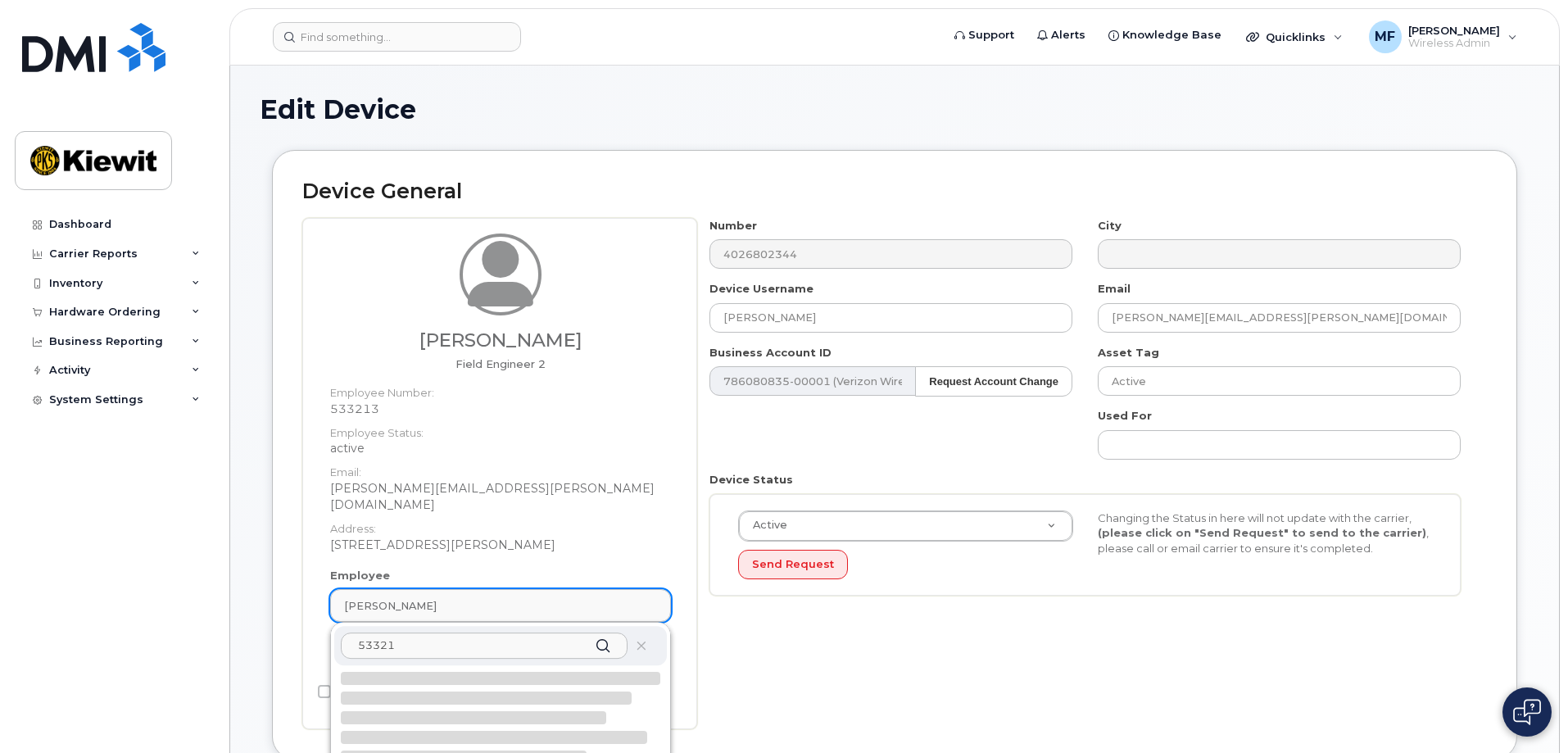
type input "533213"
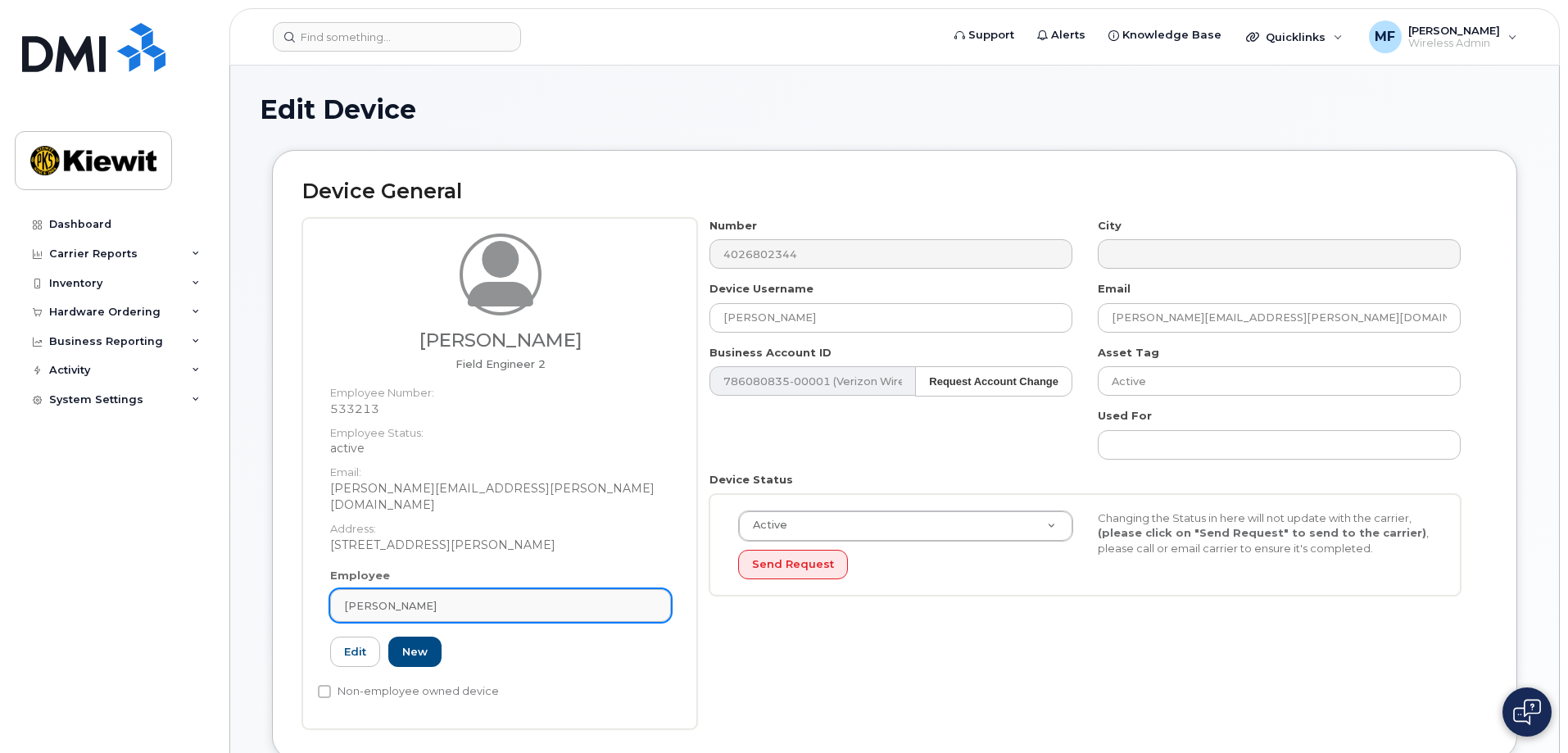
type input "Saving..."
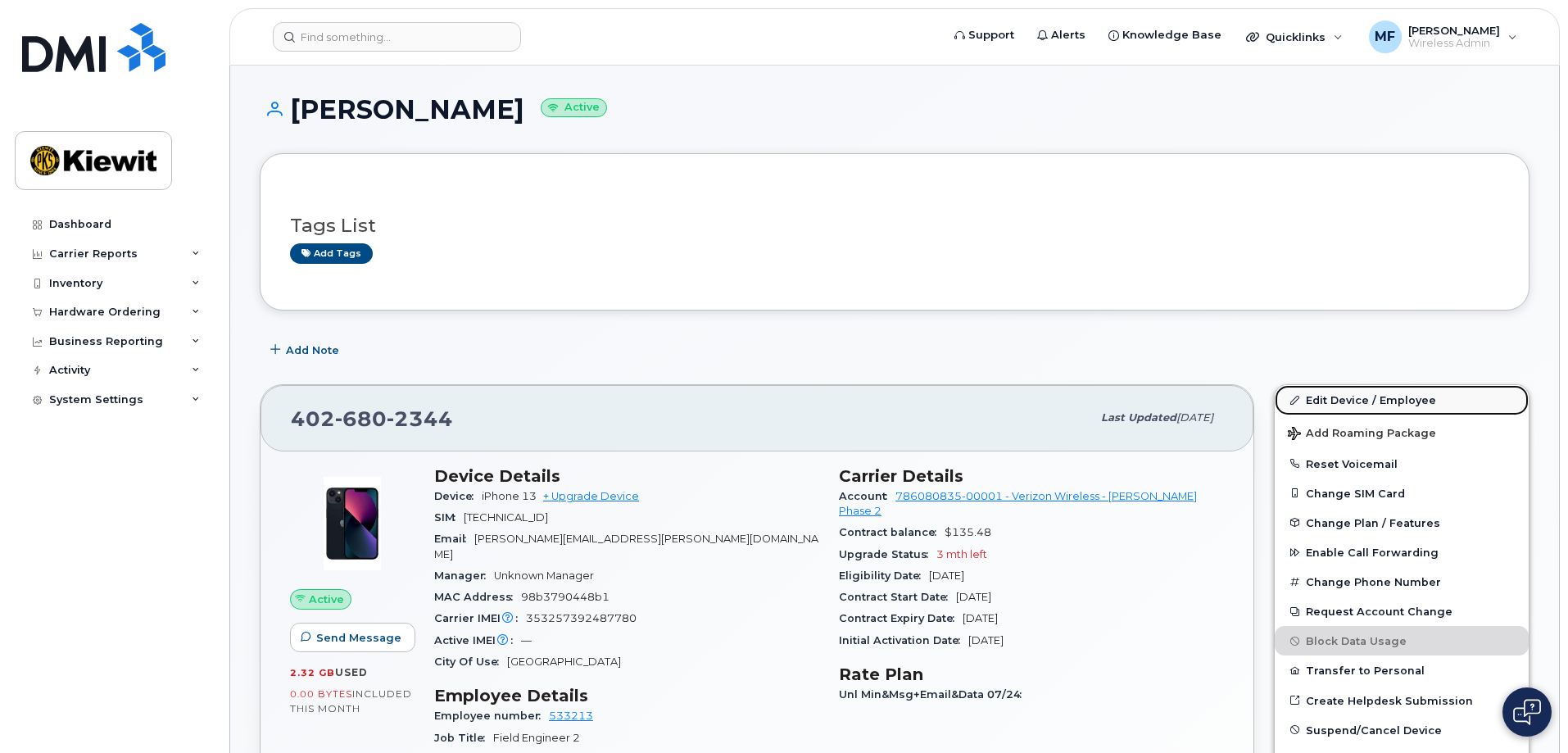
click at [1323, 399] on link "Edit Device / Employee" at bounding box center [1401, 400] width 254 height 29
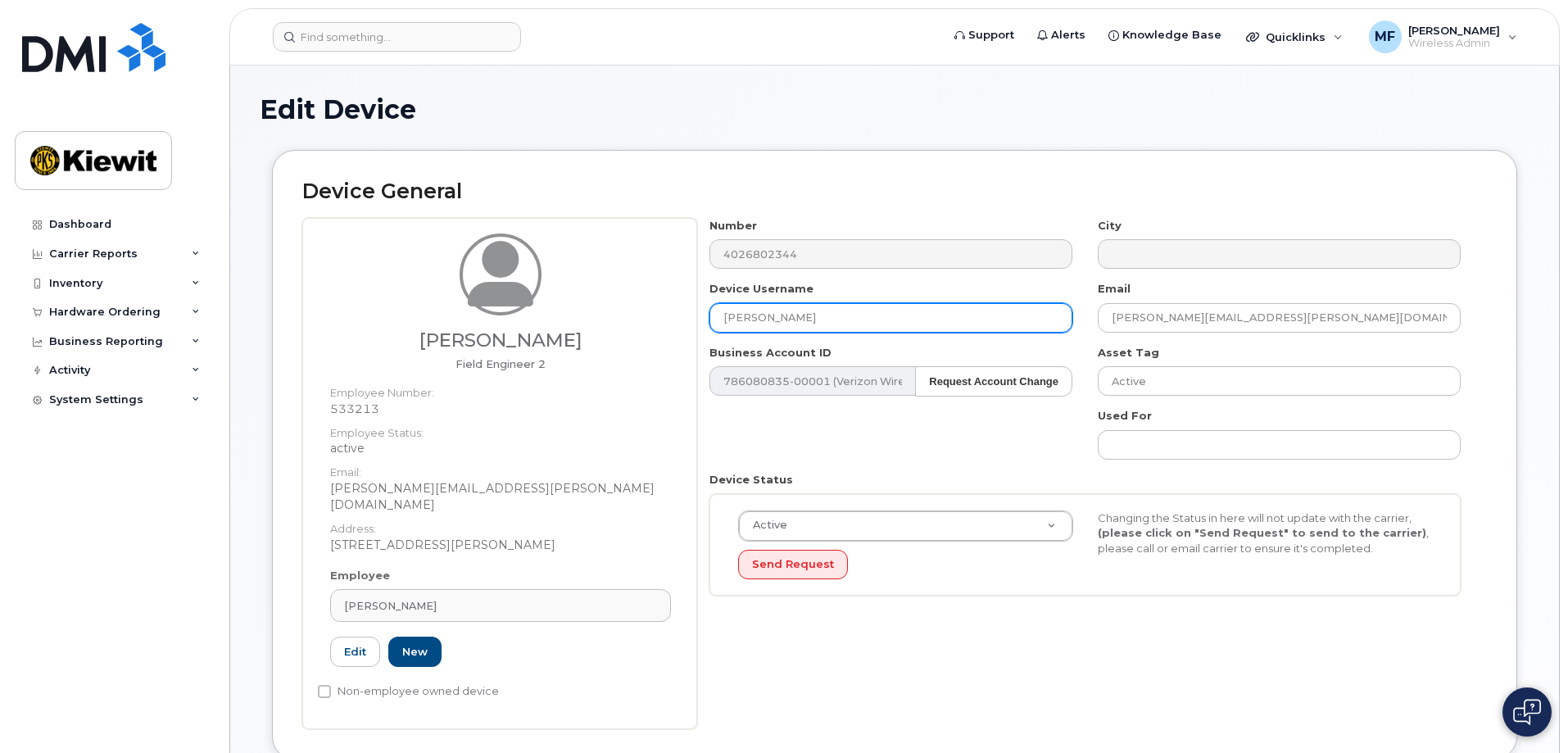
drag, startPoint x: 818, startPoint y: 317, endPoint x: 655, endPoint y: 307, distance: 163.3
click at [655, 307] on div "[PERSON_NAME] Field Engineer 2 Employee Number: 533213 Employee Status: active …" at bounding box center [894, 473] width 1184 height 511
type input "[PERSON_NAME]"
click at [1042, 662] on div "Number 4026802344 City Device Username [PERSON_NAME] Email [PERSON_NAME][EMAIL_…" at bounding box center [1092, 473] width 790 height 511
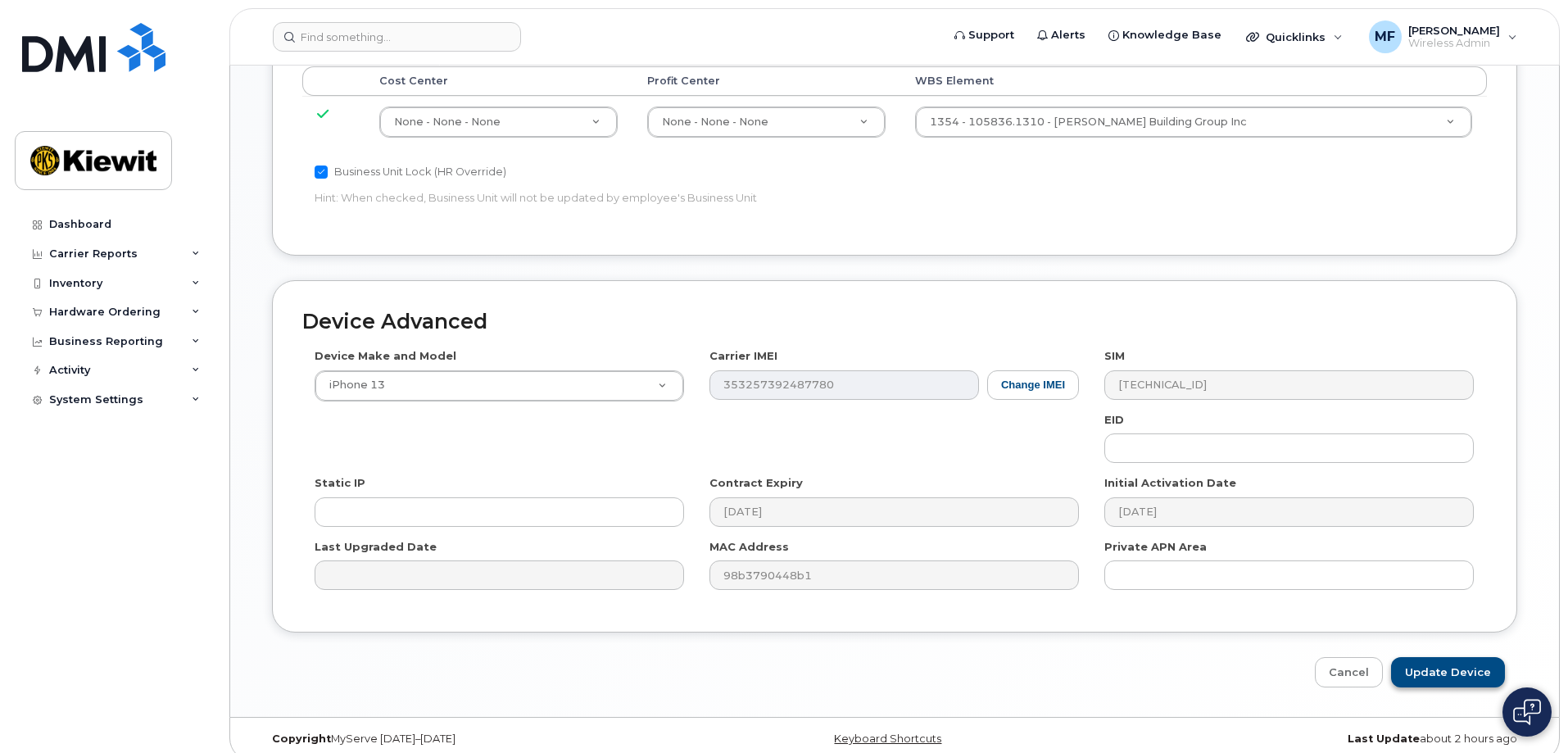
scroll to position [917, 0]
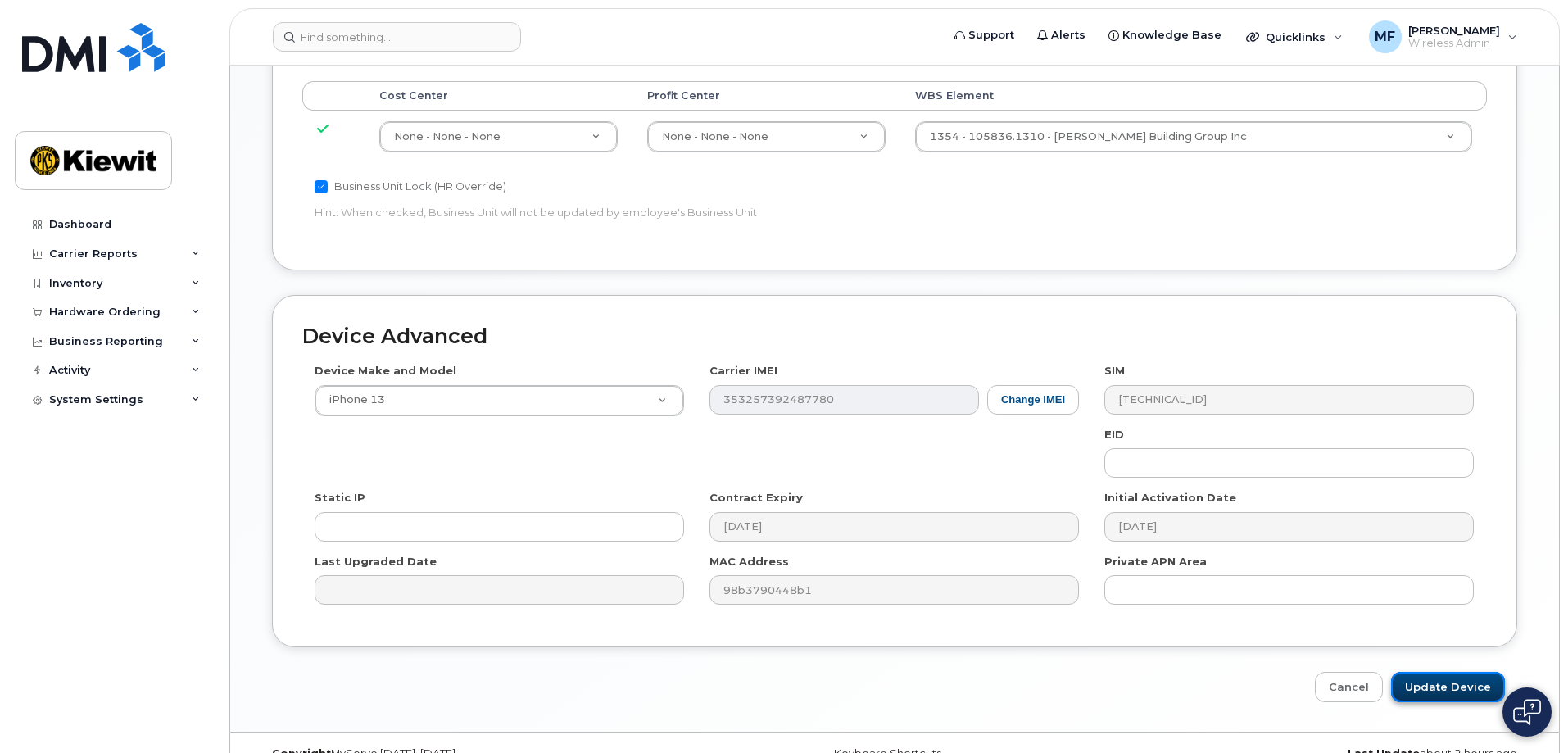
click at [1473, 672] on input "Update Device" at bounding box center [1448, 687] width 114 height 30
type input "Saving..."
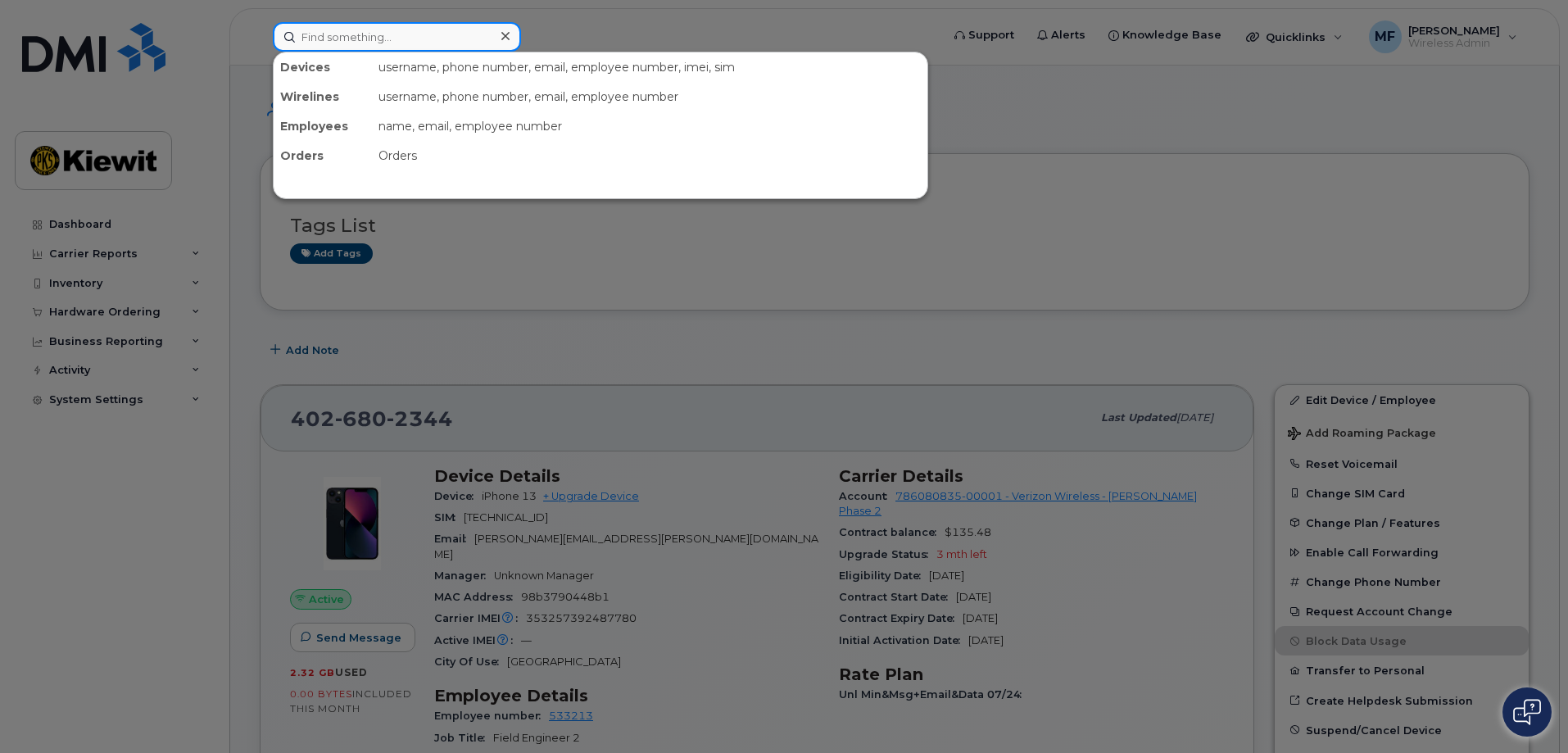
click at [378, 35] on input at bounding box center [397, 37] width 249 height 29
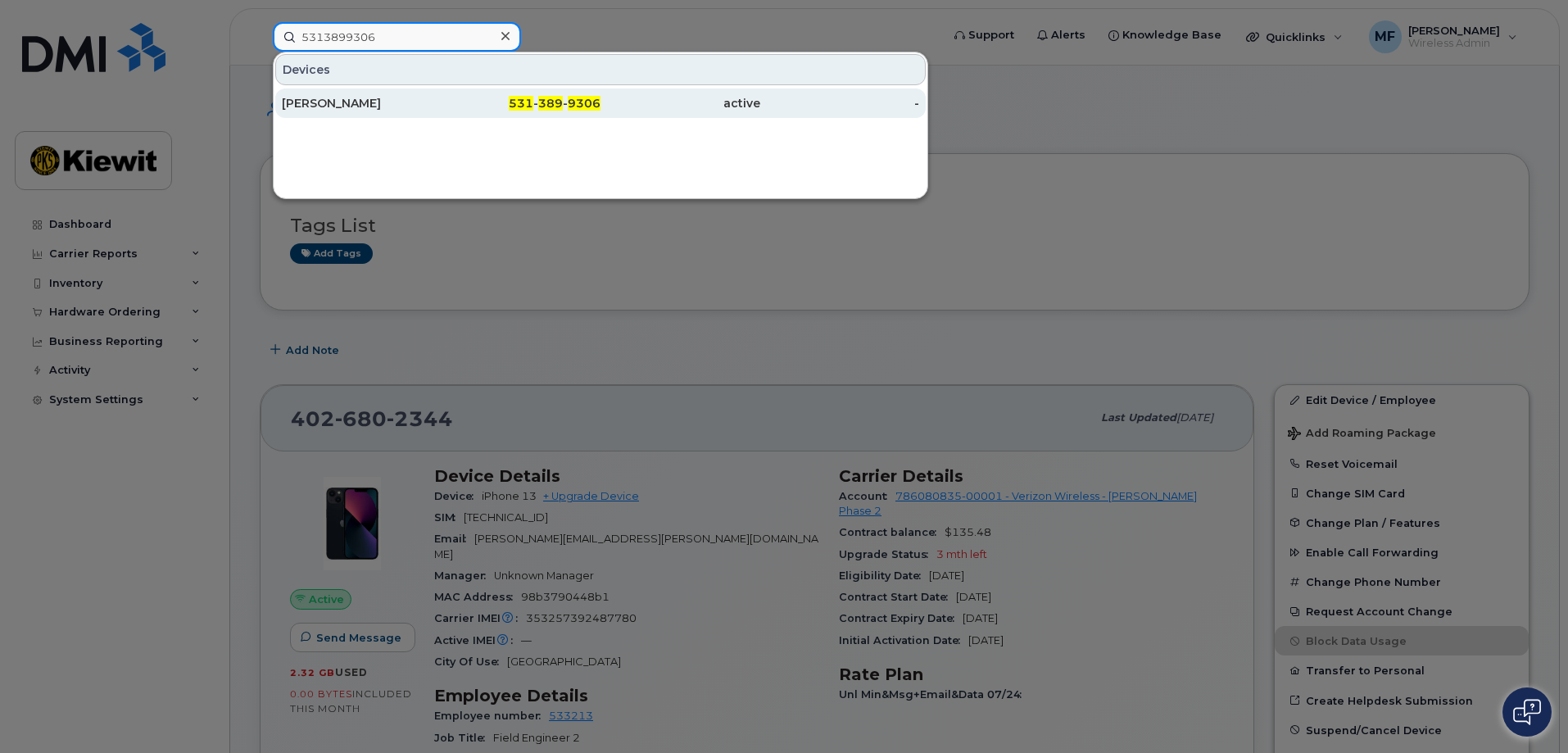
type input "5313899306"
click at [574, 97] on span "9306" at bounding box center [584, 102] width 33 height 15
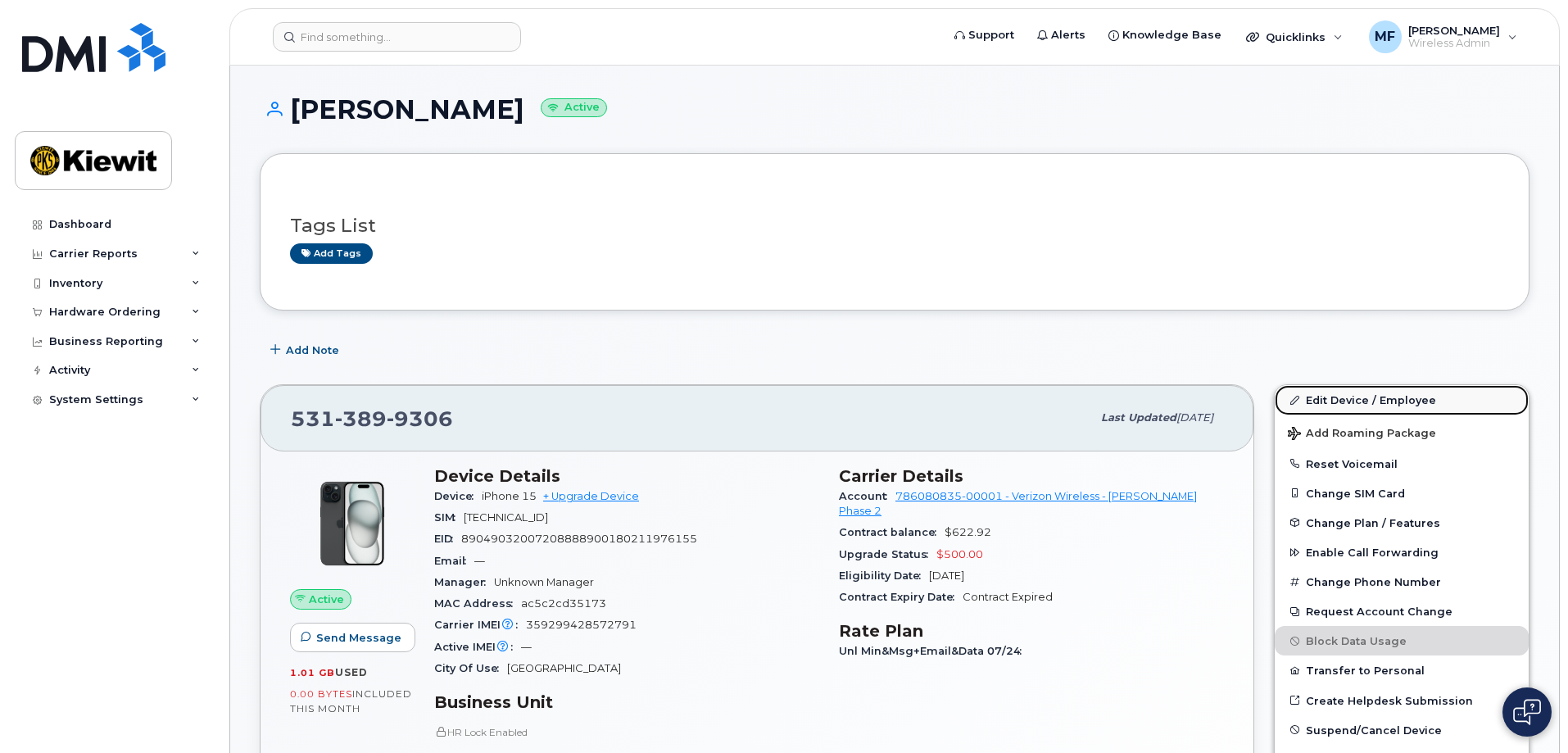
click at [1339, 396] on link "Edit Device / Employee" at bounding box center [1401, 400] width 254 height 29
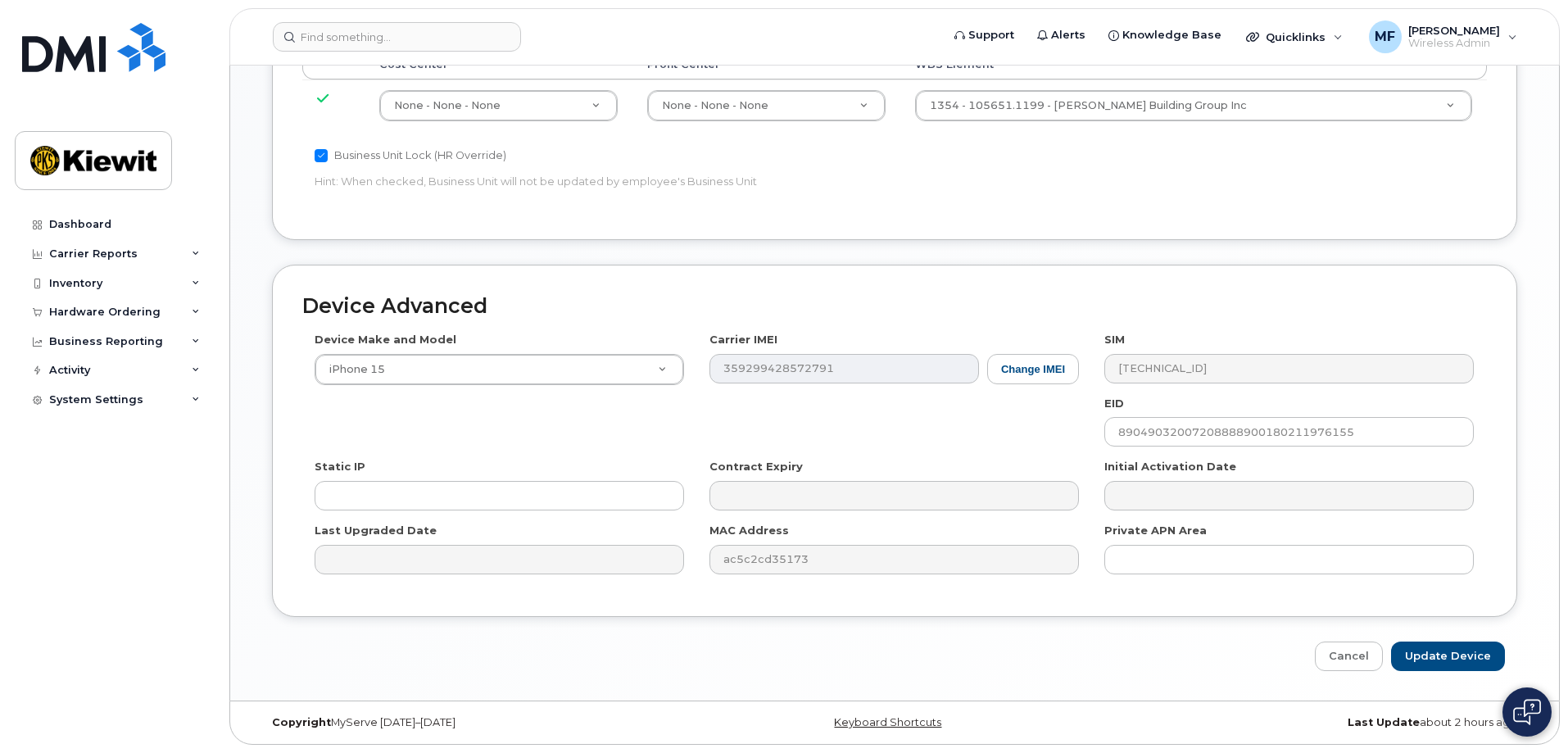
scroll to position [776, 0]
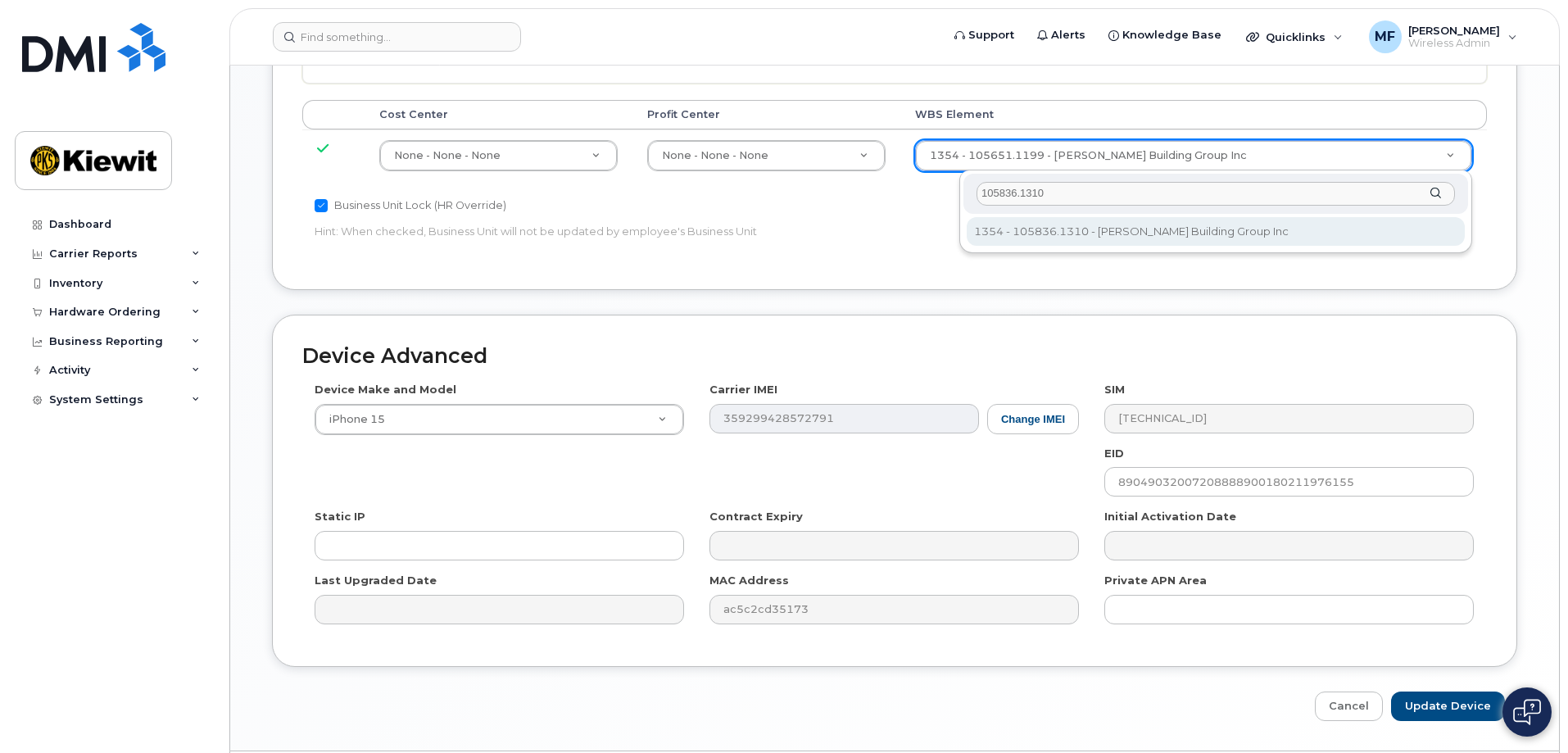
type input "105836.1310"
type input "33788427"
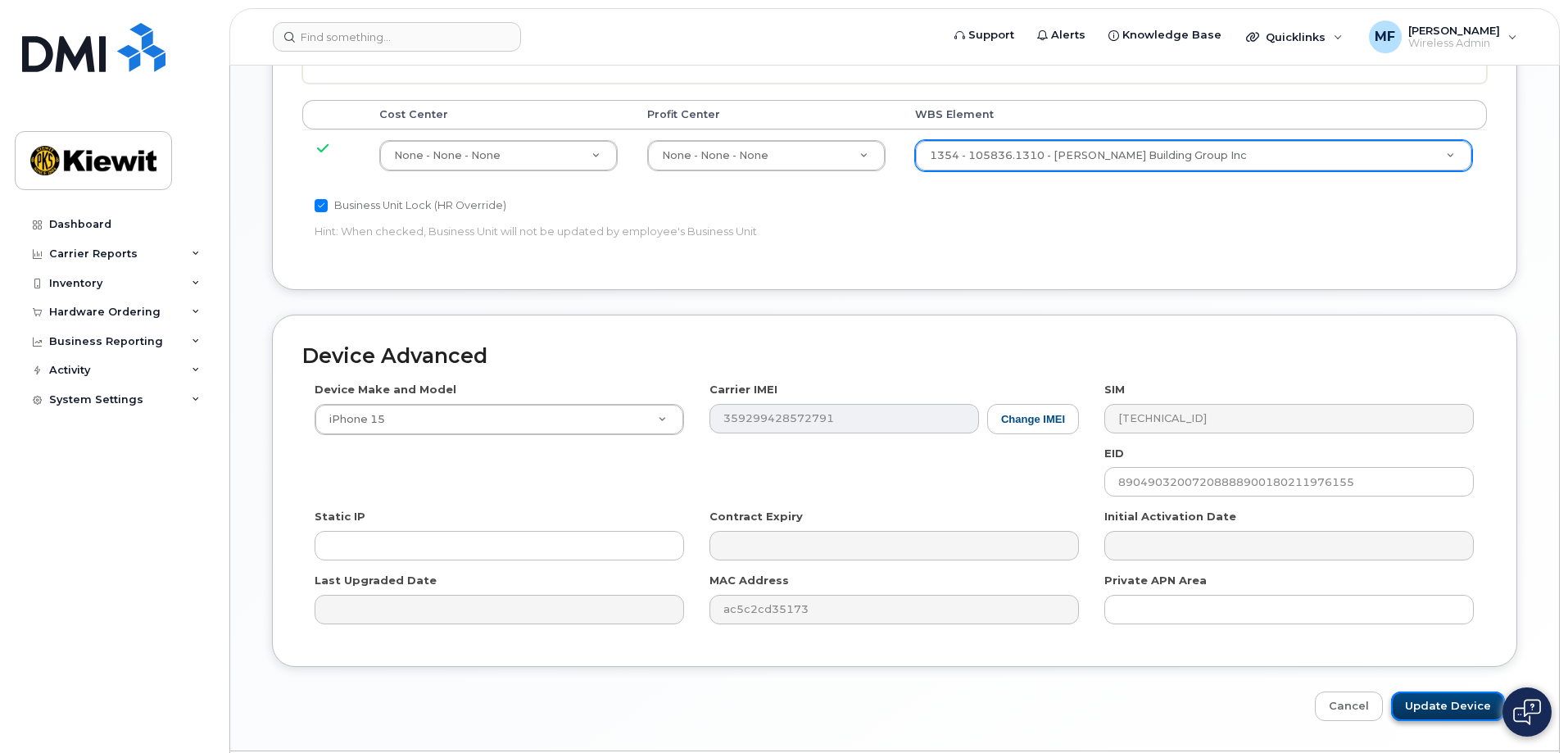
click at [1465, 701] on input "Update Device" at bounding box center [1448, 707] width 114 height 30
type input "Saving..."
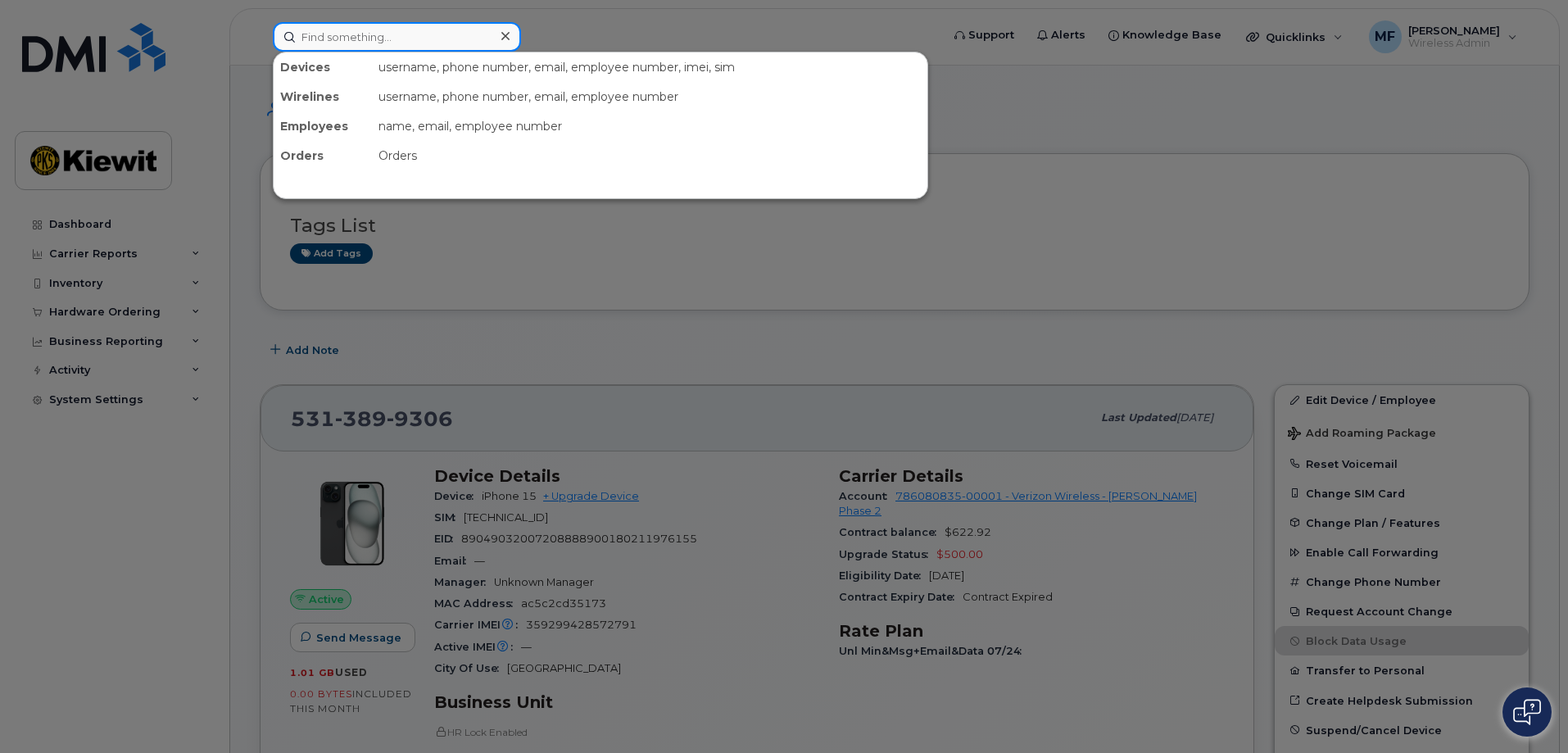
click at [296, 38] on input at bounding box center [397, 37] width 249 height 29
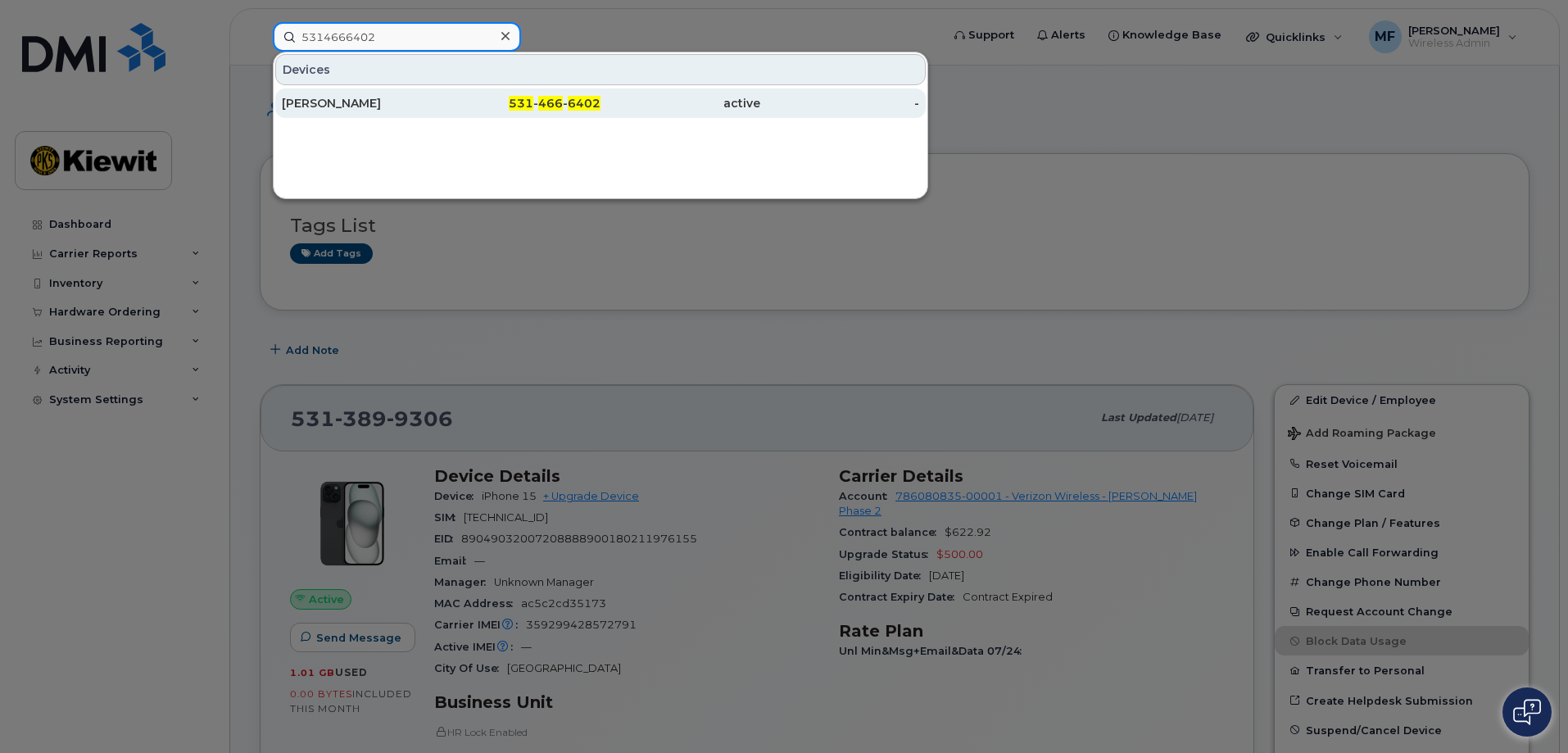
type input "5314666402"
click at [577, 104] on span "6402" at bounding box center [584, 102] width 33 height 15
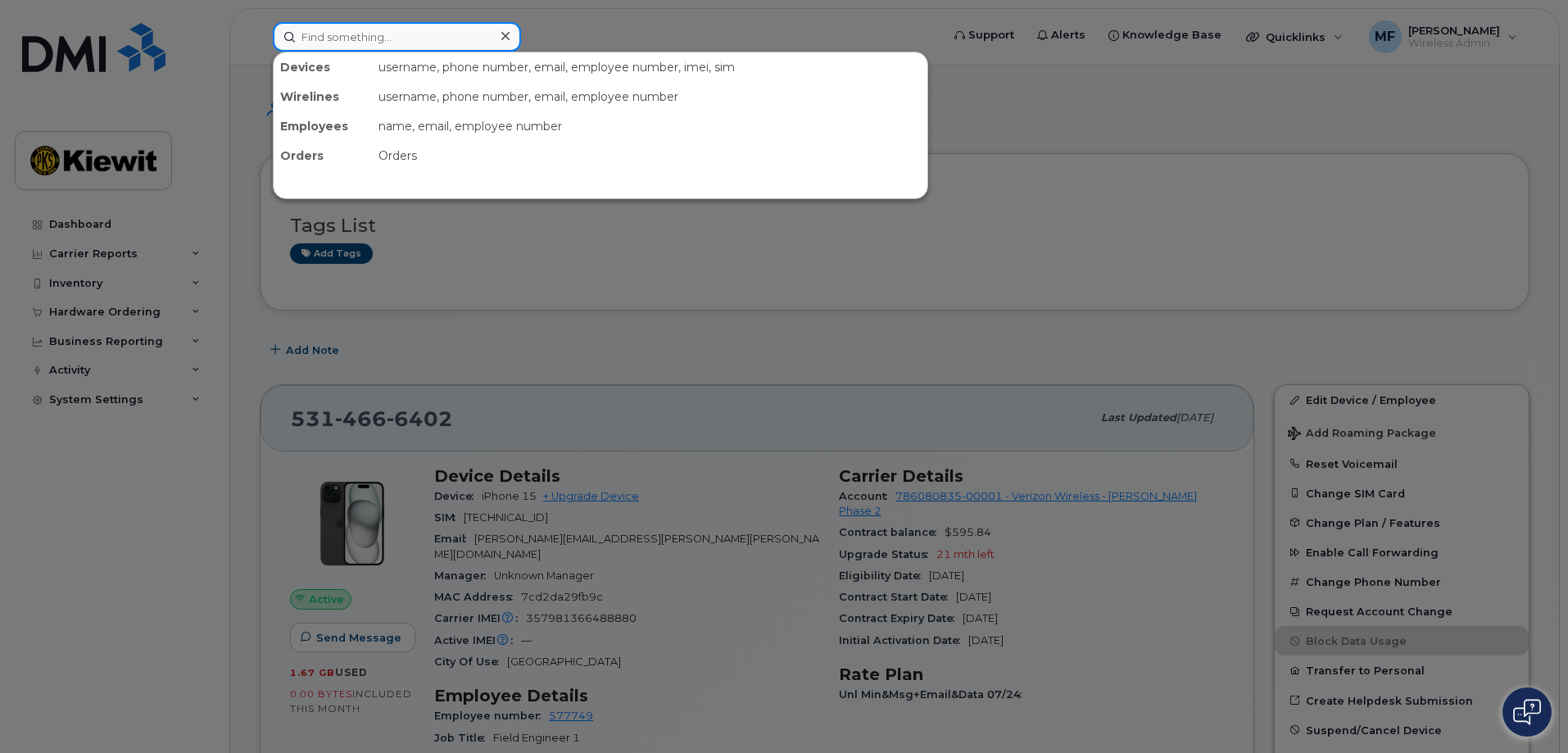
click at [372, 34] on input at bounding box center [397, 37] width 249 height 29
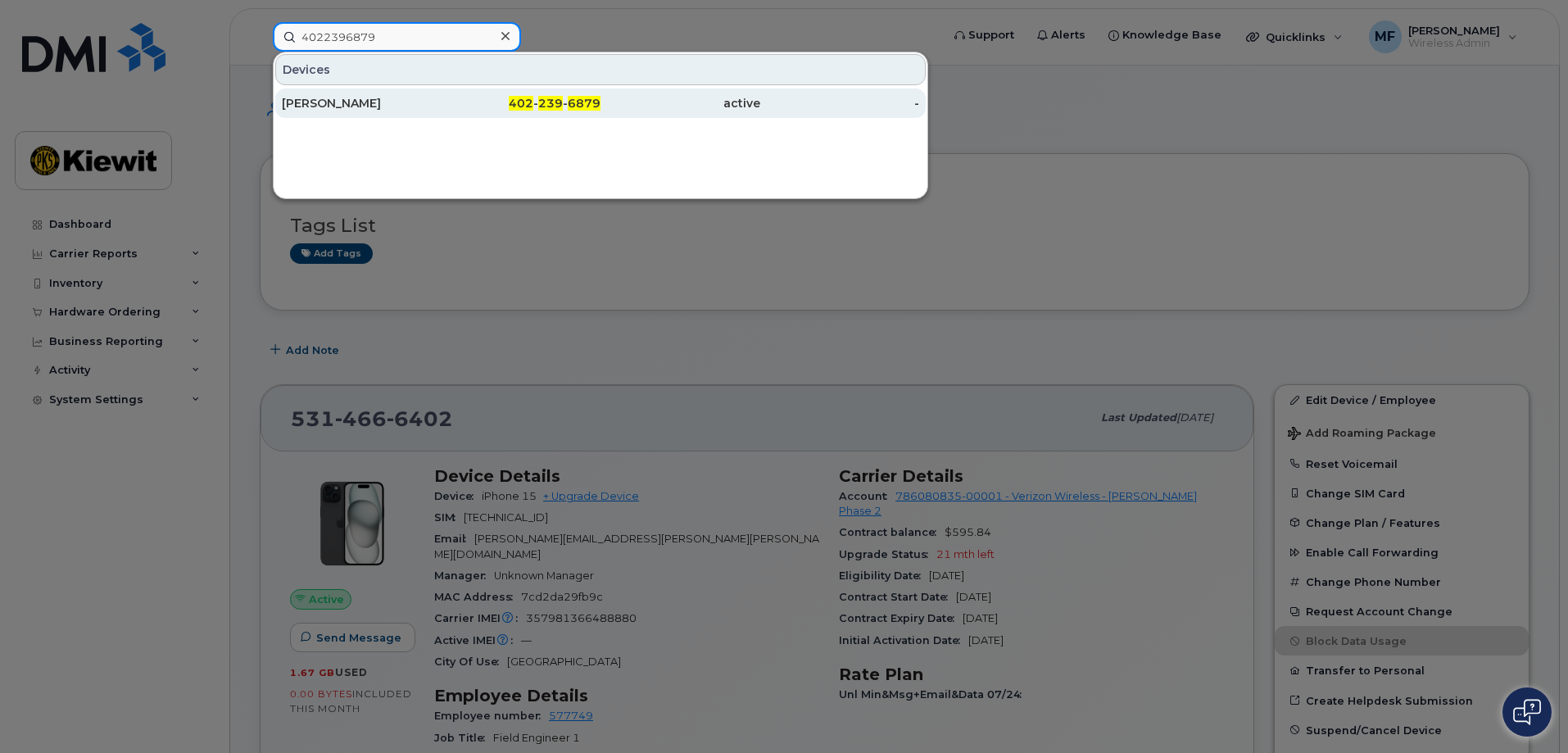
type input "4022396879"
click at [560, 102] on span "239" at bounding box center [550, 102] width 25 height 15
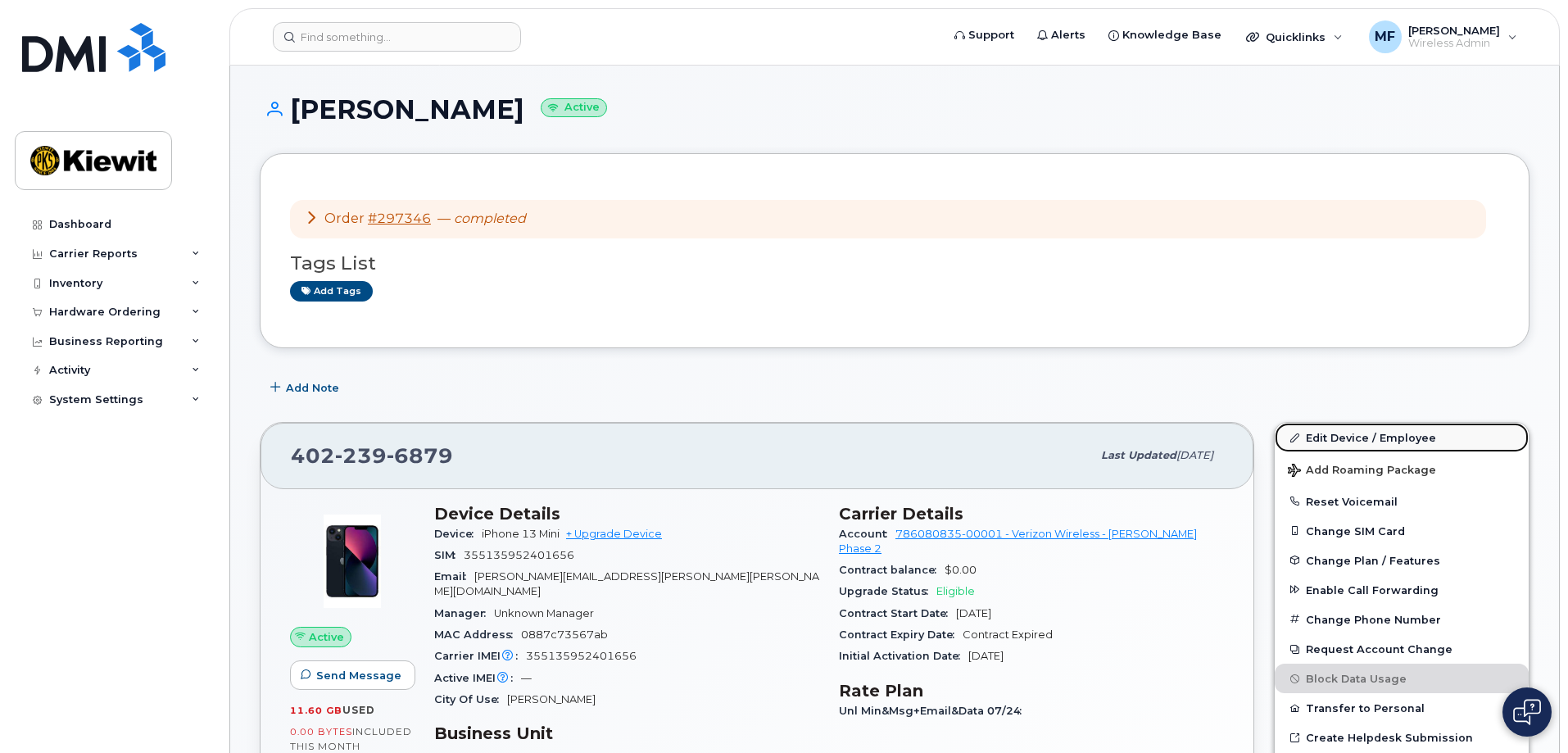
click at [1326, 430] on link "Edit Device / Employee" at bounding box center [1401, 437] width 254 height 29
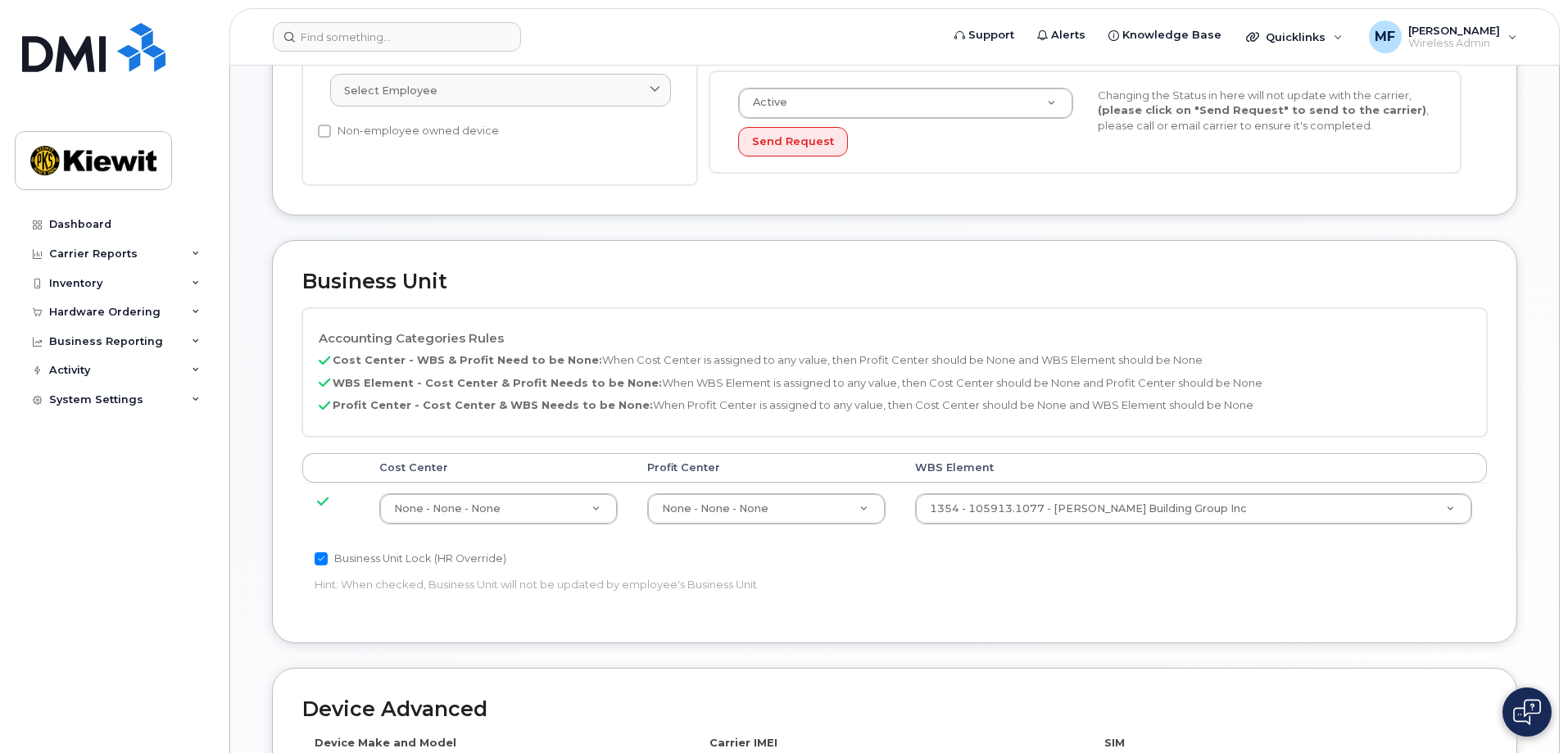
scroll to position [440, 0]
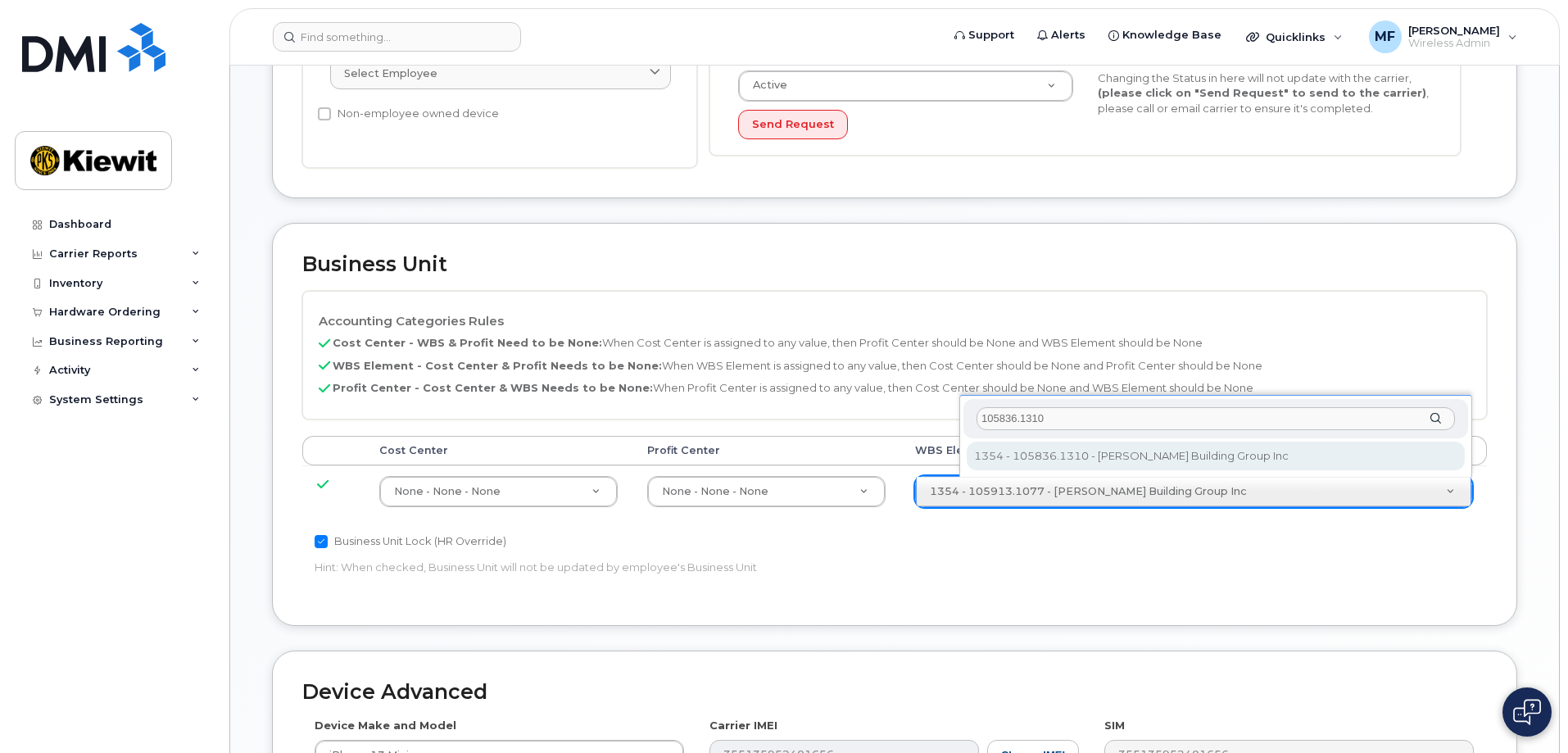
type input "105836.1310"
type input "33788427"
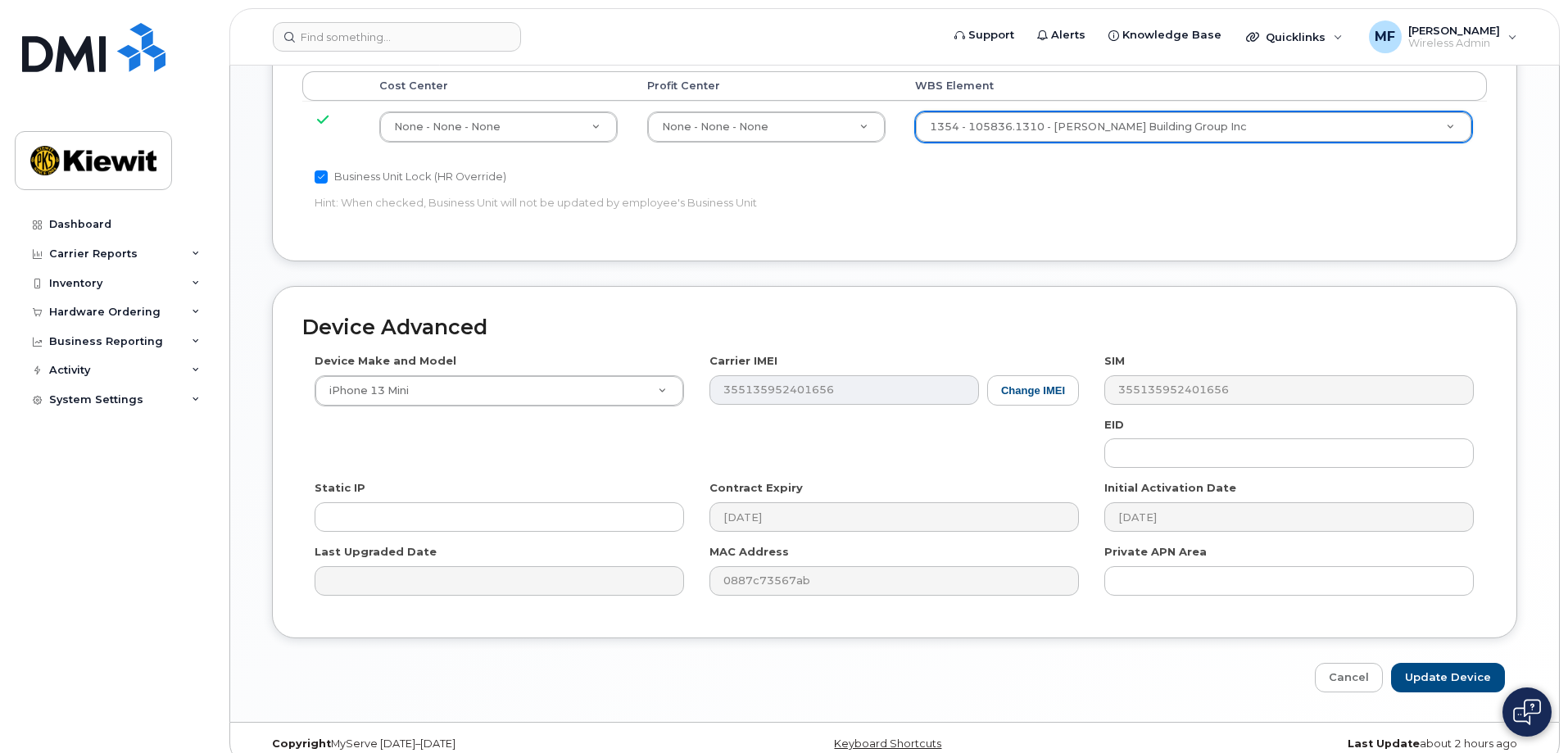
scroll to position [826, 0]
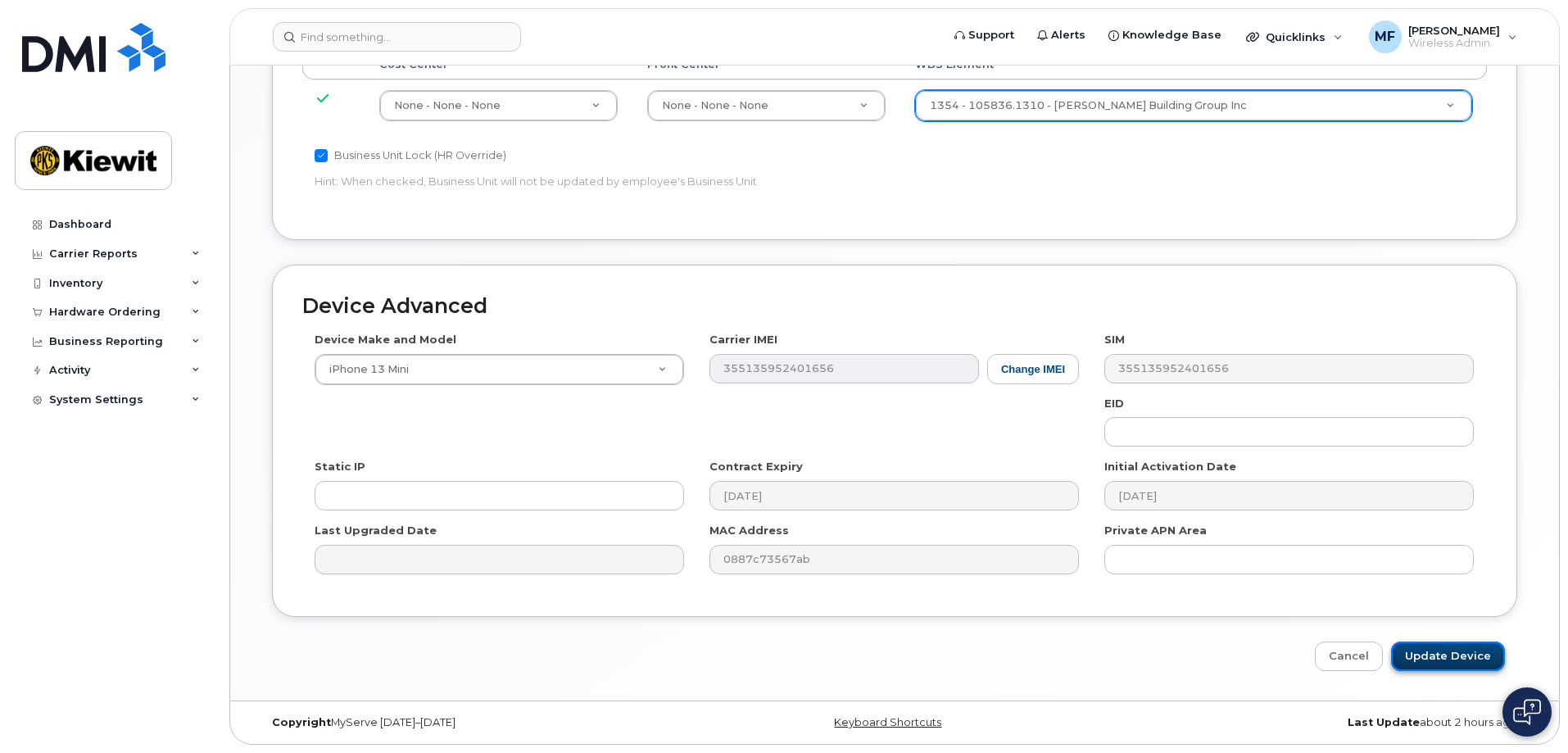
click at [1436, 663] on input "Update Device" at bounding box center [1448, 657] width 114 height 30
type input "Saving..."
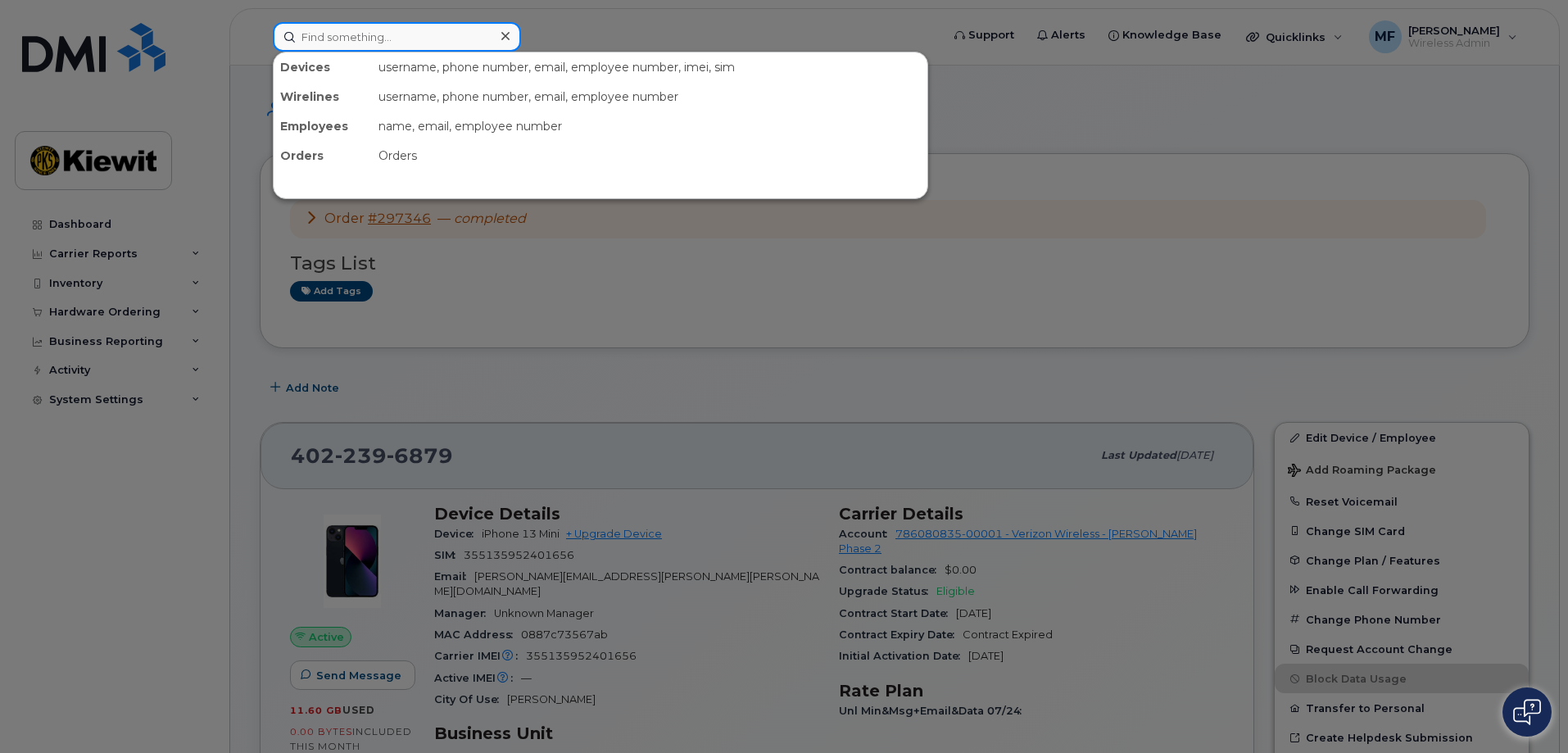
click at [326, 42] on input at bounding box center [397, 37] width 249 height 29
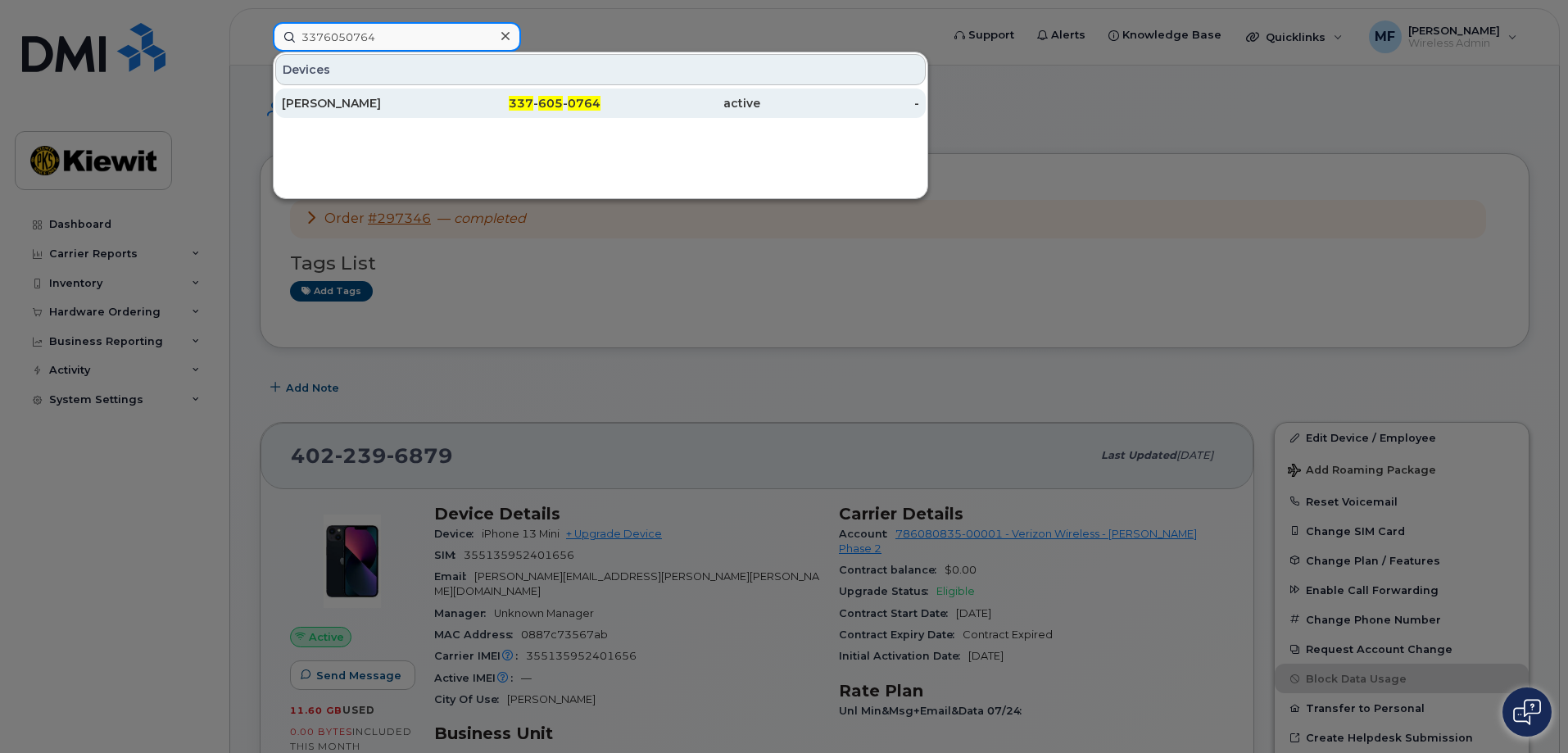
type input "3376050764"
click at [555, 101] on span "605" at bounding box center [550, 102] width 25 height 15
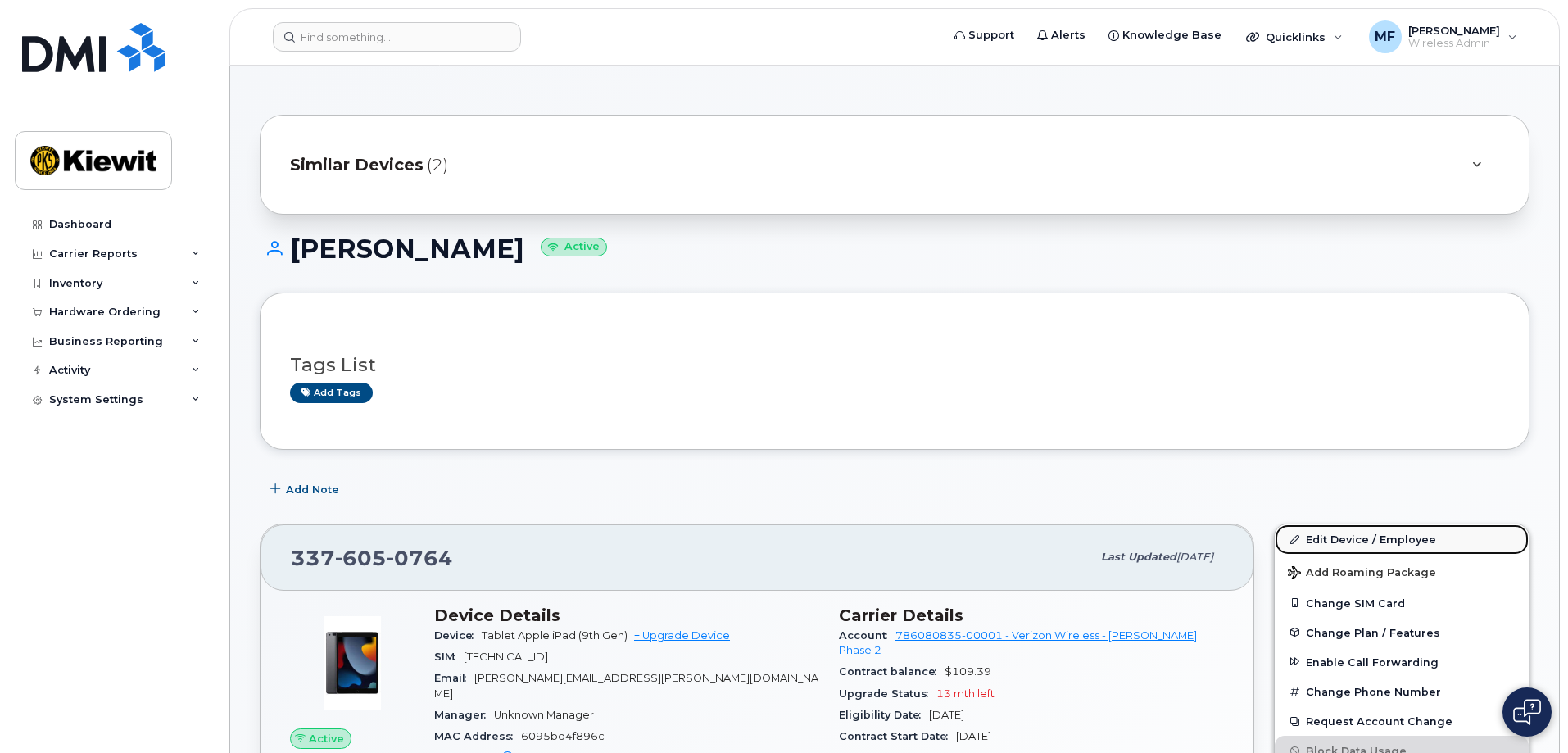
click at [1319, 540] on link "Edit Device / Employee" at bounding box center [1401, 540] width 254 height 29
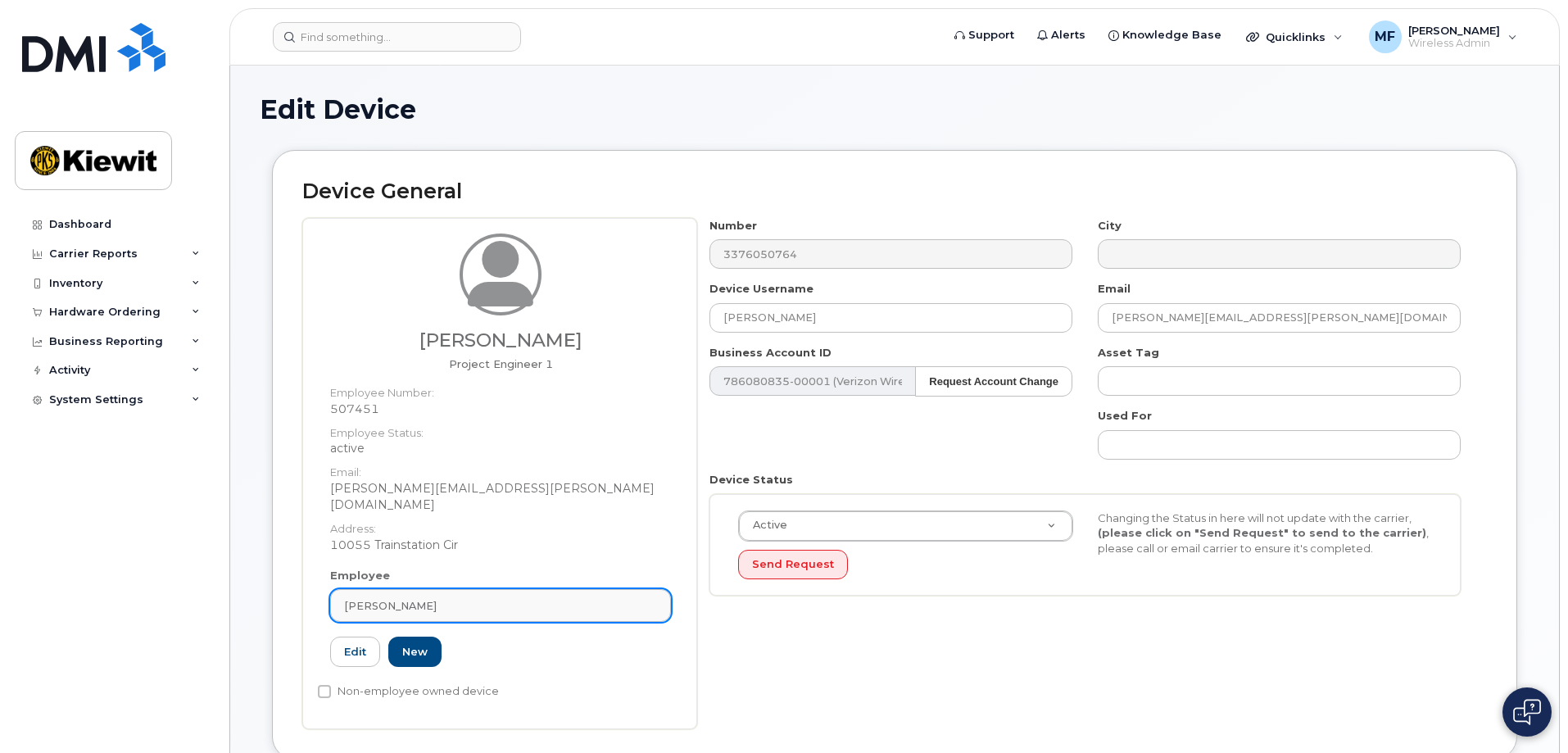
click at [471, 598] on div "[PERSON_NAME]" at bounding box center [501, 606] width 313 height 15
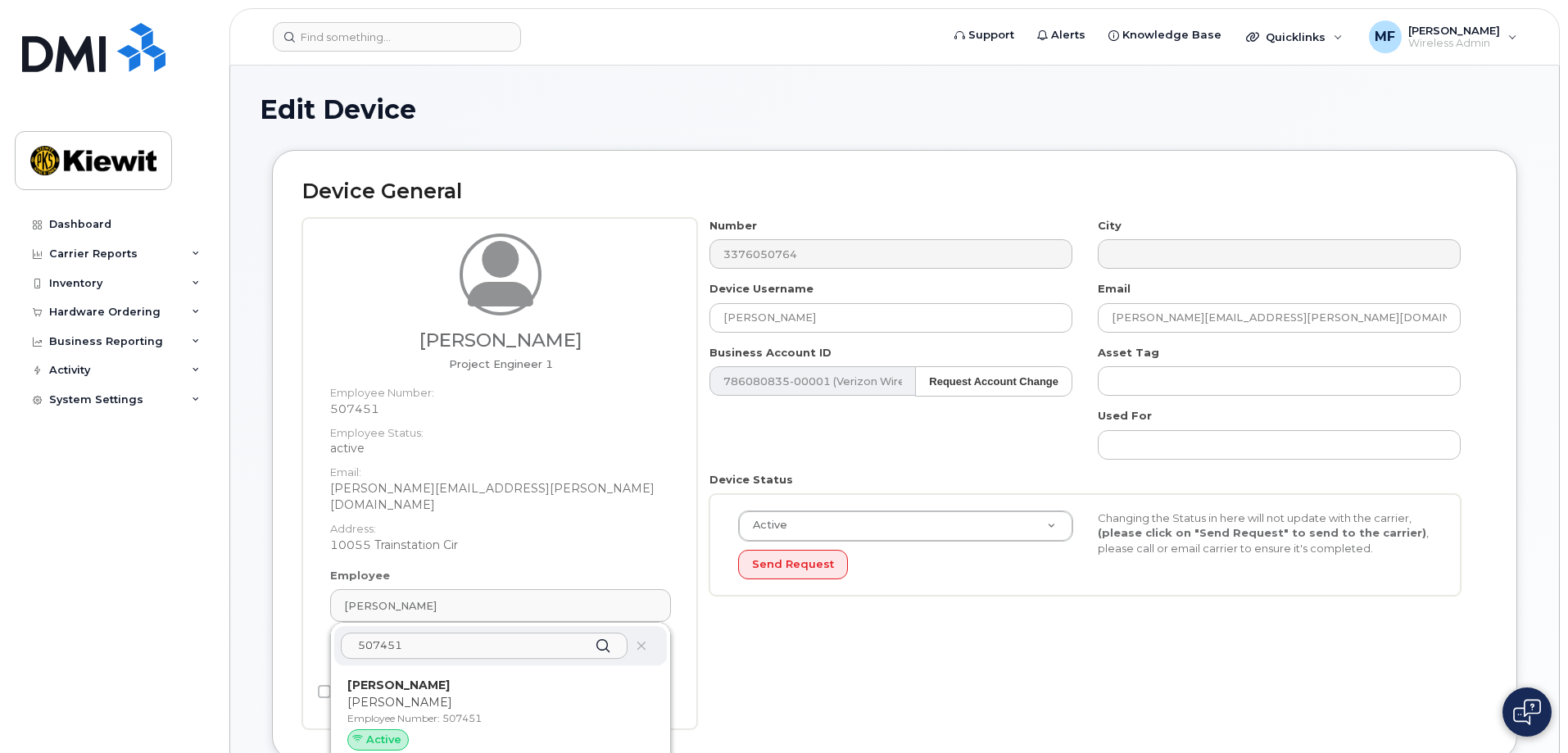
type input "507451"
click at [597, 634] on icon at bounding box center [603, 646] width 24 height 24
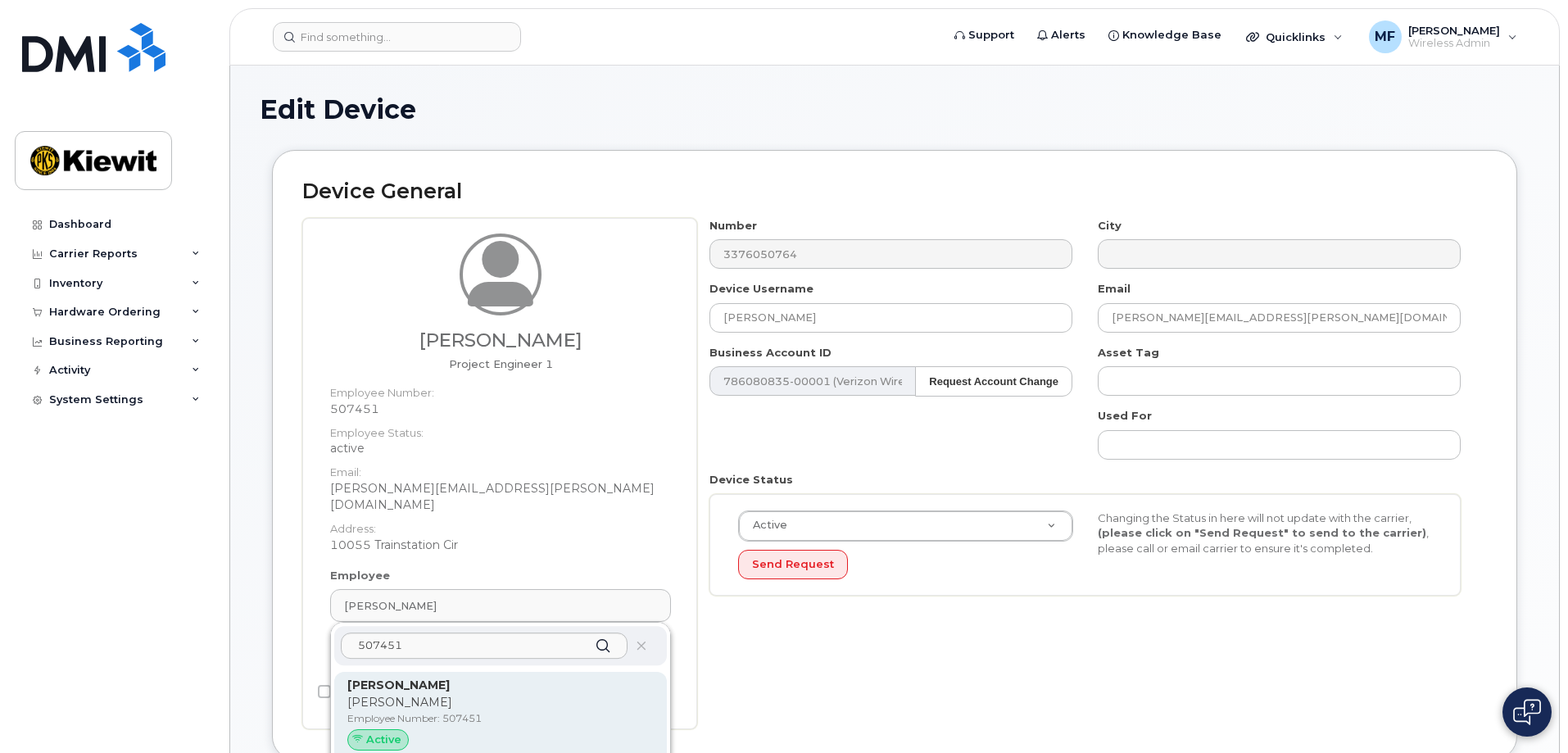
click at [597, 694] on p "Abbas" at bounding box center [501, 703] width 306 height 17
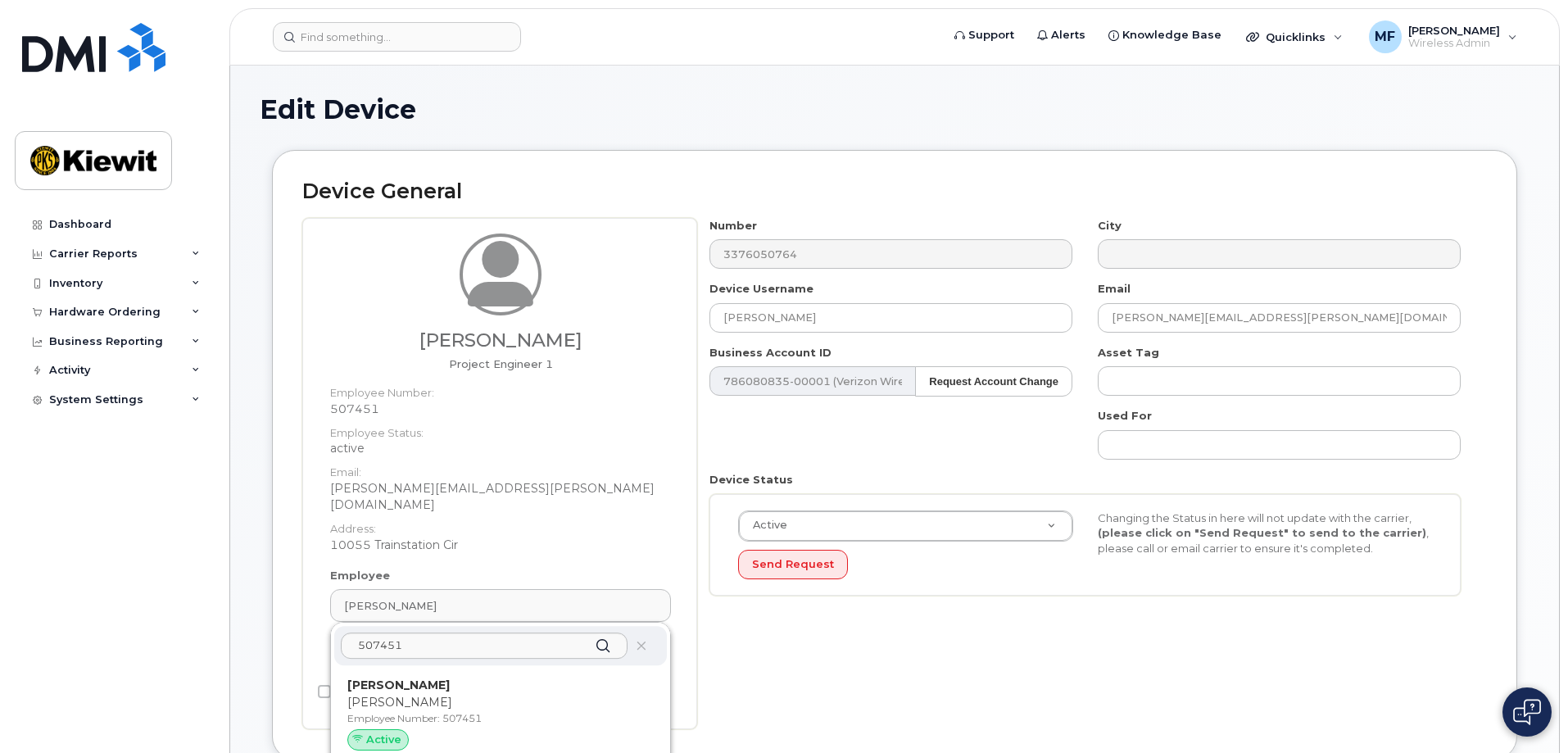
type input "Abbas Mohammed"
type input "abbas.mohammed@kiewit.com"
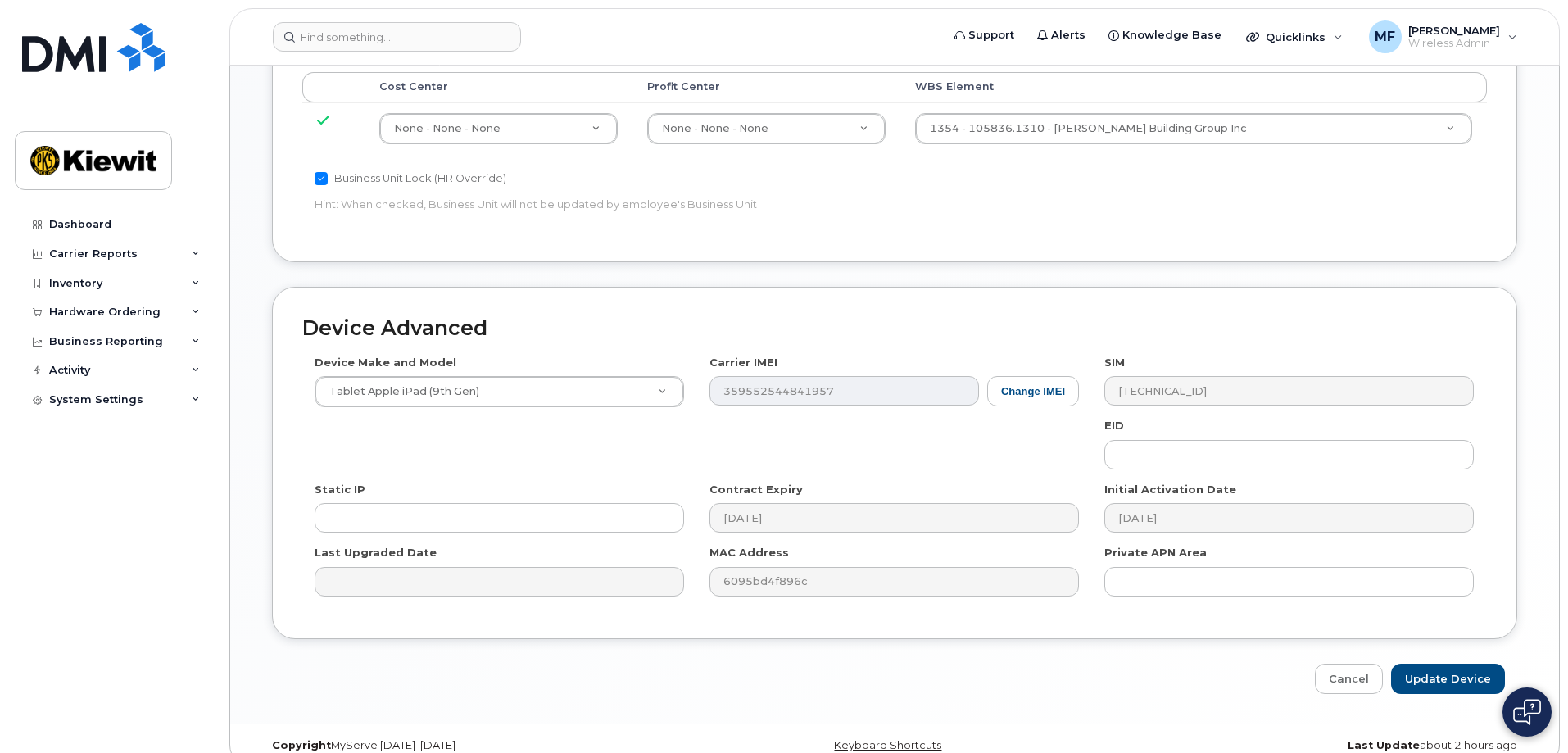
scroll to position [894, 0]
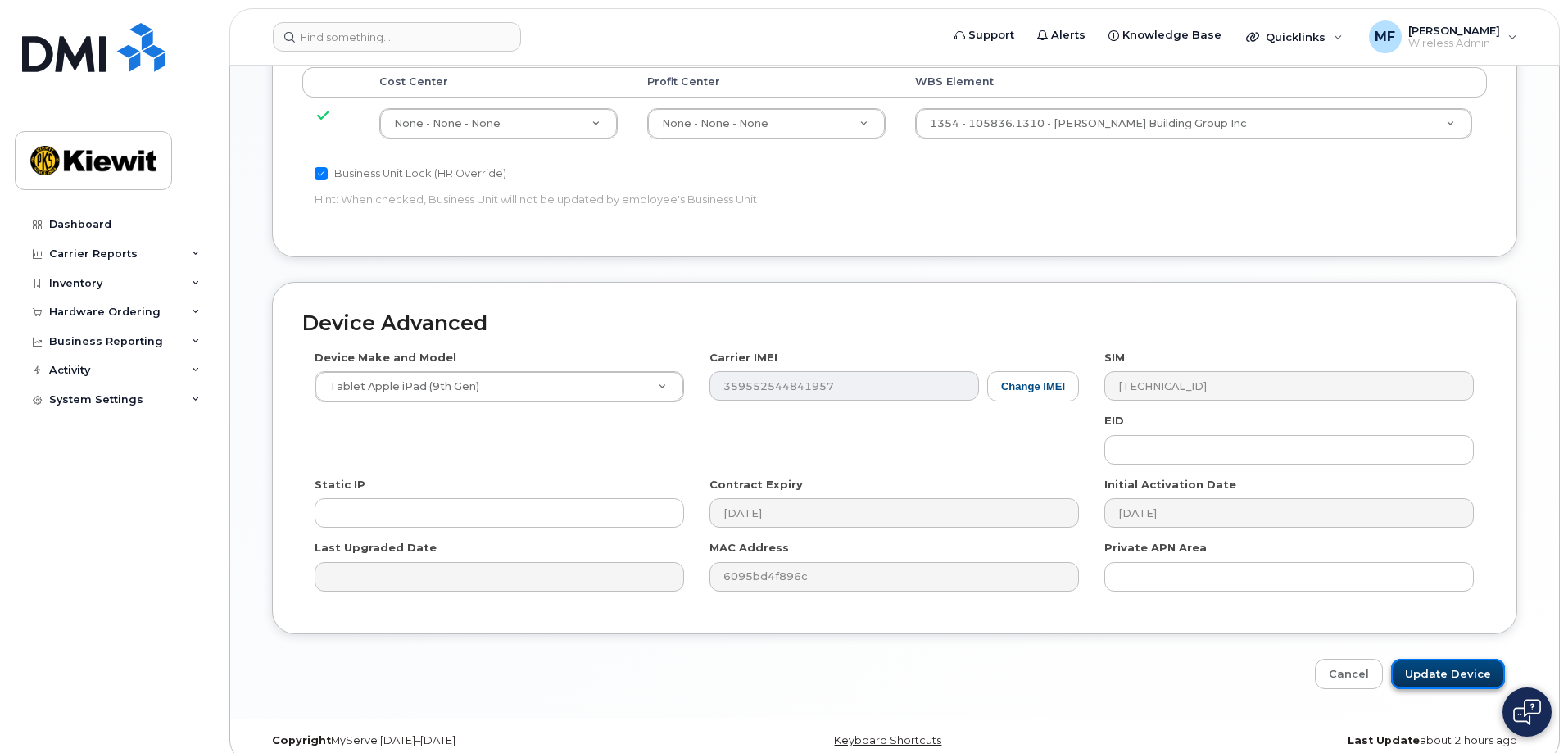
click at [1459, 659] on input "Update Device" at bounding box center [1448, 674] width 114 height 30
type input "Saving..."
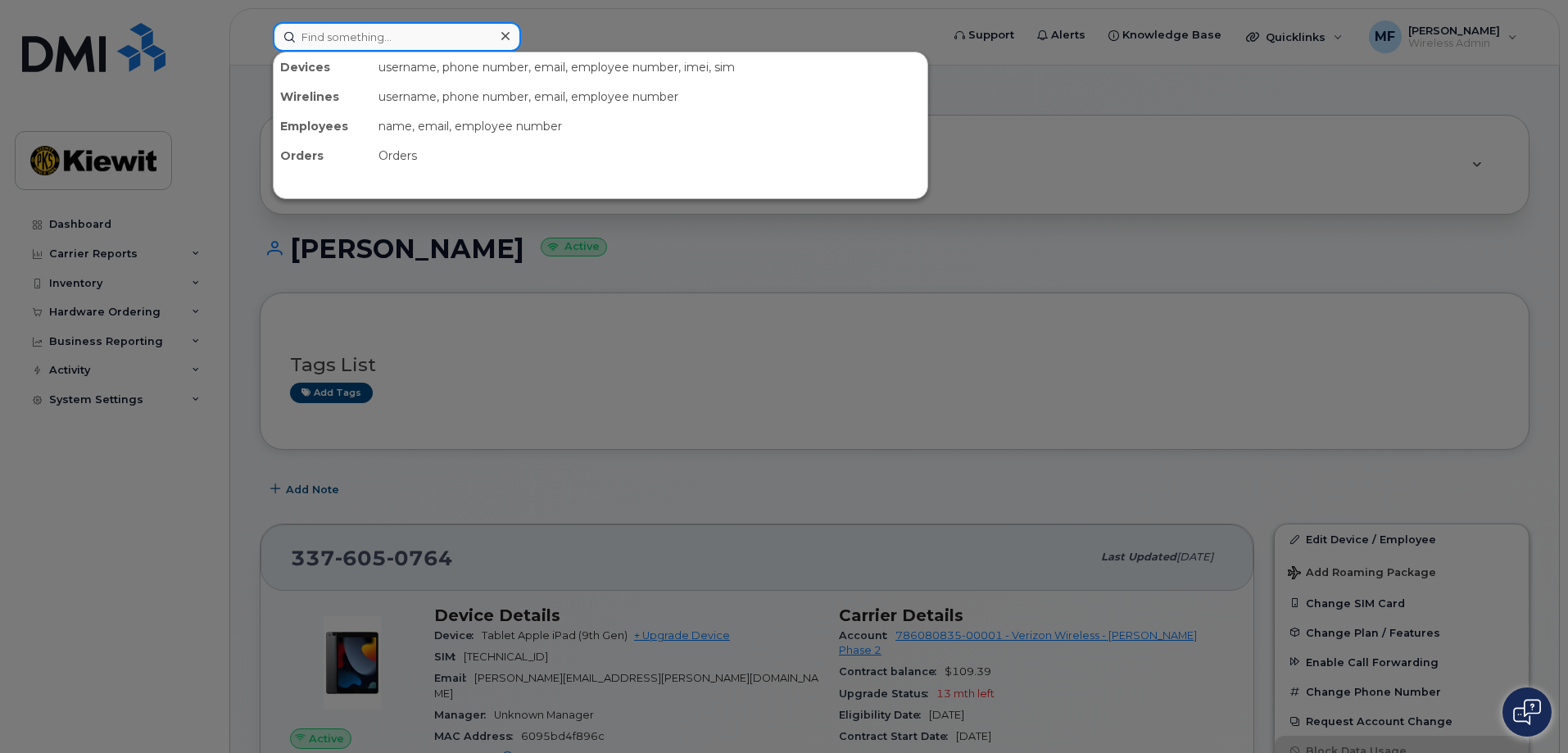
click at [298, 34] on input at bounding box center [397, 37] width 249 height 29
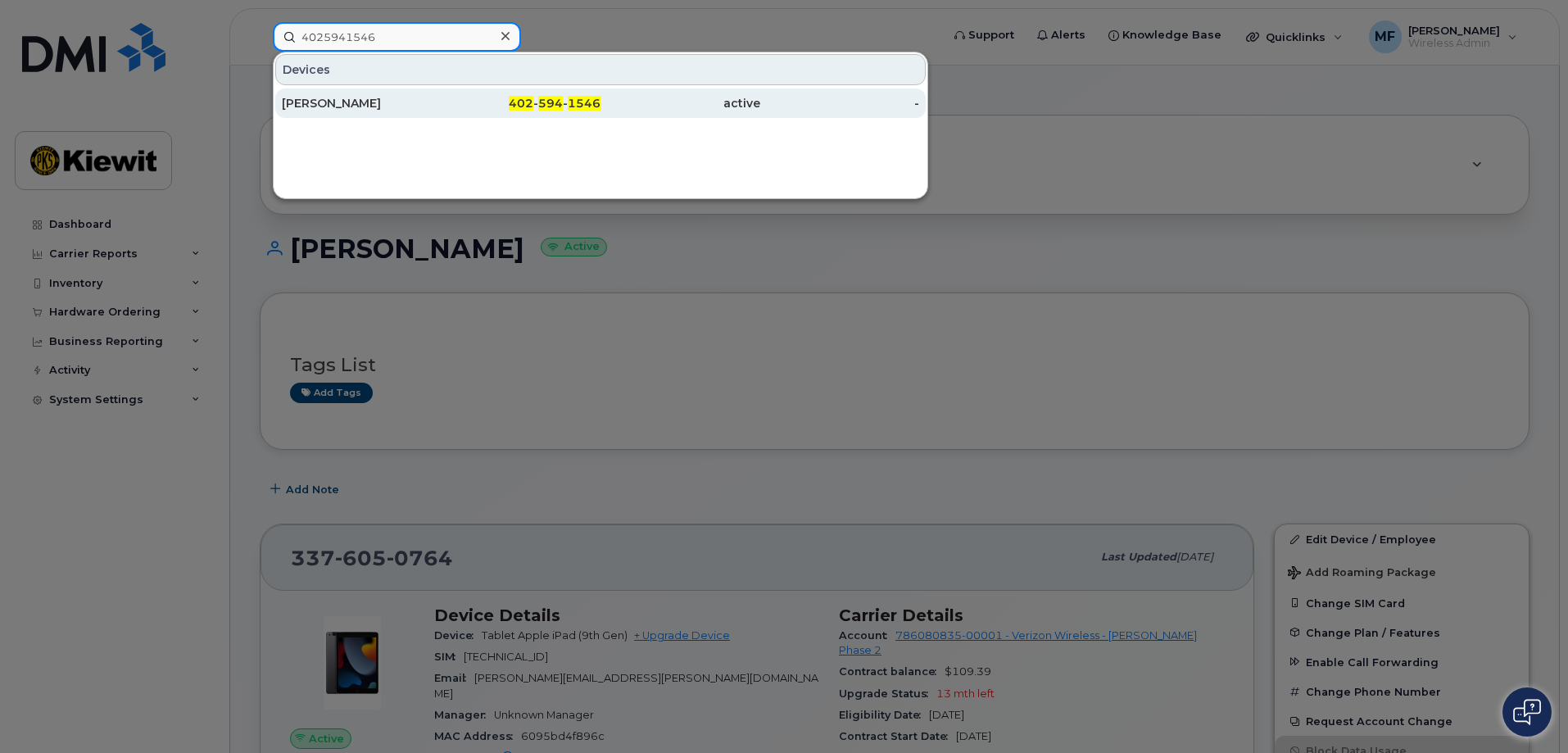
type input "4025941546"
click at [565, 104] on div "402 - 594 - 1546" at bounding box center [521, 102] width 160 height 16
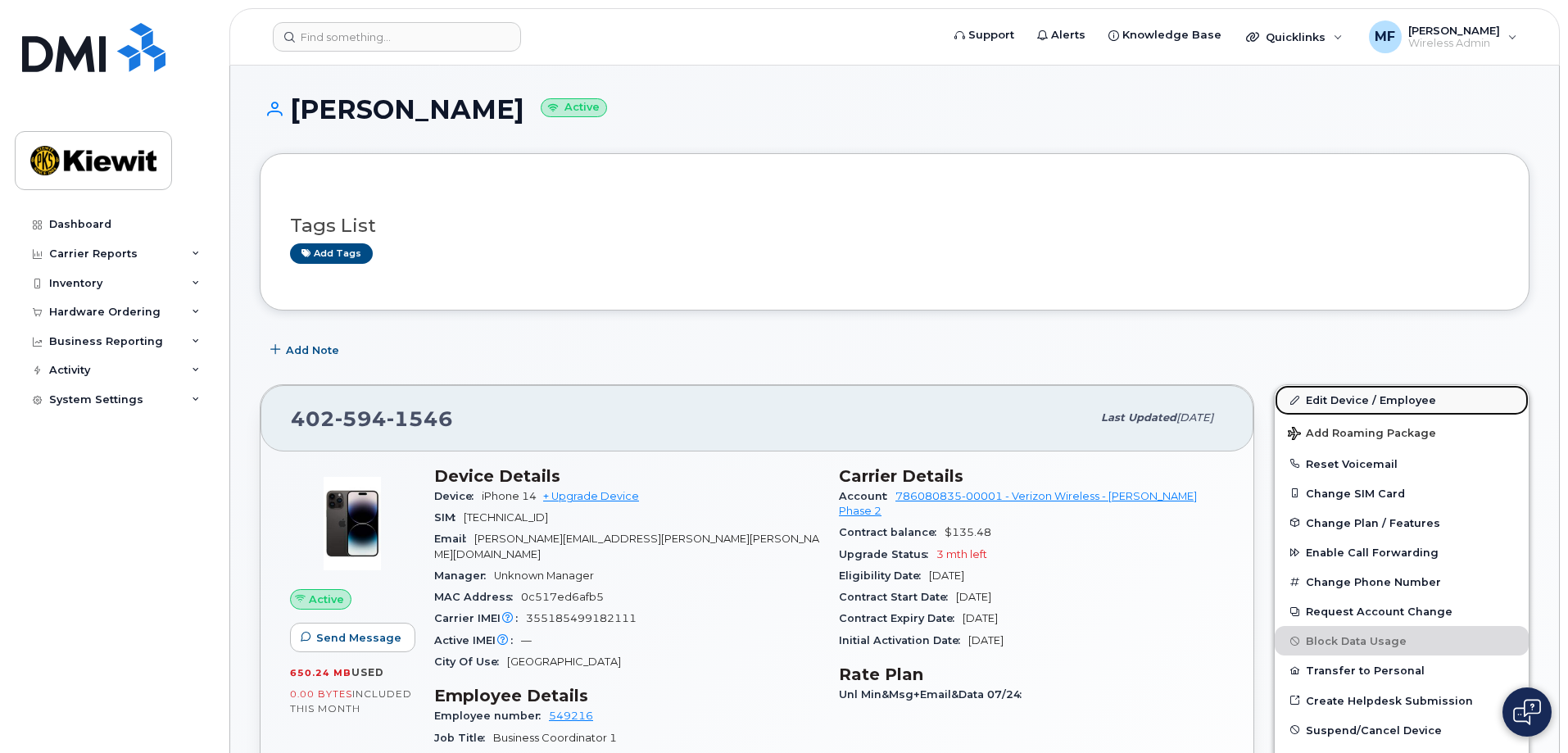
click at [1344, 397] on link "Edit Device / Employee" at bounding box center [1401, 400] width 254 height 29
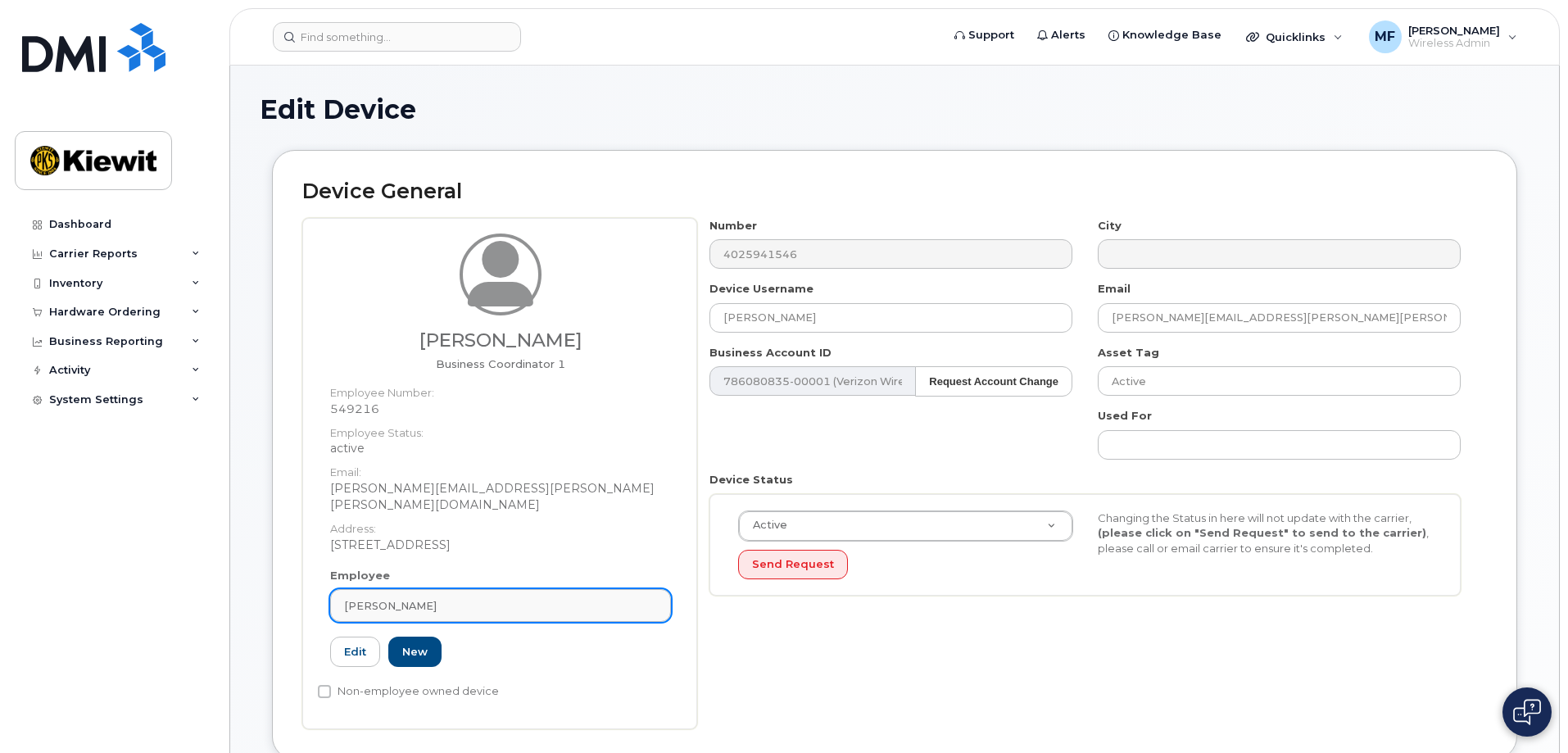
click at [447, 598] on div "[PERSON_NAME]" at bounding box center [501, 606] width 313 height 15
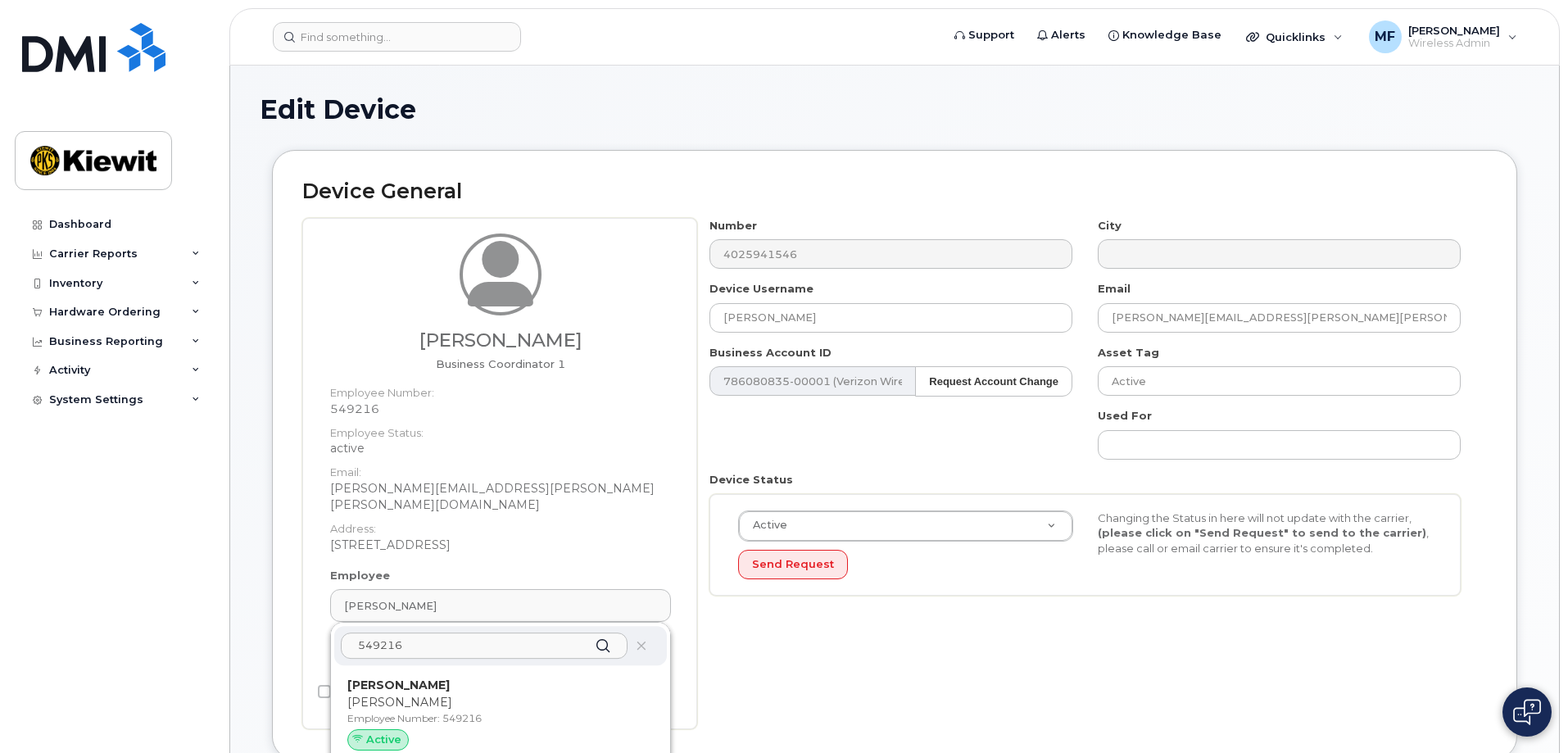
type input "549216"
click at [600, 634] on icon at bounding box center [603, 646] width 24 height 24
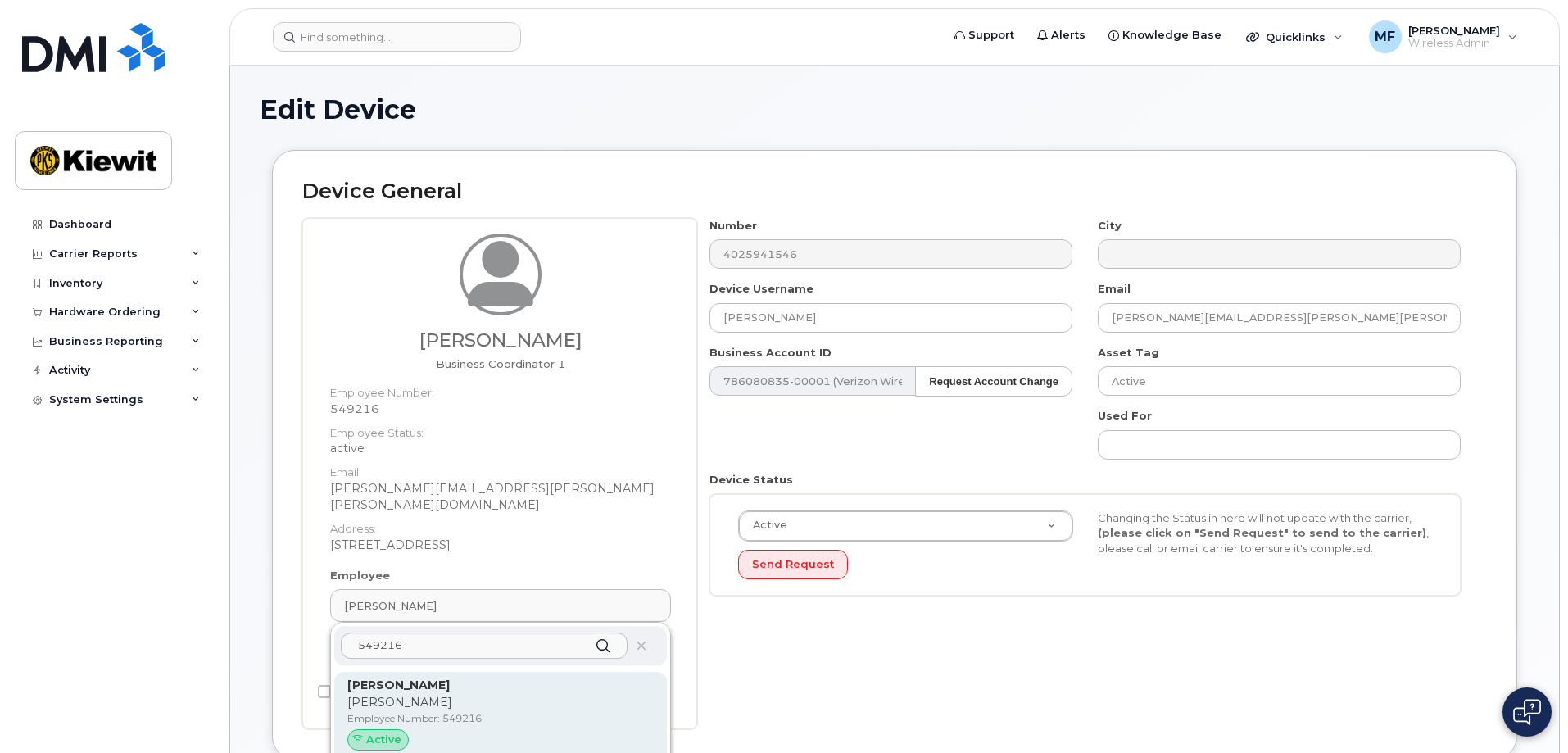
click at [591, 694] on p "Leah" at bounding box center [501, 703] width 306 height 17
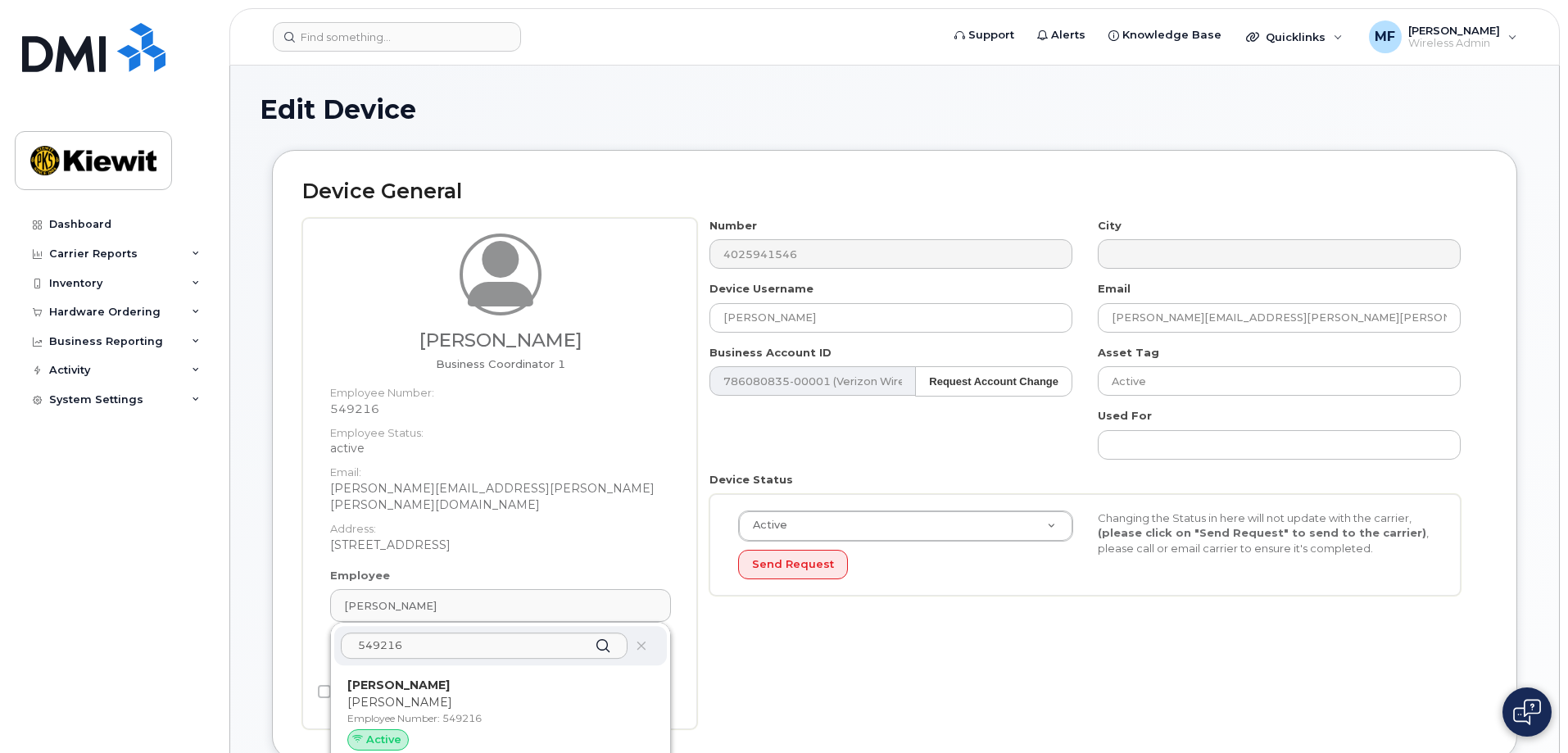
type input "Leah Kraft"
type input "leah.kraft@kiewit.com"
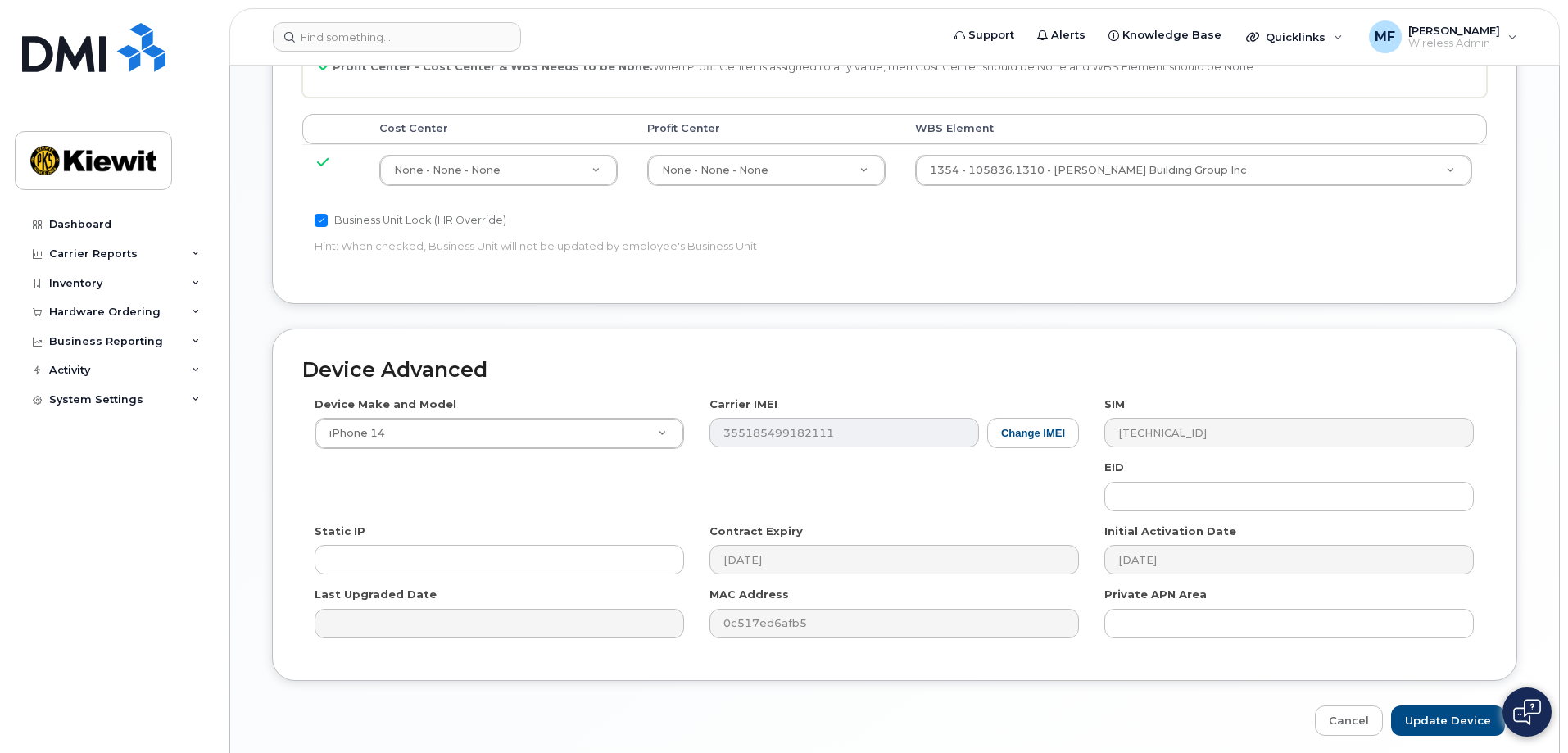
scroll to position [896, 0]
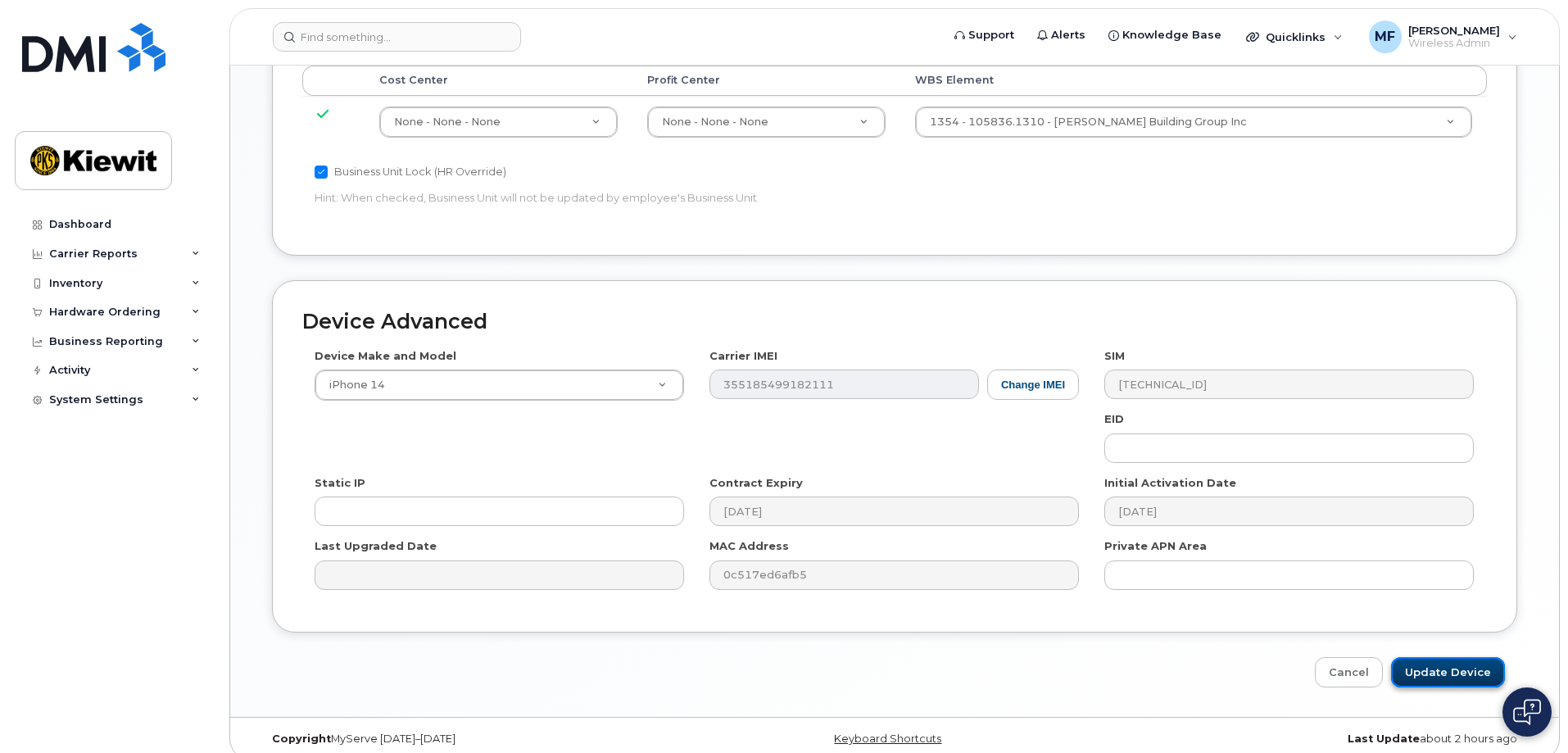
click at [1463, 657] on input "Update Device" at bounding box center [1448, 672] width 114 height 30
type input "Saving..."
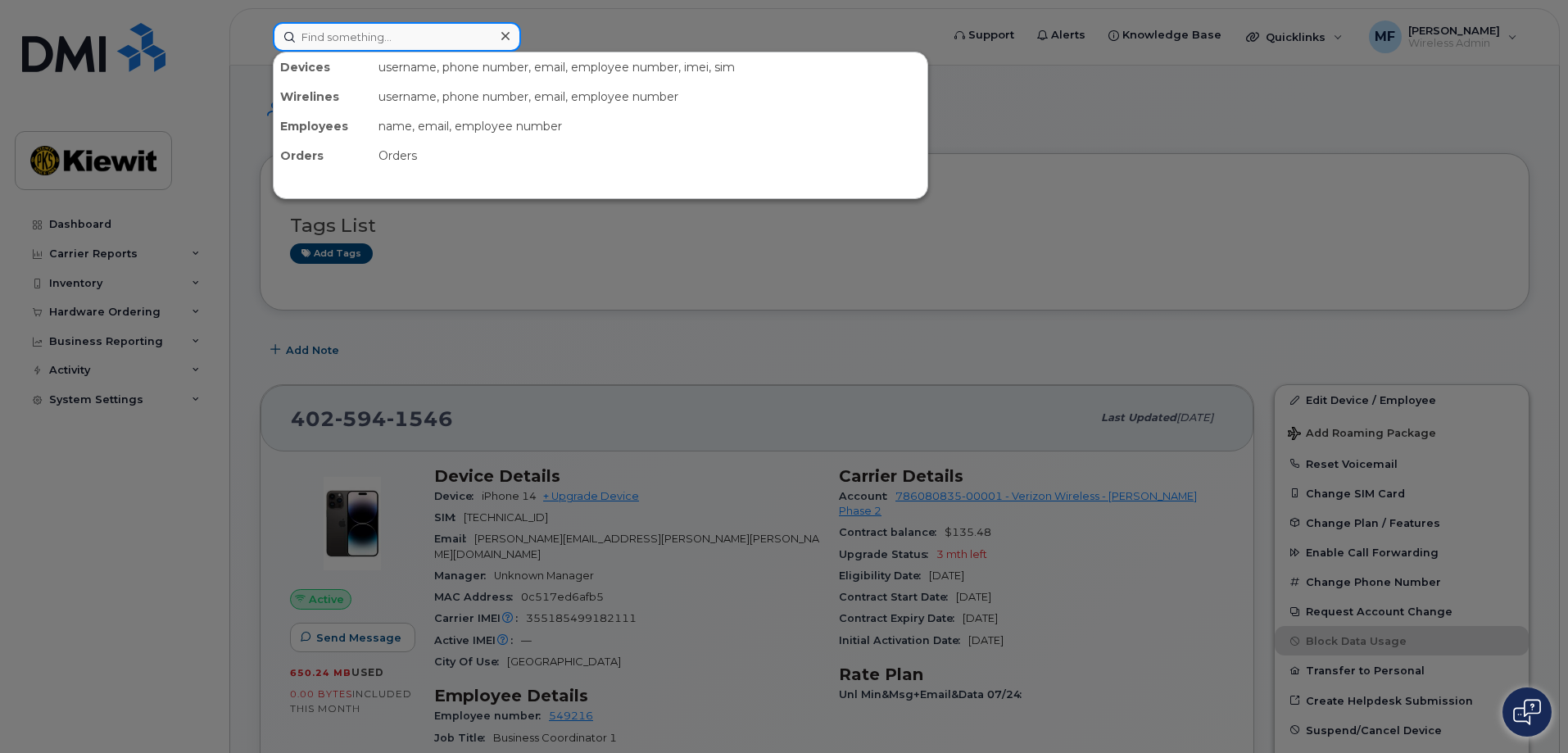
click at [310, 39] on input at bounding box center [397, 37] width 249 height 29
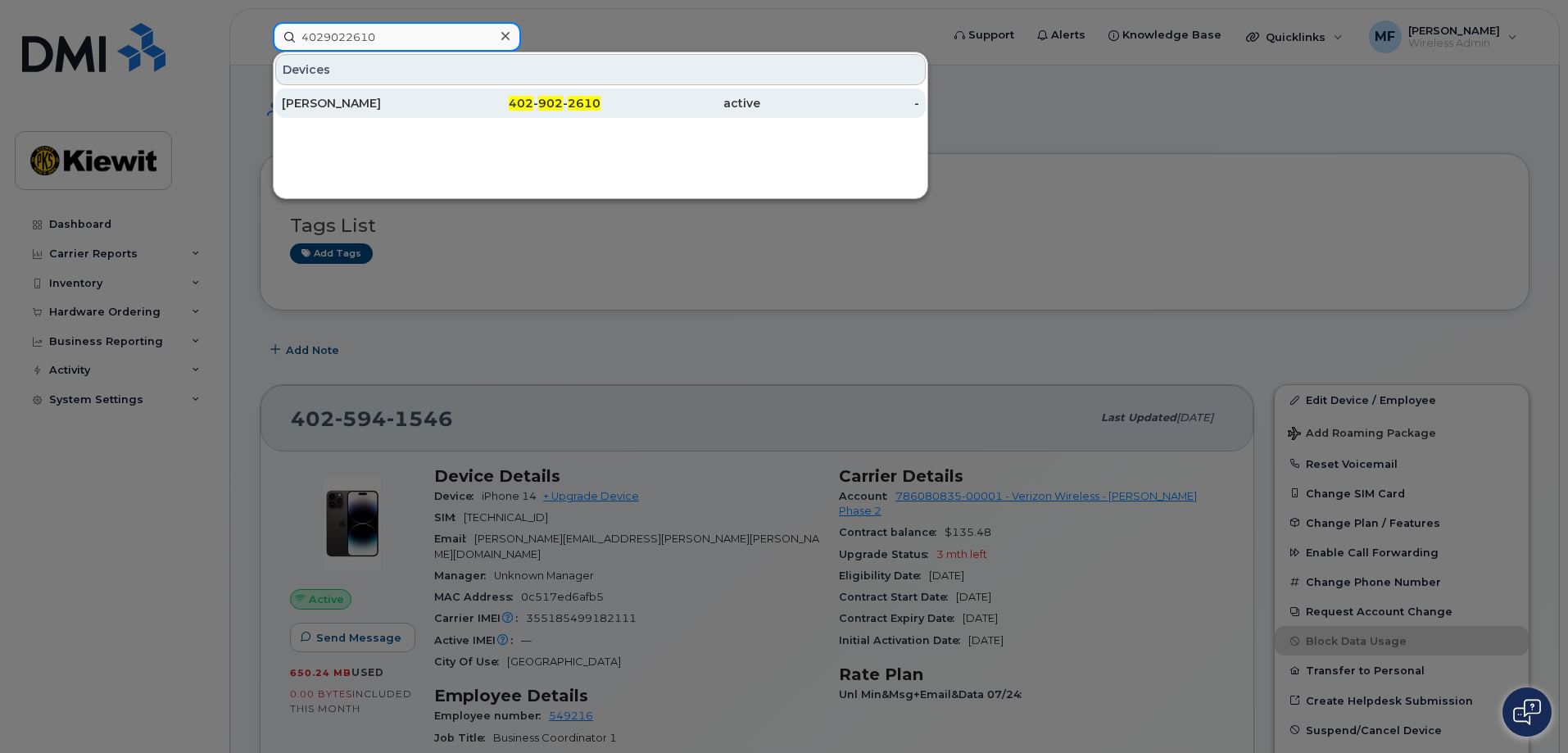
type input "4029022610"
click at [600, 95] on div "402 - 902 - 2610" at bounding box center [680, 103] width 160 height 29
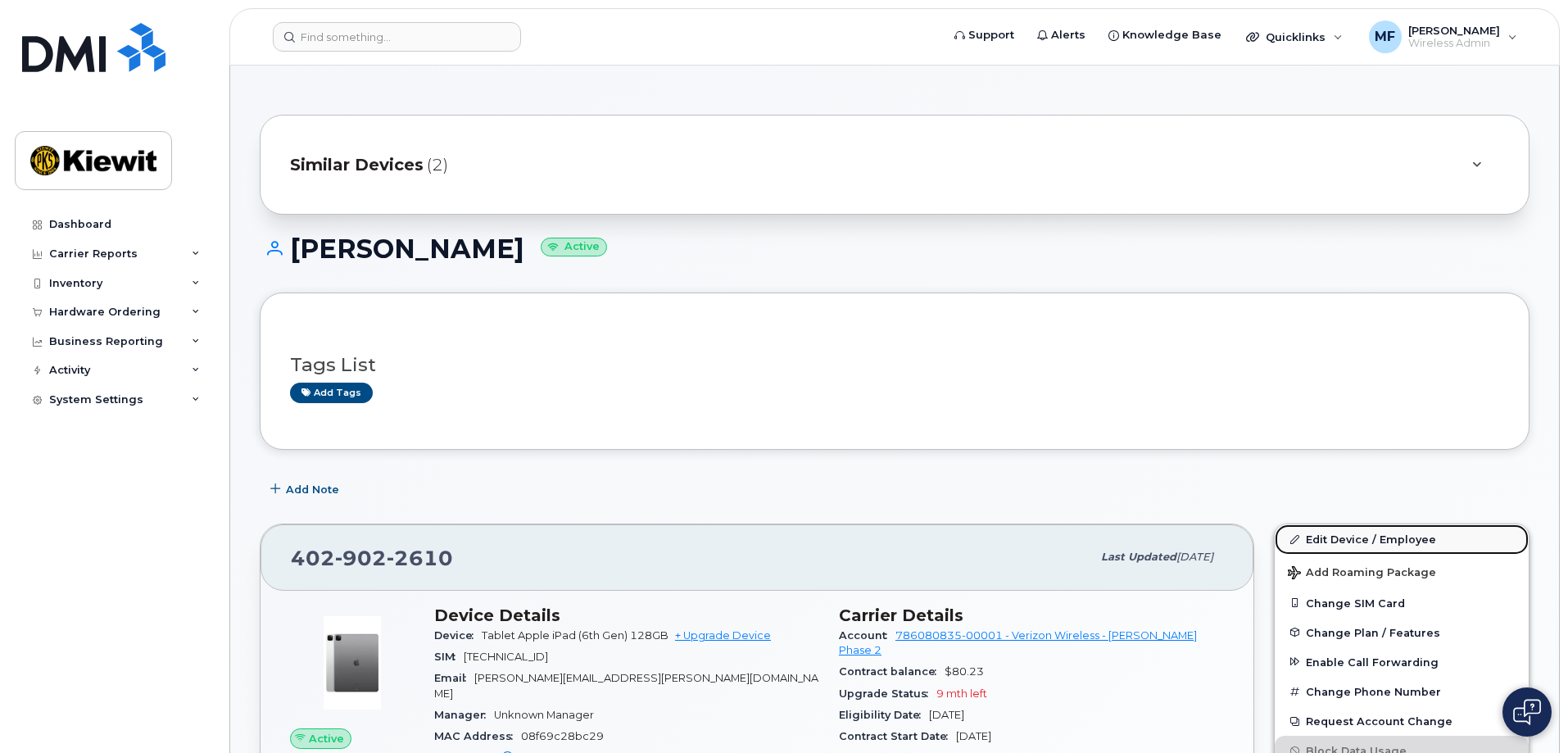
click at [1340, 537] on link "Edit Device / Employee" at bounding box center [1401, 540] width 254 height 29
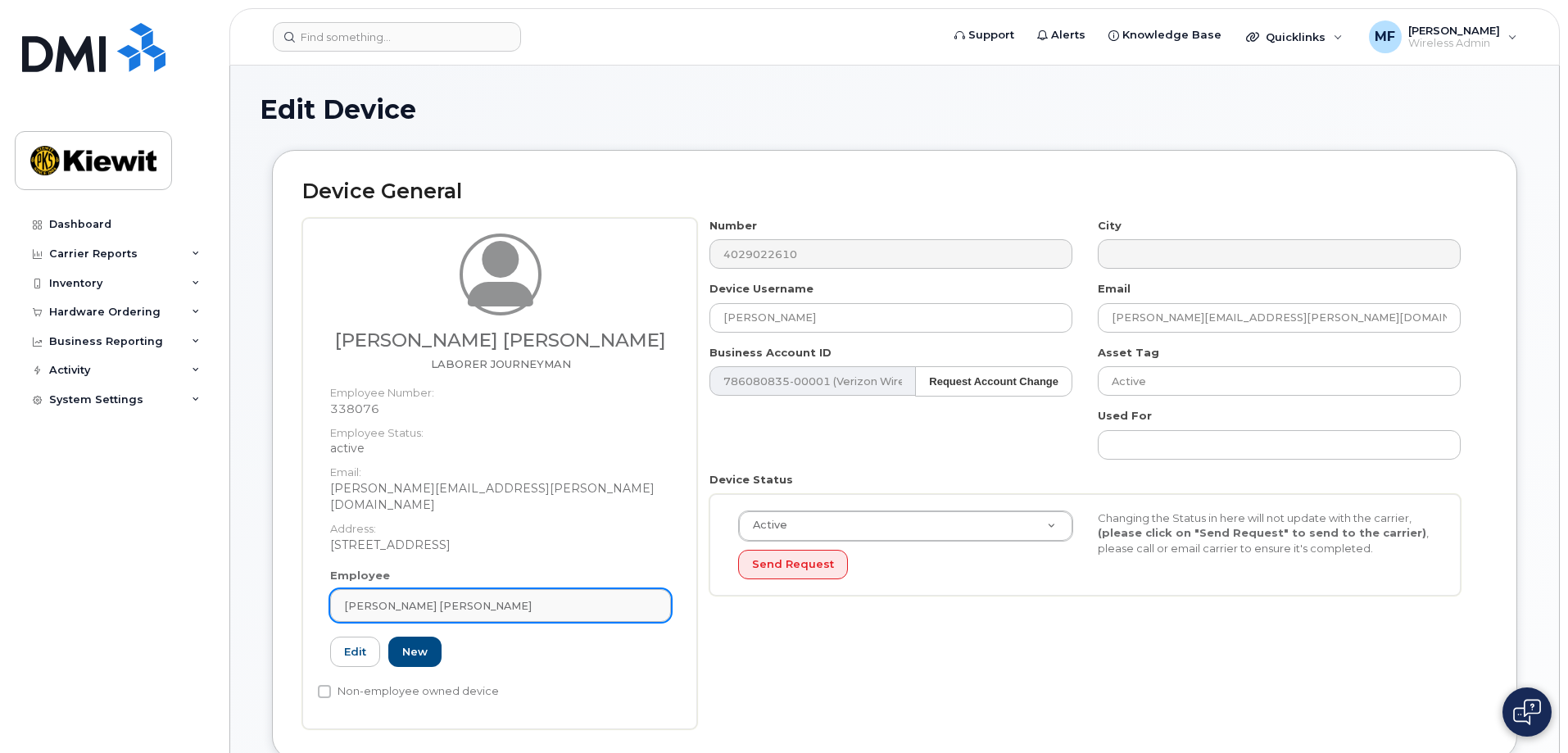
click at [508, 589] on link "Juan Aguilar Chaparro" at bounding box center [501, 606] width 341 height 33
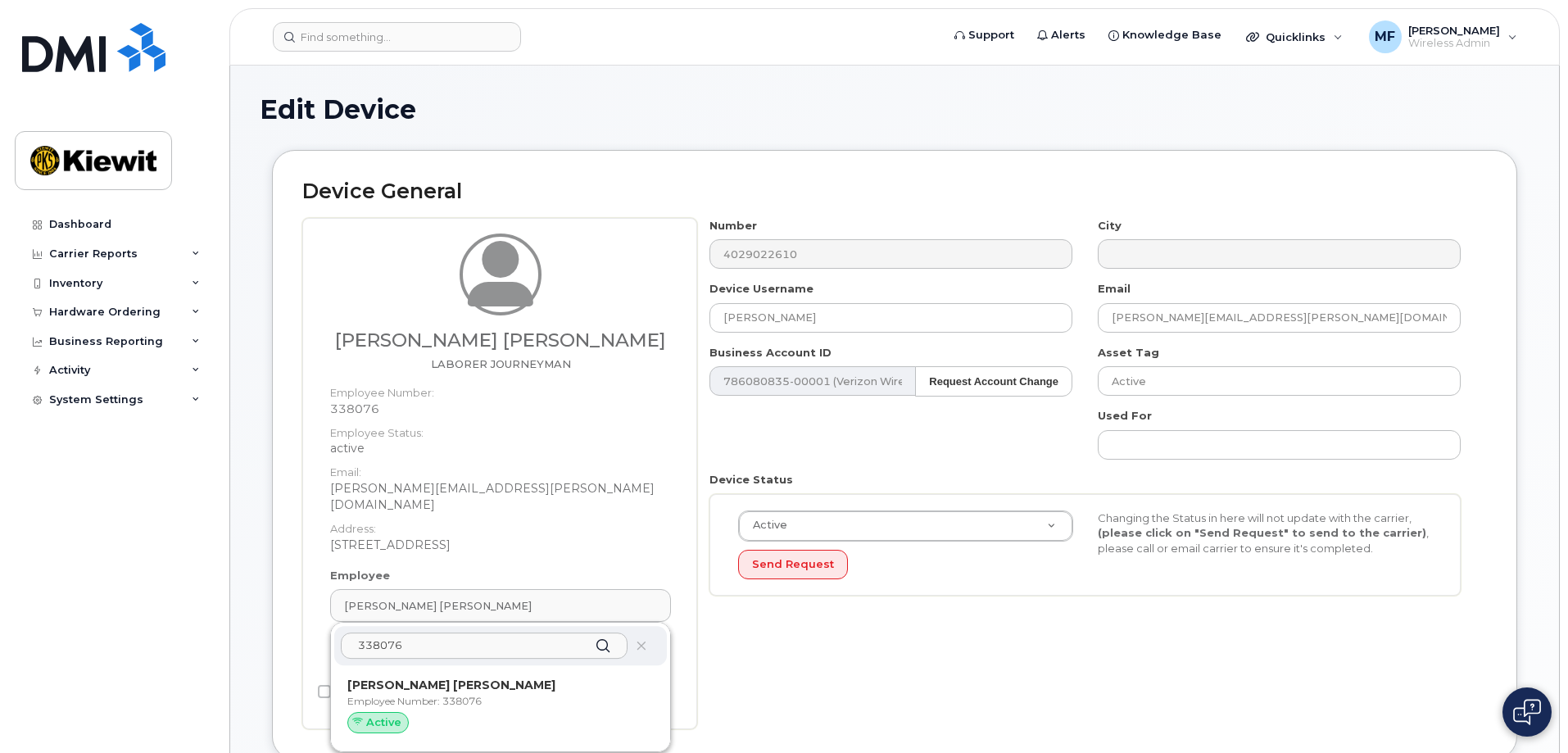
type input "338076"
click at [598, 634] on icon at bounding box center [603, 646] width 24 height 24
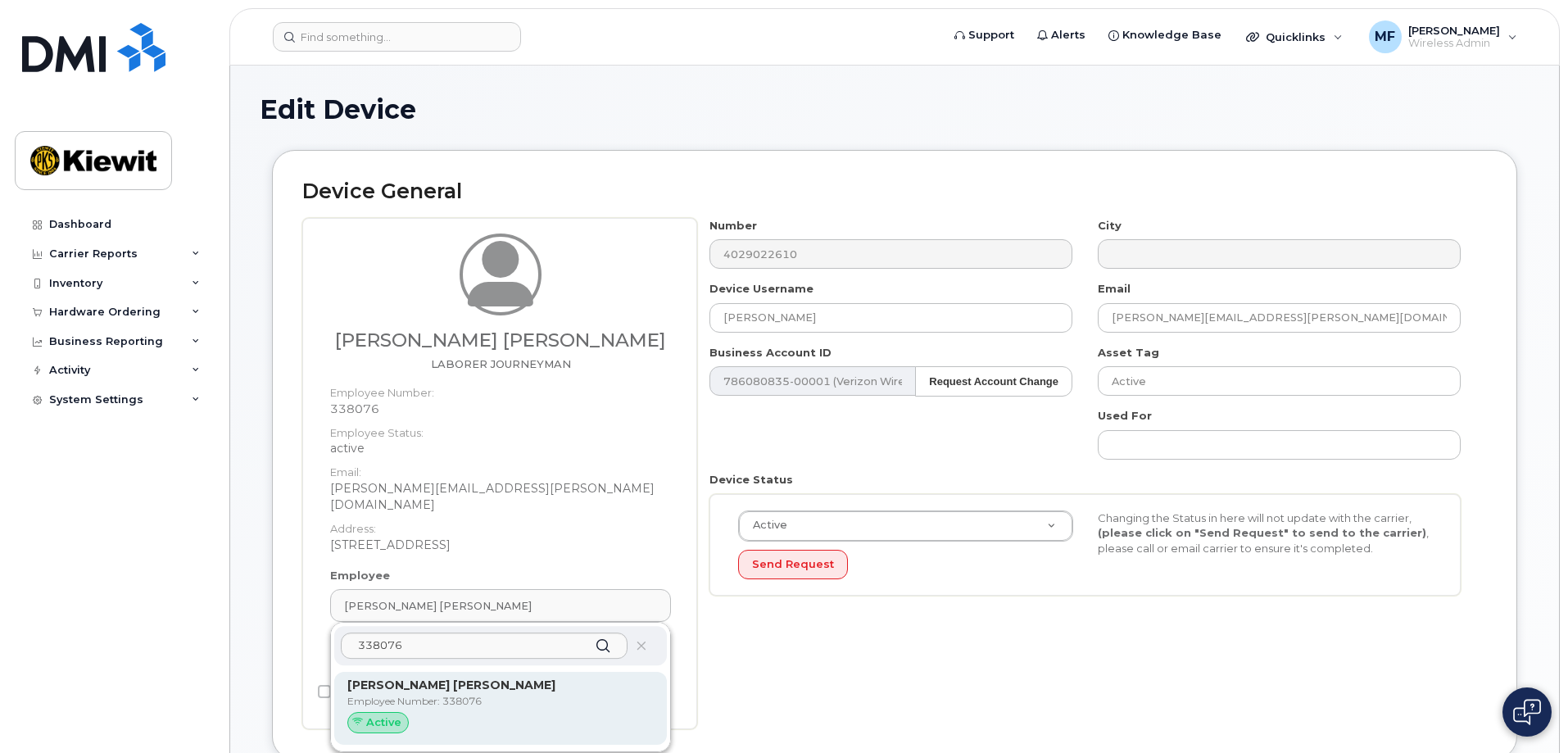
click at [579, 677] on div "Juan Aguilar Chaparro Employee Number: 338076 Active" at bounding box center [501, 708] width 306 height 63
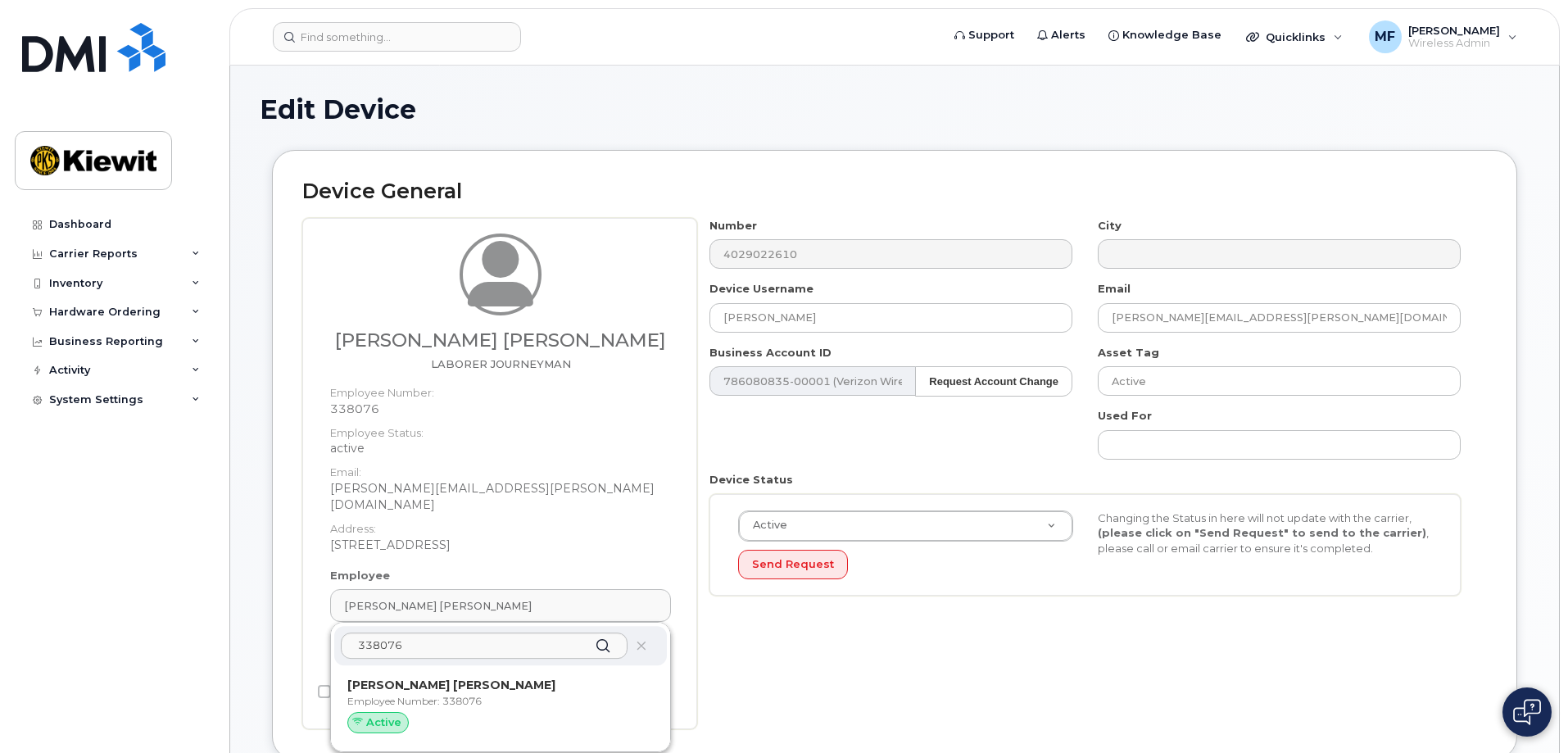
type input "Juan Aguilar Chaparro"
type input "juan.aguilarchaparro@kiewit.com"
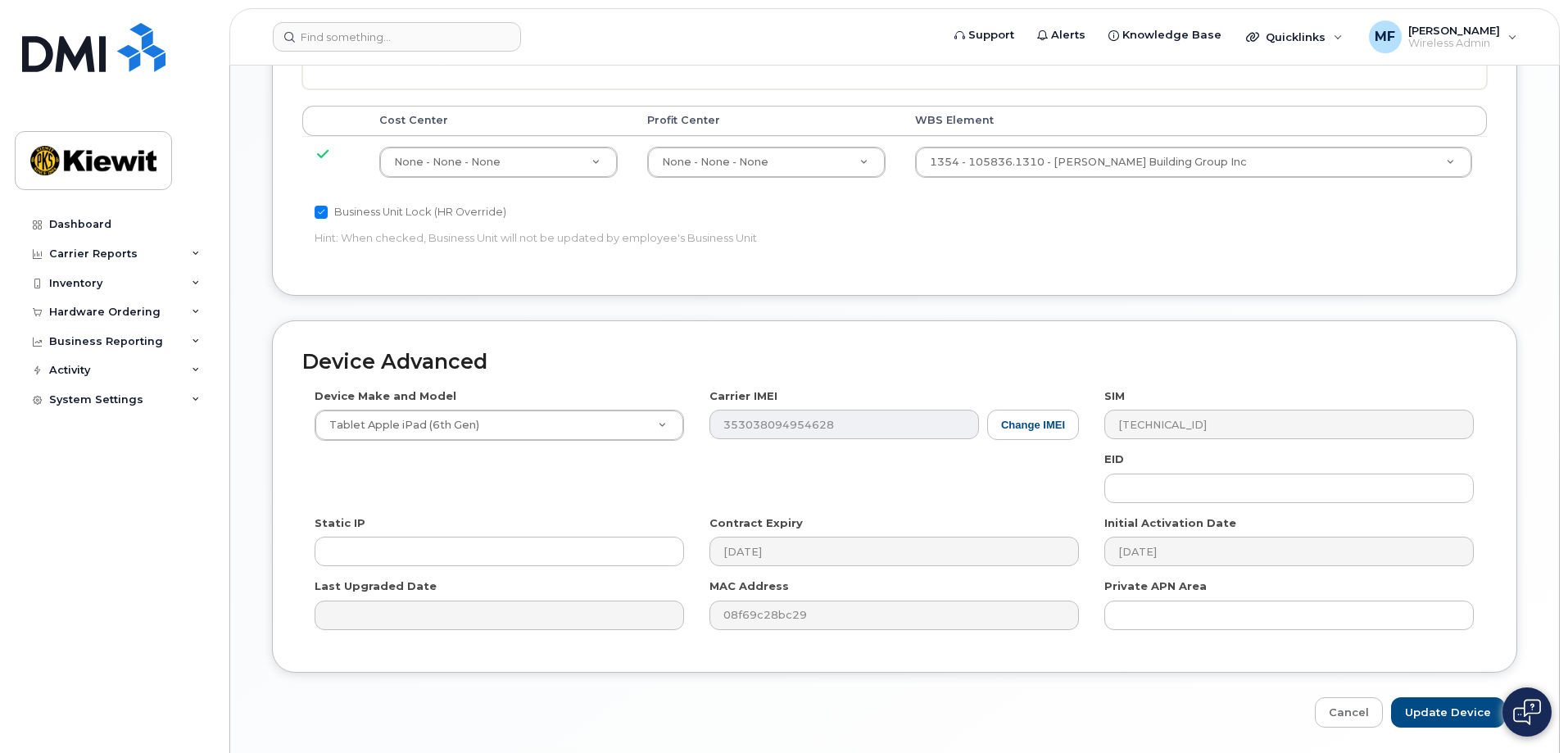
scroll to position [896, 0]
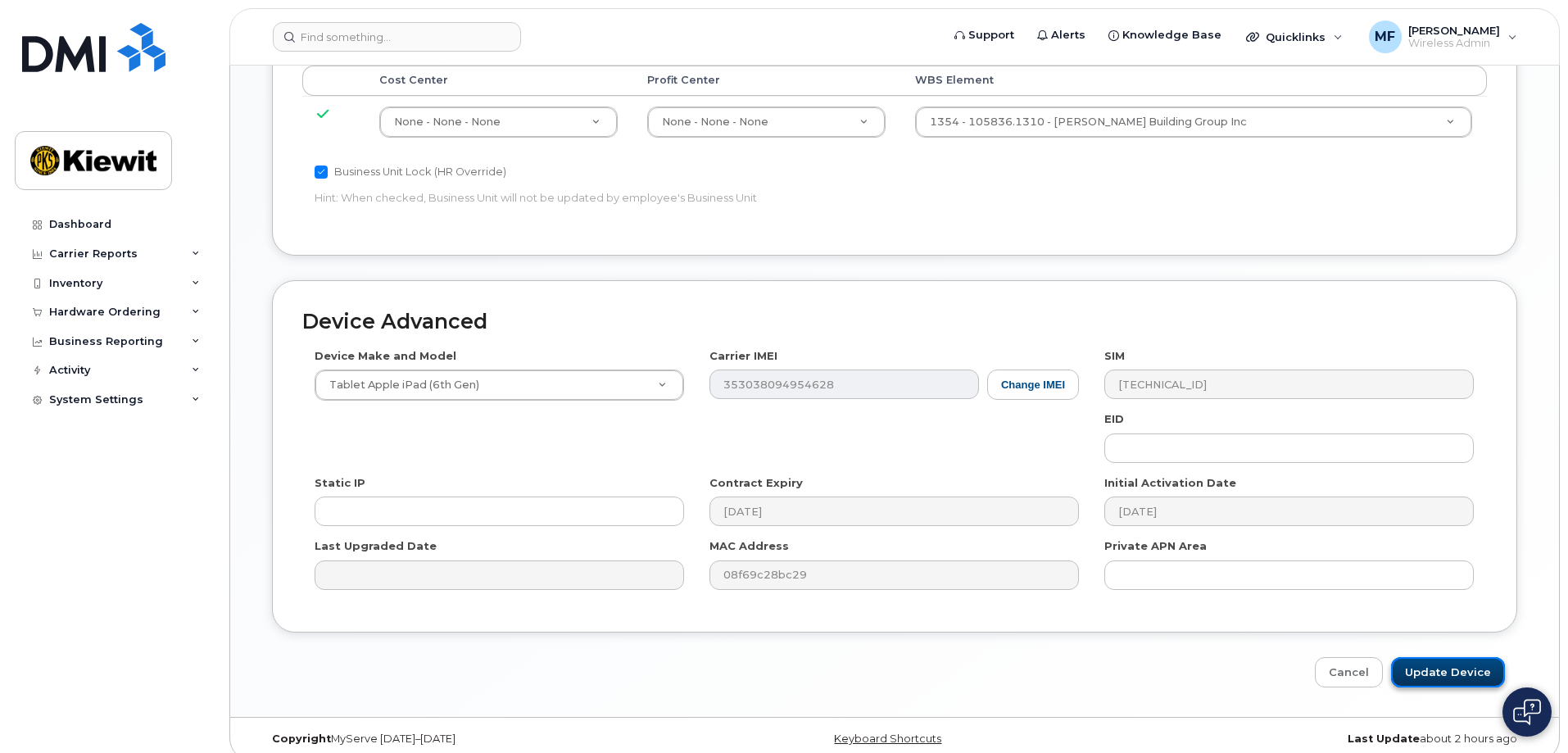
click at [1473, 657] on input "Update Device" at bounding box center [1448, 672] width 114 height 30
type input "Saving..."
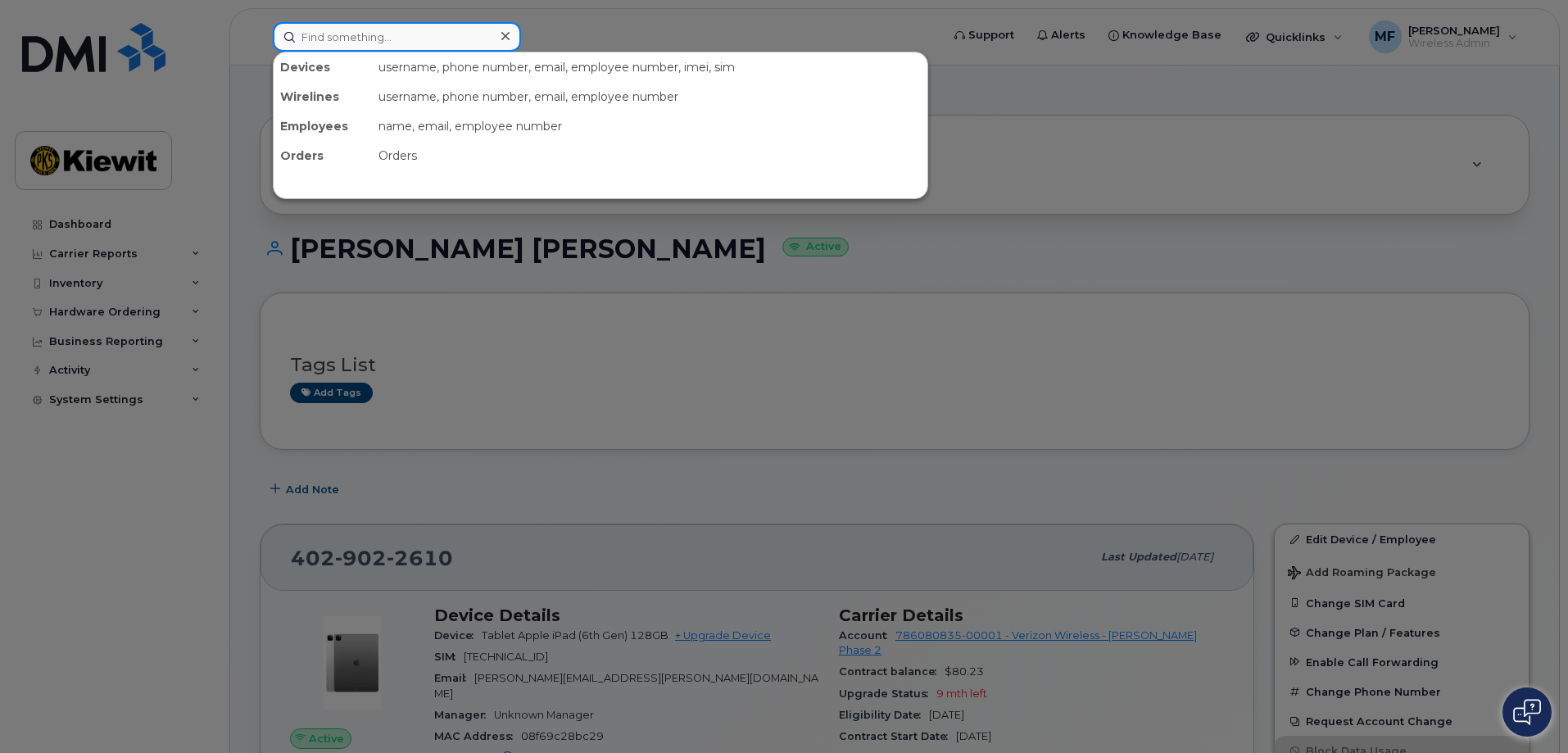
click at [309, 35] on input at bounding box center [397, 37] width 249 height 29
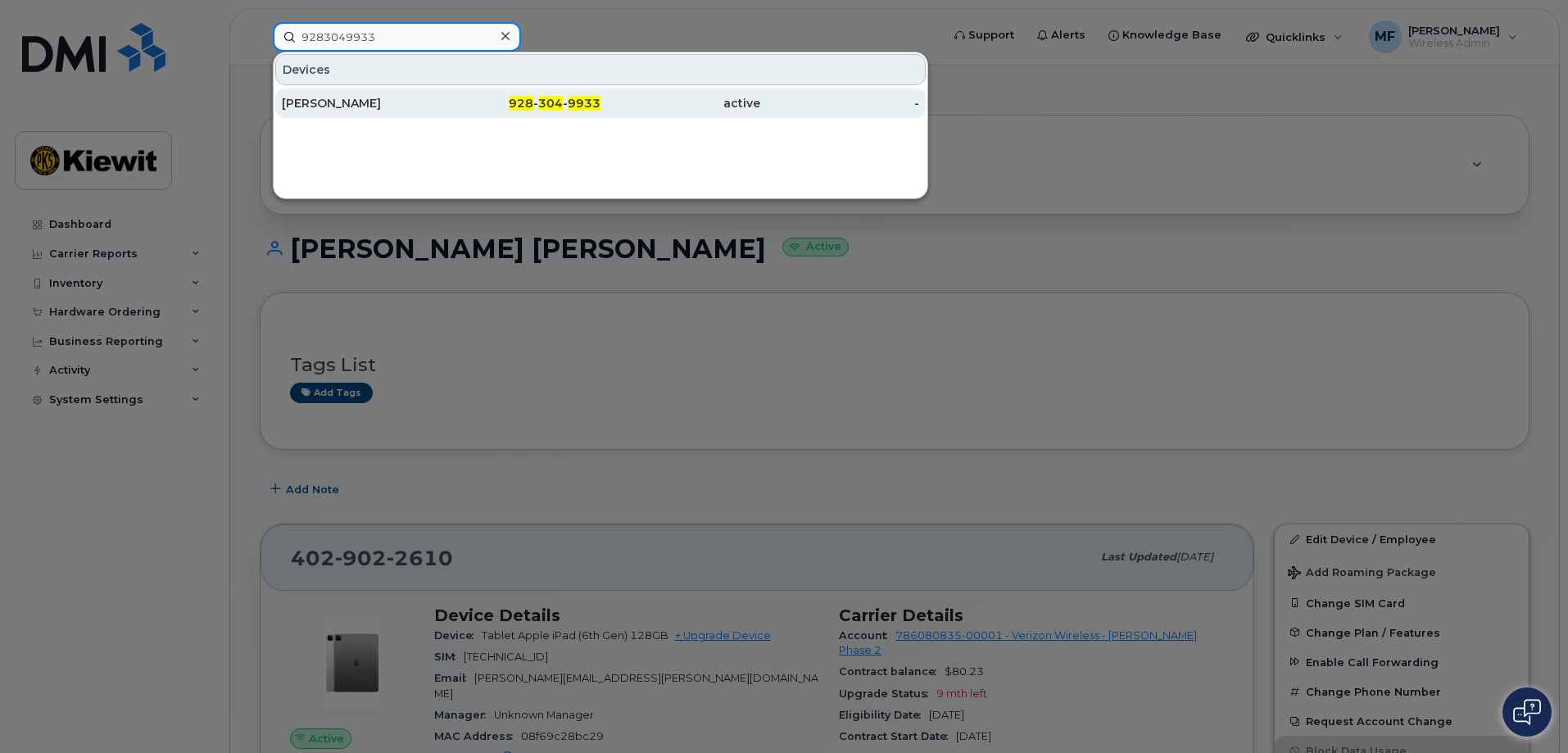
type input "9283049933"
click at [560, 103] on span "304" at bounding box center [550, 102] width 25 height 15
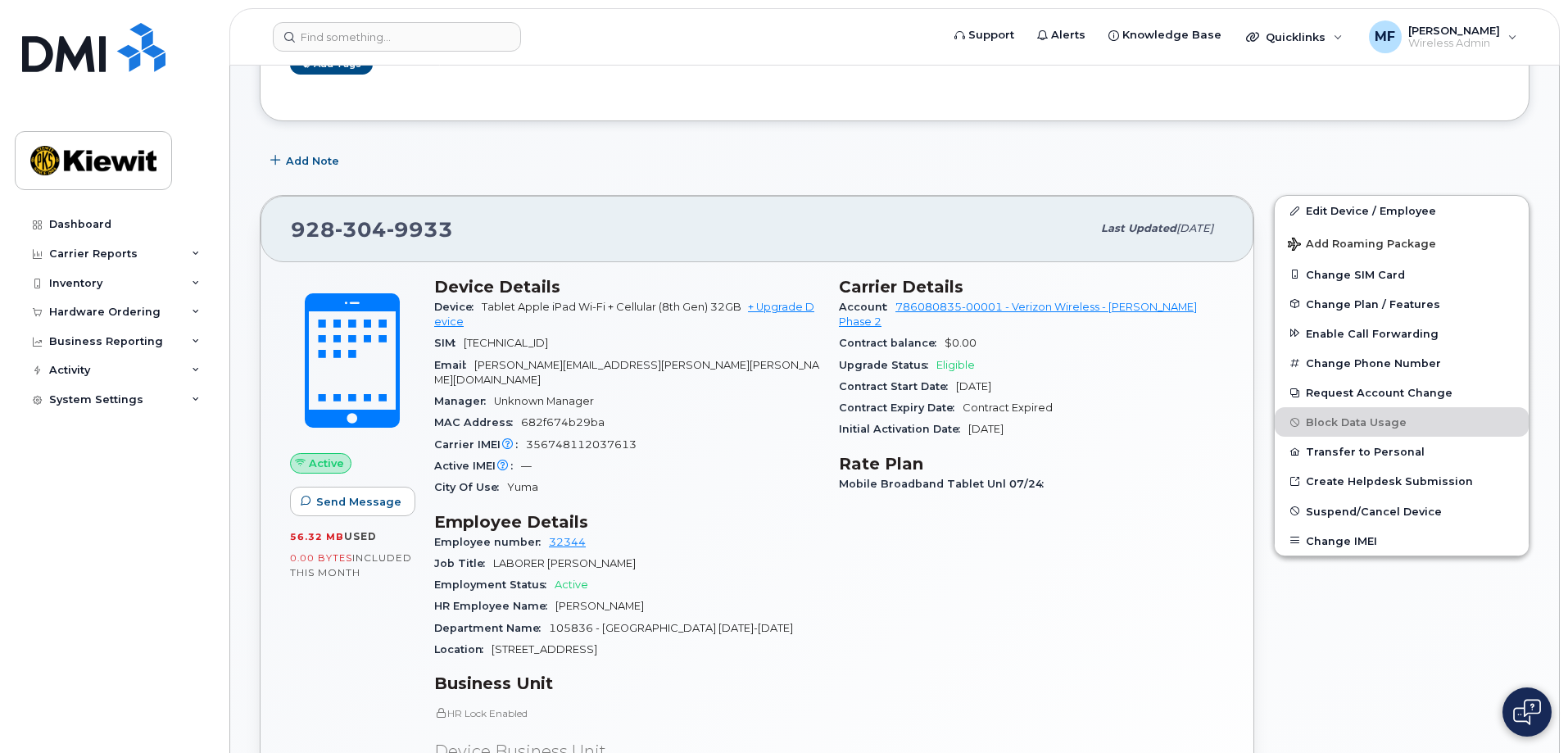
scroll to position [349, 0]
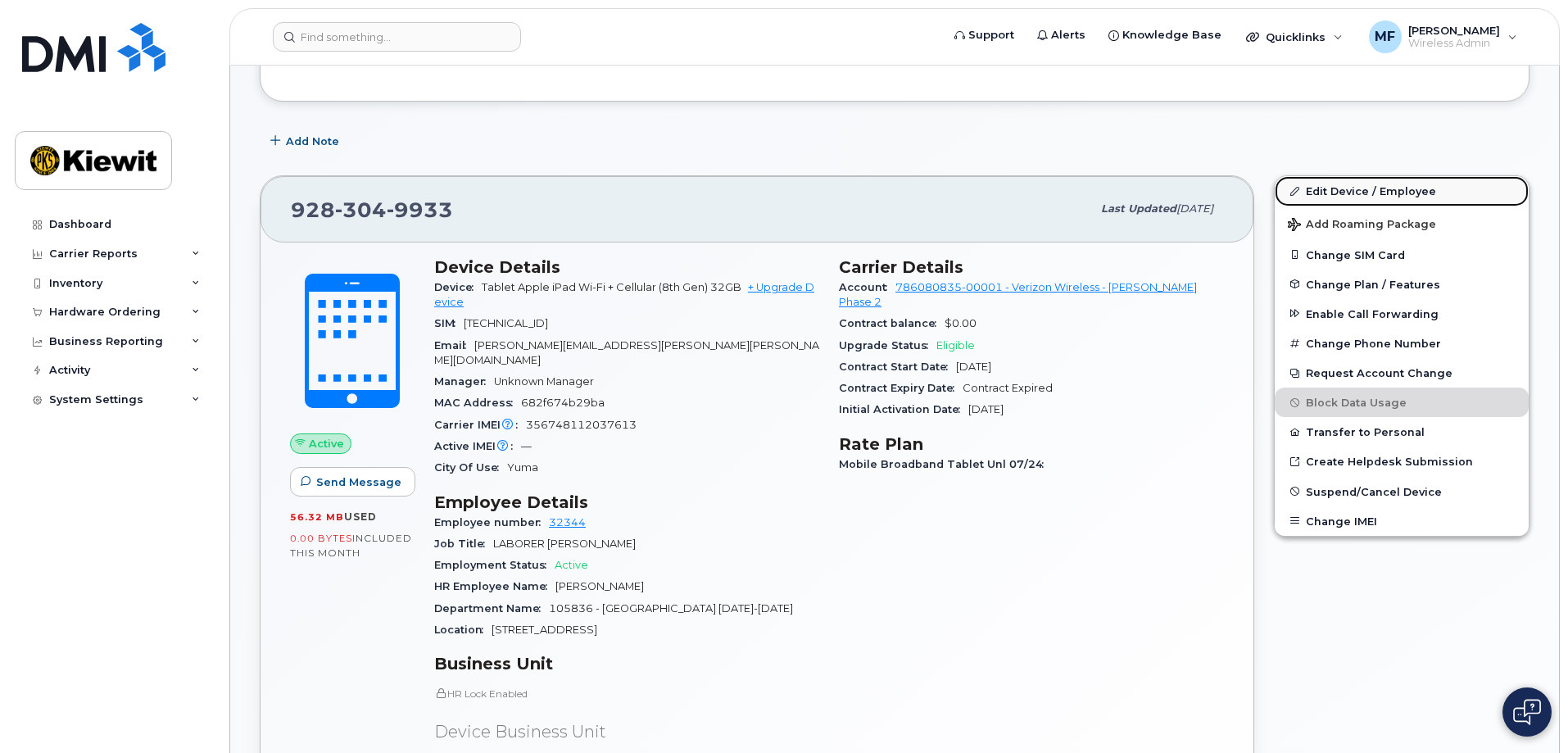
click at [1336, 190] on link "Edit Device / Employee" at bounding box center [1401, 191] width 254 height 29
click at [1350, 191] on link "Edit Device / Employee" at bounding box center [1401, 191] width 254 height 29
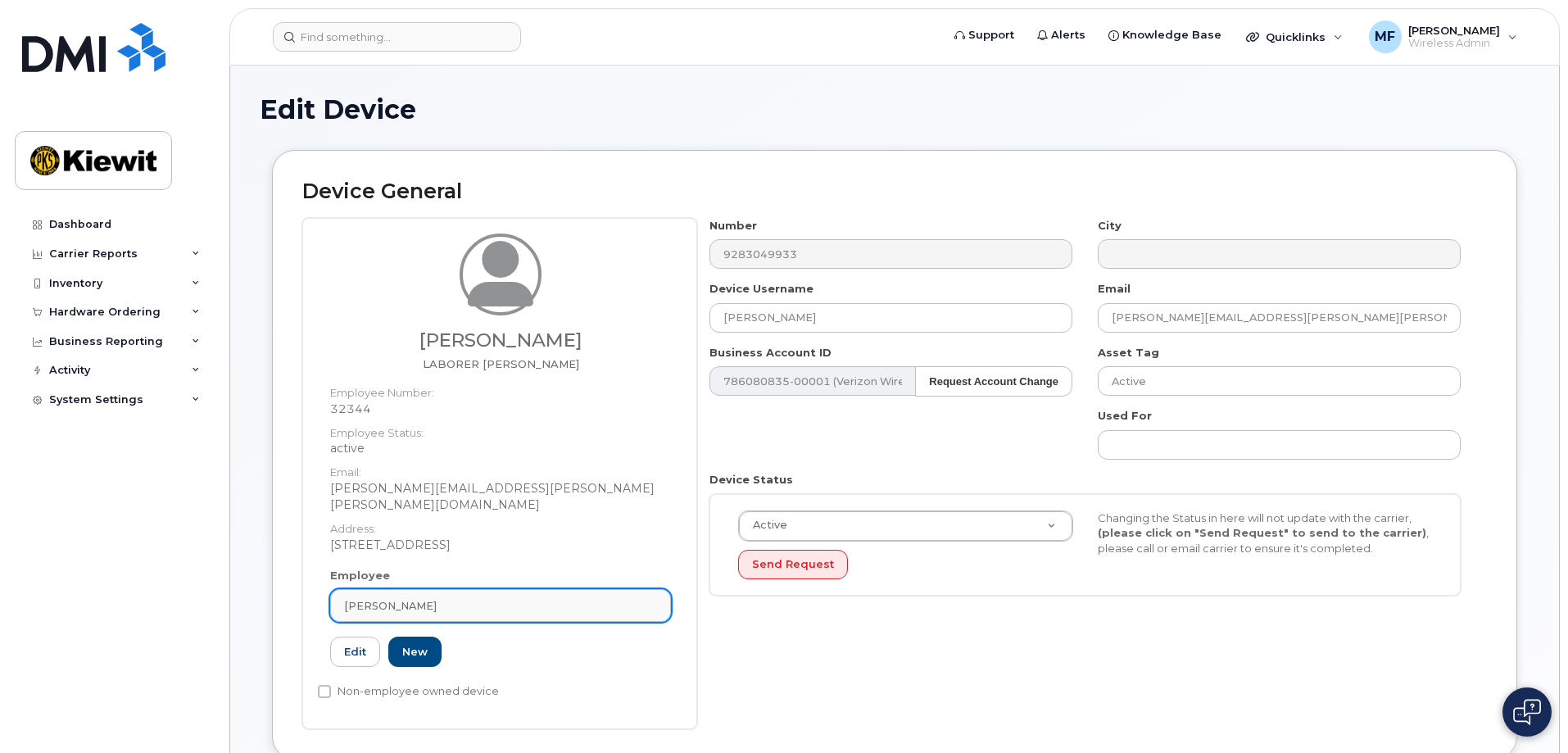
click at [480, 598] on div "[PERSON_NAME]" at bounding box center [501, 606] width 313 height 15
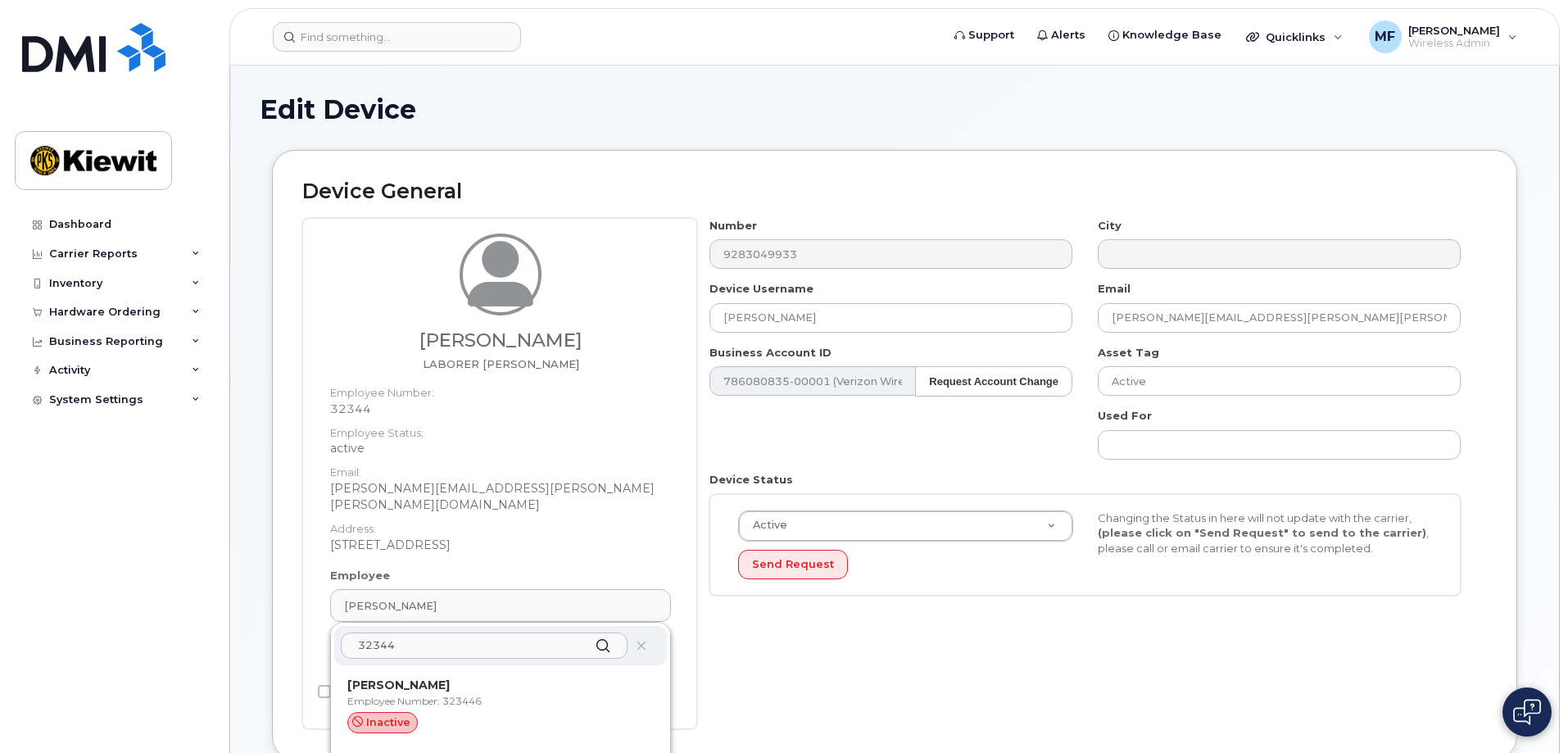
type input "32344"
click at [598, 634] on icon at bounding box center [603, 646] width 24 height 24
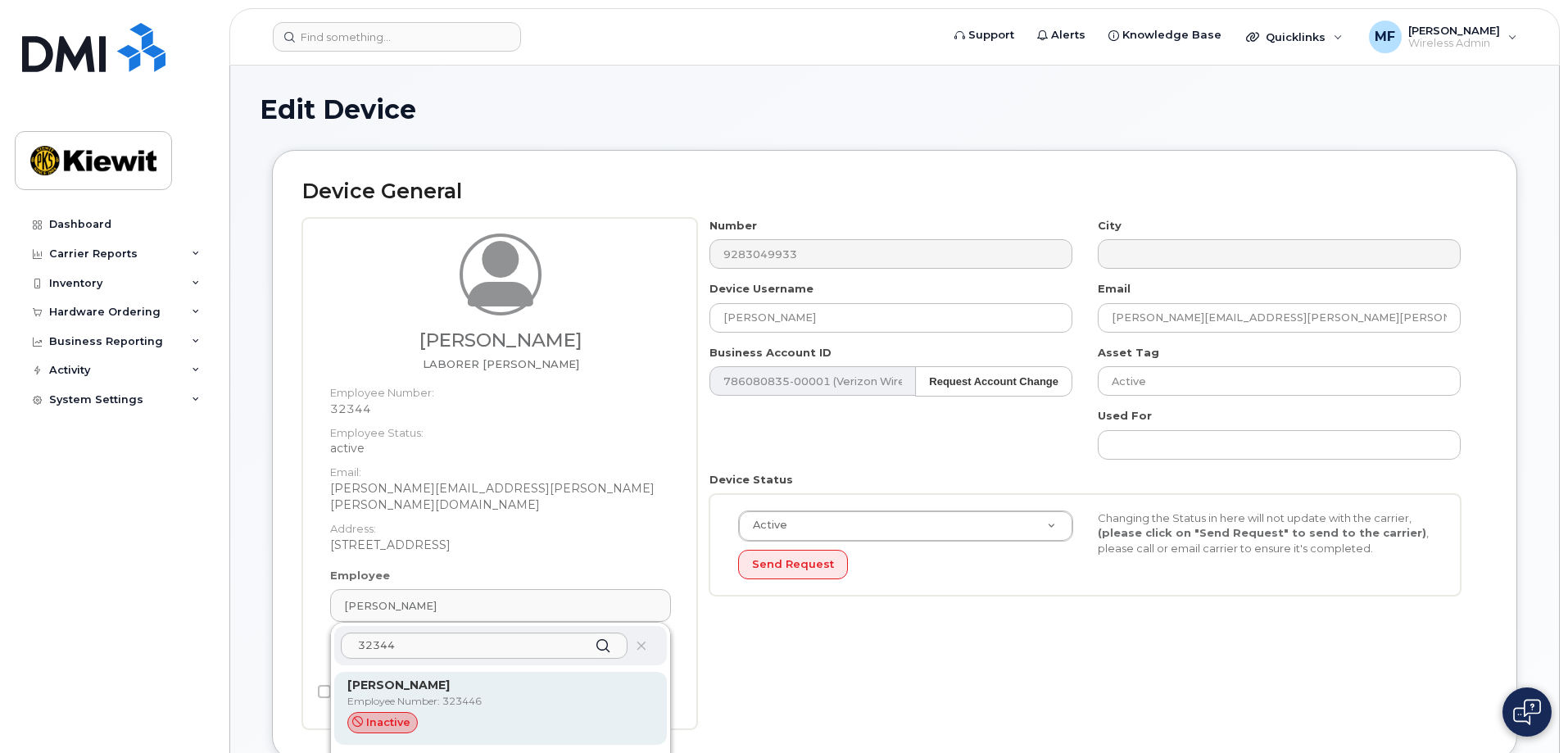
click at [625, 678] on div "adam mcphee Employee Number: 323446 inactive" at bounding box center [501, 708] width 306 height 63
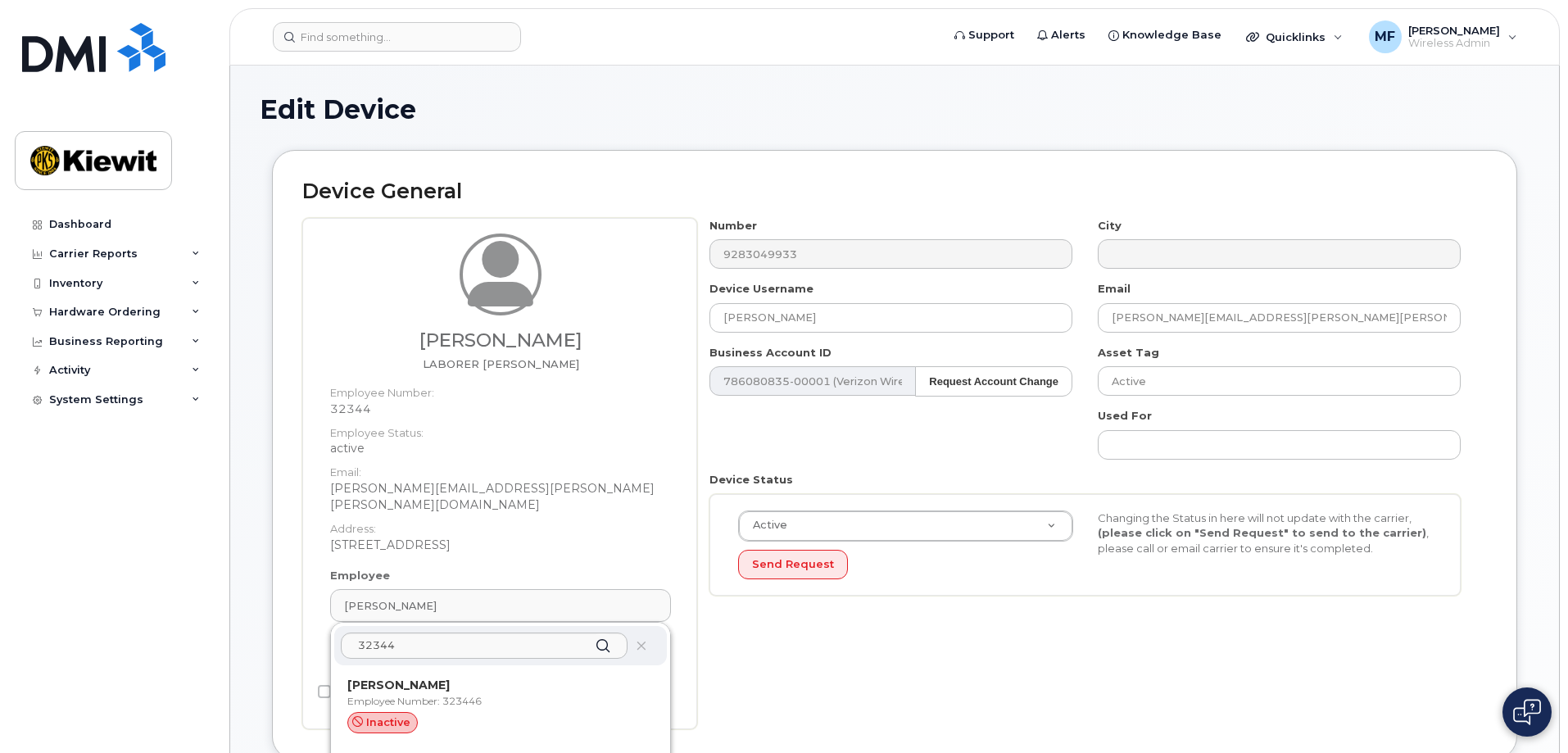
type input "323446"
type input "adam mcphee"
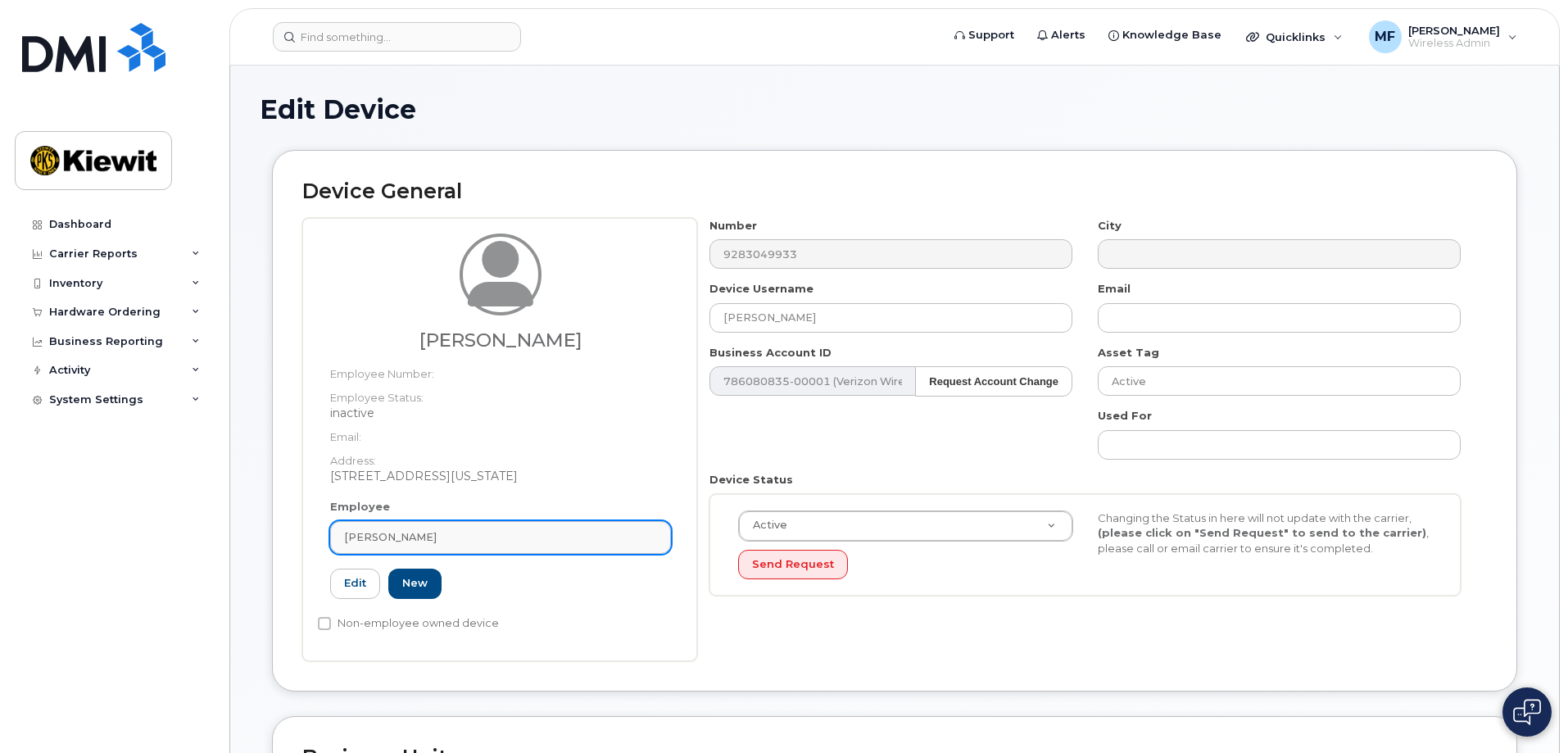
click at [596, 530] on div "adam mcphee" at bounding box center [501, 537] width 313 height 15
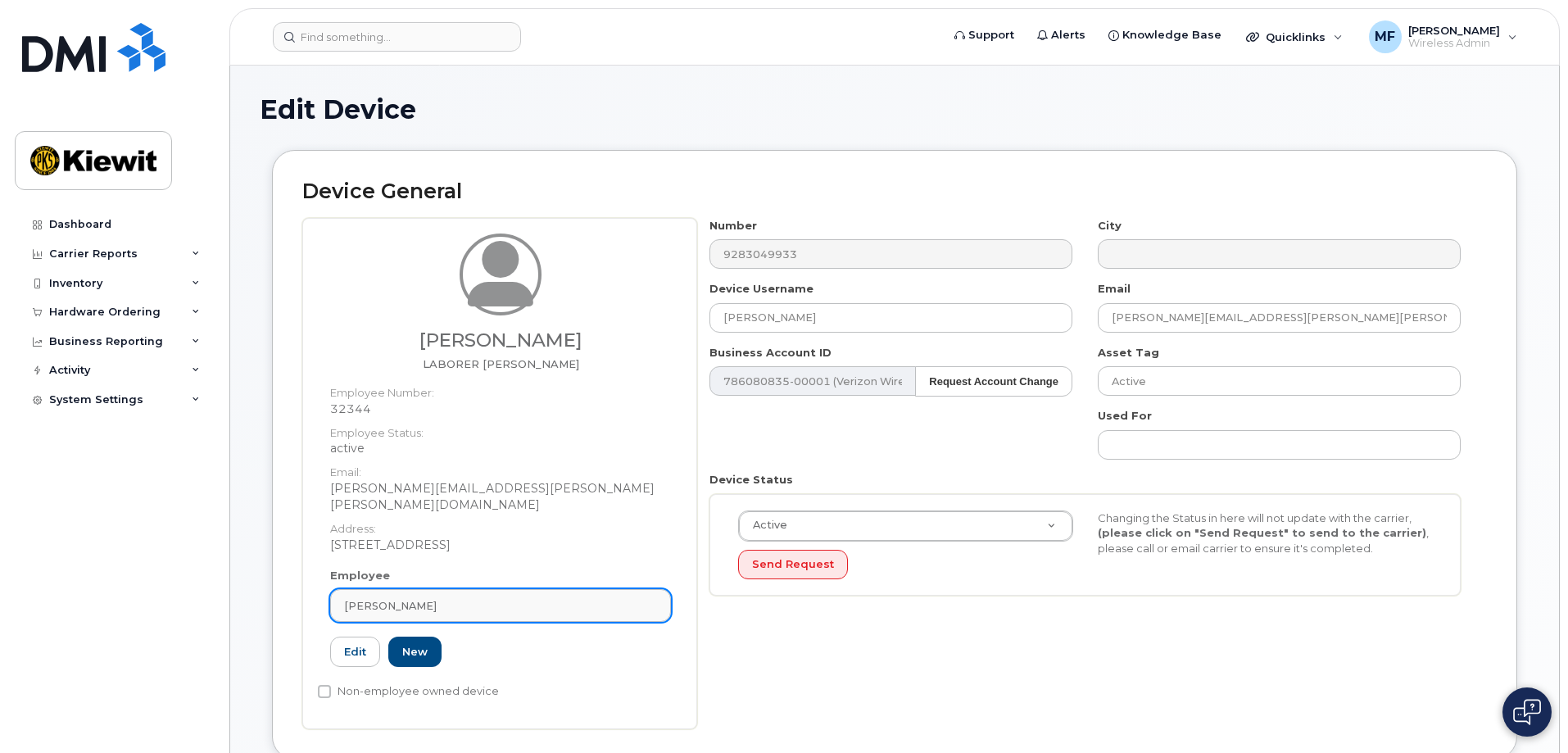
click at [528, 598] on div "[PERSON_NAME]" at bounding box center [501, 606] width 313 height 15
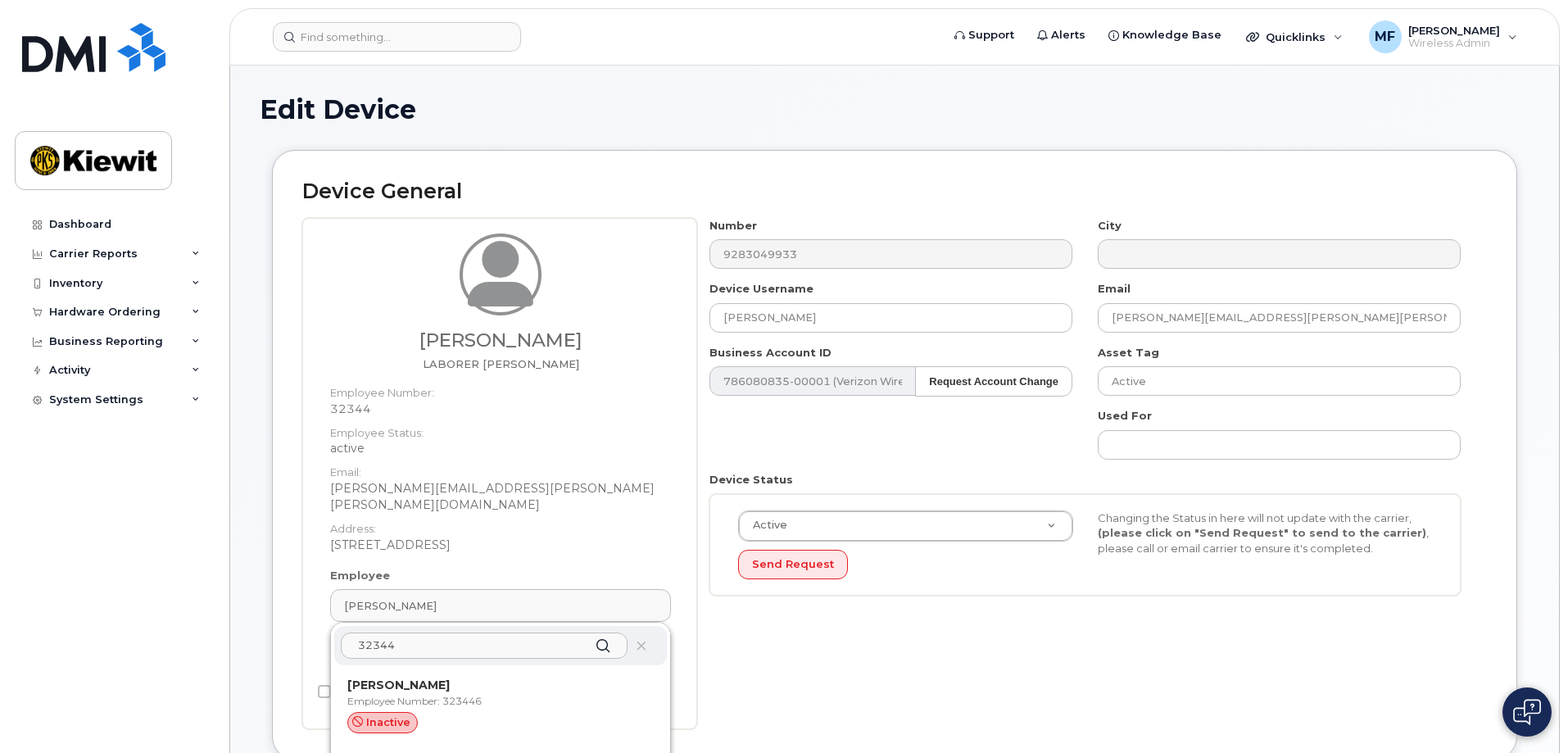
type input "32344"
drag, startPoint x: 600, startPoint y: 628, endPoint x: 631, endPoint y: 503, distance: 128.8
click at [631, 233] on div "Horacio Cervantes LABORER FOREMAN Employee Number: 32344 Employee Status: activ…" at bounding box center [501, 233] width 366 height 0
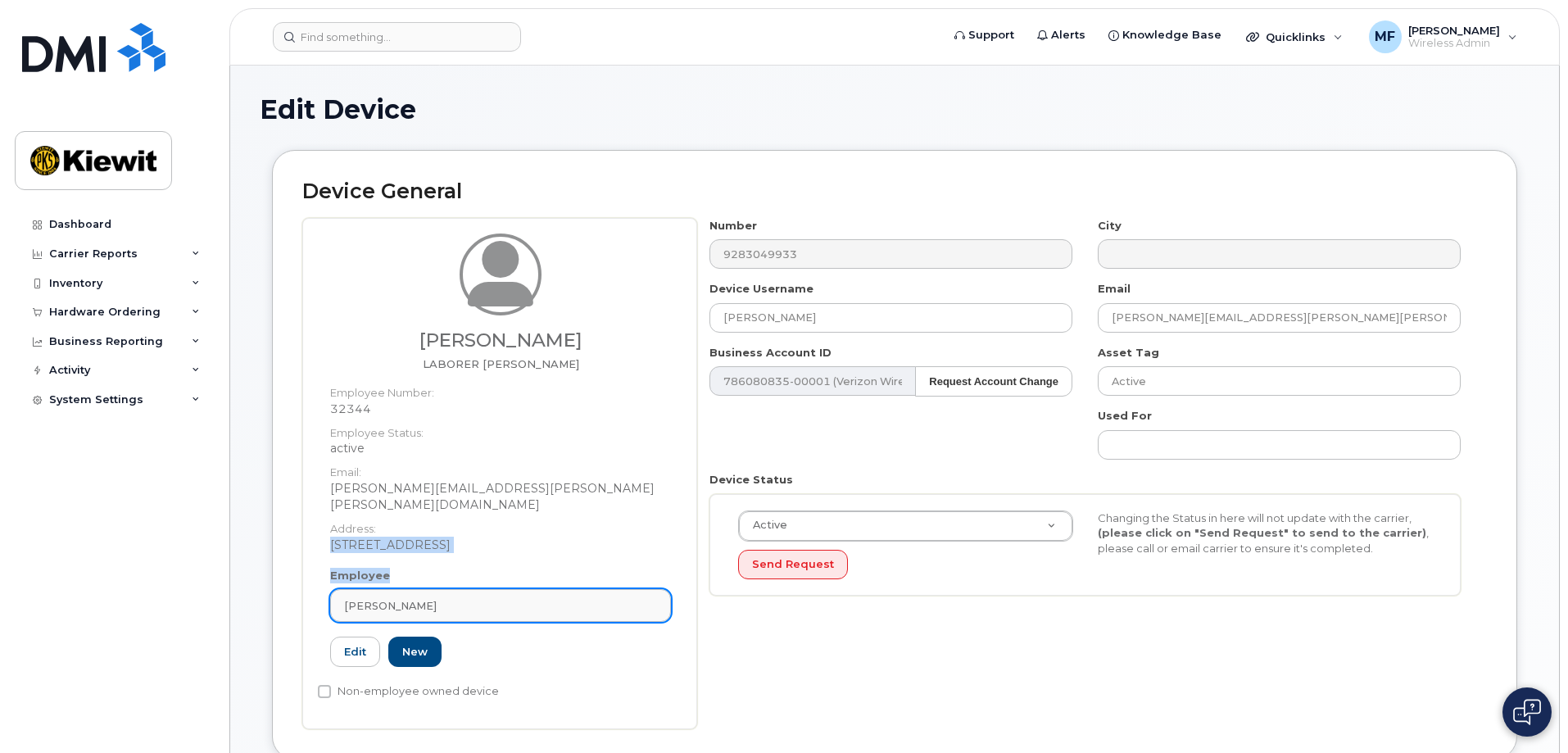
click at [510, 598] on div "Horacio Cervantes" at bounding box center [501, 606] width 313 height 15
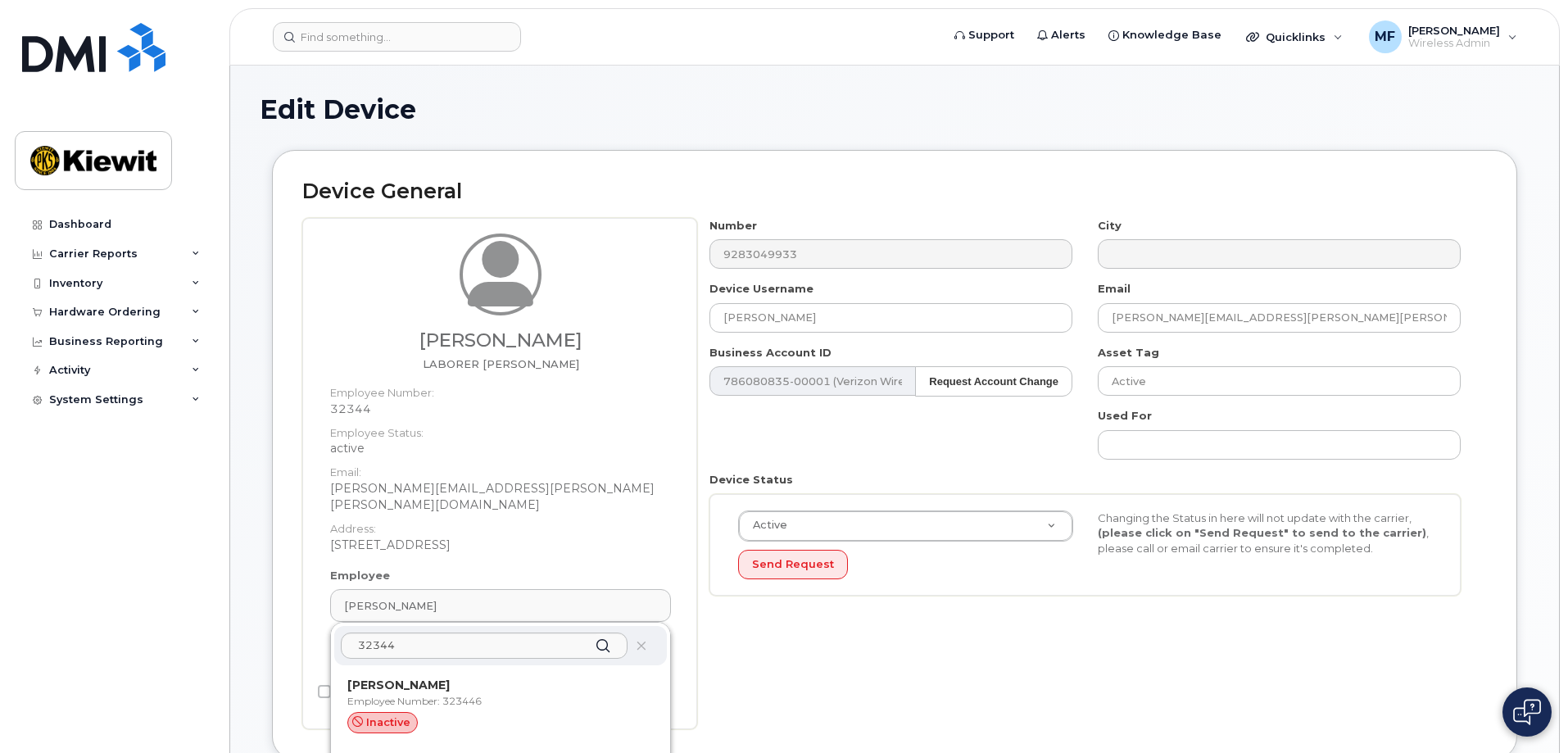
click at [600, 634] on icon at bounding box center [603, 646] width 24 height 24
click at [592, 634] on icon at bounding box center [603, 646] width 24 height 24
click at [506, 633] on input "32344" at bounding box center [483, 645] width 286 height 26
click at [861, 321] on input "NATHAN KROUPA" at bounding box center [891, 318] width 363 height 29
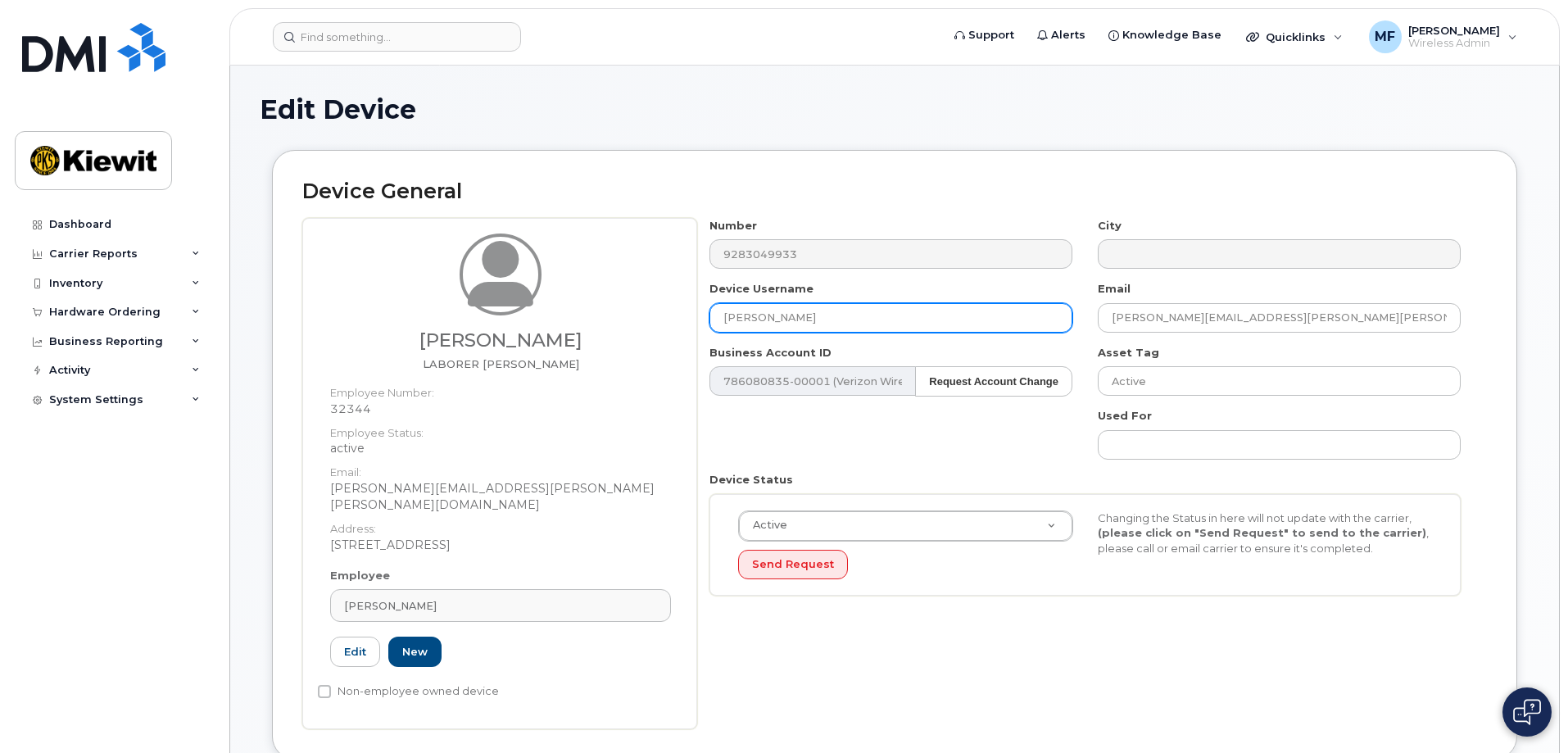
drag, startPoint x: 723, startPoint y: 321, endPoint x: 883, endPoint y: 318, distance: 160.0
click at [883, 318] on input "NATHAN KROUPA" at bounding box center [891, 318] width 363 height 29
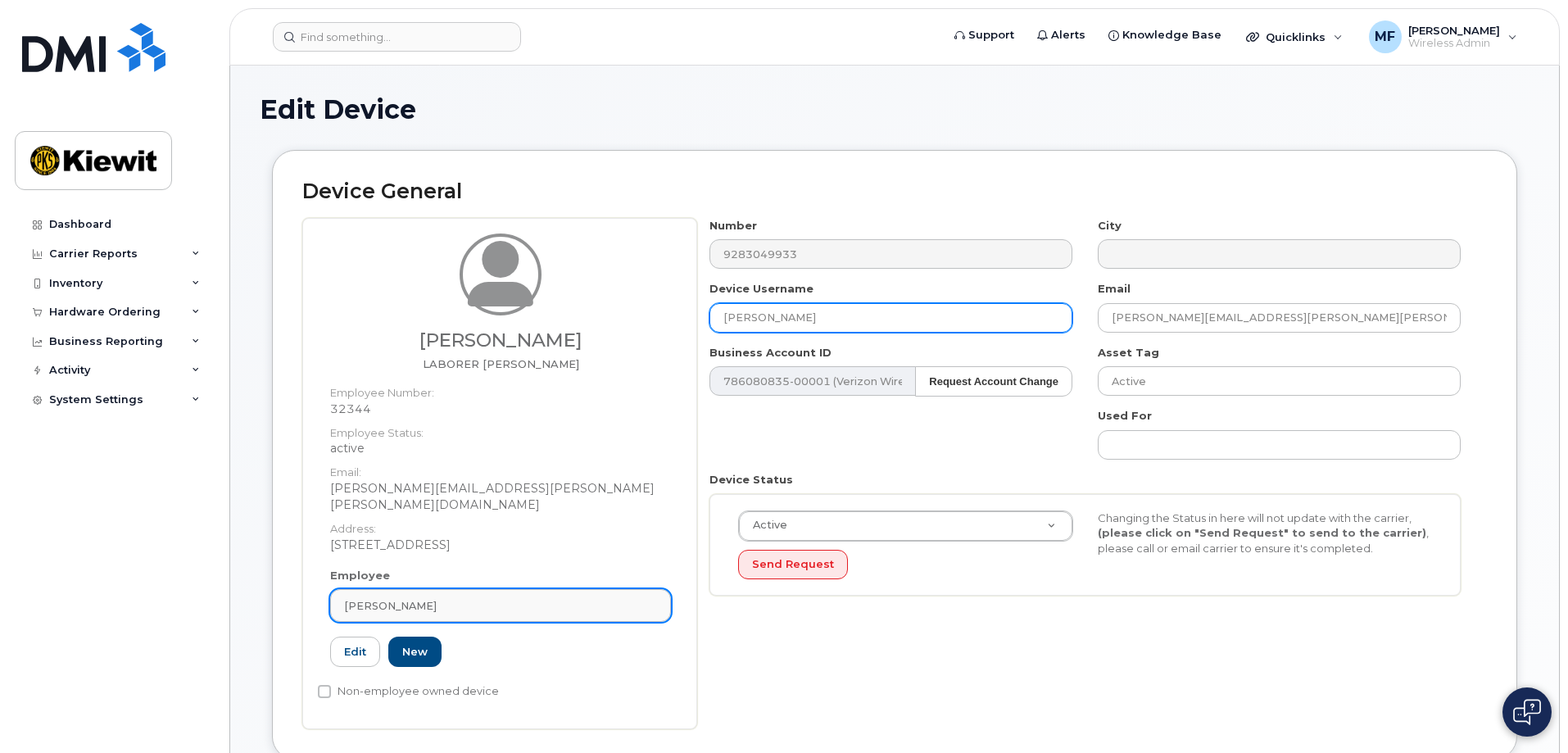
type input "Horacio Cervantes"
click at [522, 598] on div "Horacio Cervantes" at bounding box center [501, 606] width 313 height 15
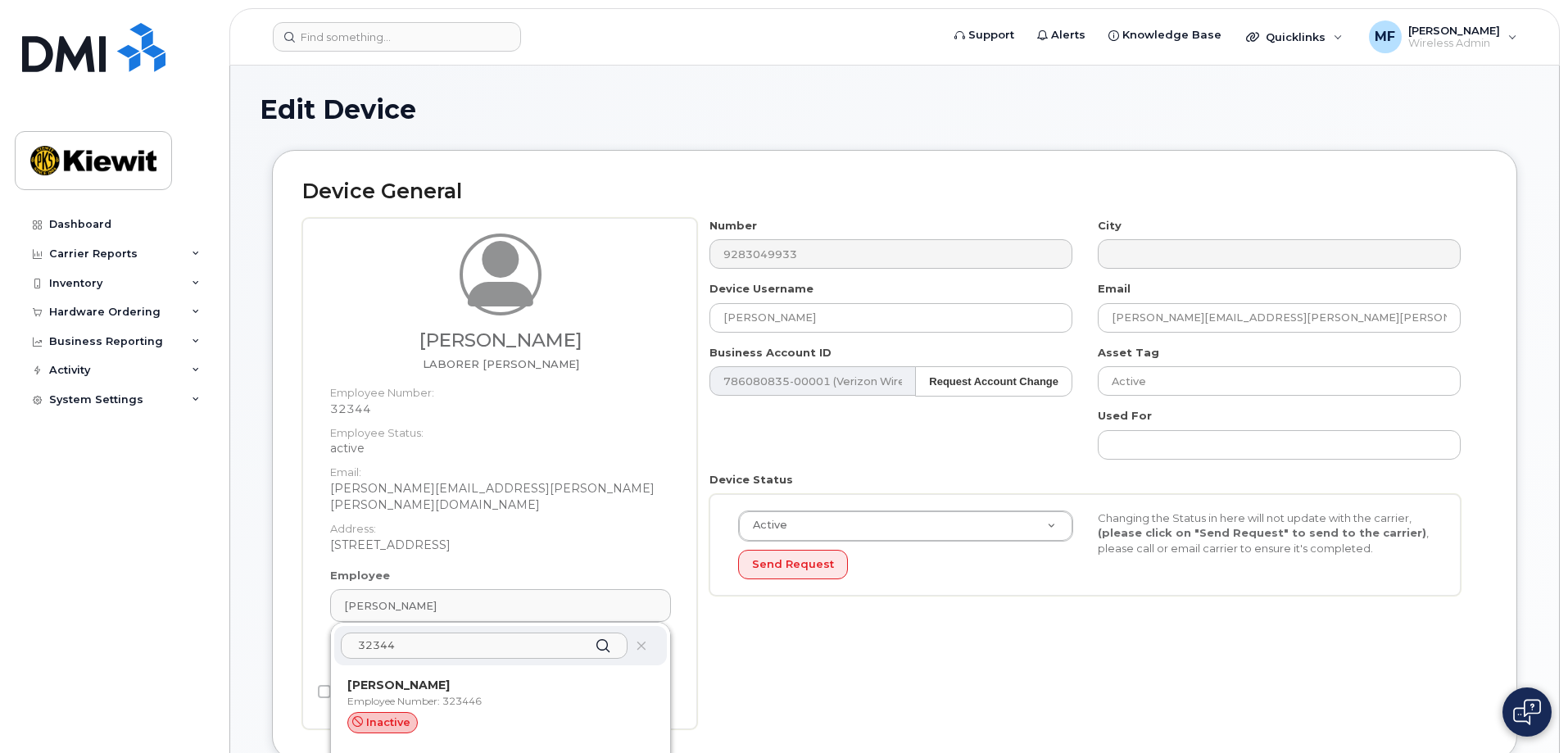
click at [354, 633] on input "32344" at bounding box center [483, 645] width 286 height 26
click at [604, 634] on icon at bounding box center [603, 646] width 24 height 24
click at [602, 634] on icon at bounding box center [603, 646] width 24 height 24
drag, startPoint x: 402, startPoint y: 631, endPoint x: 283, endPoint y: 625, distance: 119.2
click at [285, 625] on div "Device General Horacio Cervantes LABORER FOREMAN Employee Number: 32344 Employe…" at bounding box center [895, 454] width 1245 height 610
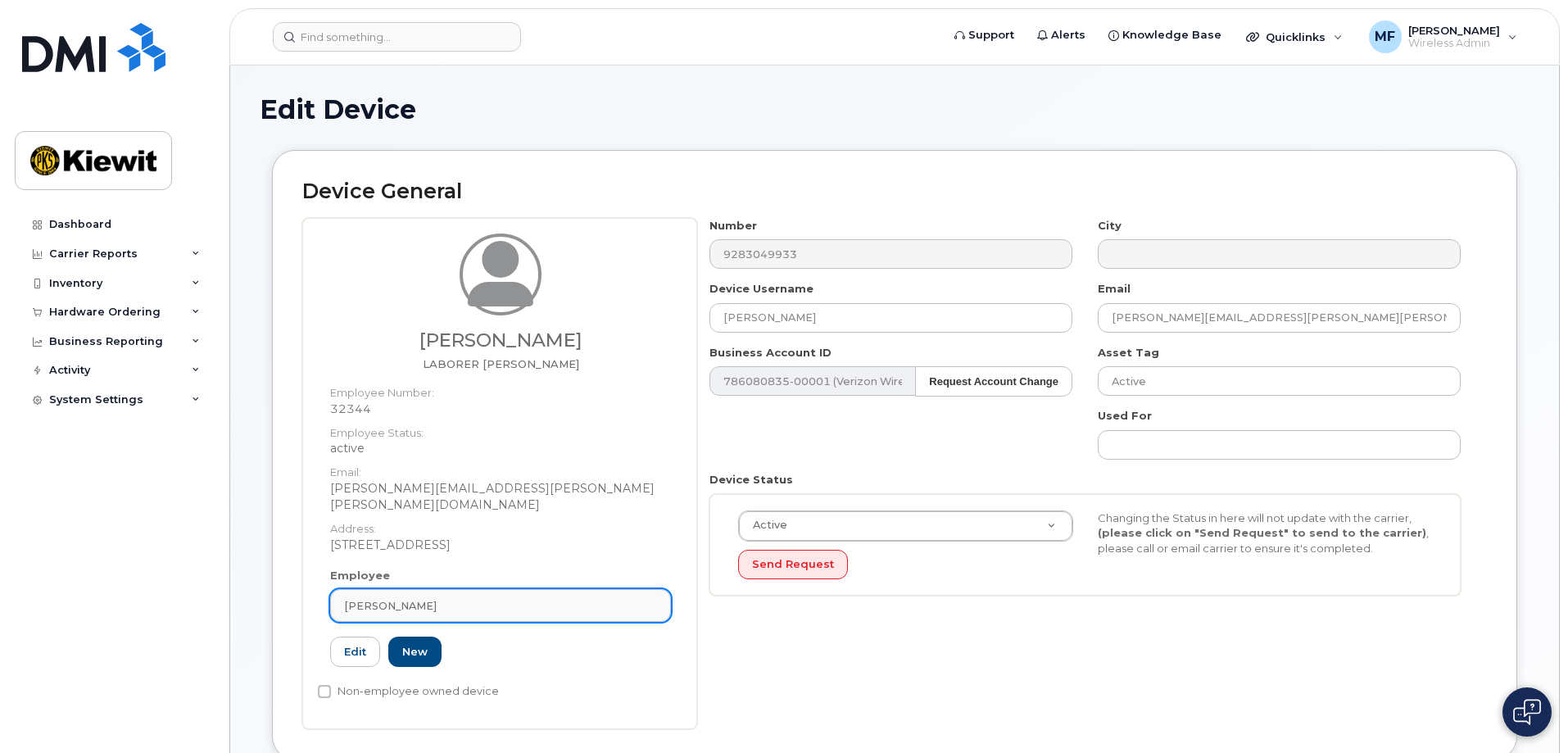
click at [582, 598] on div "Horacio Cervantes" at bounding box center [501, 606] width 313 height 15
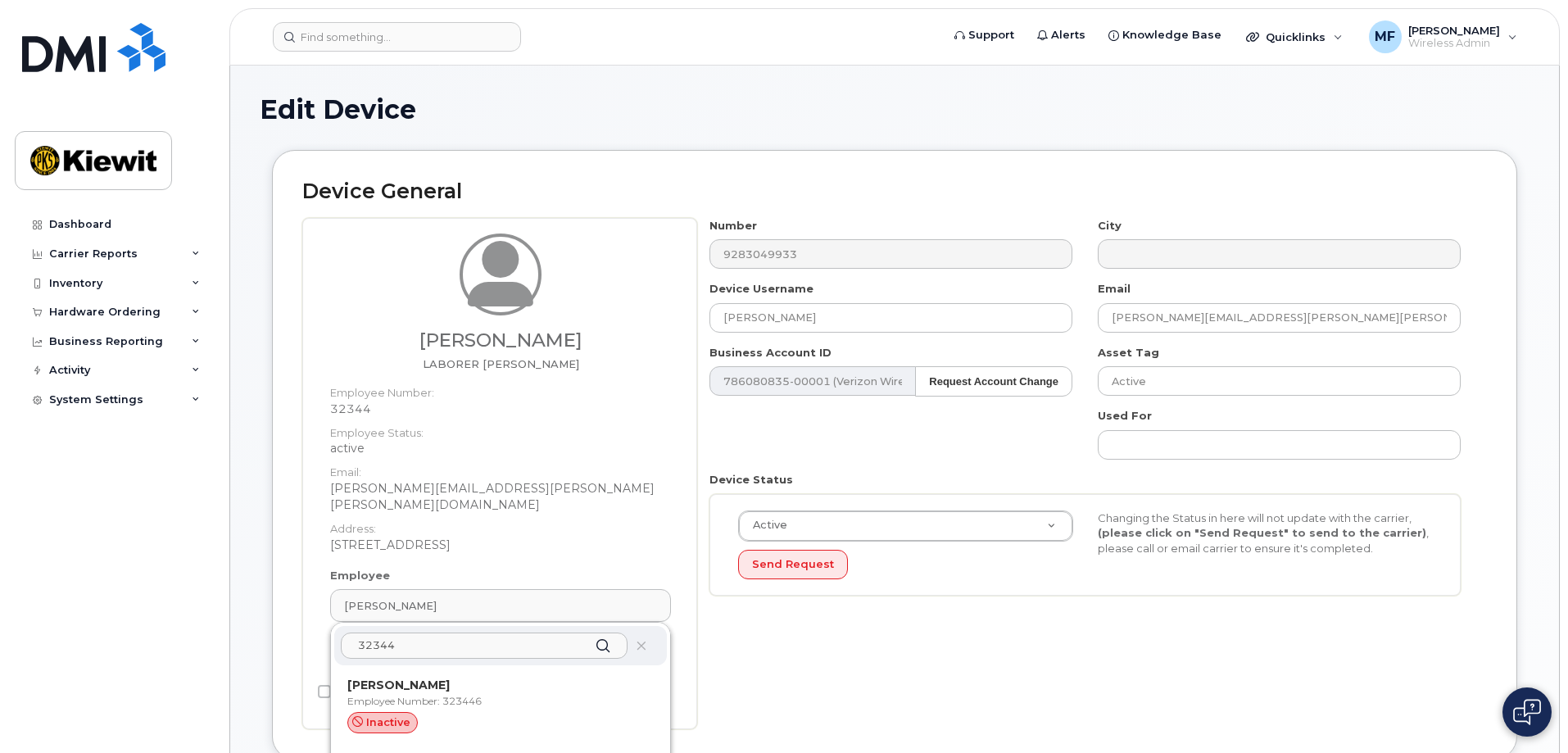
click at [574, 633] on input "32344" at bounding box center [483, 645] width 286 height 26
type input "32344"
click at [329, 407] on div "Horacio Cervantes LABORER FOREMAN Employee Number: 32344 Employee Status: activ…" at bounding box center [501, 400] width 366 height 335
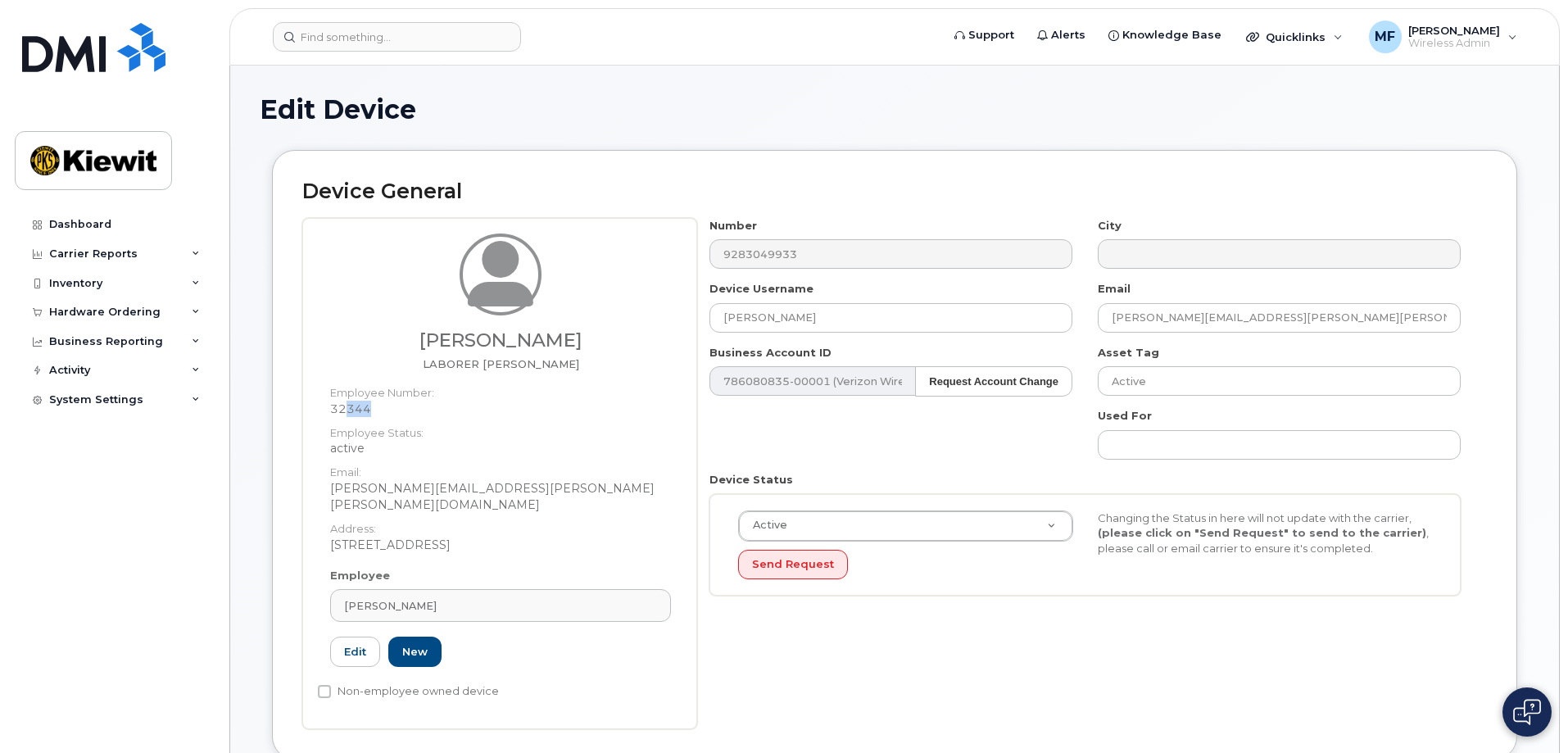
drag, startPoint x: 343, startPoint y: 407, endPoint x: 363, endPoint y: 409, distance: 20.1
click at [370, 407] on dd "32344" at bounding box center [501, 409] width 341 height 16
click at [329, 404] on div "Horacio Cervantes LABORER FOREMAN Employee Number: 32344 Employee Status: activ…" at bounding box center [501, 400] width 366 height 335
drag, startPoint x: 332, startPoint y: 404, endPoint x: 377, endPoint y: 408, distance: 45.2
click at [377, 408] on dd "32344" at bounding box center [501, 409] width 341 height 16
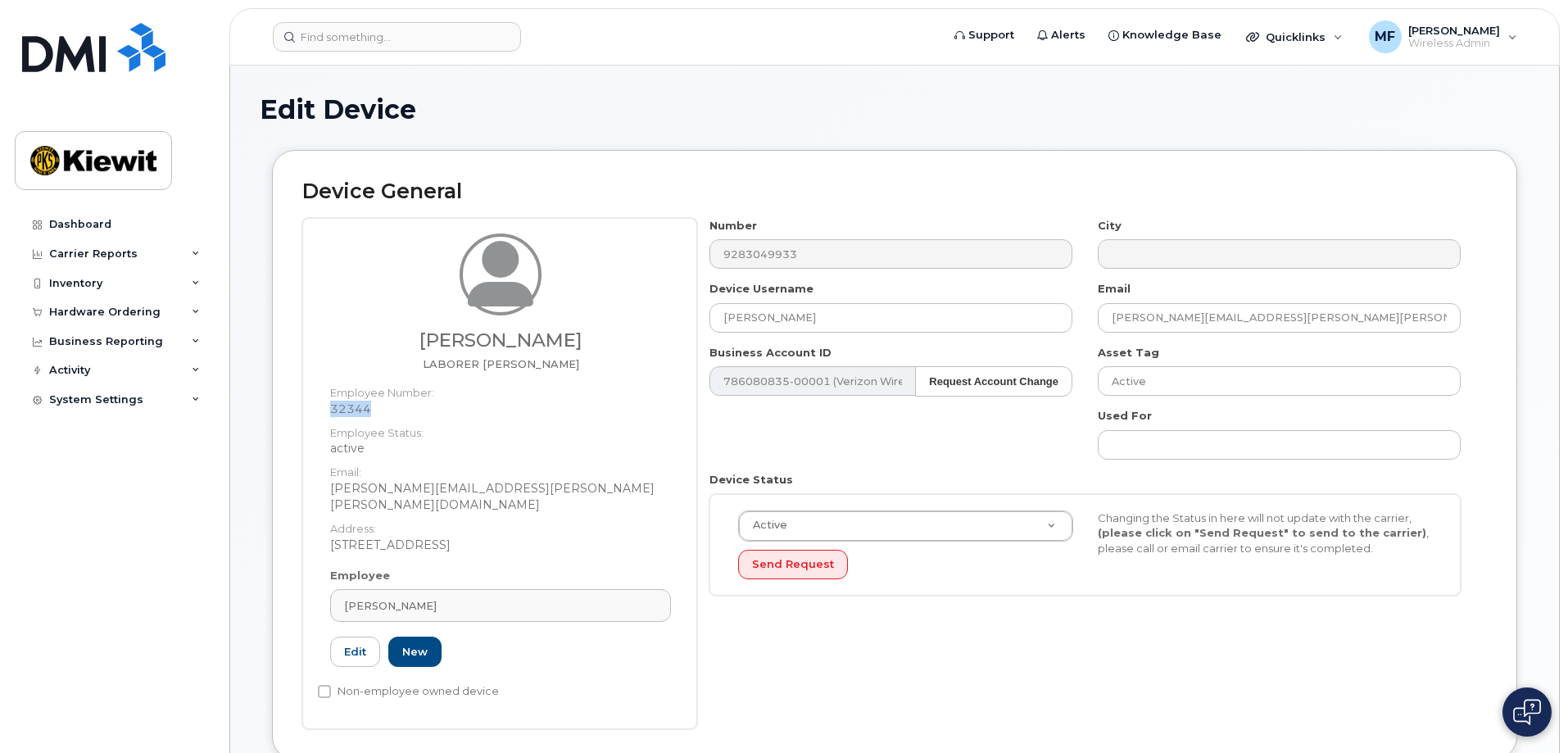
copy dd "32344"
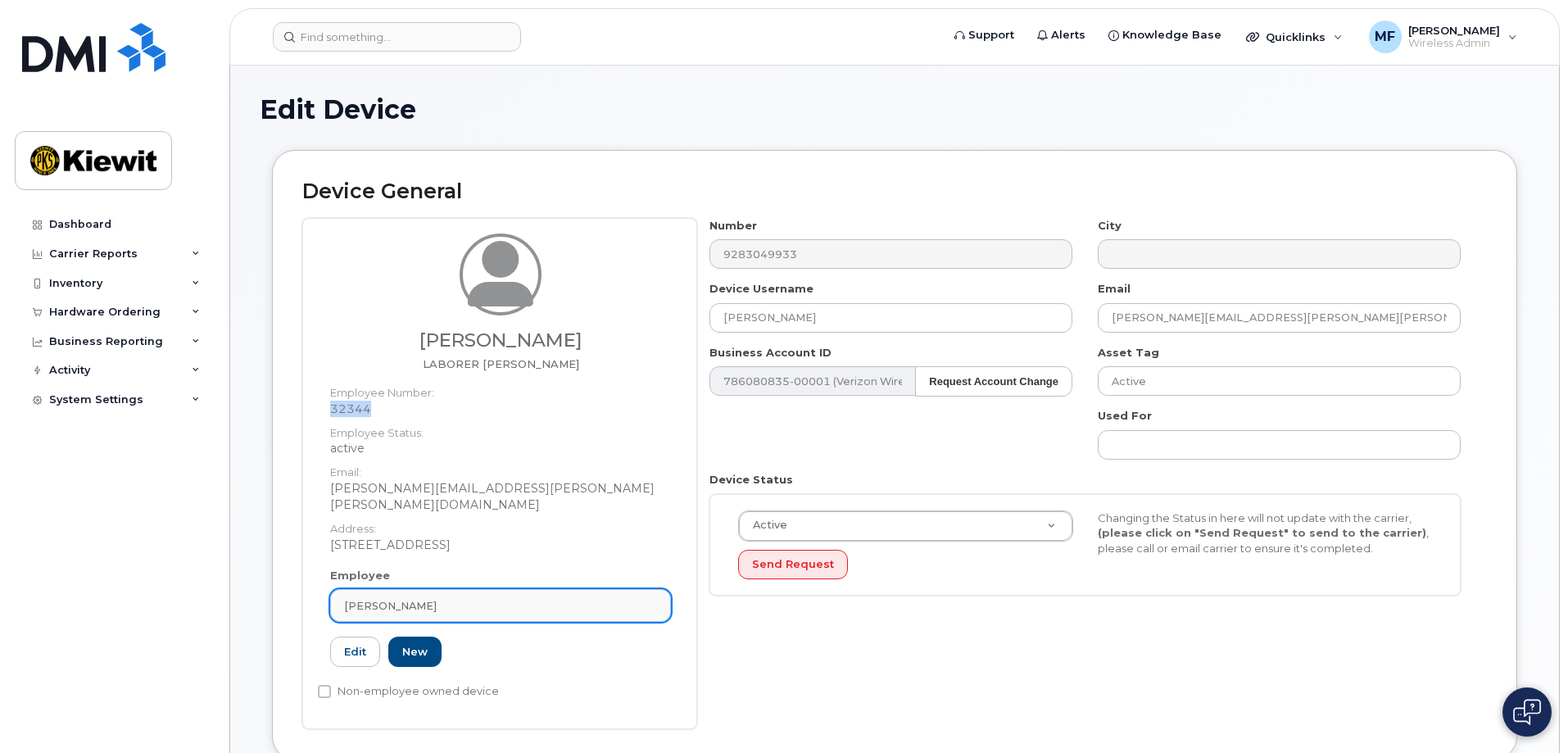
click at [623, 598] on div "Horacio Cervantes" at bounding box center [501, 606] width 313 height 15
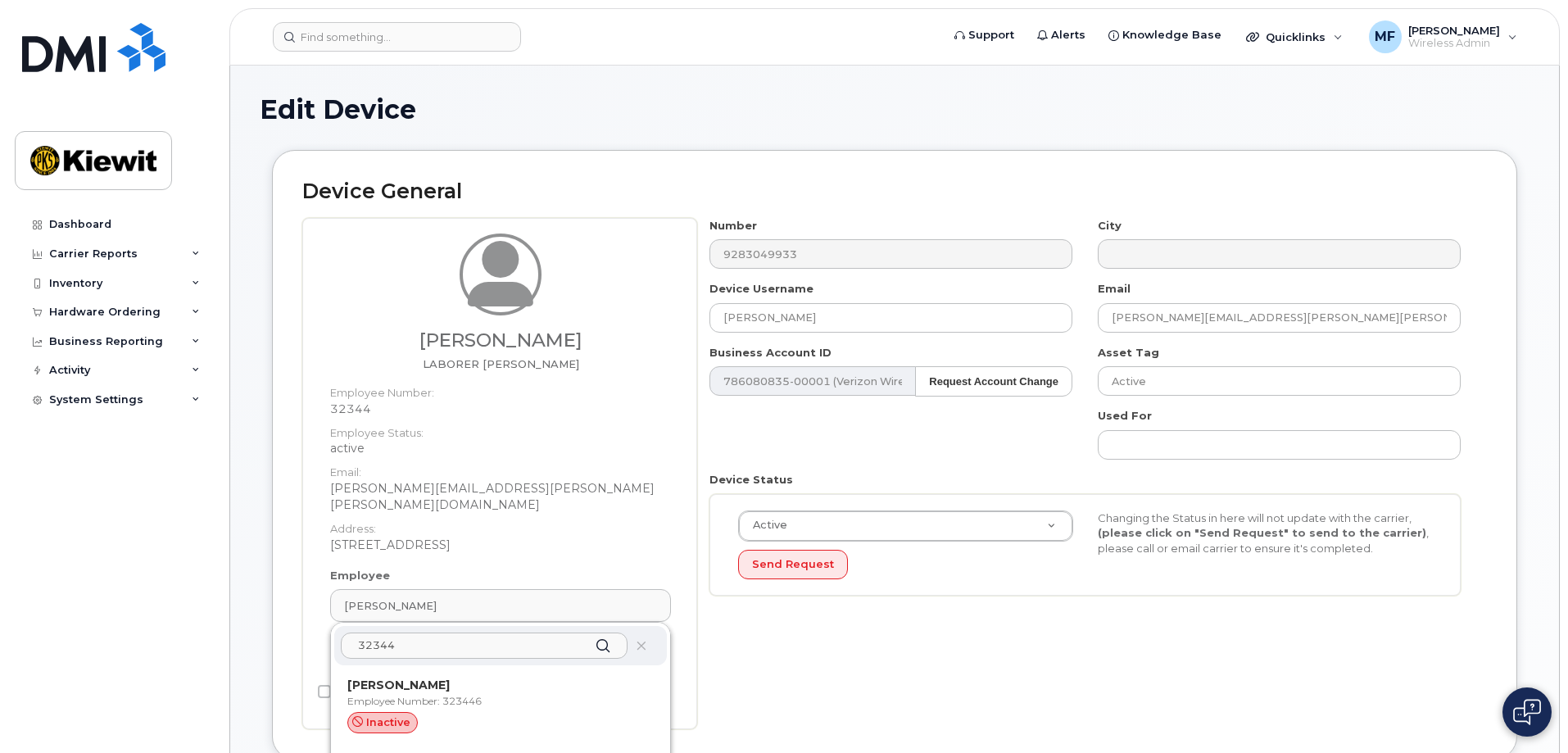
drag, startPoint x: 411, startPoint y: 630, endPoint x: 354, endPoint y: 626, distance: 57.1
click at [354, 633] on input "32344" at bounding box center [483, 645] width 286 height 26
click at [576, 633] on input "32344" at bounding box center [483, 645] width 286 height 26
click at [597, 634] on icon at bounding box center [603, 646] width 24 height 24
click at [596, 634] on icon at bounding box center [603, 646] width 24 height 24
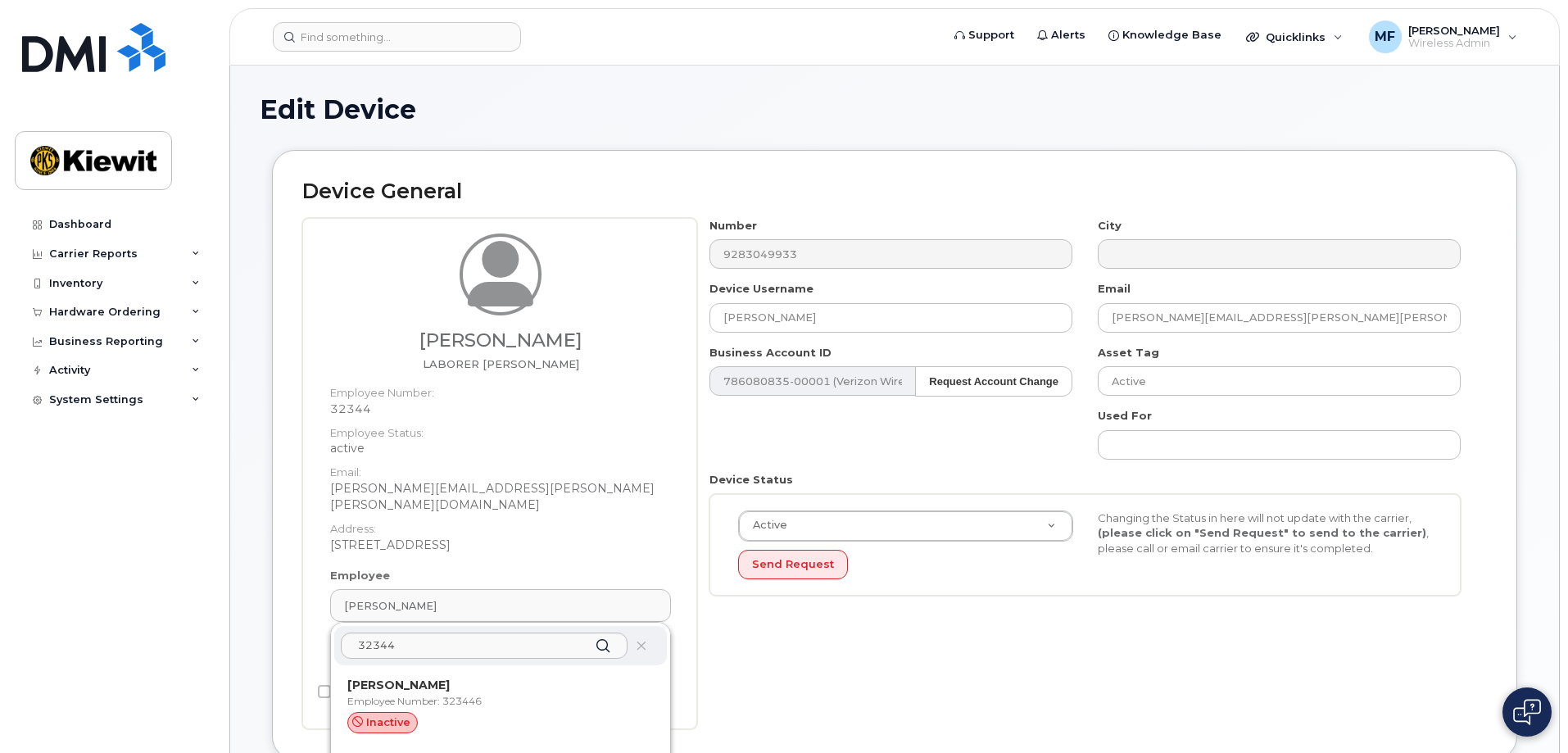
click at [643, 417] on dt "Employee Status:" at bounding box center [501, 429] width 341 height 24
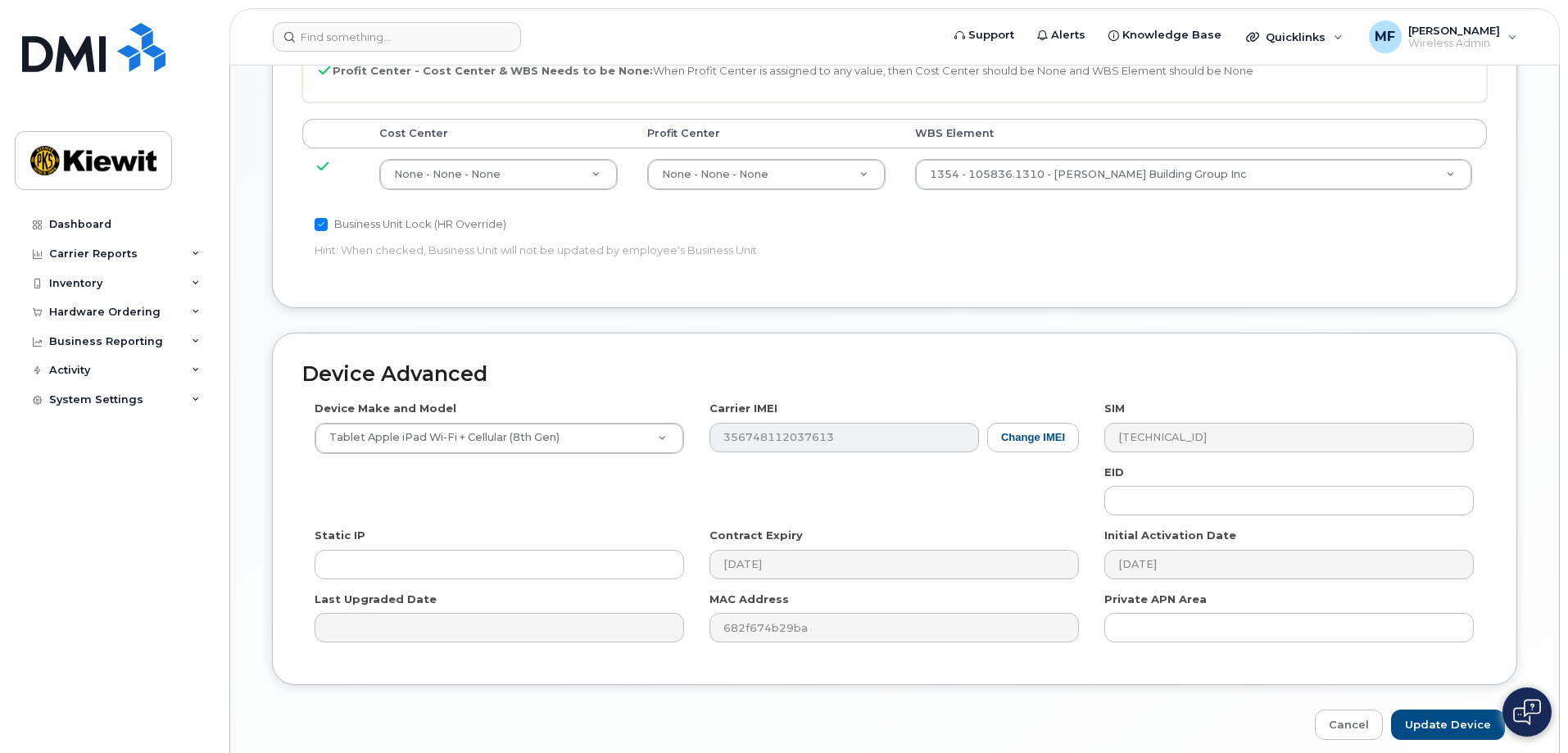
scroll to position [931, 0]
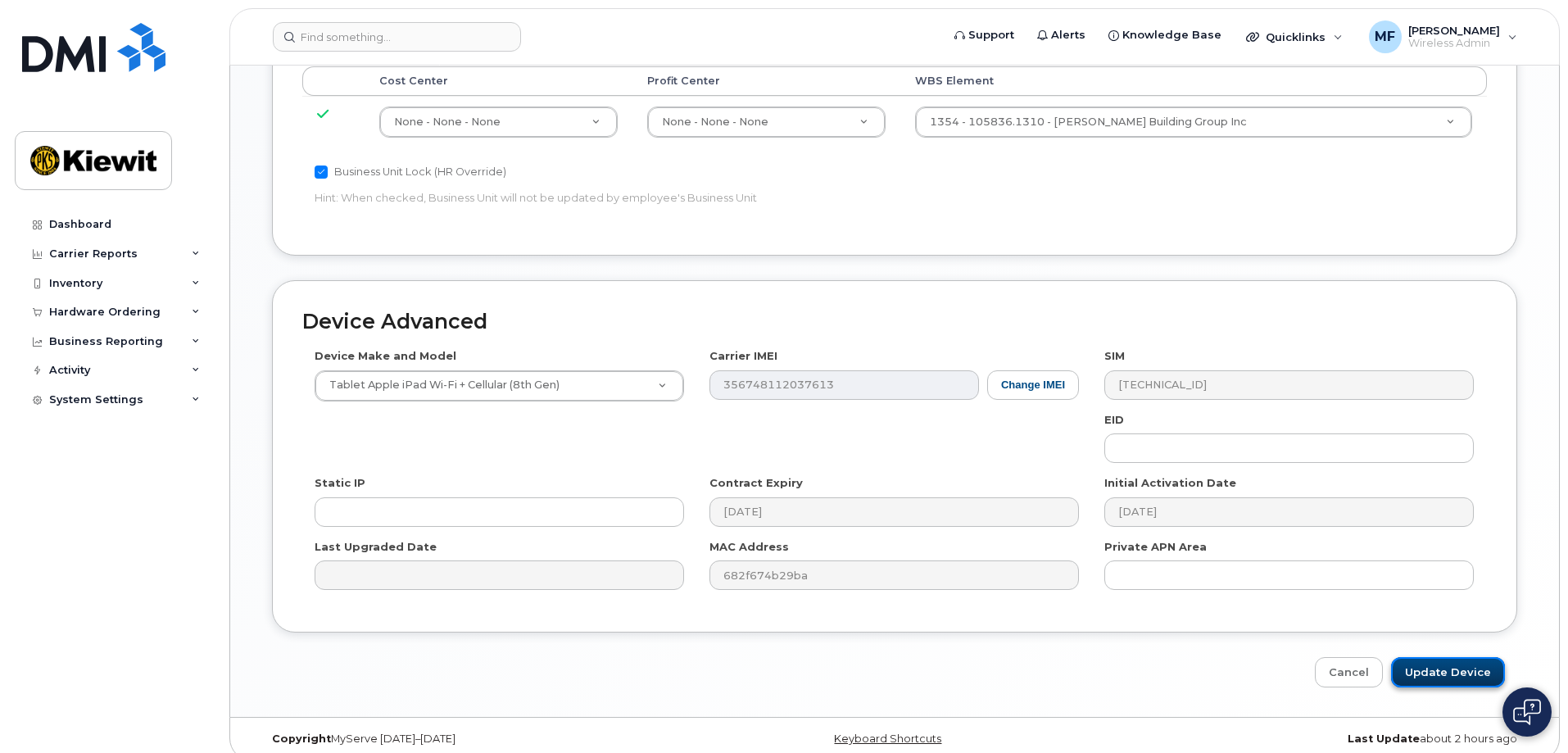
click at [1448, 657] on input "Update Device" at bounding box center [1448, 672] width 114 height 30
type input "Saving..."
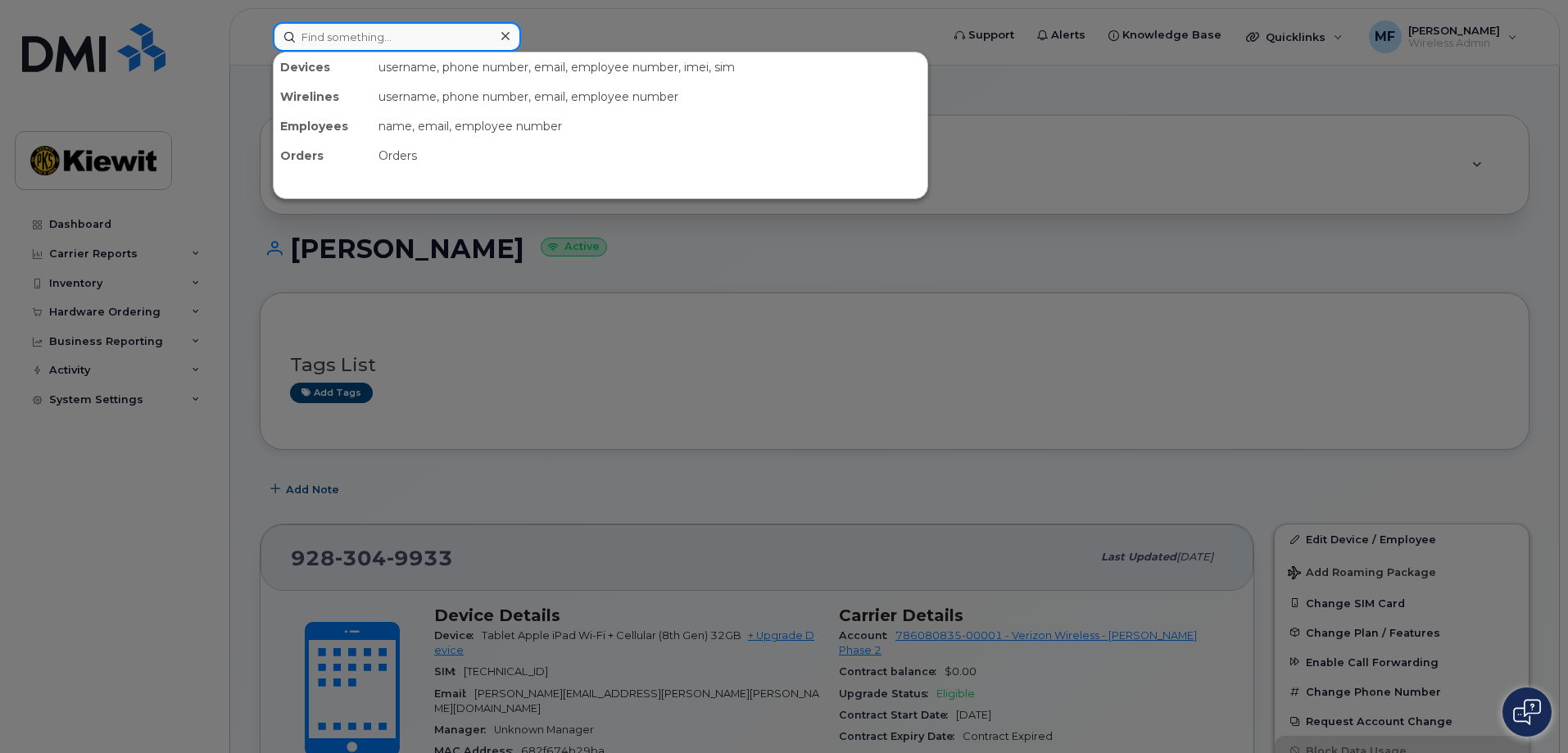
click at [378, 24] on input at bounding box center [397, 37] width 249 height 29
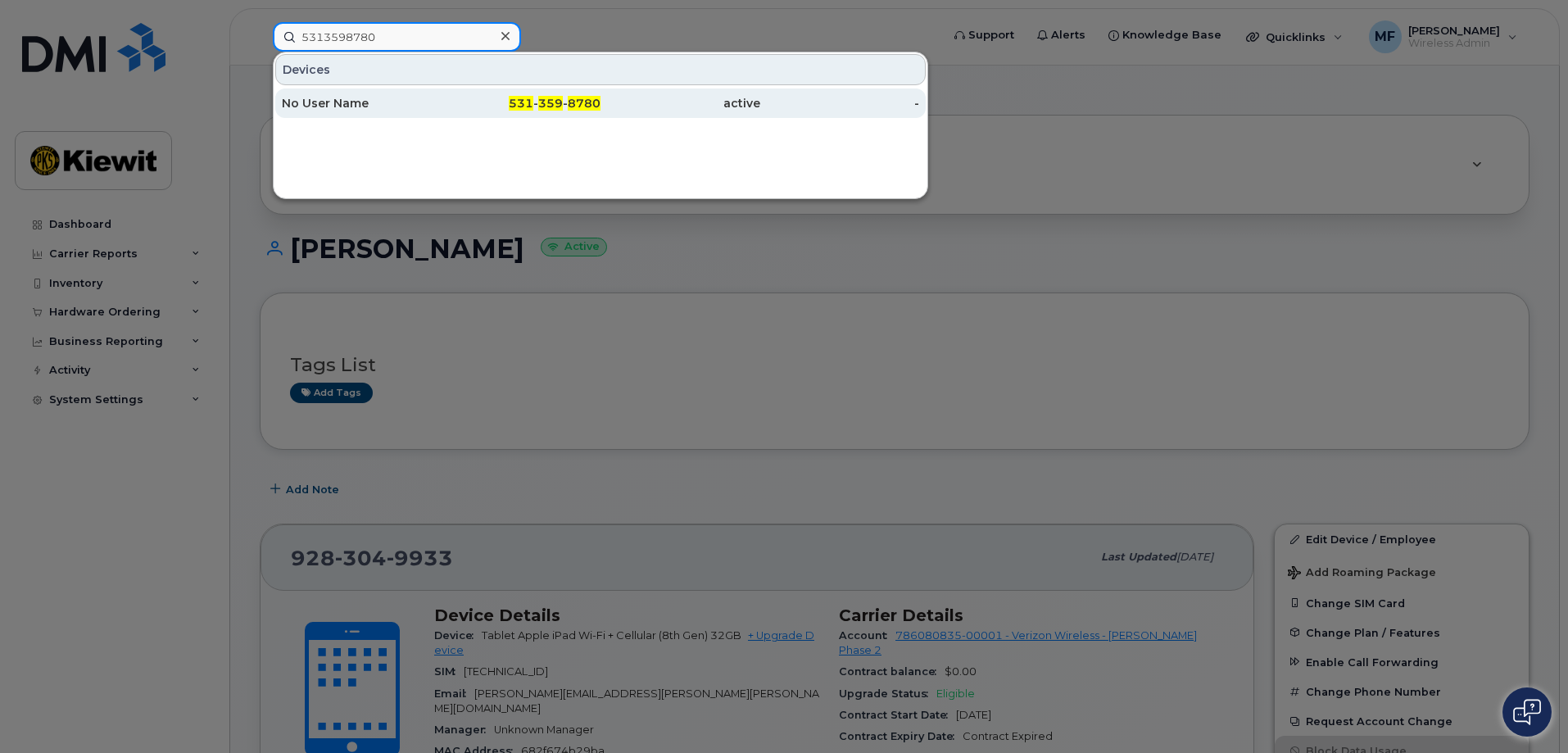
type input "5313598780"
click at [556, 102] on span "359" at bounding box center [550, 102] width 25 height 15
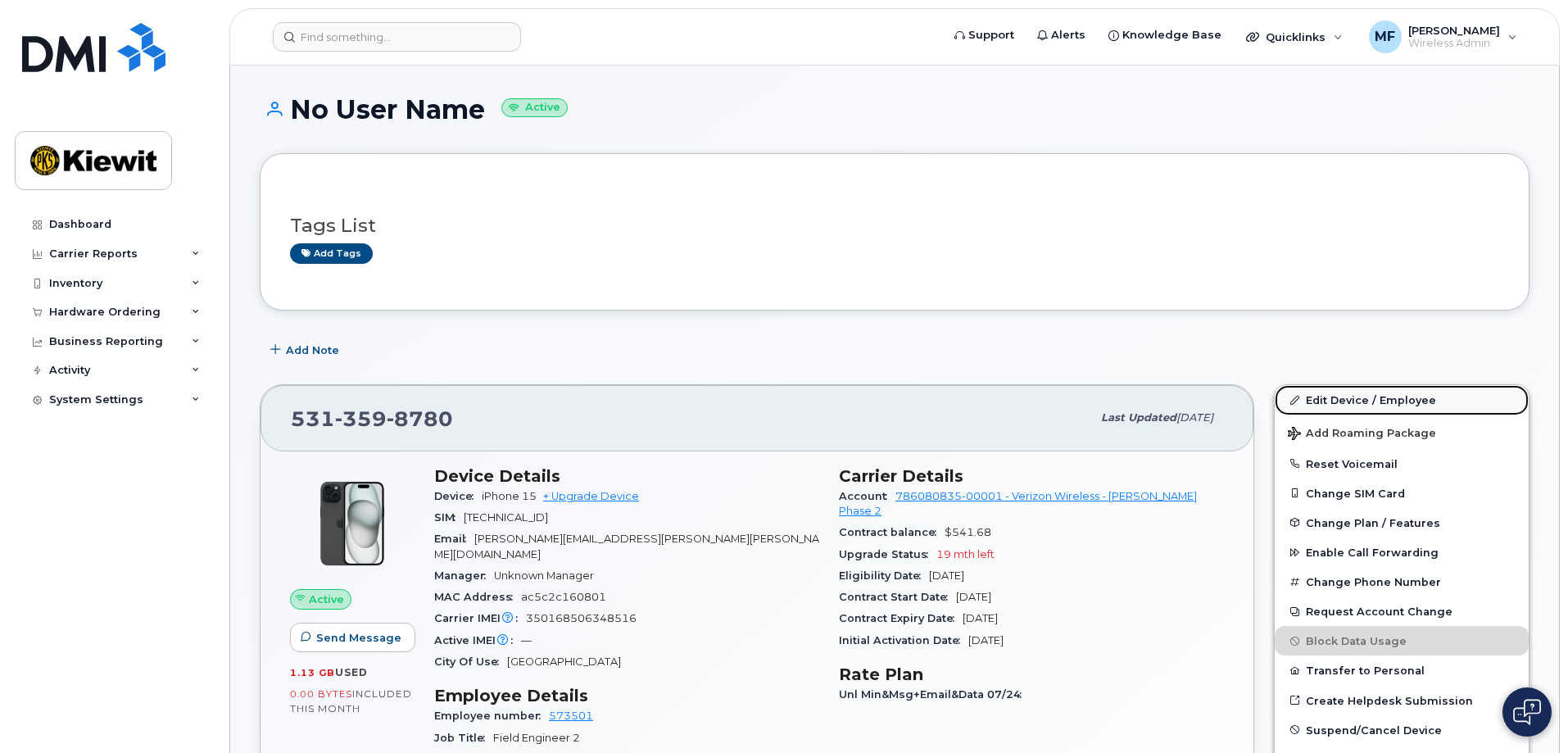
click at [1344, 394] on link "Edit Device / Employee" at bounding box center [1401, 400] width 254 height 29
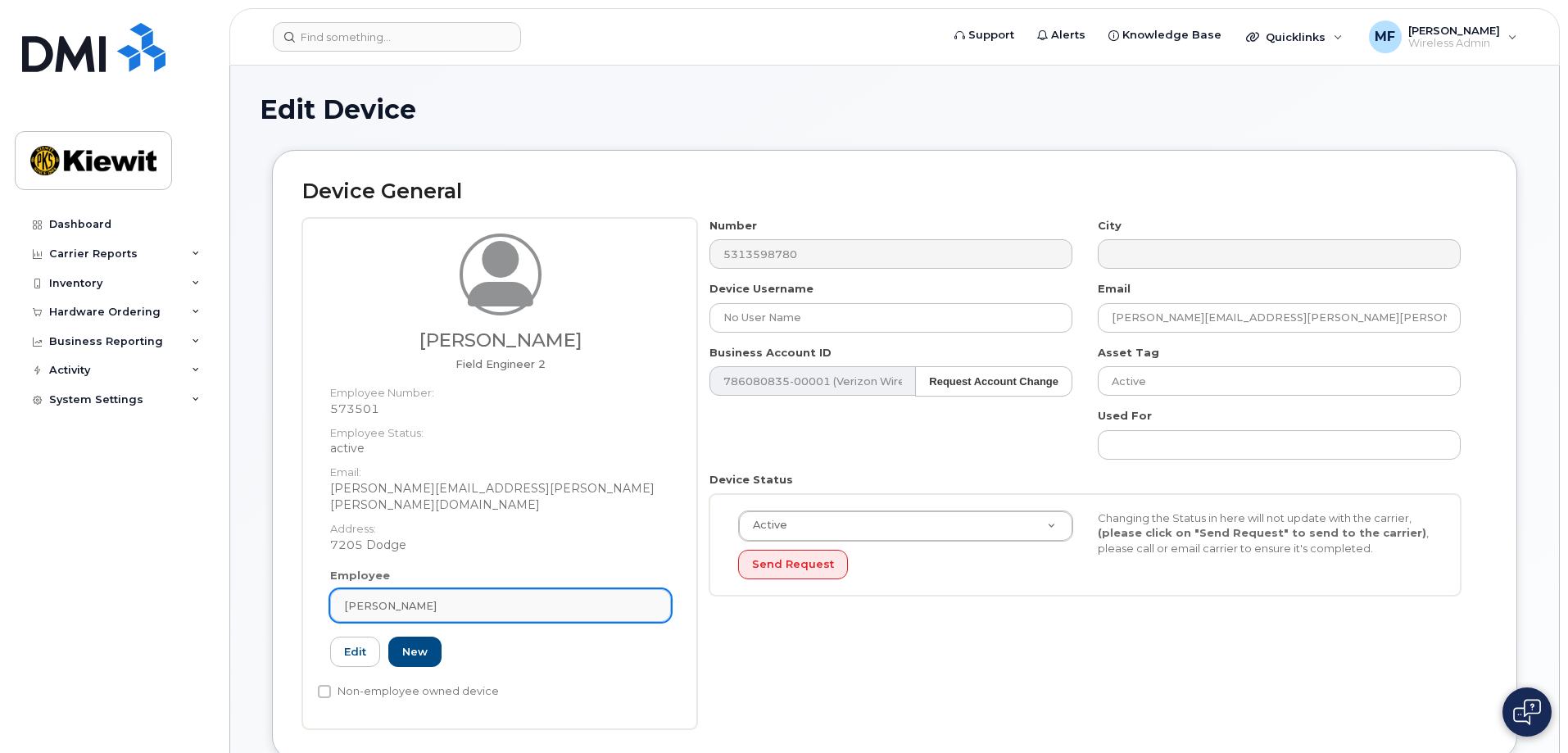
click at [451, 589] on link "[PERSON_NAME]" at bounding box center [501, 606] width 341 height 33
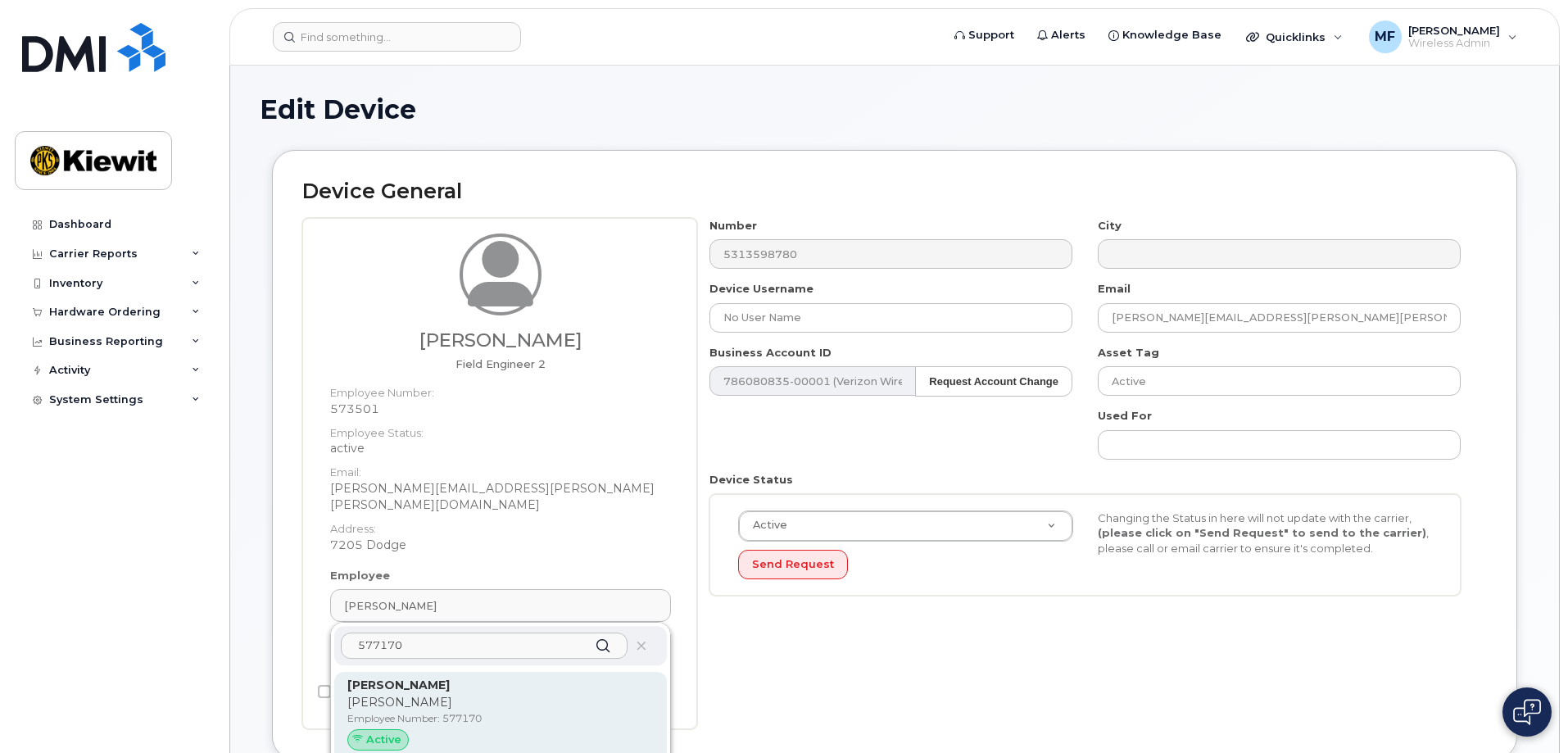
type input "577170"
click at [439, 678] on strong "[PERSON_NAME]" at bounding box center [398, 685] width 102 height 15
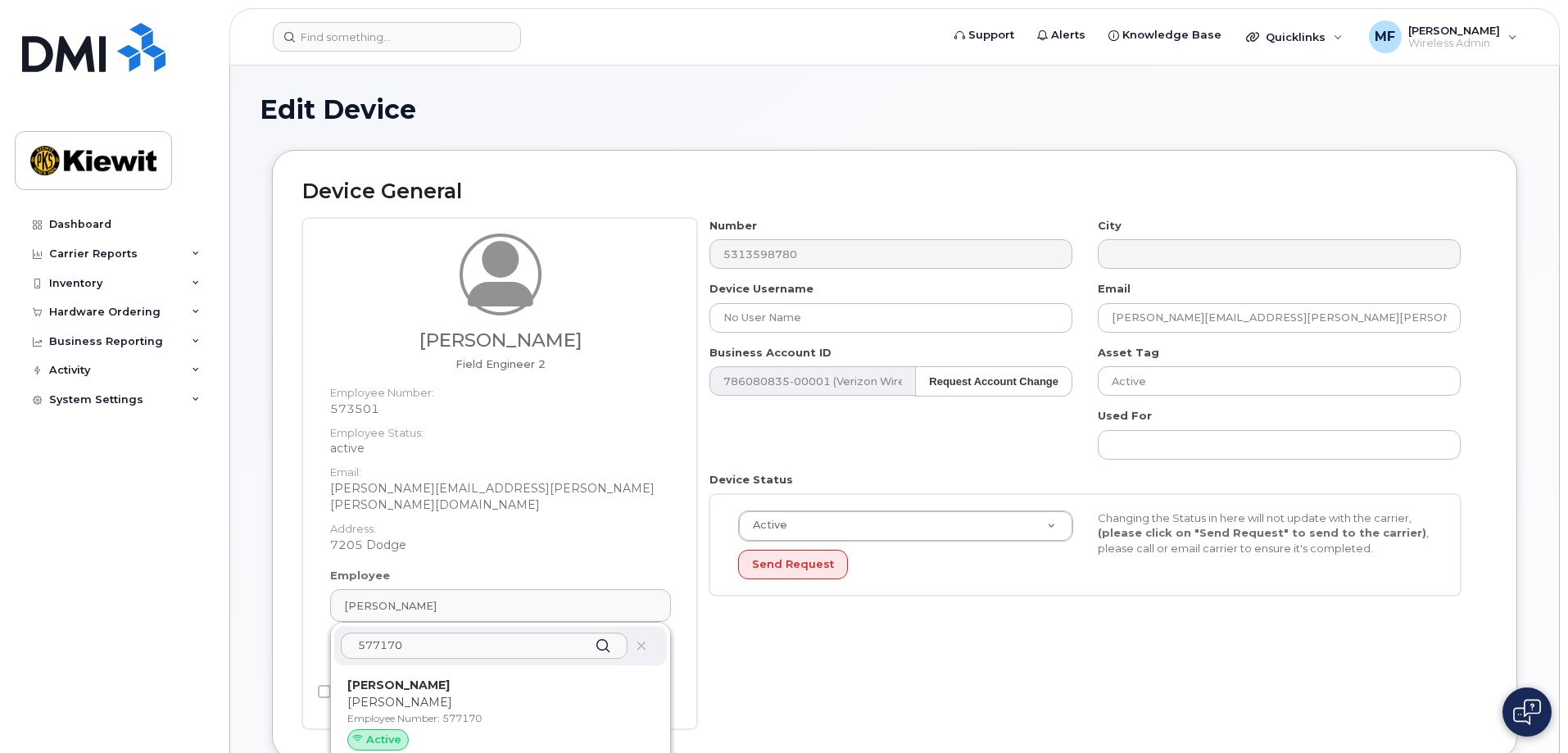
type input "577170"
type input "[PERSON_NAME]"
type input "[PERSON_NAME][EMAIL_ADDRESS][PERSON_NAME][DOMAIN_NAME]"
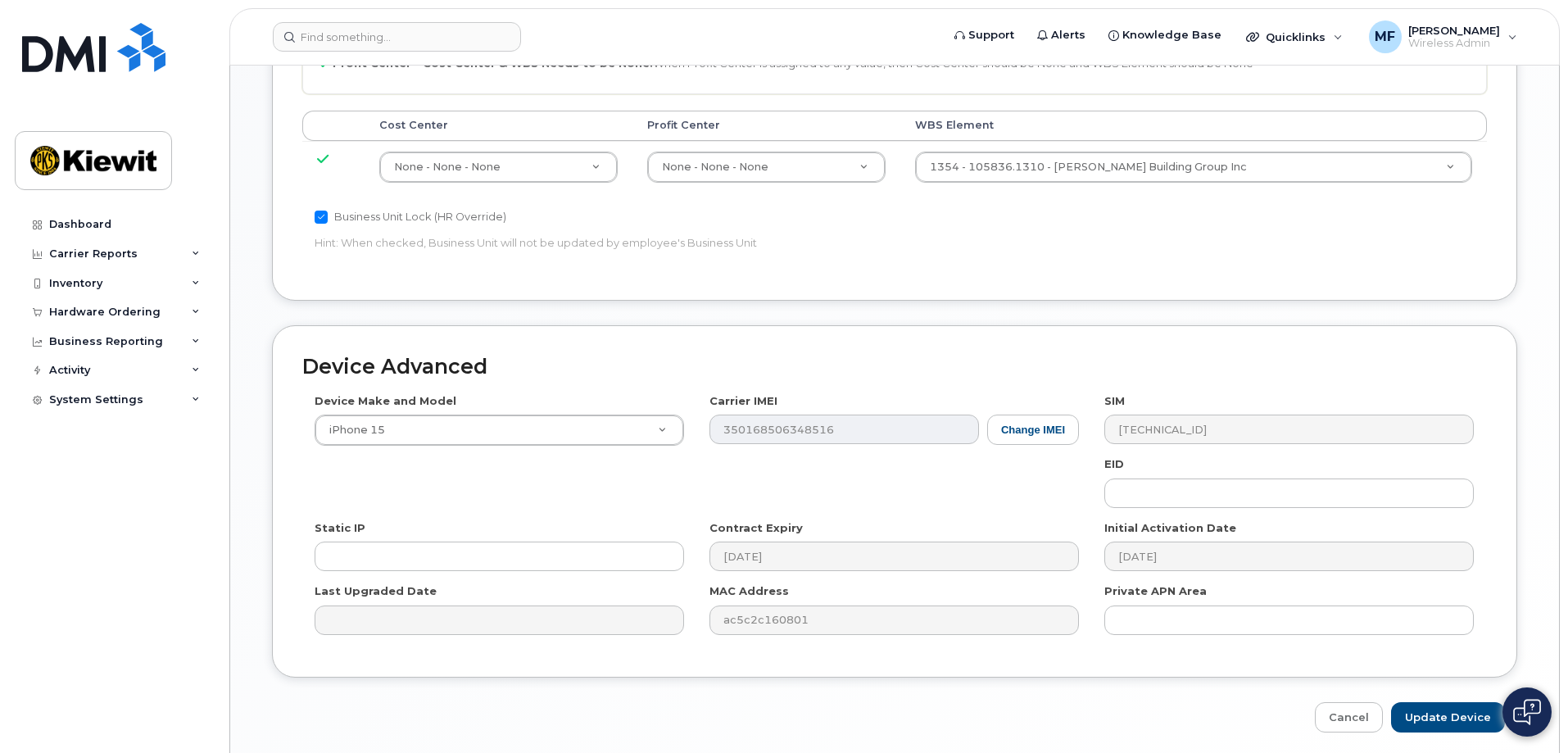
scroll to position [896, 0]
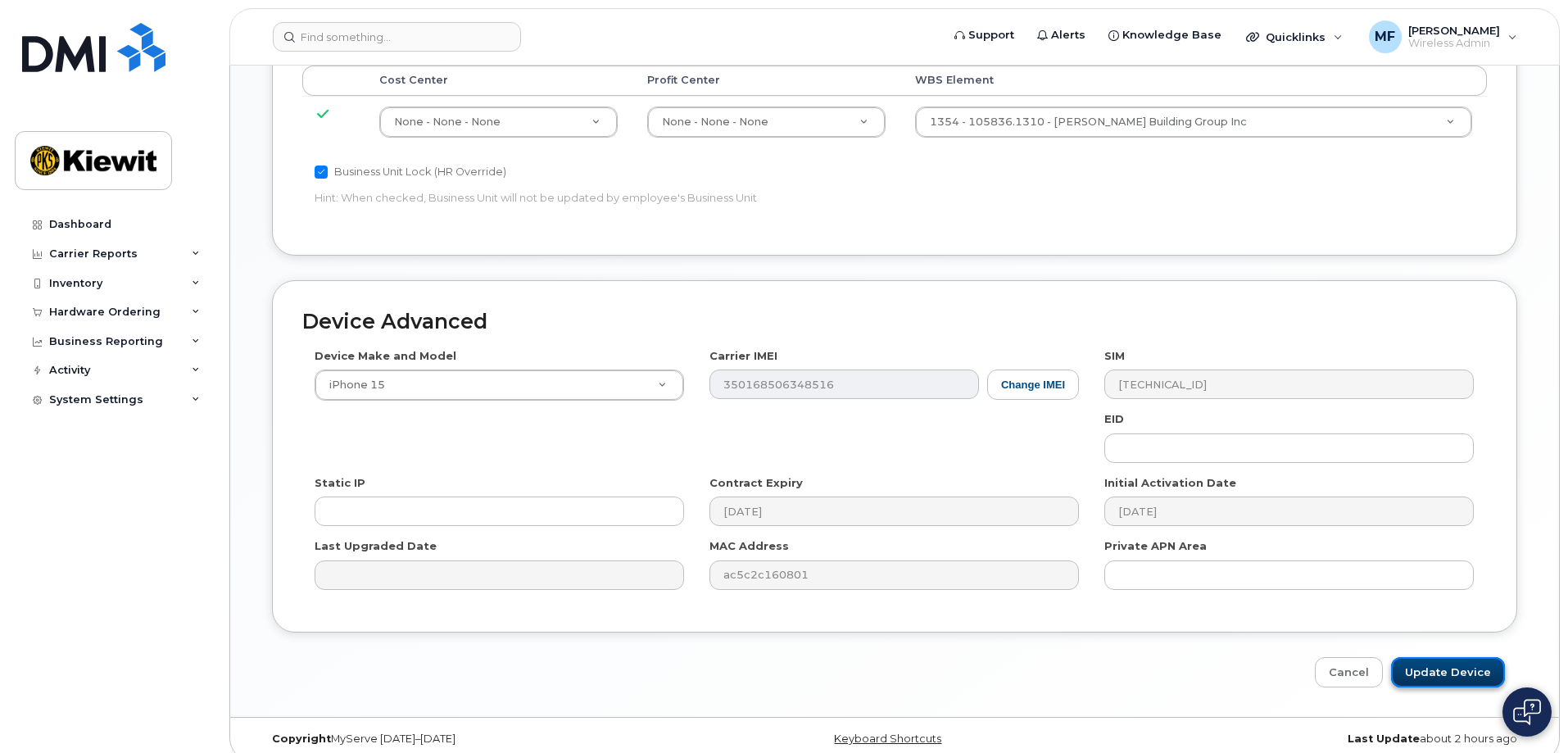
click at [1450, 657] on input "Update Device" at bounding box center [1448, 672] width 114 height 30
type input "Saving..."
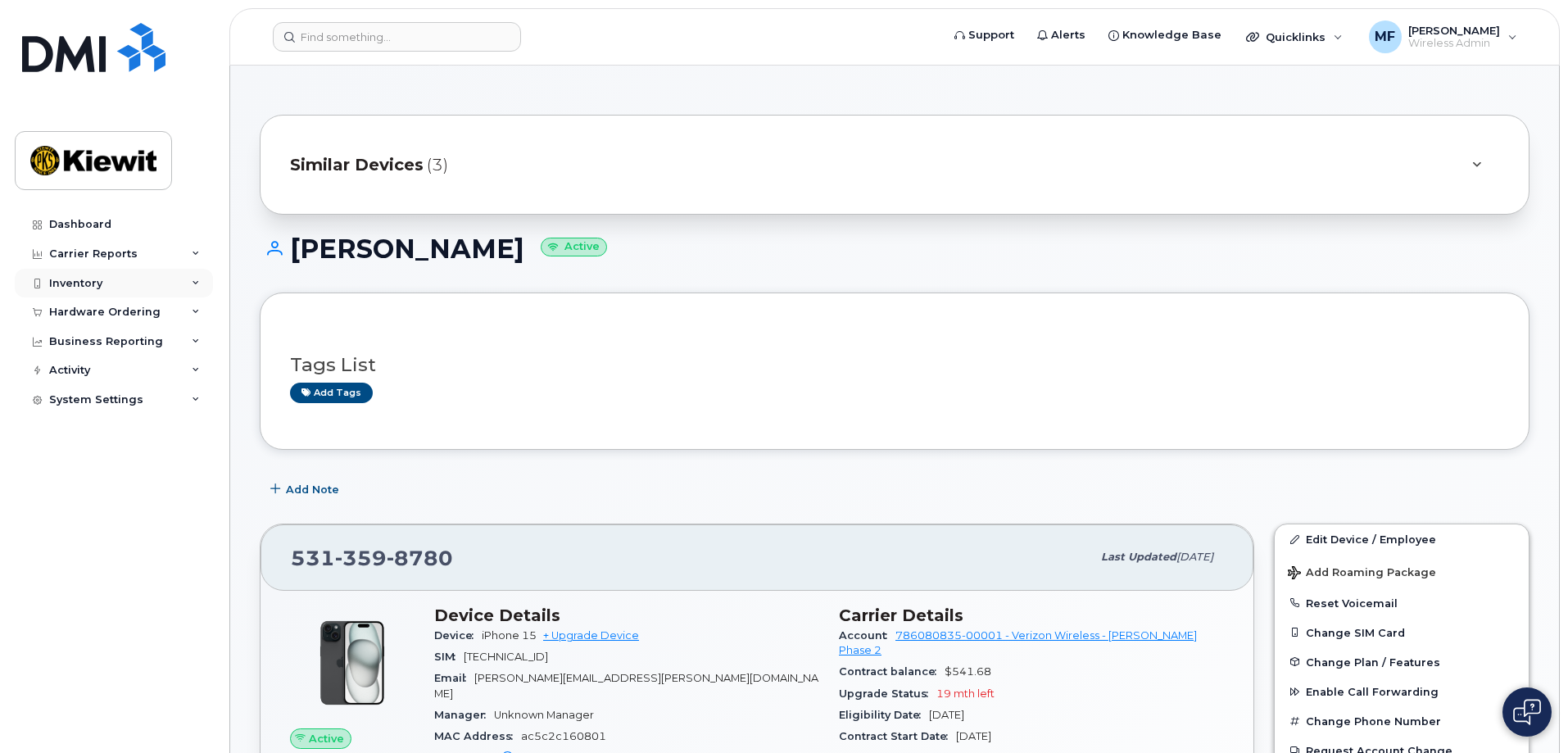
click at [66, 285] on div "Inventory" at bounding box center [76, 283] width 53 height 13
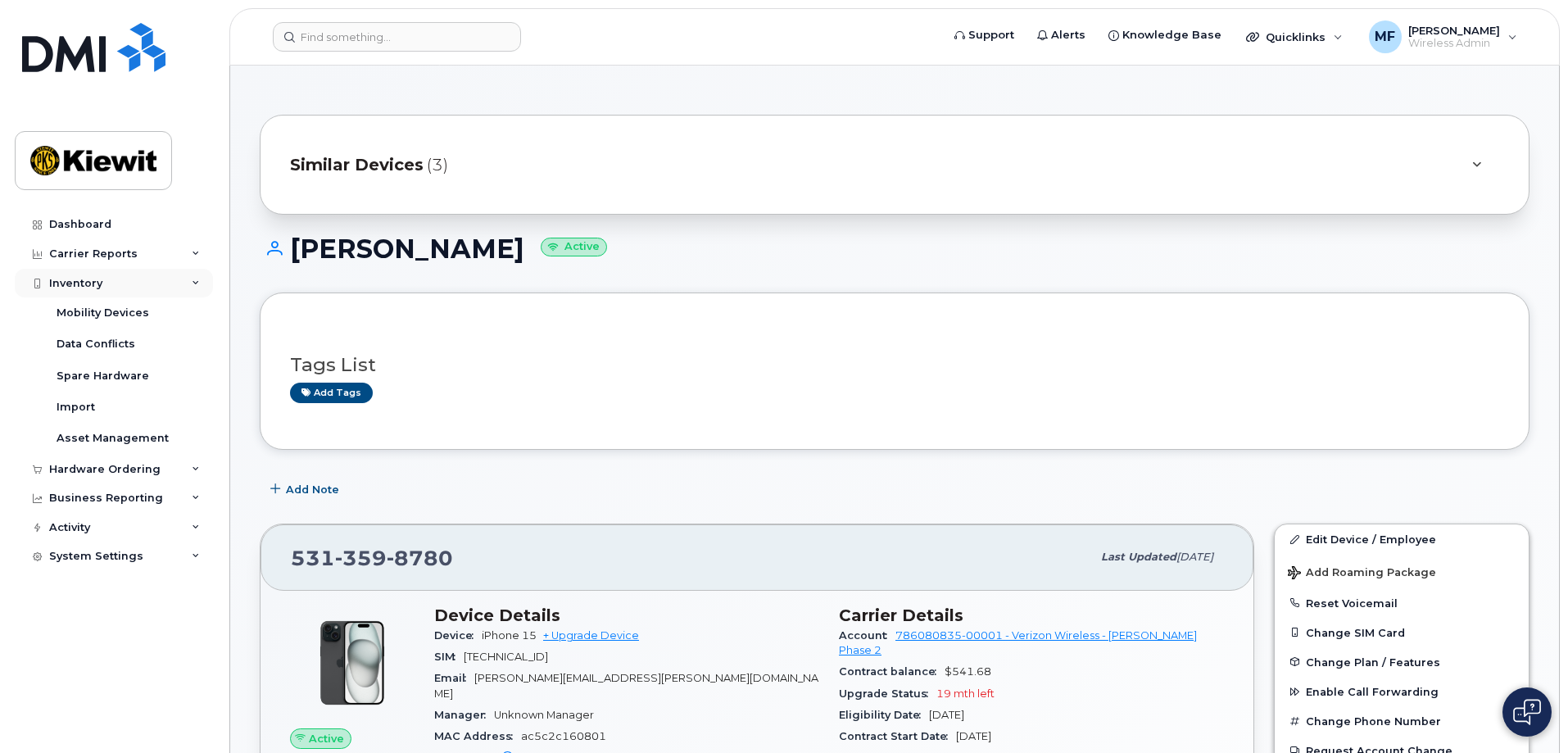
click at [79, 286] on div "Inventory" at bounding box center [76, 283] width 53 height 13
